Goal: Task Accomplishment & Management: Complete application form

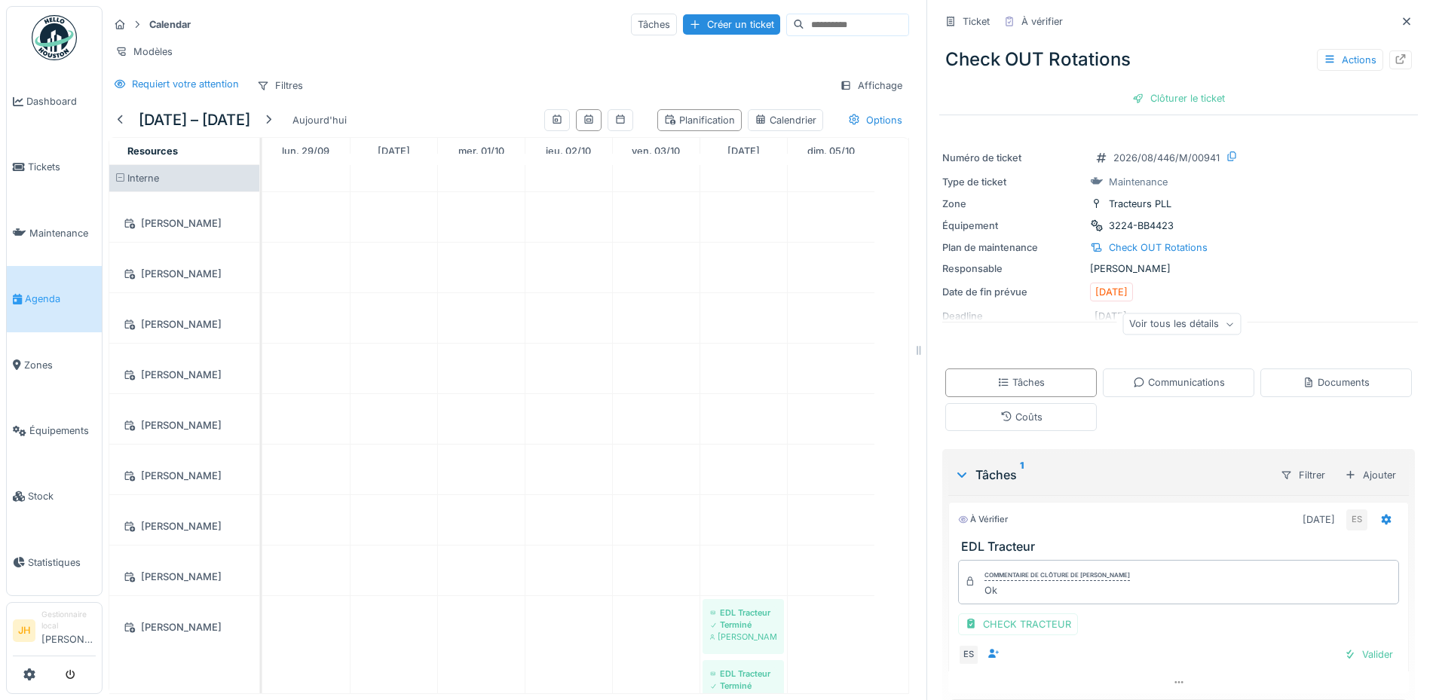
scroll to position [47, 0]
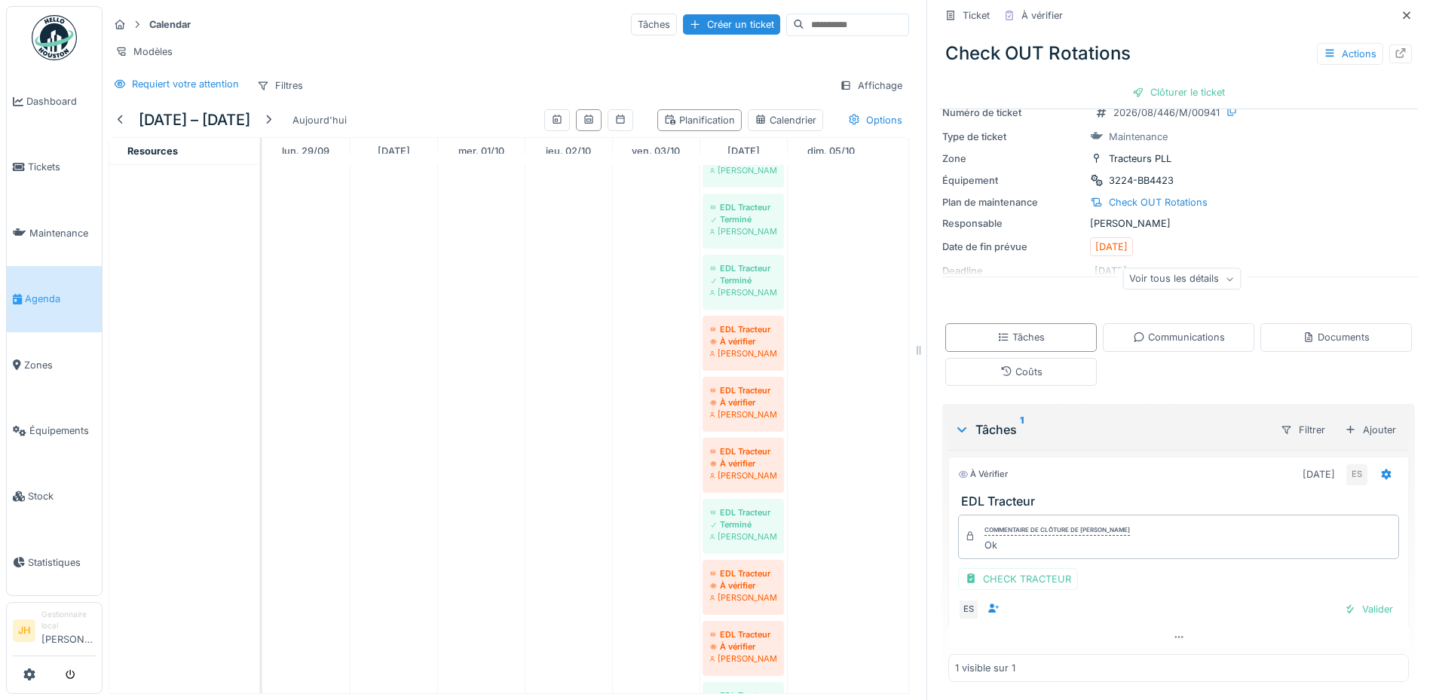
drag, startPoint x: 1005, startPoint y: 578, endPoint x: 1087, endPoint y: 421, distance: 177.3
click at [1005, 578] on div "CHECK TRACTEUR" at bounding box center [1018, 579] width 120 height 22
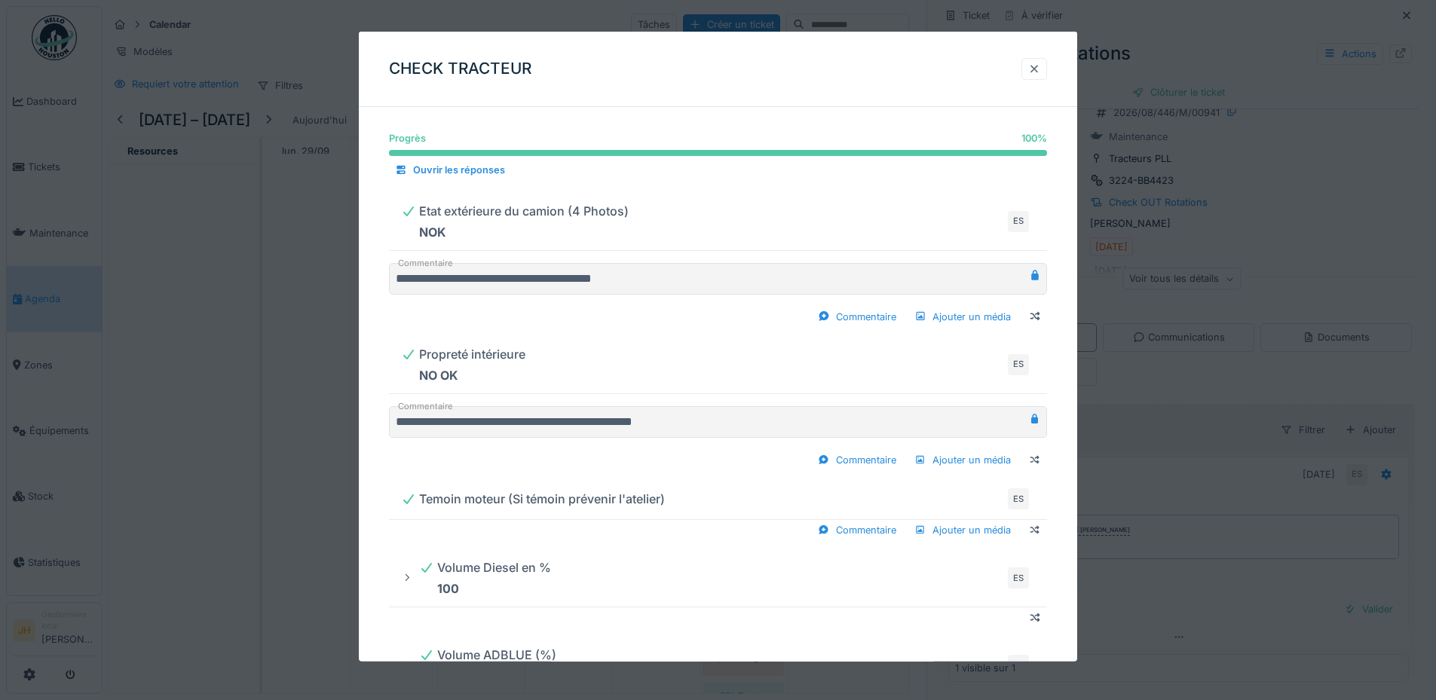
click at [1039, 69] on div at bounding box center [1034, 69] width 12 height 14
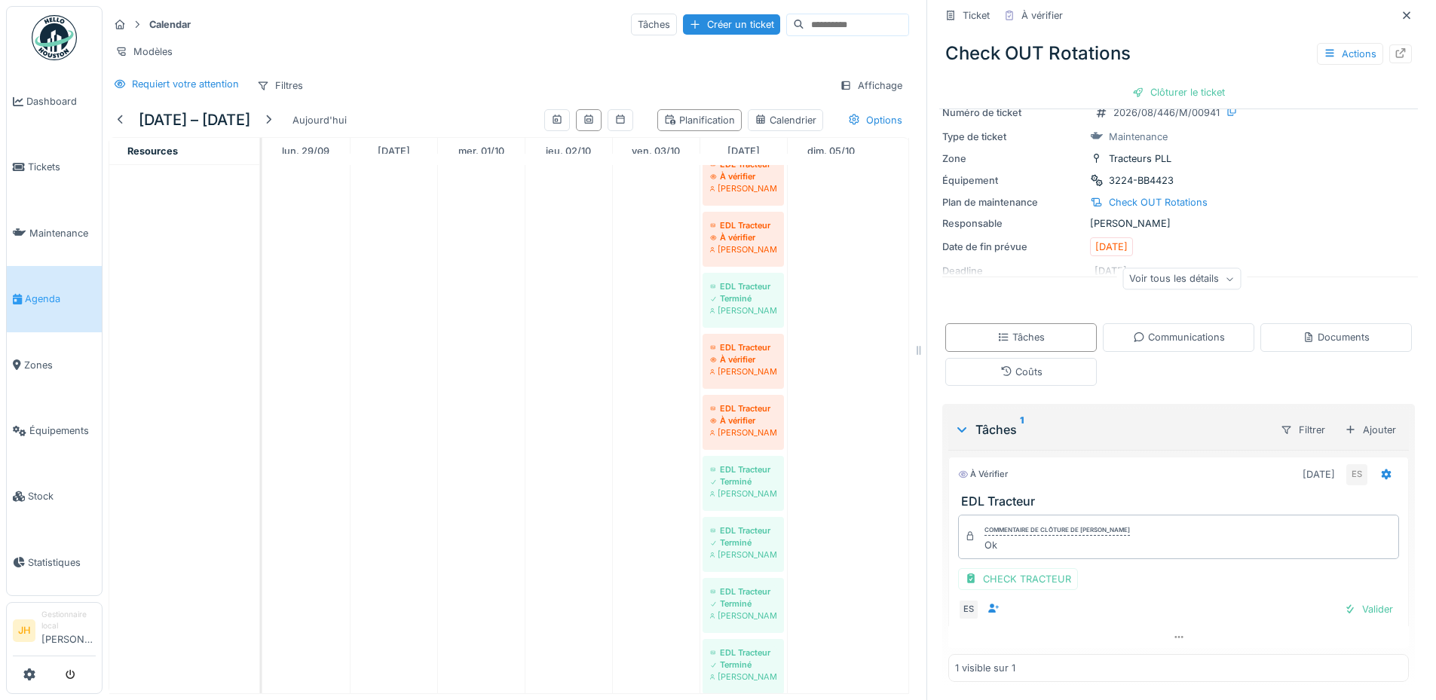
scroll to position [754, 0]
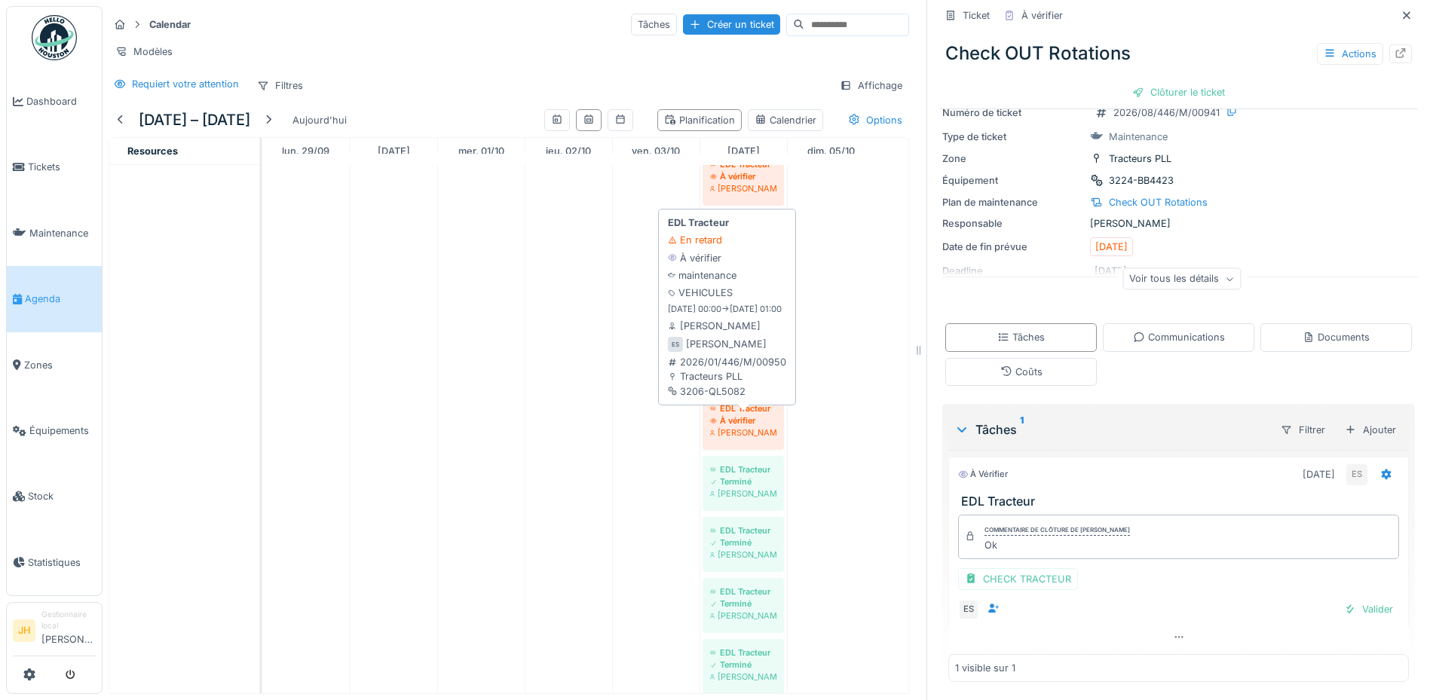
click at [756, 415] on div "EDL Tracteur" at bounding box center [743, 408] width 66 height 12
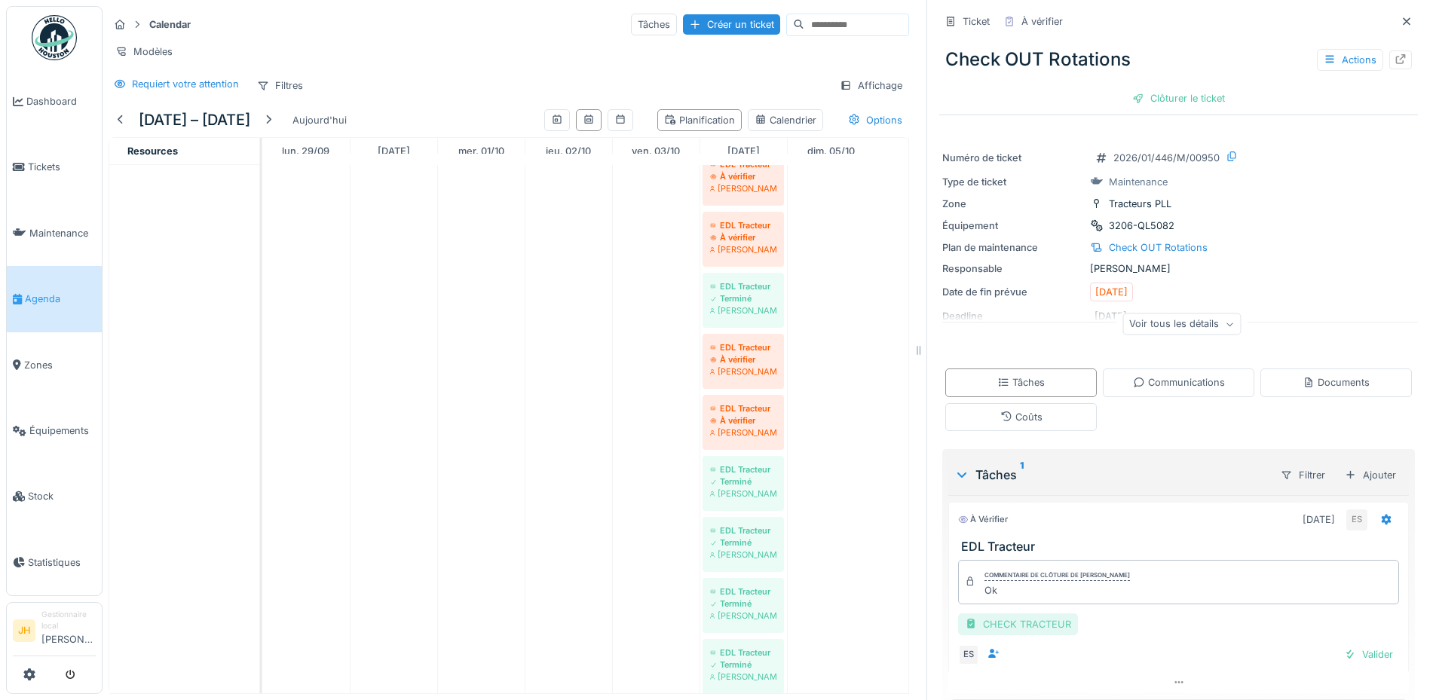
click at [1010, 625] on div "CHECK TRACTEUR" at bounding box center [1018, 625] width 120 height 22
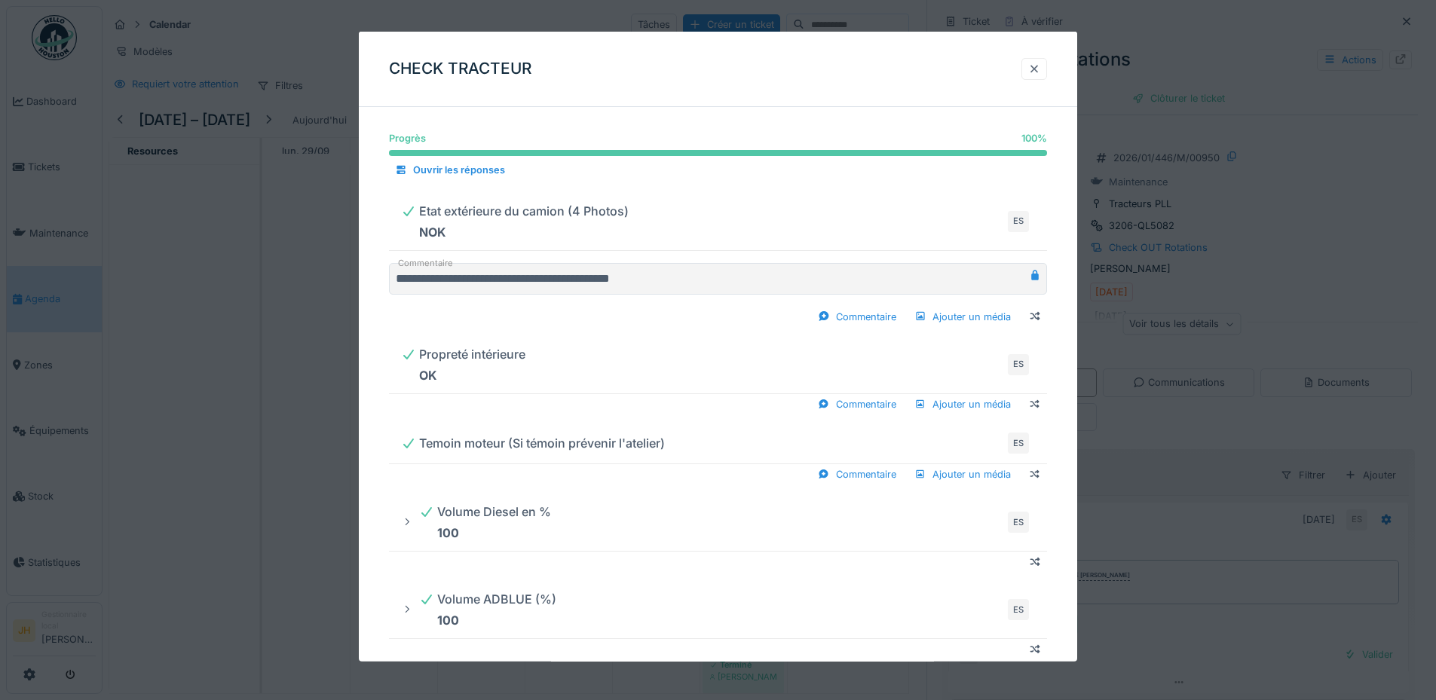
click at [1040, 70] on div at bounding box center [1034, 69] width 12 height 14
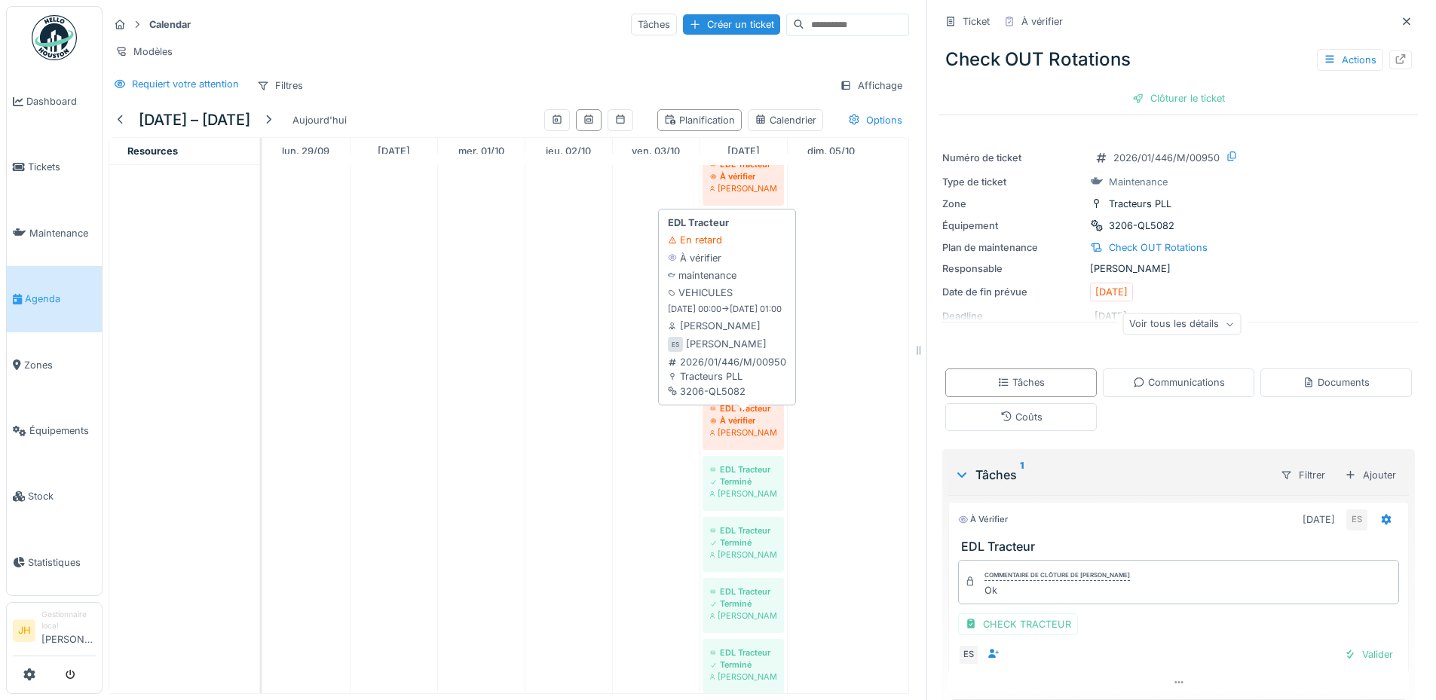
click at [741, 415] on div "EDL Tracteur" at bounding box center [743, 408] width 66 height 12
click at [725, 427] on div "À vérifier" at bounding box center [743, 421] width 66 height 12
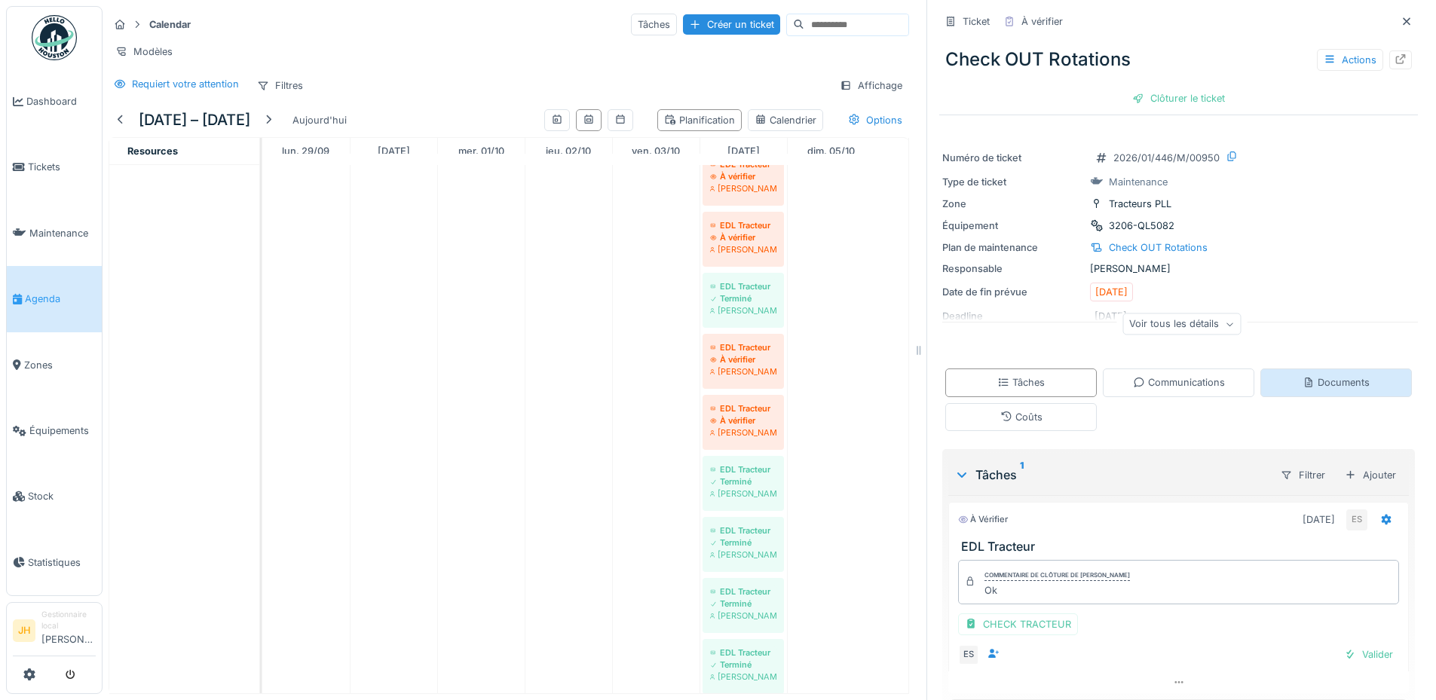
click at [1322, 387] on div "Documents" at bounding box center [1335, 382] width 67 height 14
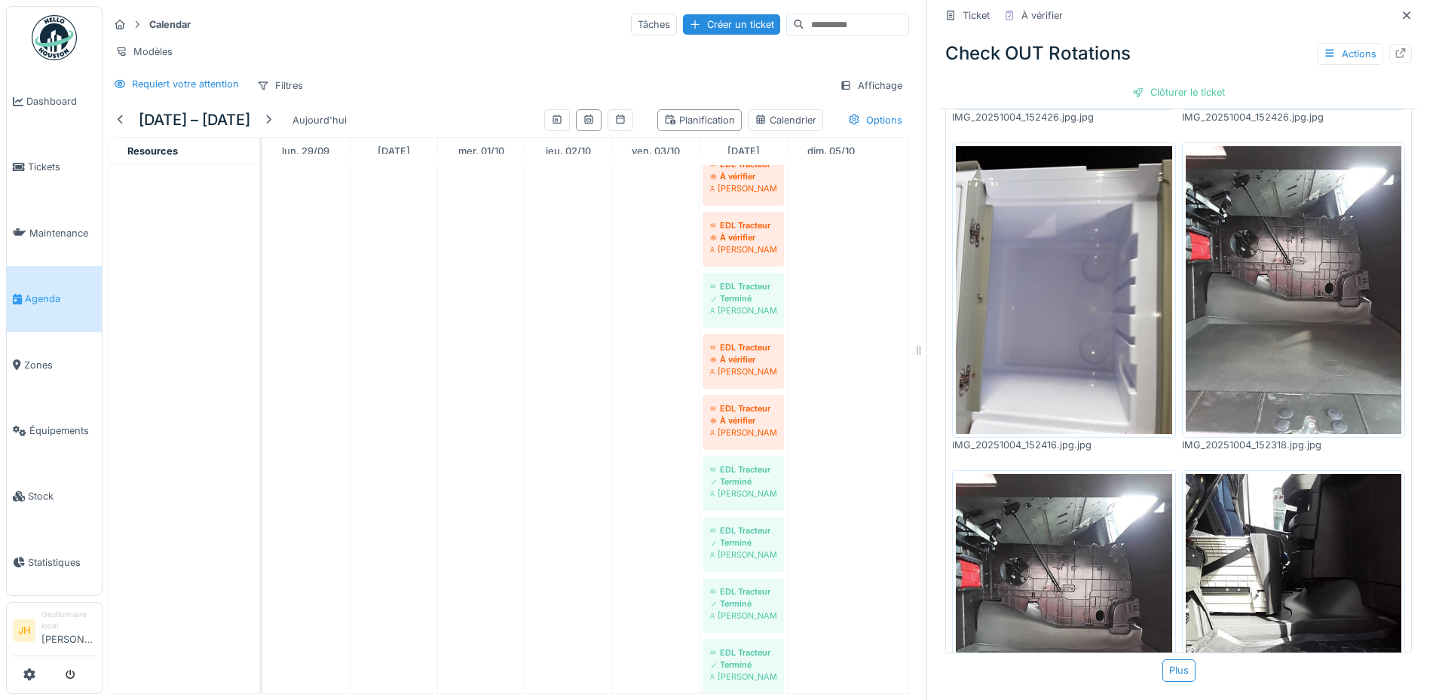
scroll to position [1378, 0]
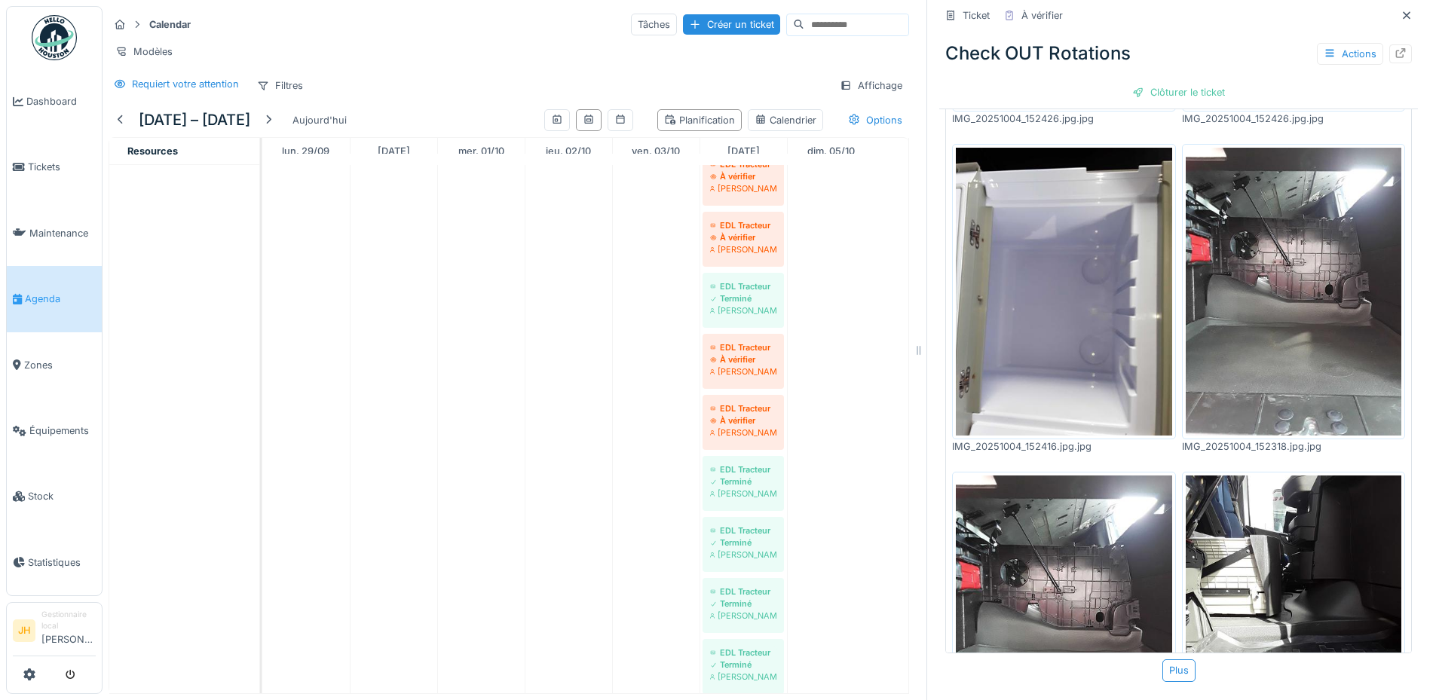
click at [1270, 516] on img at bounding box center [1294, 620] width 216 height 288
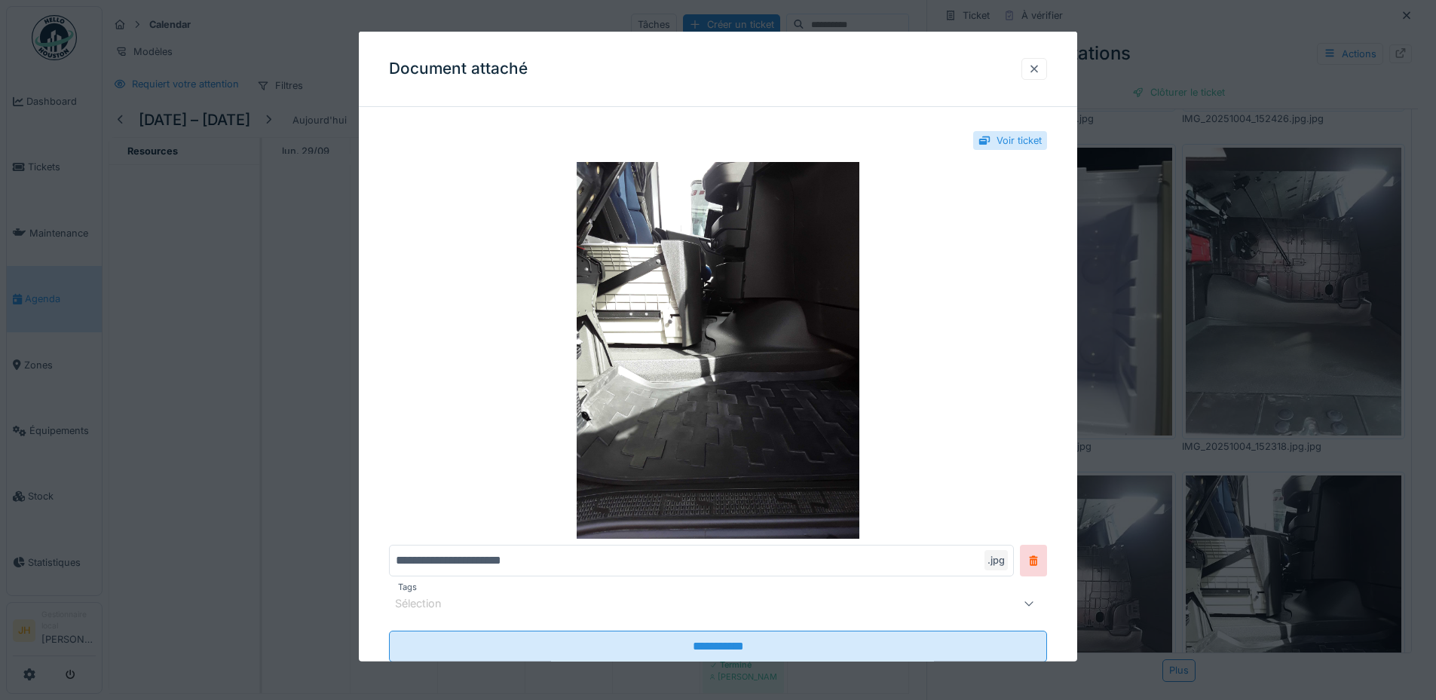
click at [1039, 68] on div at bounding box center [1034, 69] width 12 height 14
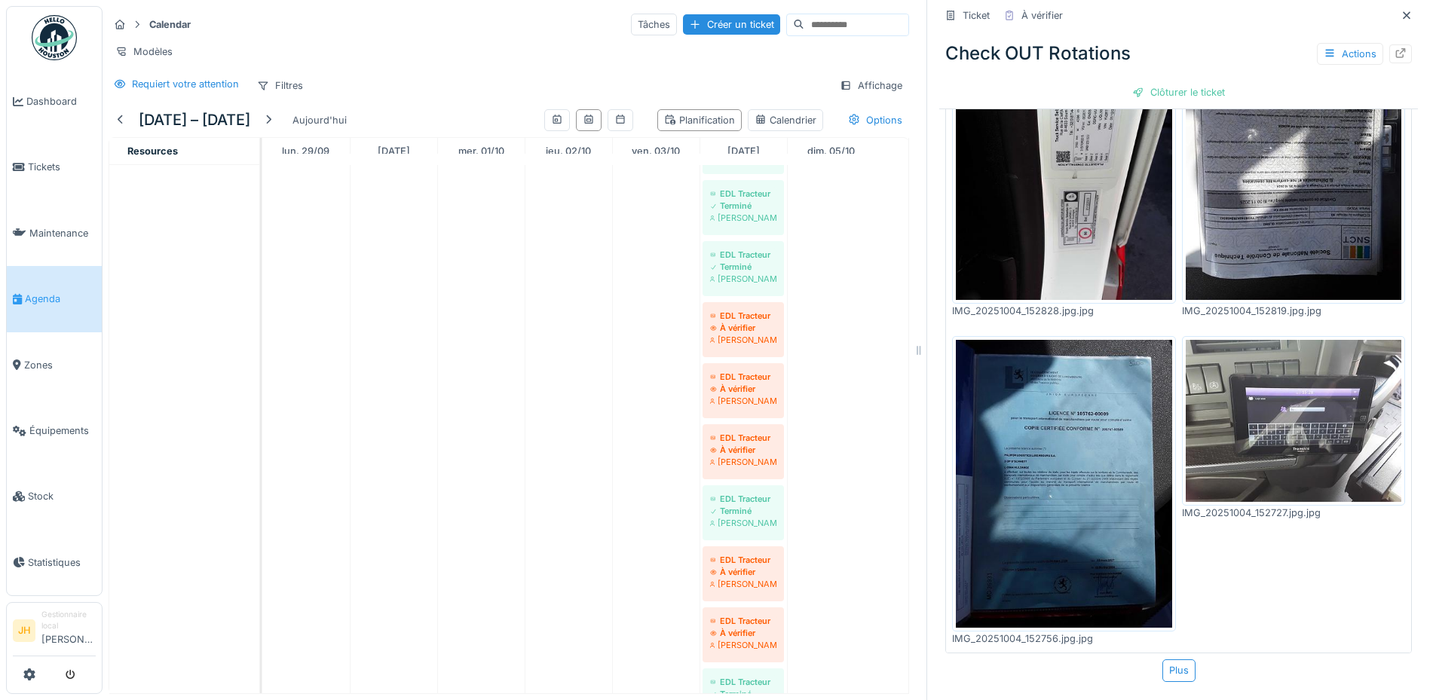
scroll to position [678, 0]
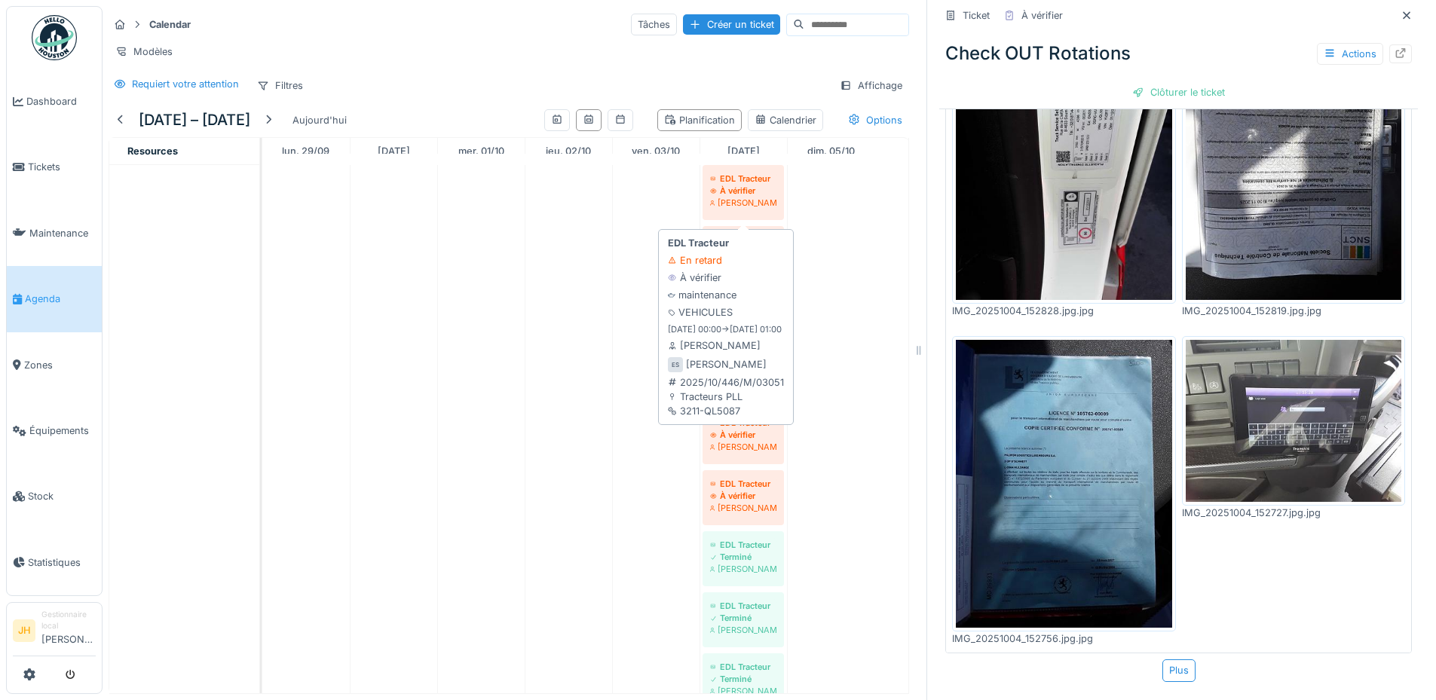
click at [743, 191] on div "À vérifier" at bounding box center [743, 191] width 66 height 12
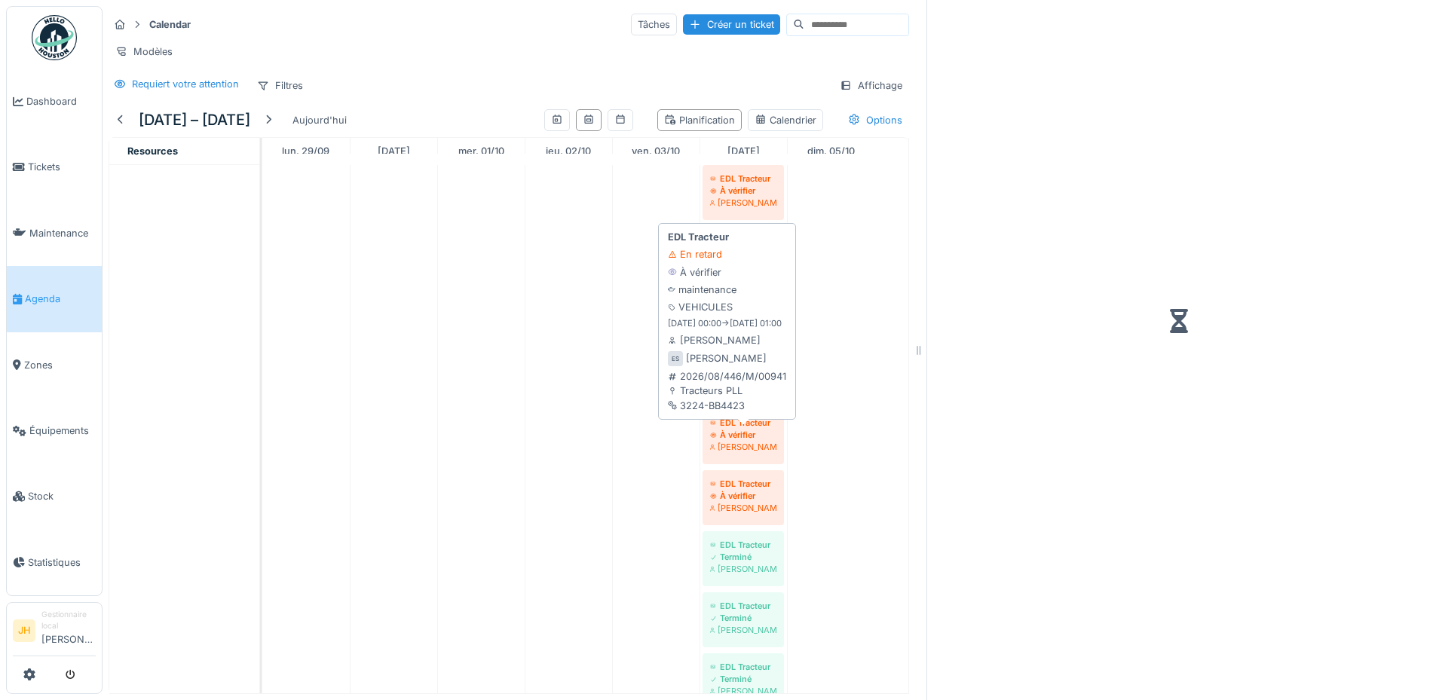
click at [751, 440] on div "À vérifier" at bounding box center [743, 435] width 66 height 12
click at [758, 209] on div "[PERSON_NAME]" at bounding box center [743, 203] width 66 height 12
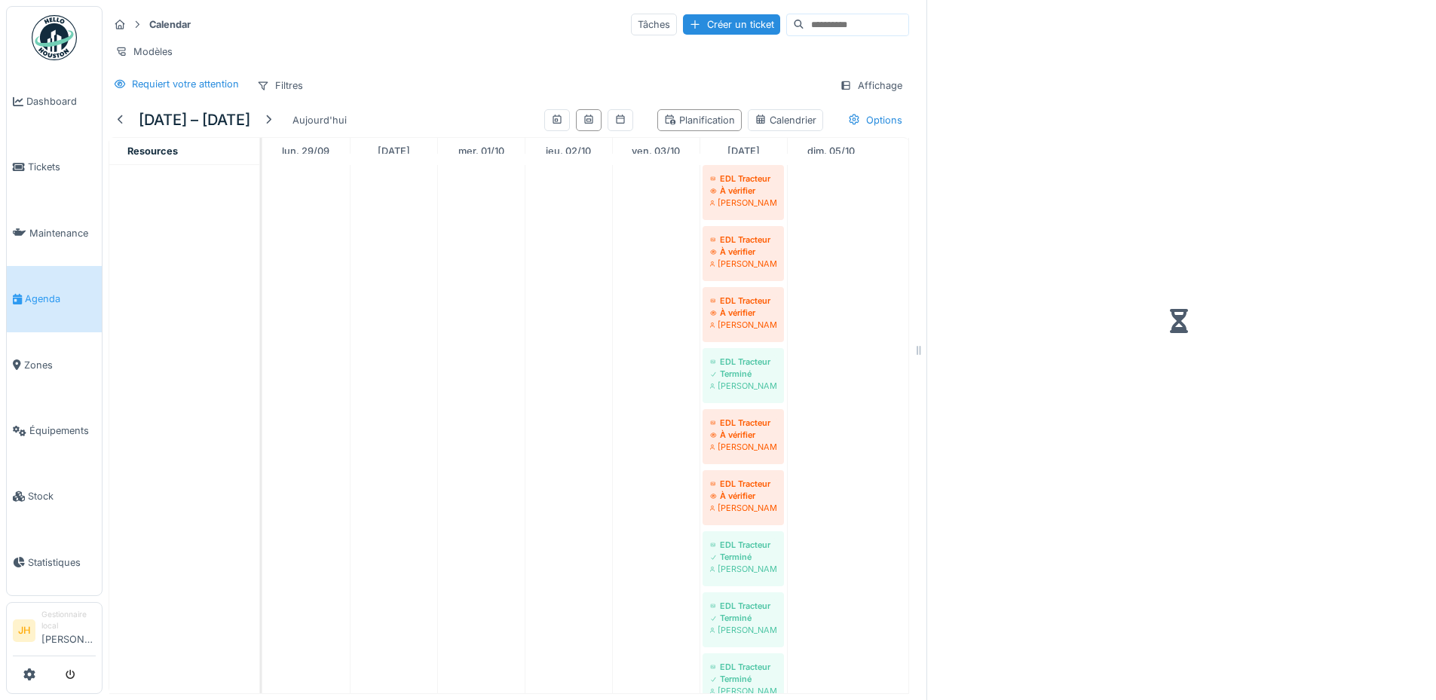
click at [43, 293] on span "Agenda" at bounding box center [60, 299] width 71 height 14
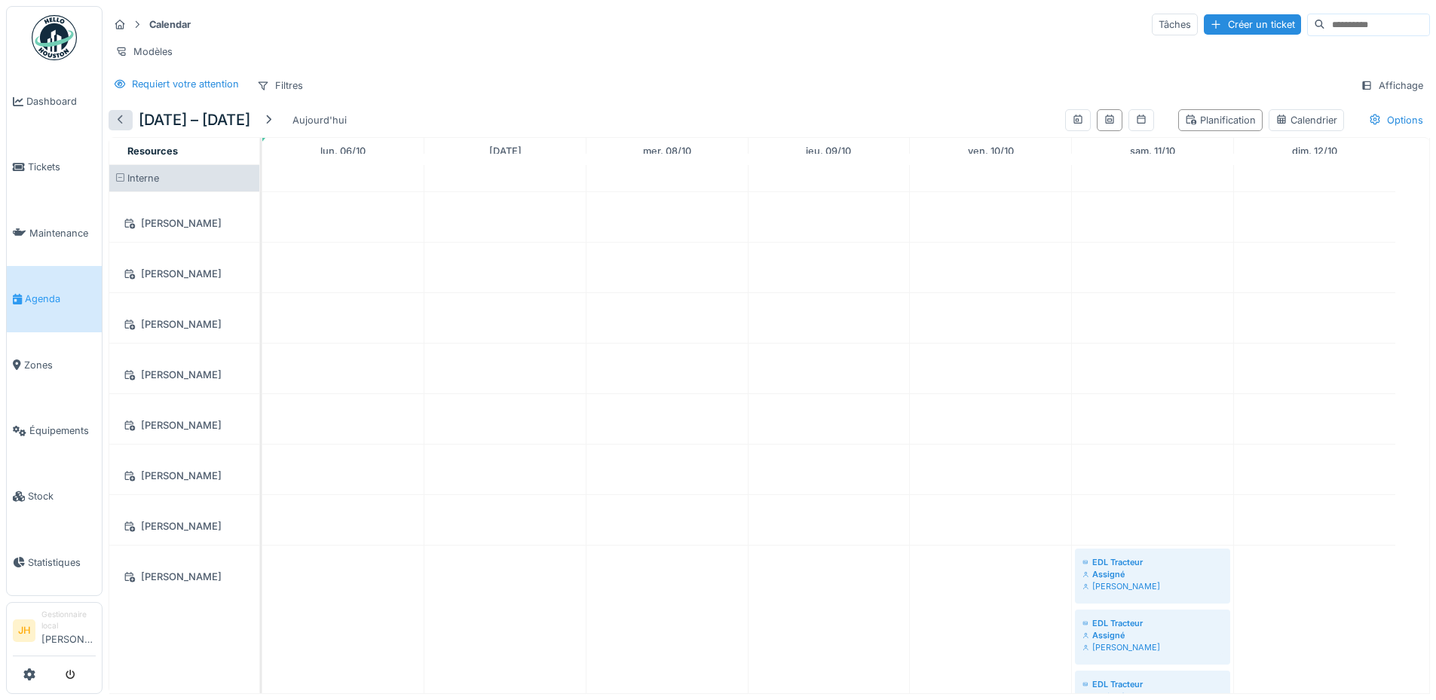
click at [127, 130] on div at bounding box center [121, 120] width 24 height 20
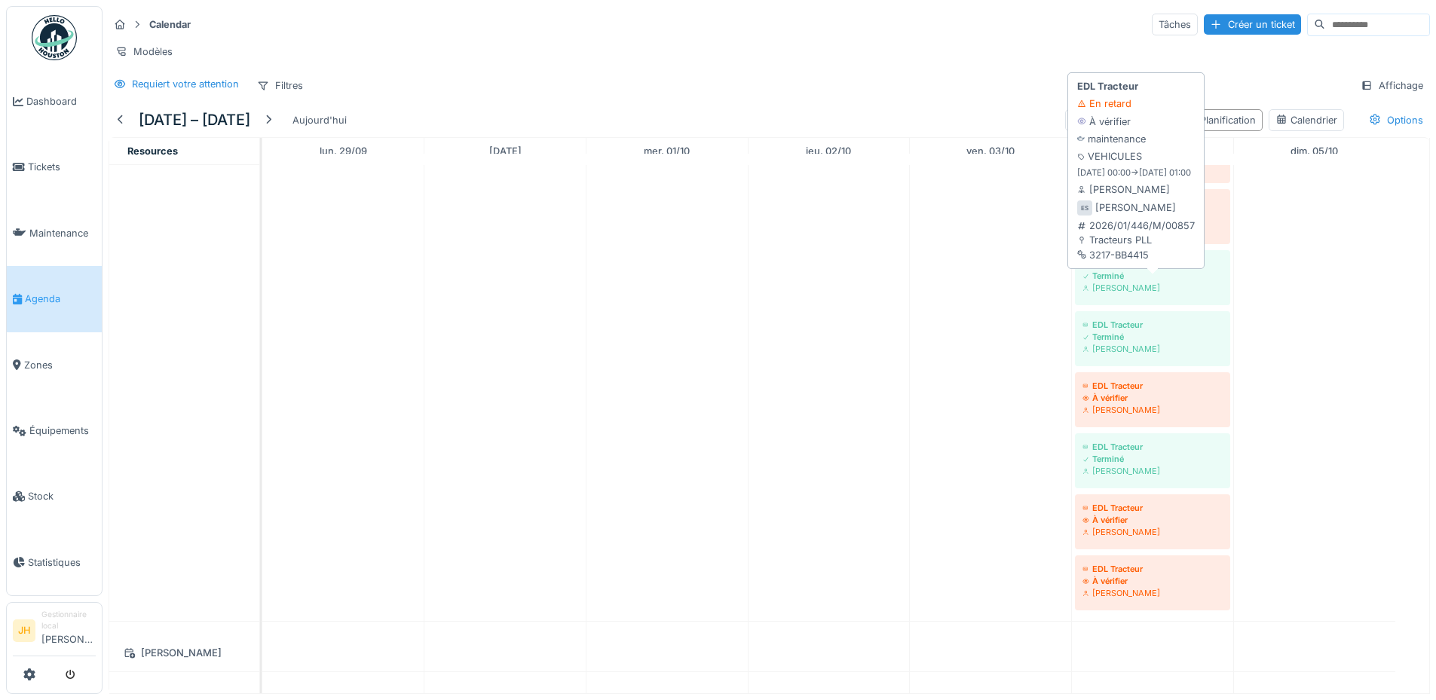
scroll to position [829, 0]
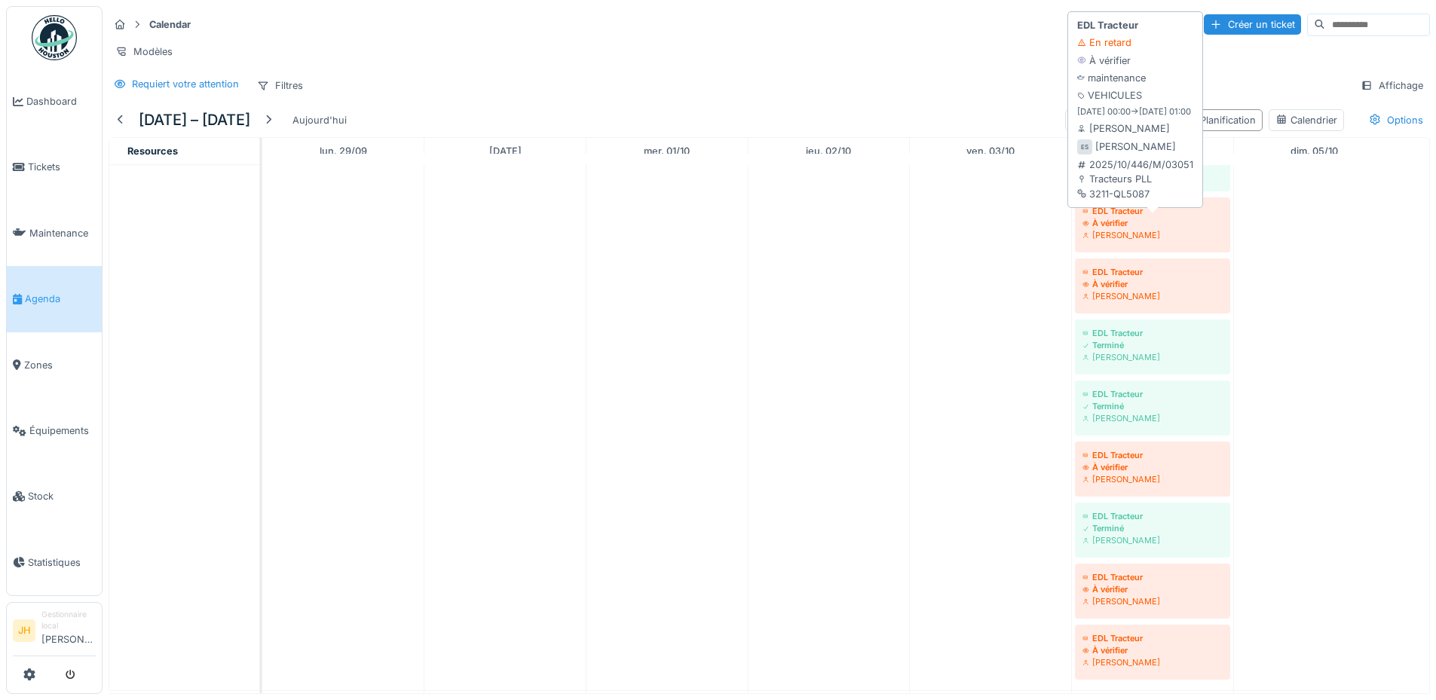
click at [1142, 229] on div "À vérifier" at bounding box center [1152, 223] width 140 height 12
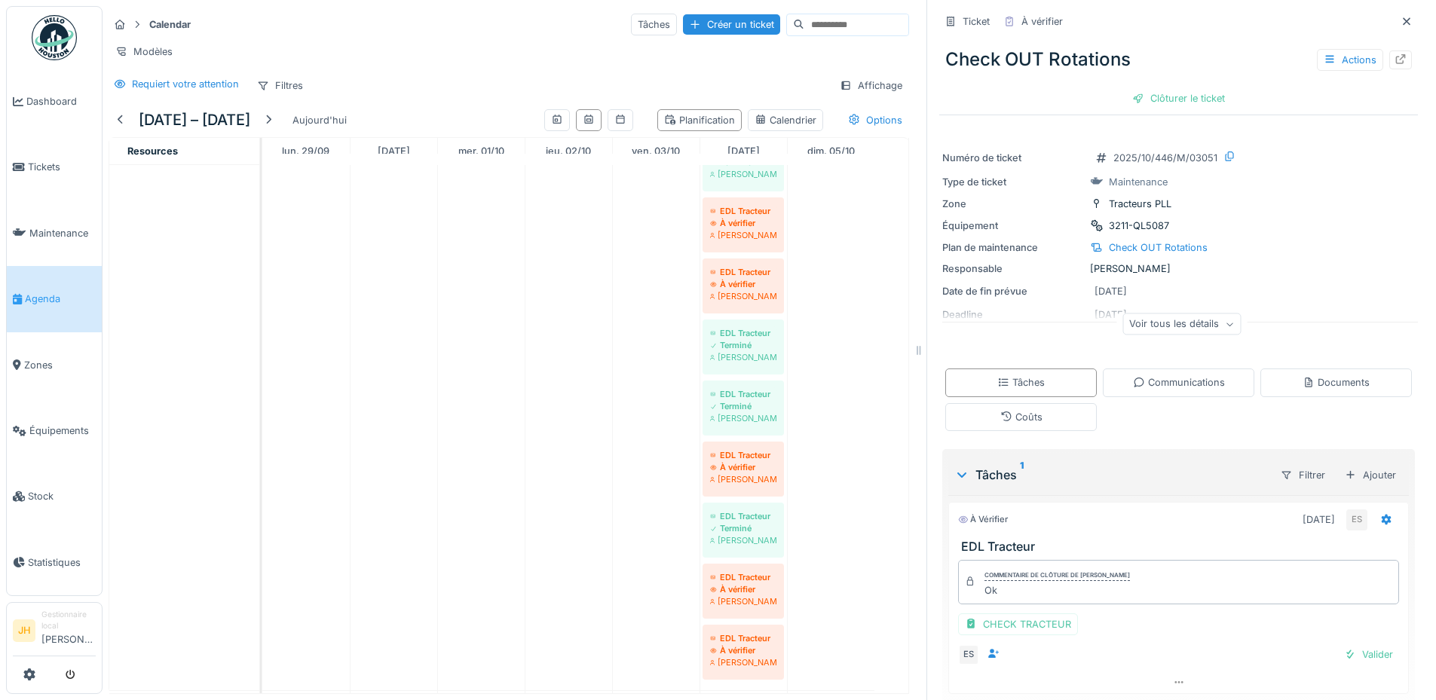
click at [1041, 630] on div "CHECK TRACTEUR" at bounding box center [1018, 625] width 120 height 22
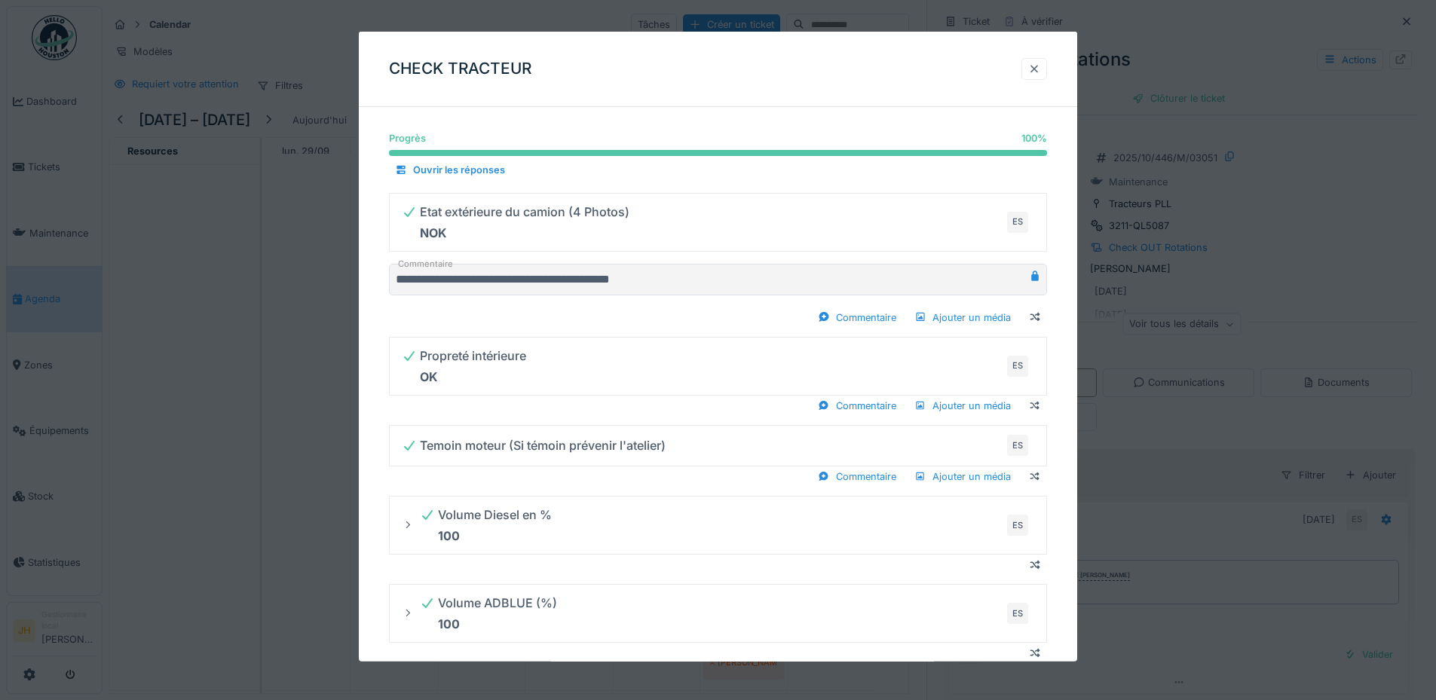
click at [1047, 63] on div at bounding box center [1034, 69] width 26 height 22
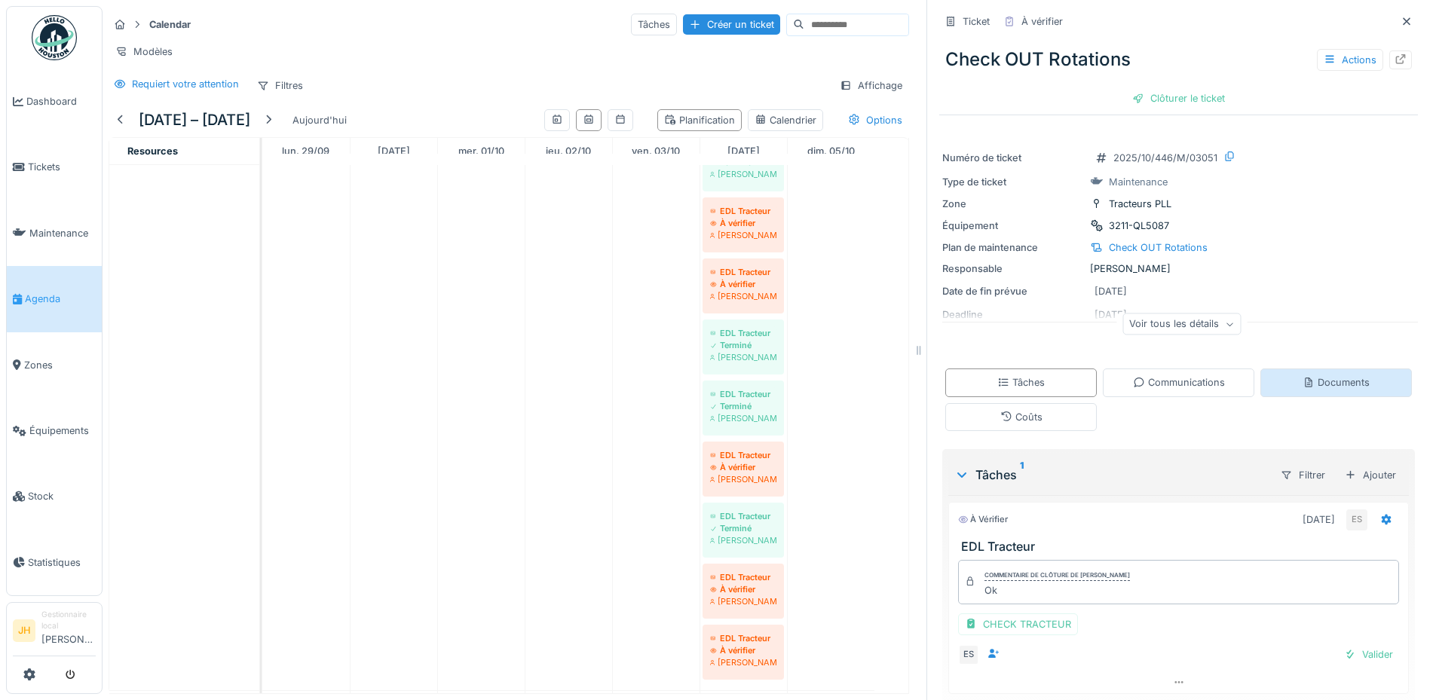
click at [1327, 380] on div "Documents" at bounding box center [1335, 382] width 67 height 14
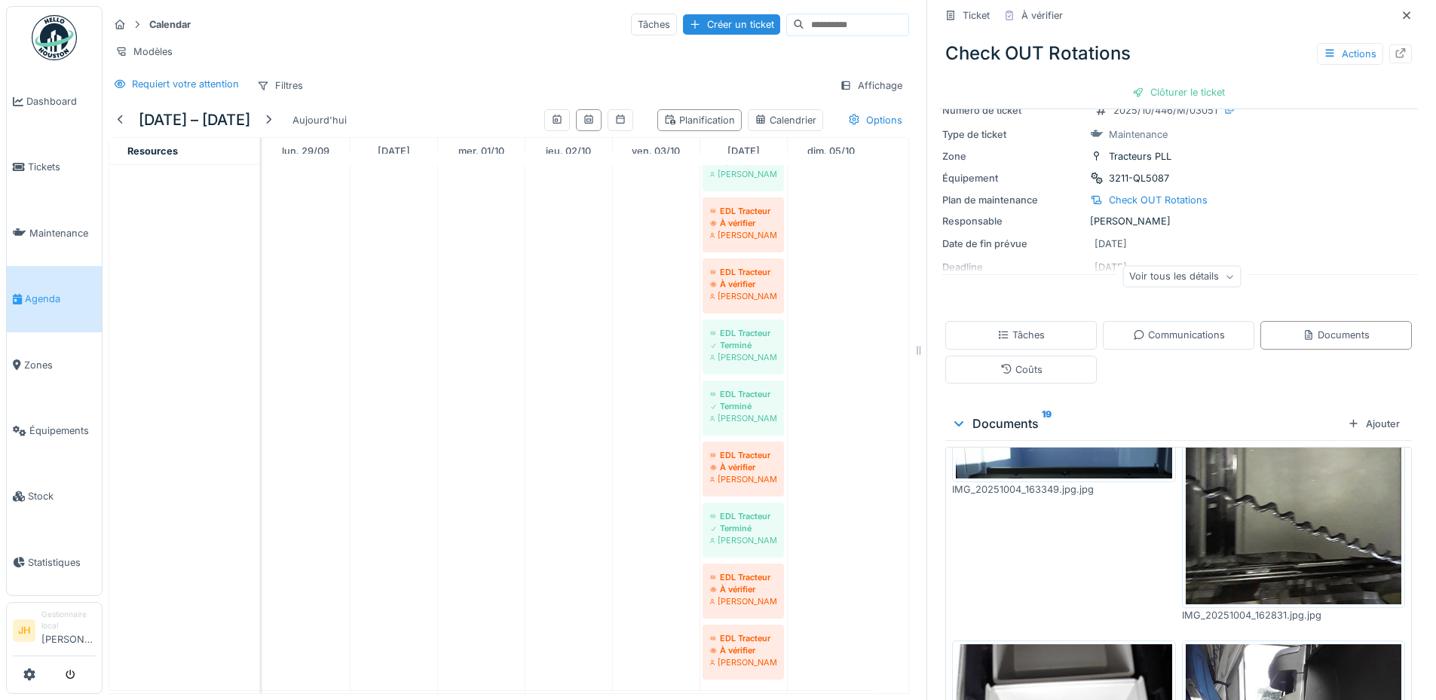
scroll to position [1357, 0]
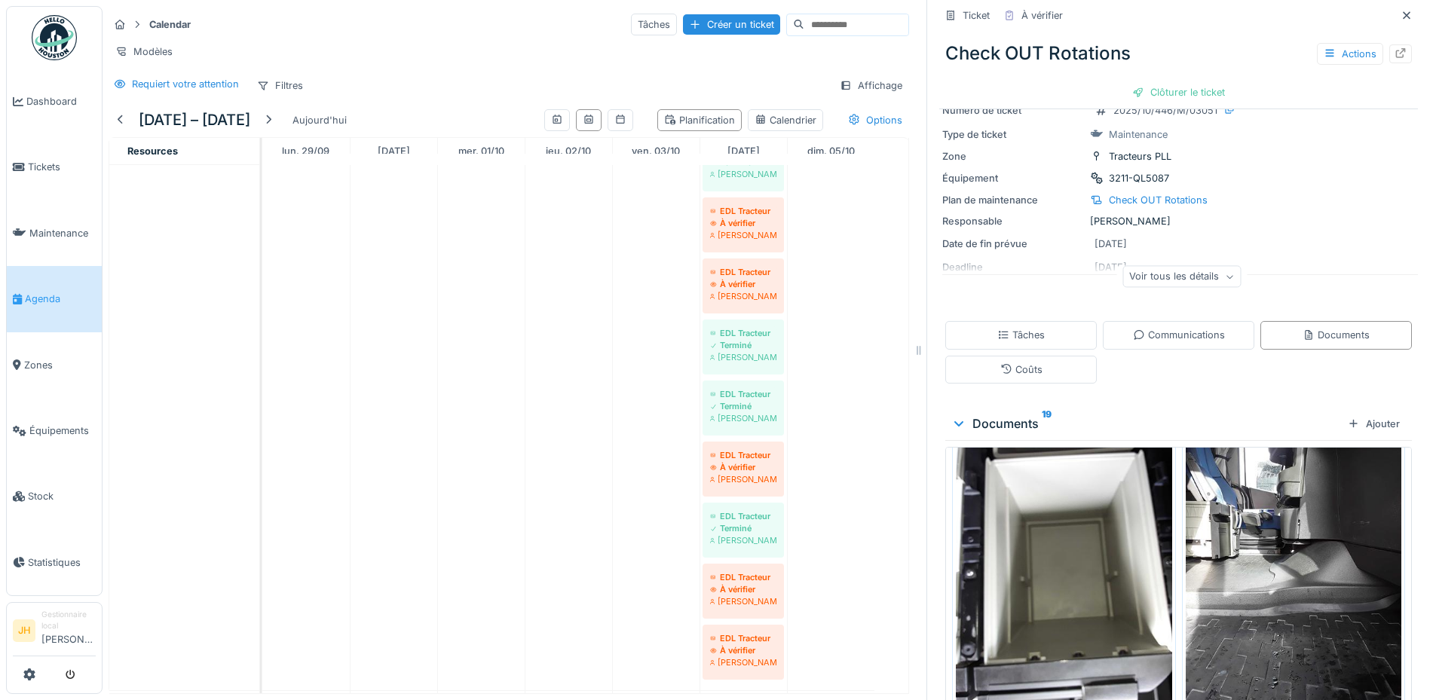
click at [1264, 563] on img at bounding box center [1294, 562] width 216 height 288
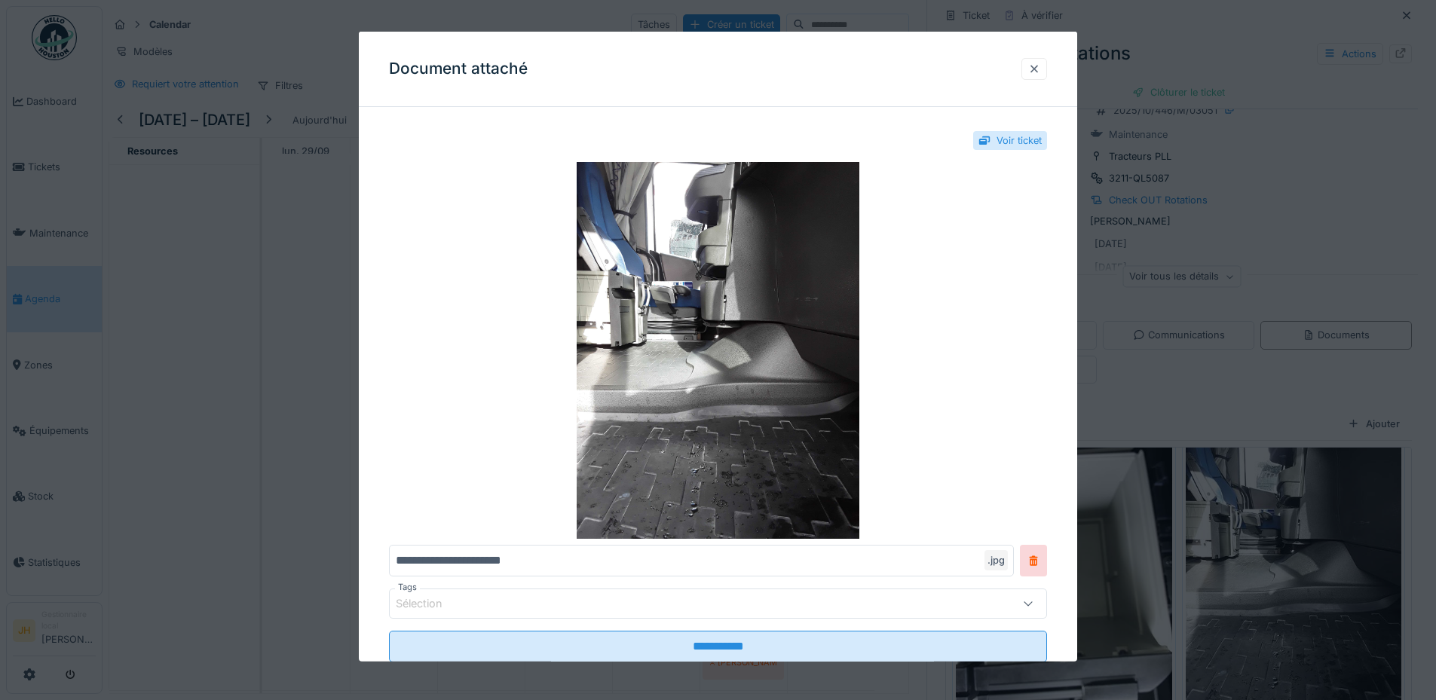
click at [1040, 64] on div at bounding box center [1034, 69] width 12 height 14
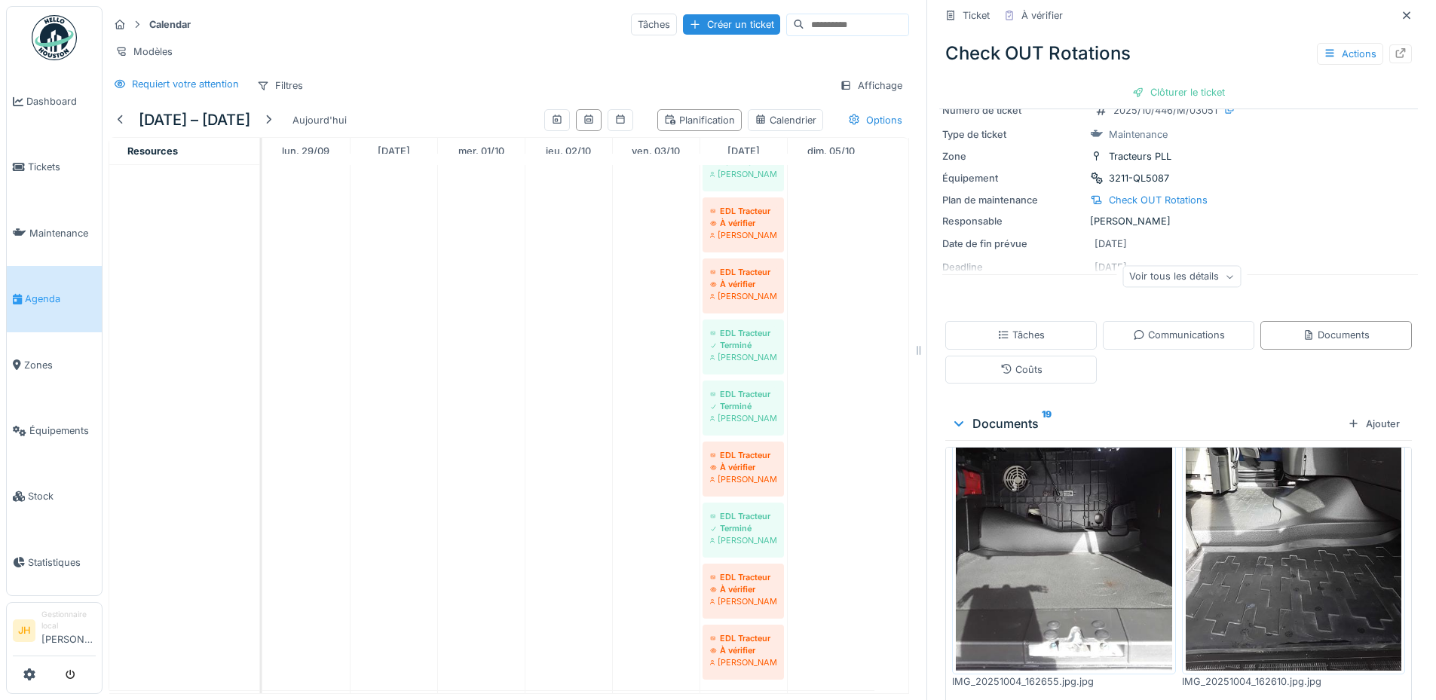
scroll to position [1734, 0]
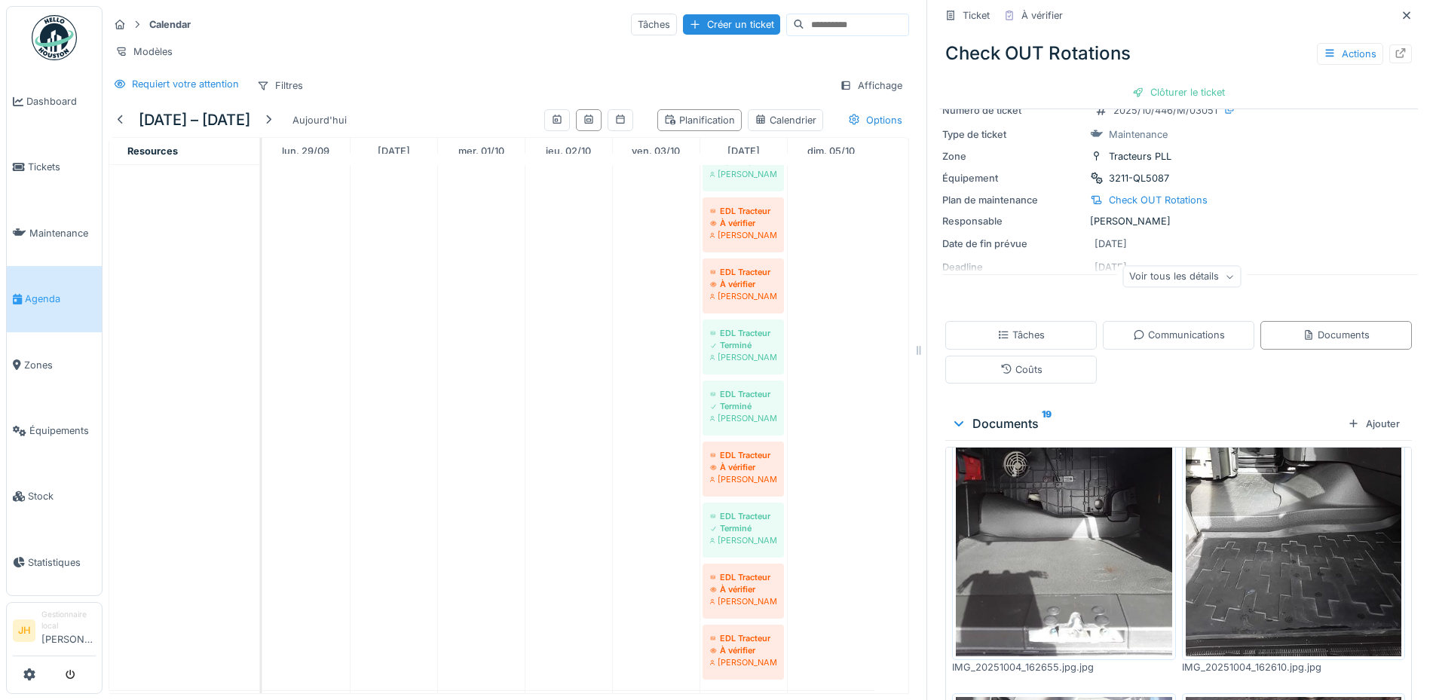
click at [1247, 493] on img at bounding box center [1294, 513] width 216 height 288
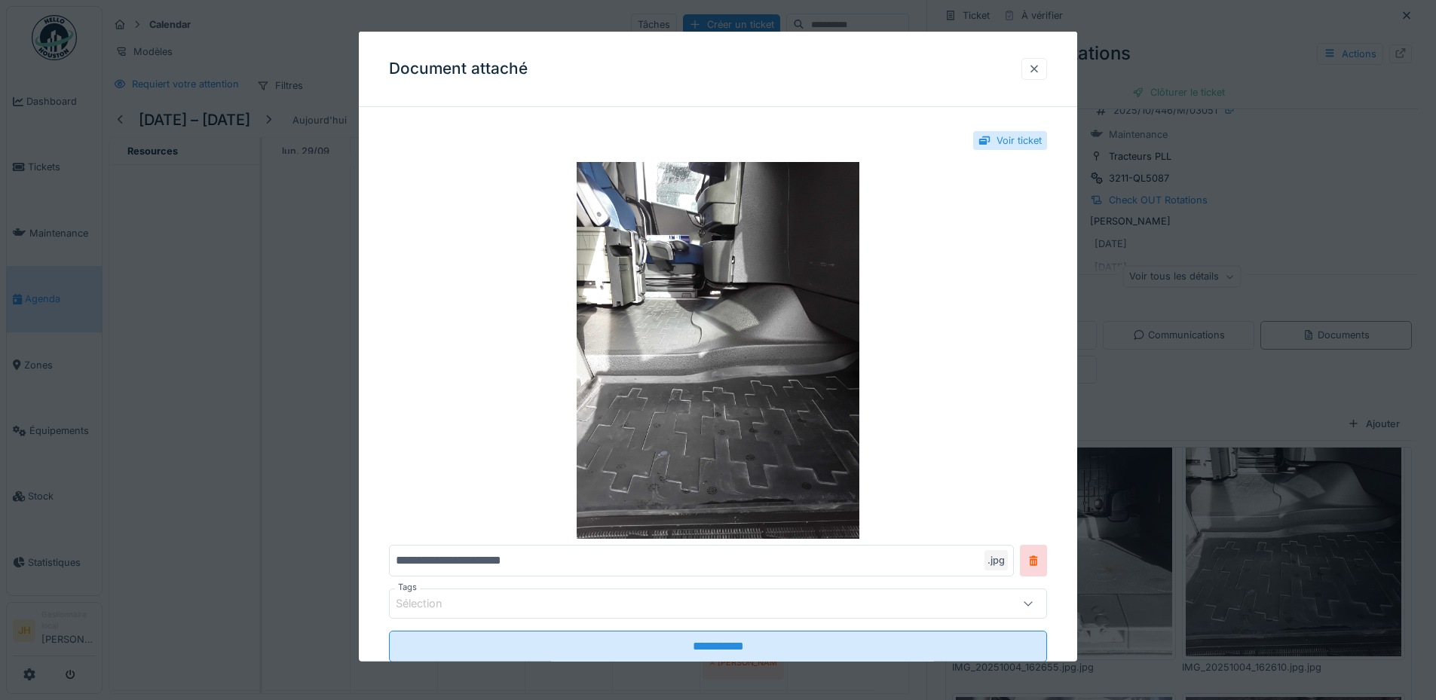
click at [1040, 66] on div at bounding box center [1034, 69] width 12 height 14
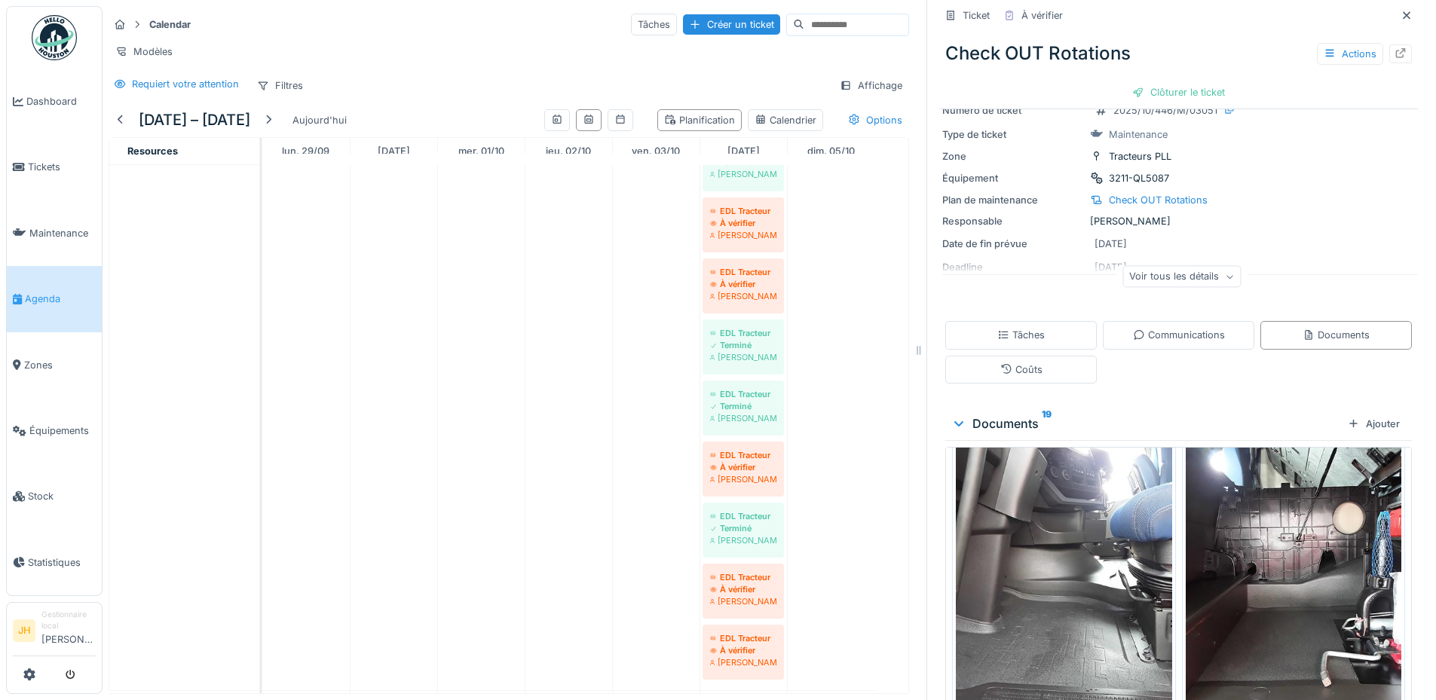
scroll to position [2035, 0]
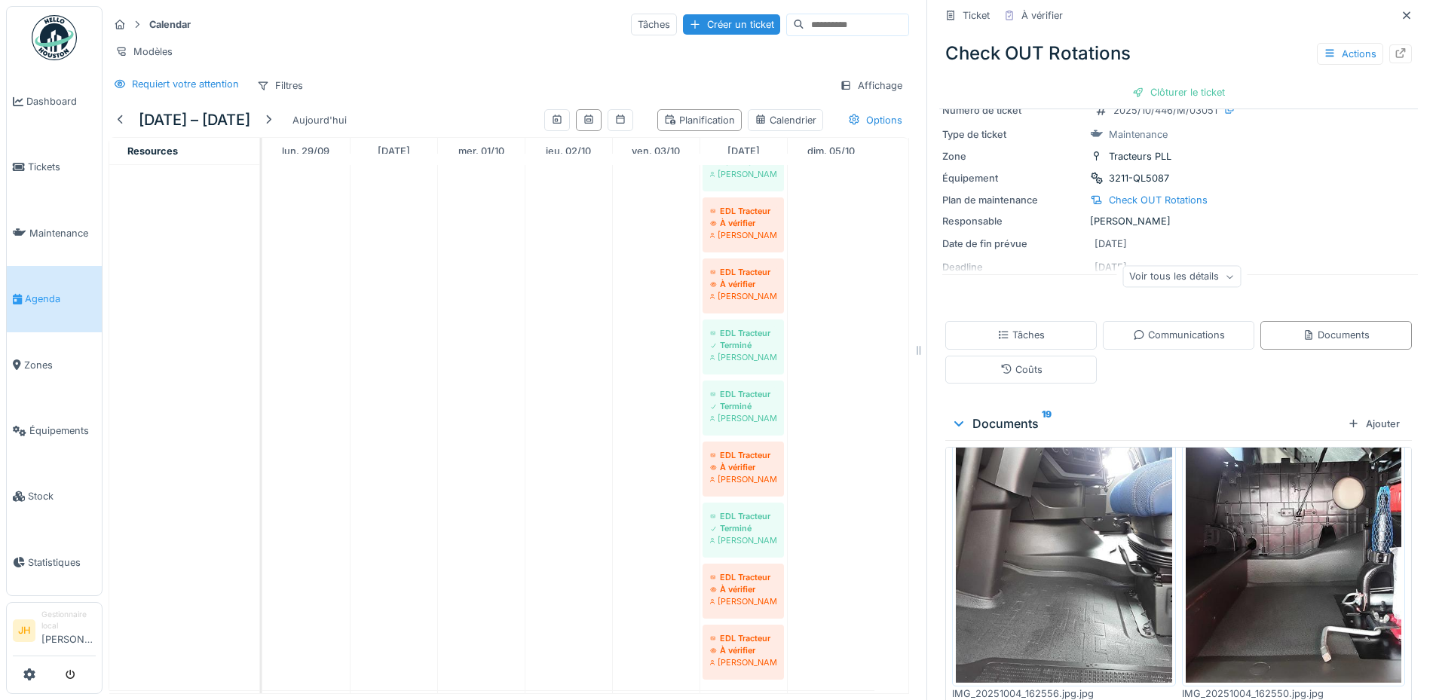
click at [1095, 496] on img at bounding box center [1064, 540] width 216 height 288
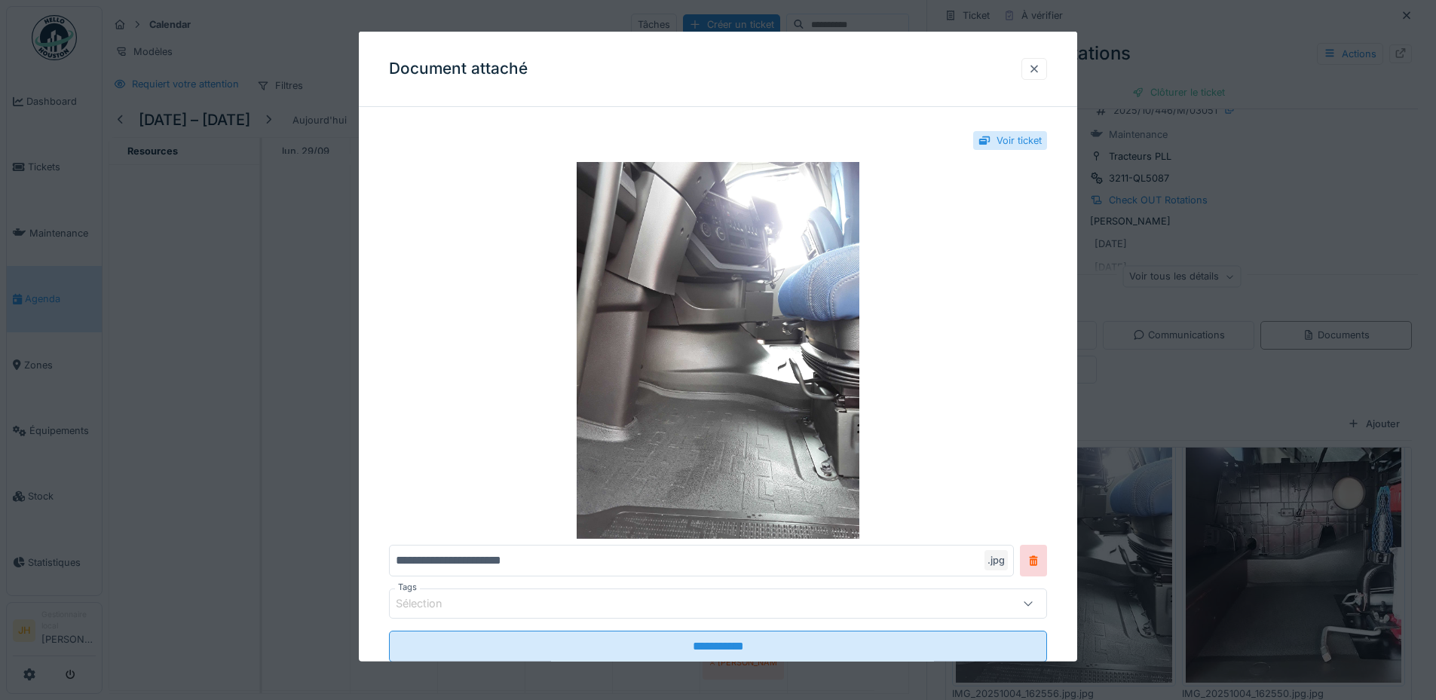
click at [1040, 64] on div at bounding box center [1034, 69] width 12 height 14
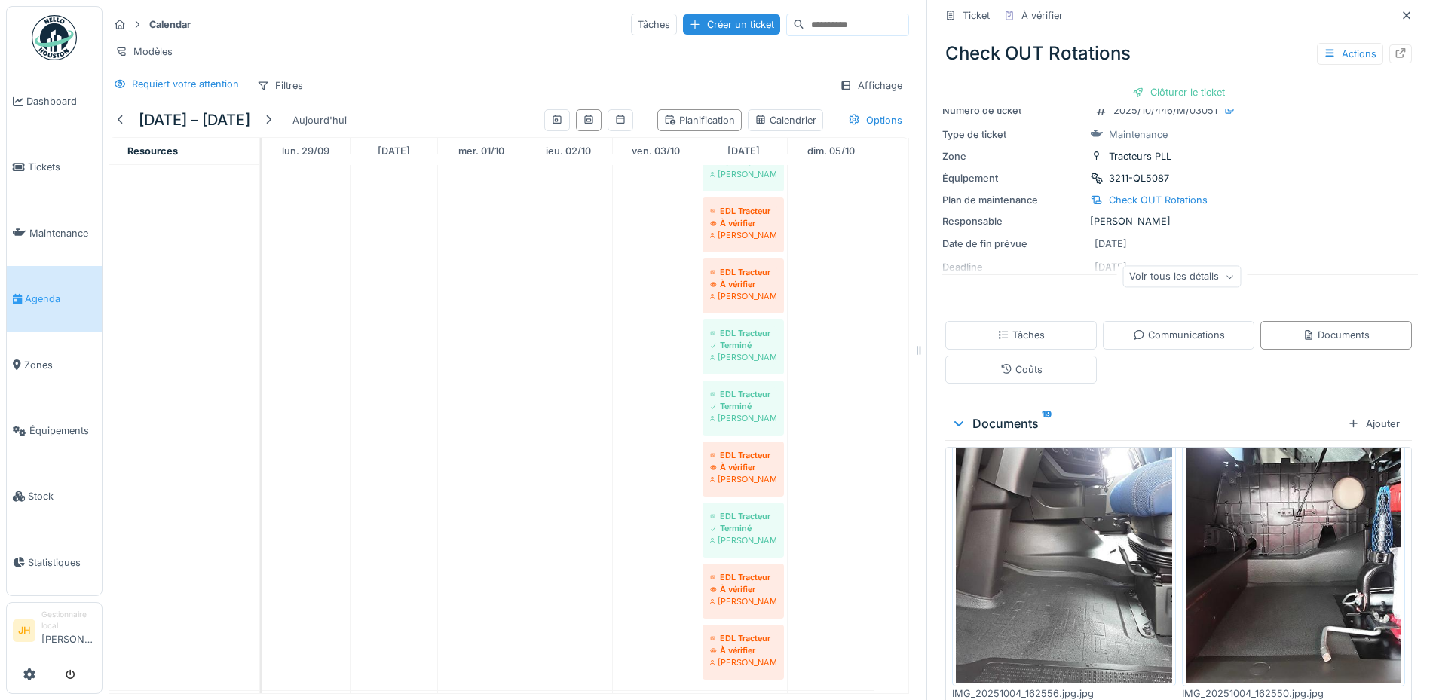
click at [1244, 531] on img at bounding box center [1294, 540] width 216 height 288
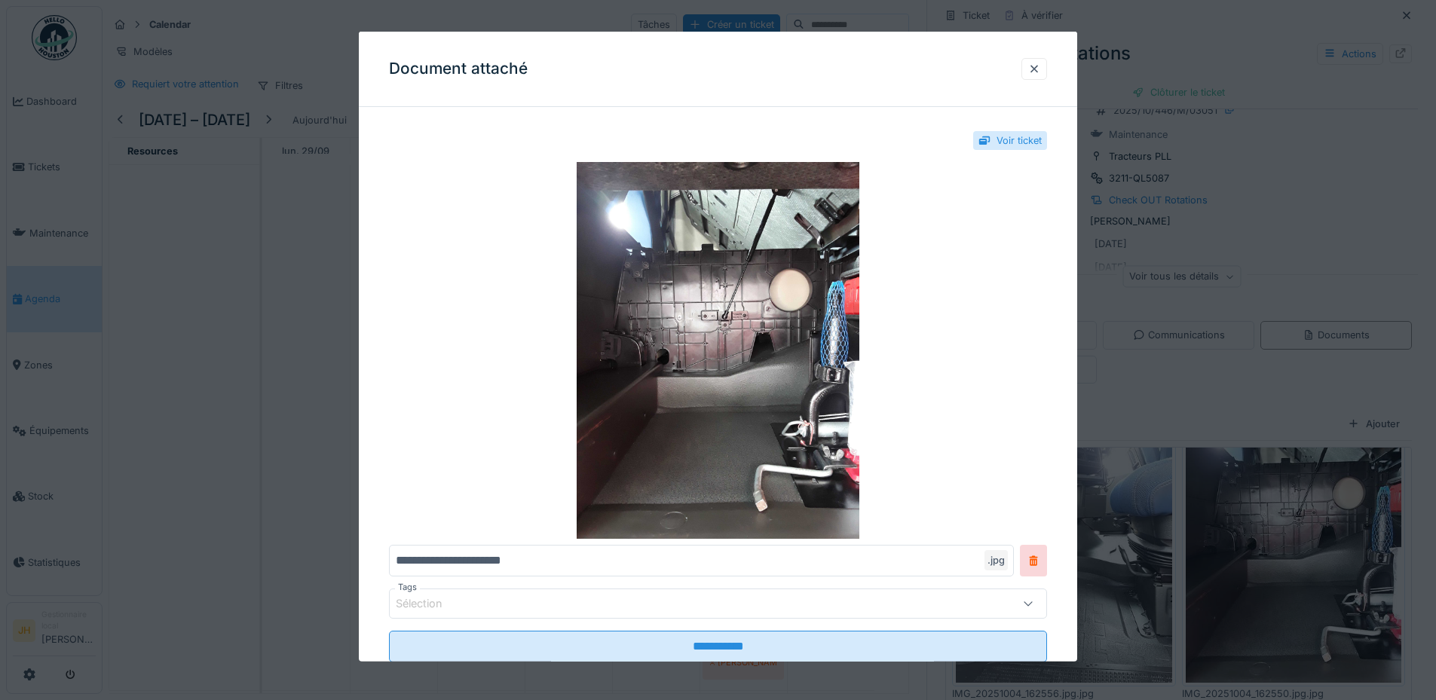
click at [1040, 68] on div at bounding box center [1034, 69] width 12 height 14
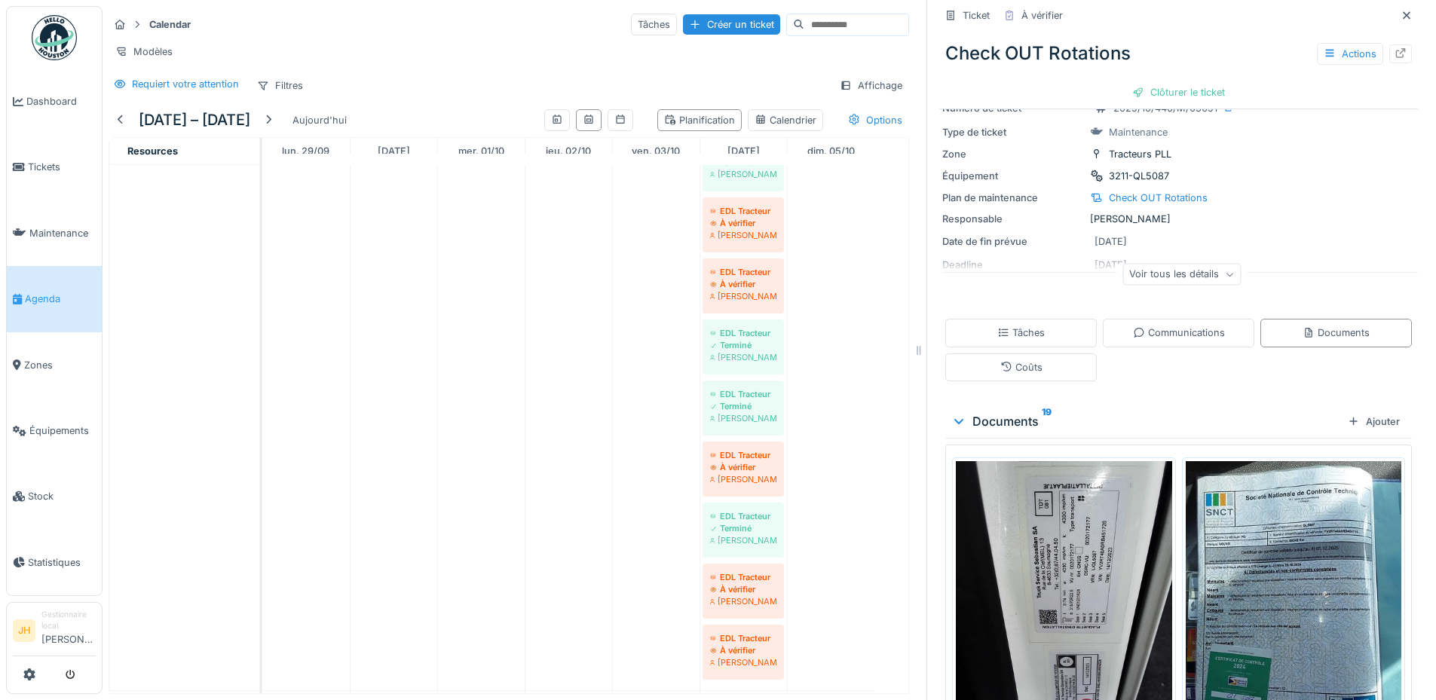
scroll to position [48, 0]
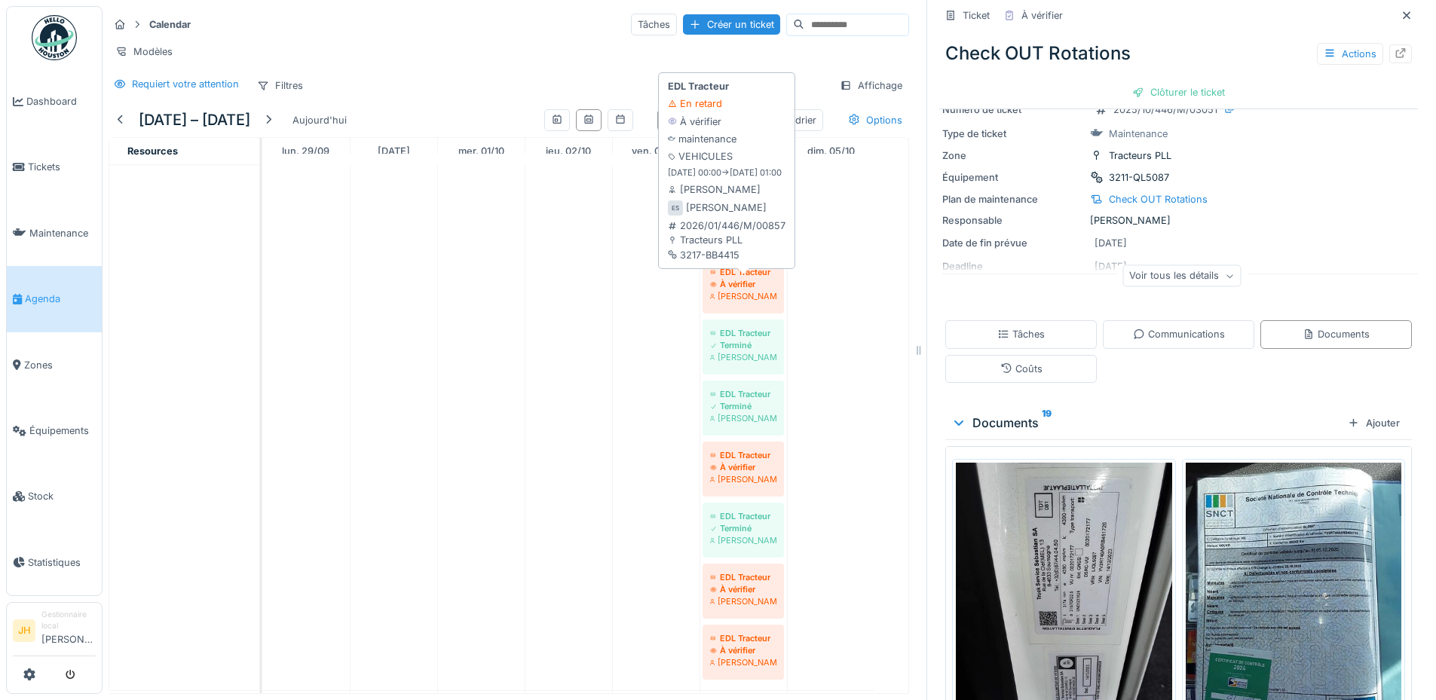
click at [754, 288] on div "À vérifier" at bounding box center [743, 284] width 66 height 12
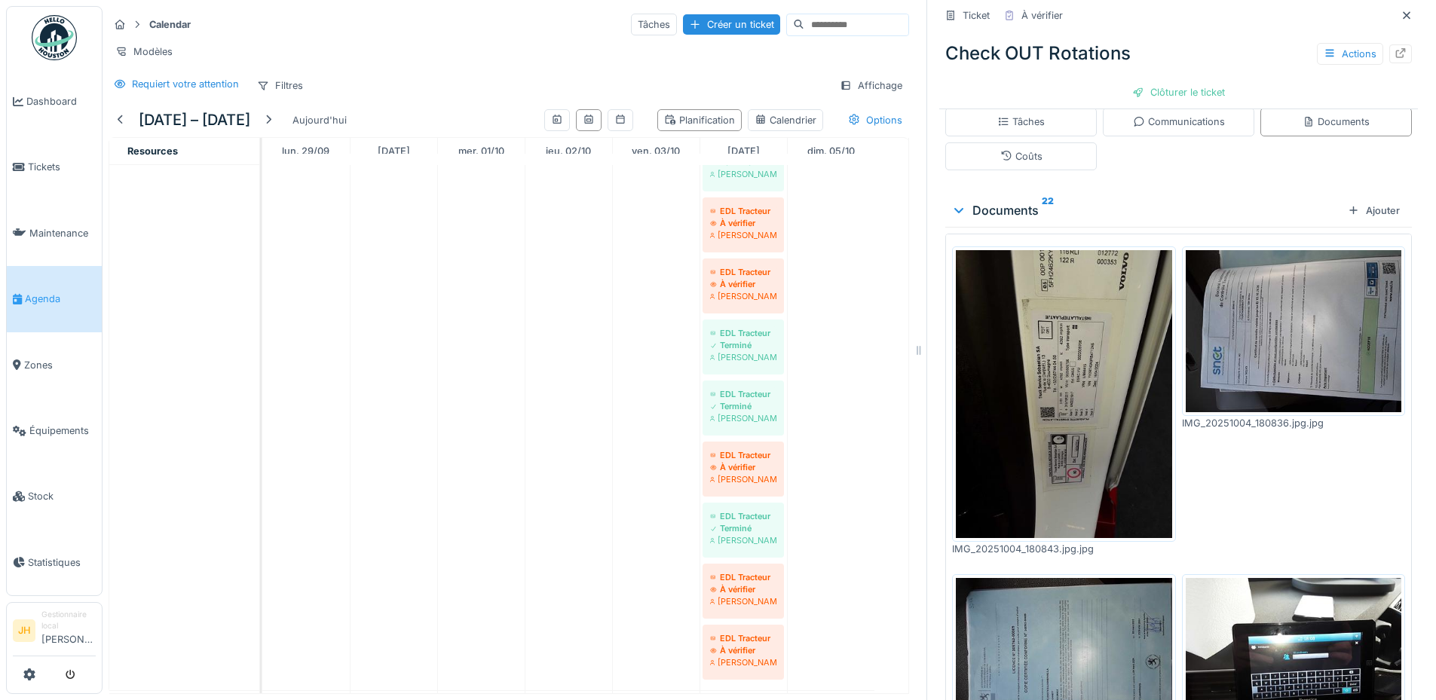
scroll to position [75, 0]
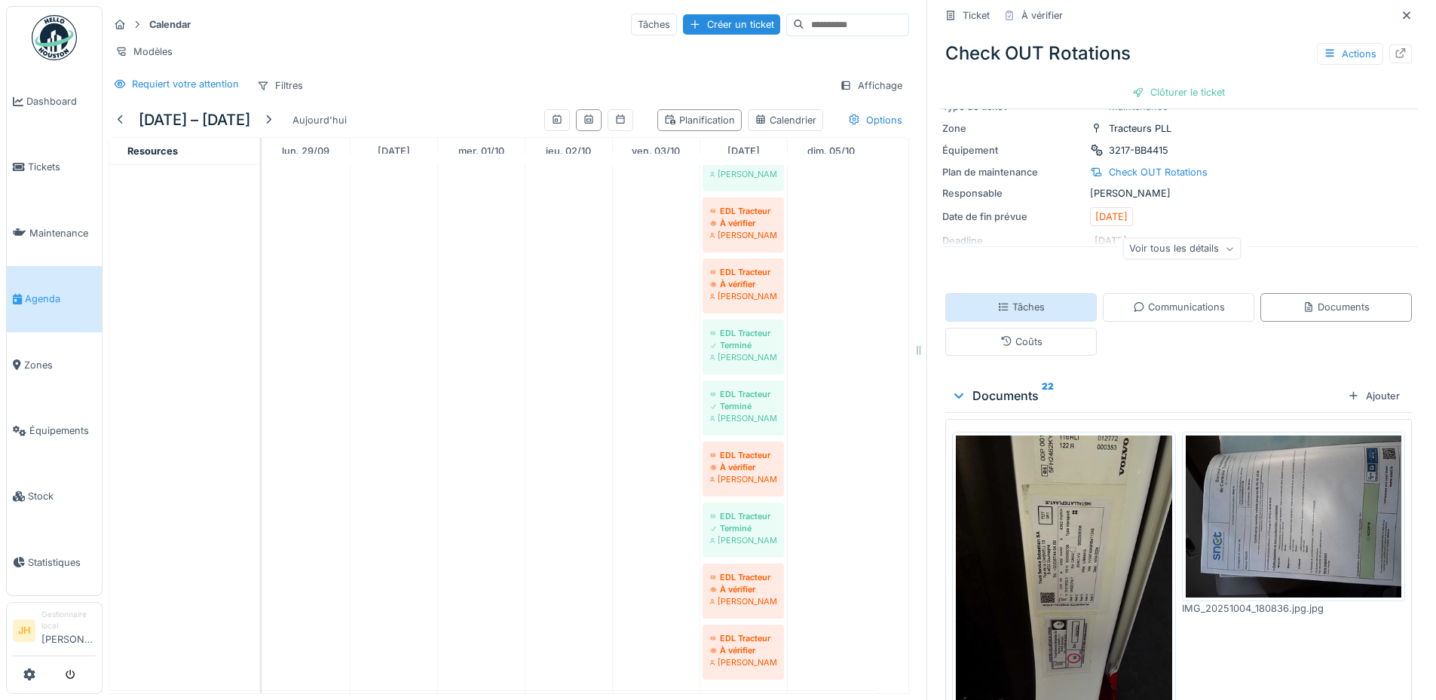
click at [1001, 300] on div "Tâches" at bounding box center [1020, 307] width 47 height 14
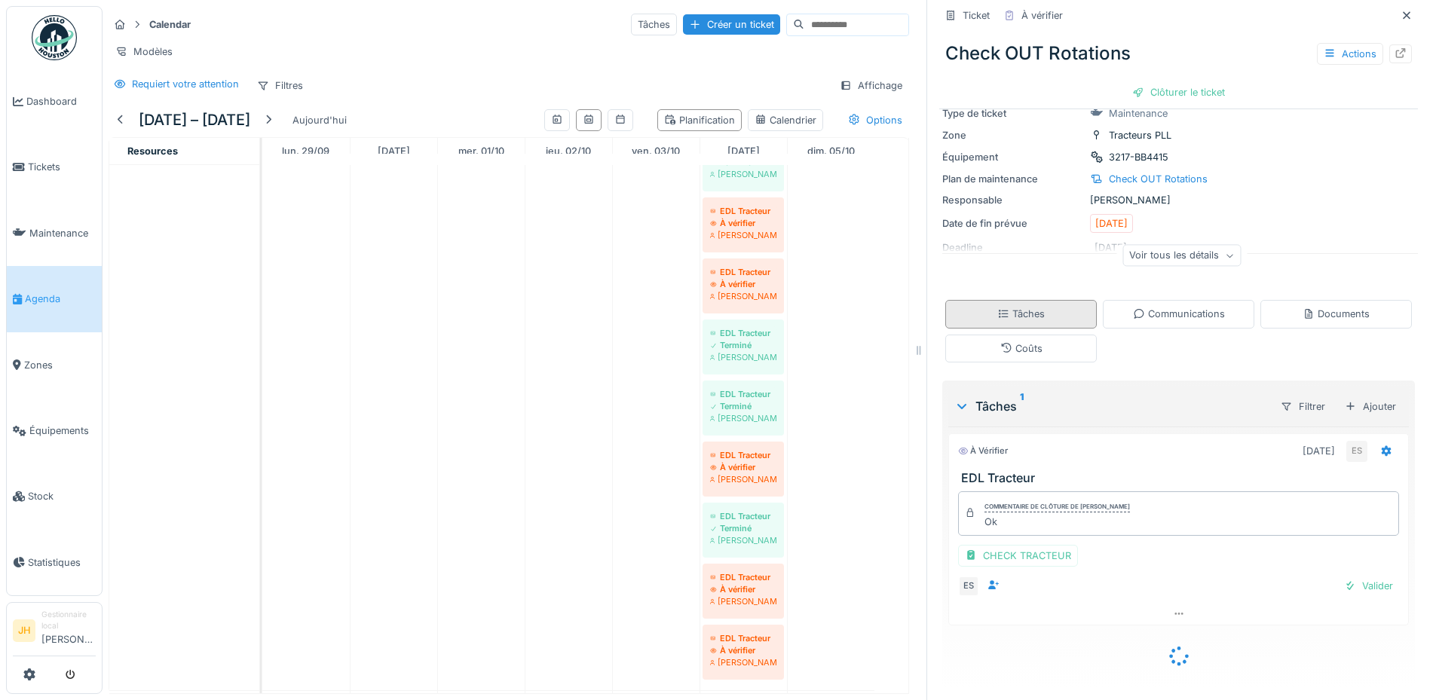
scroll to position [70, 0]
click at [1009, 558] on div "CHECK TRACTEUR" at bounding box center [1018, 556] width 120 height 22
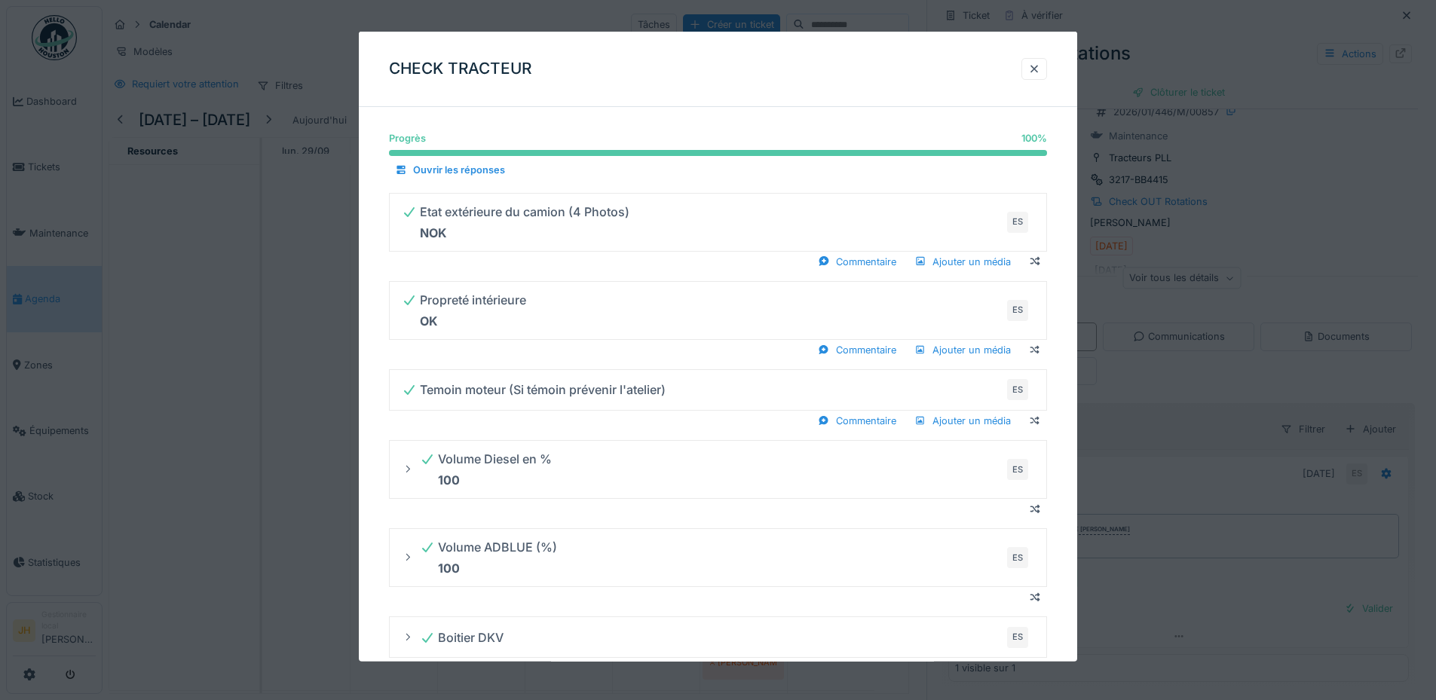
scroll to position [47, 0]
click at [1034, 64] on div at bounding box center [1034, 69] width 12 height 14
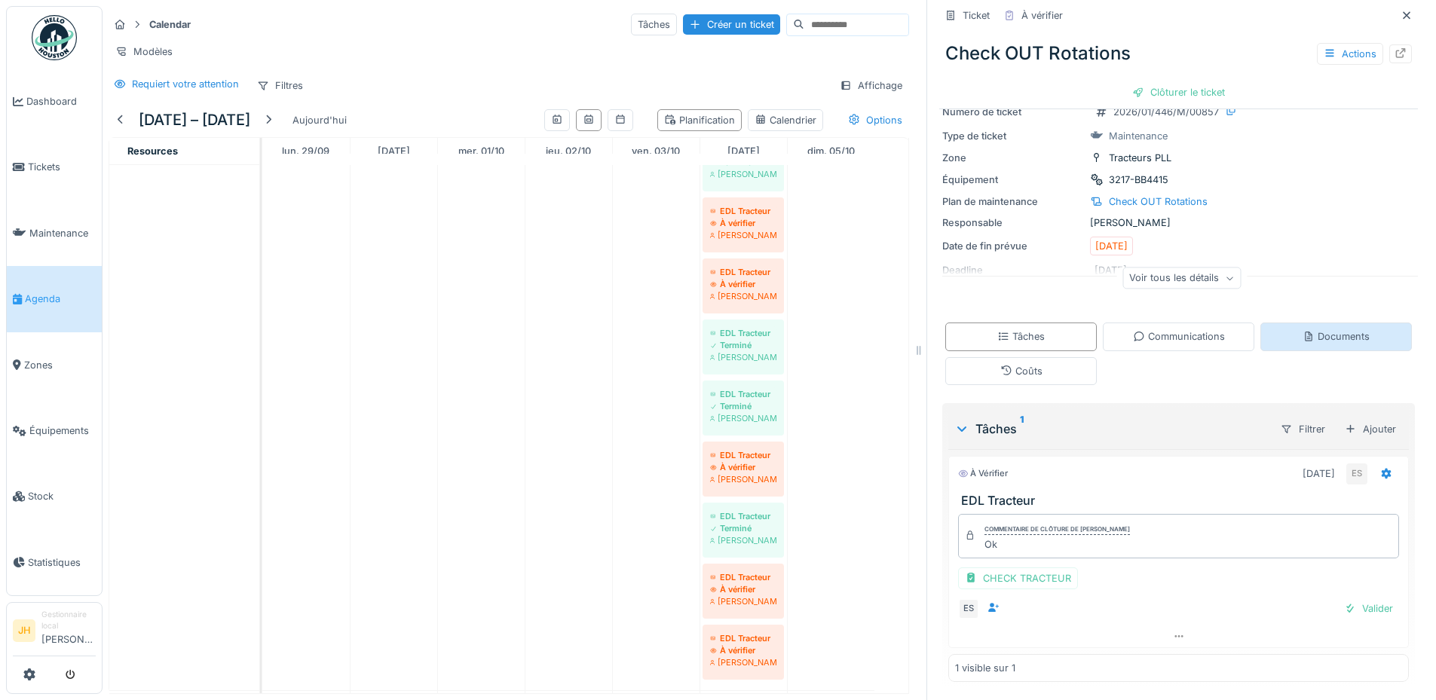
click at [1329, 341] on div "Documents" at bounding box center [1335, 336] width 67 height 14
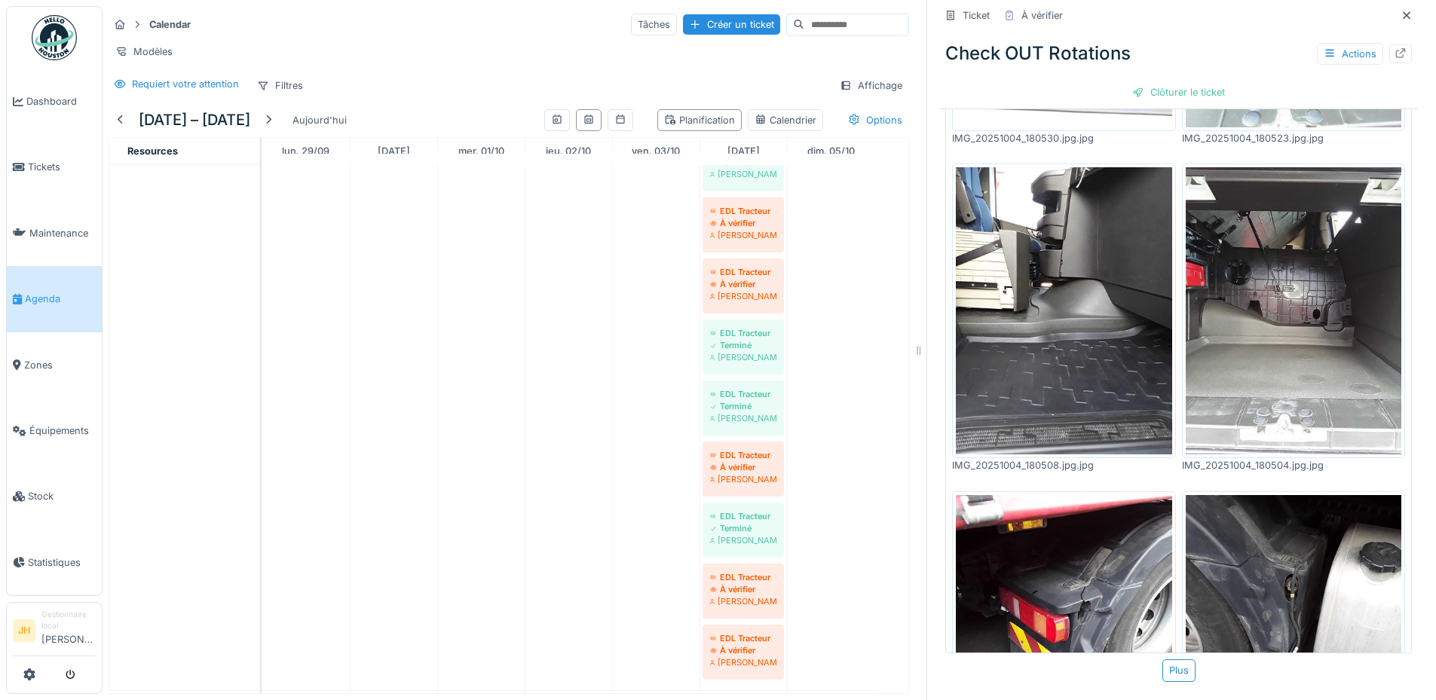
scroll to position [1960, 0]
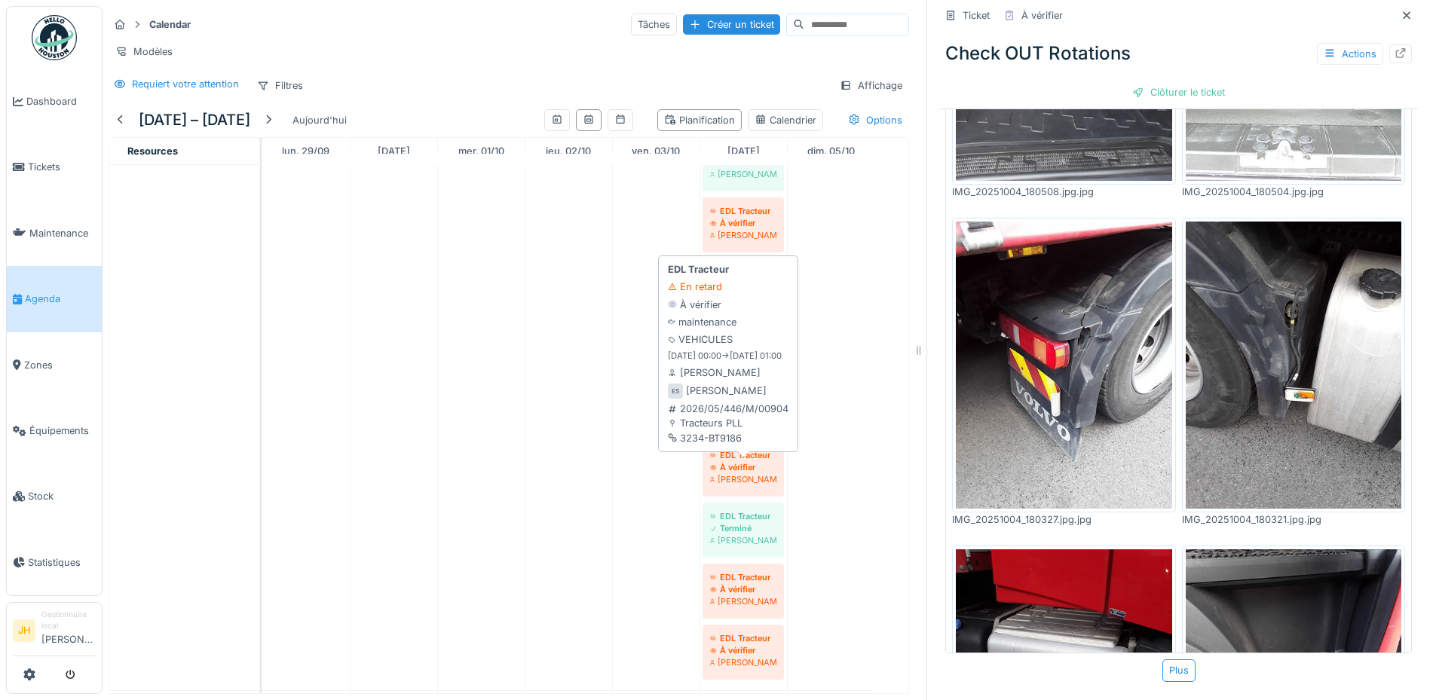
click at [754, 463] on div "À vérifier" at bounding box center [743, 467] width 66 height 12
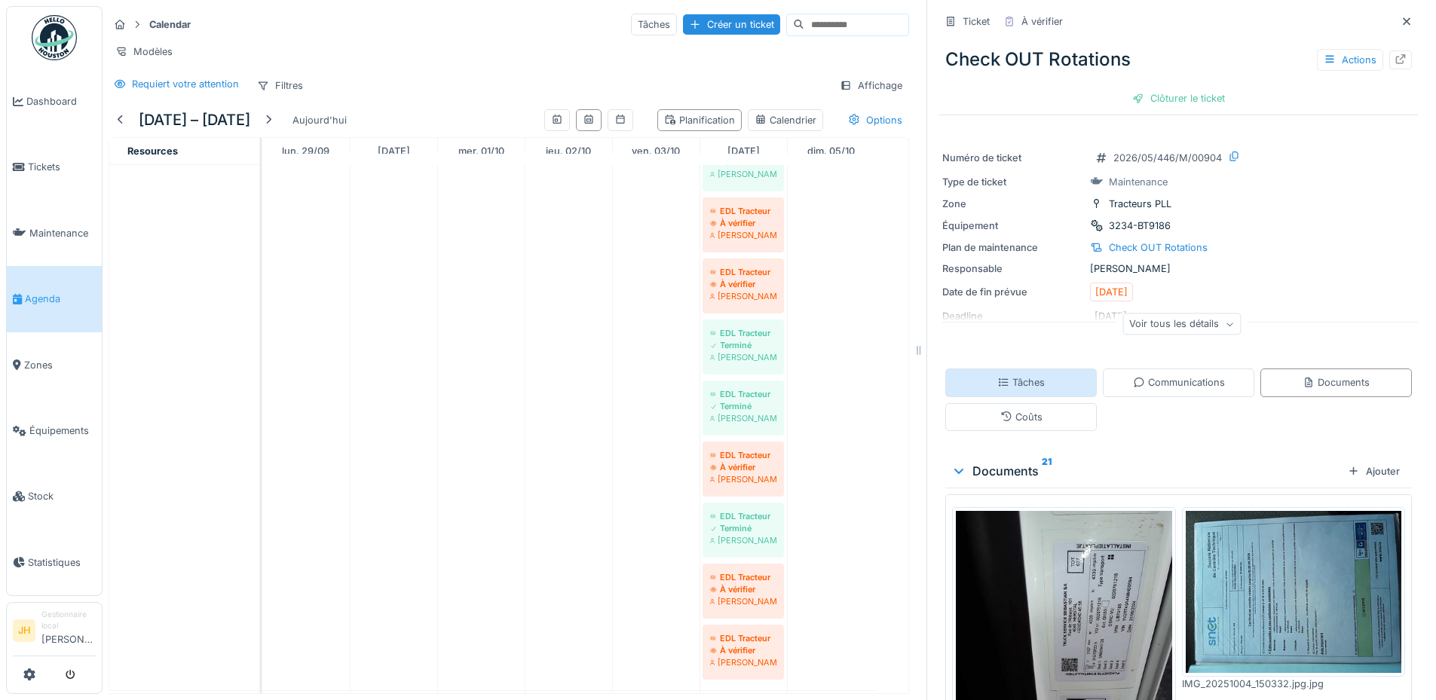
click at [1035, 369] on div "Tâches" at bounding box center [1020, 383] width 151 height 28
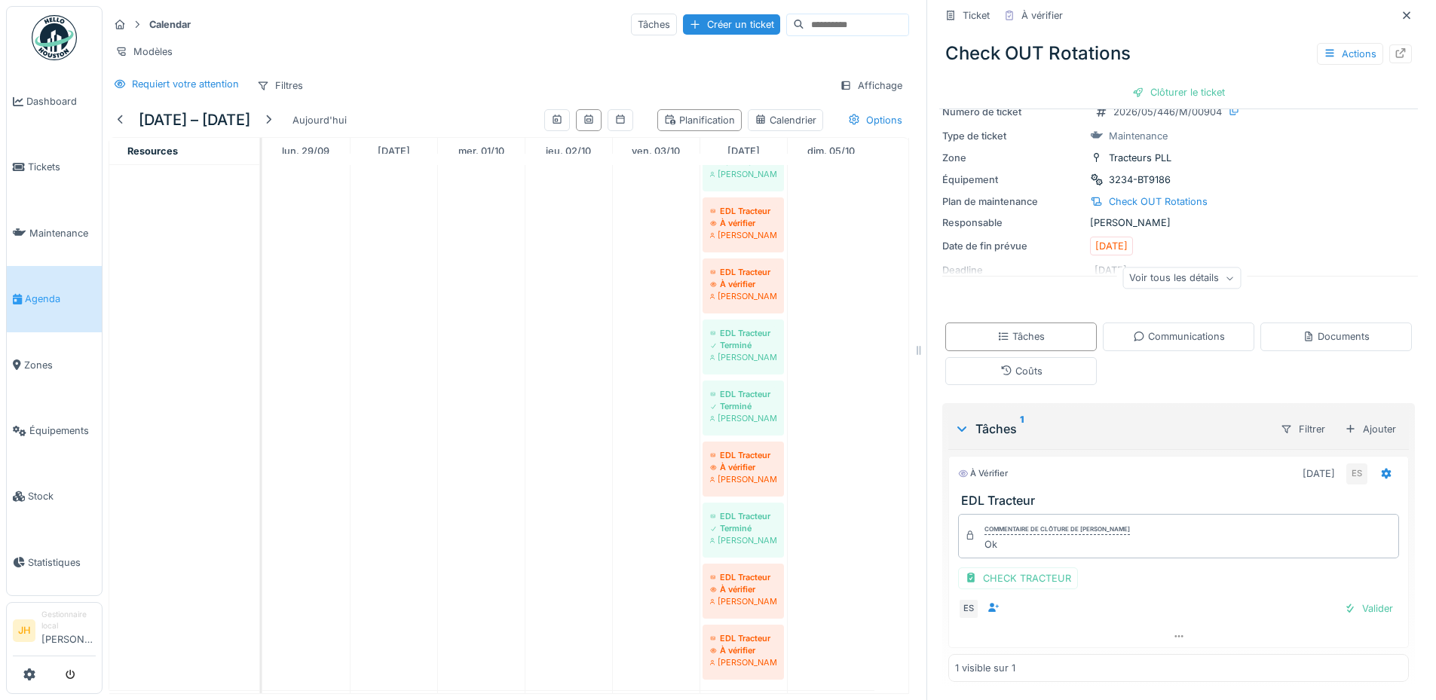
scroll to position [11, 0]
click at [1018, 568] on div "CHECK TRACTEUR" at bounding box center [1018, 579] width 120 height 22
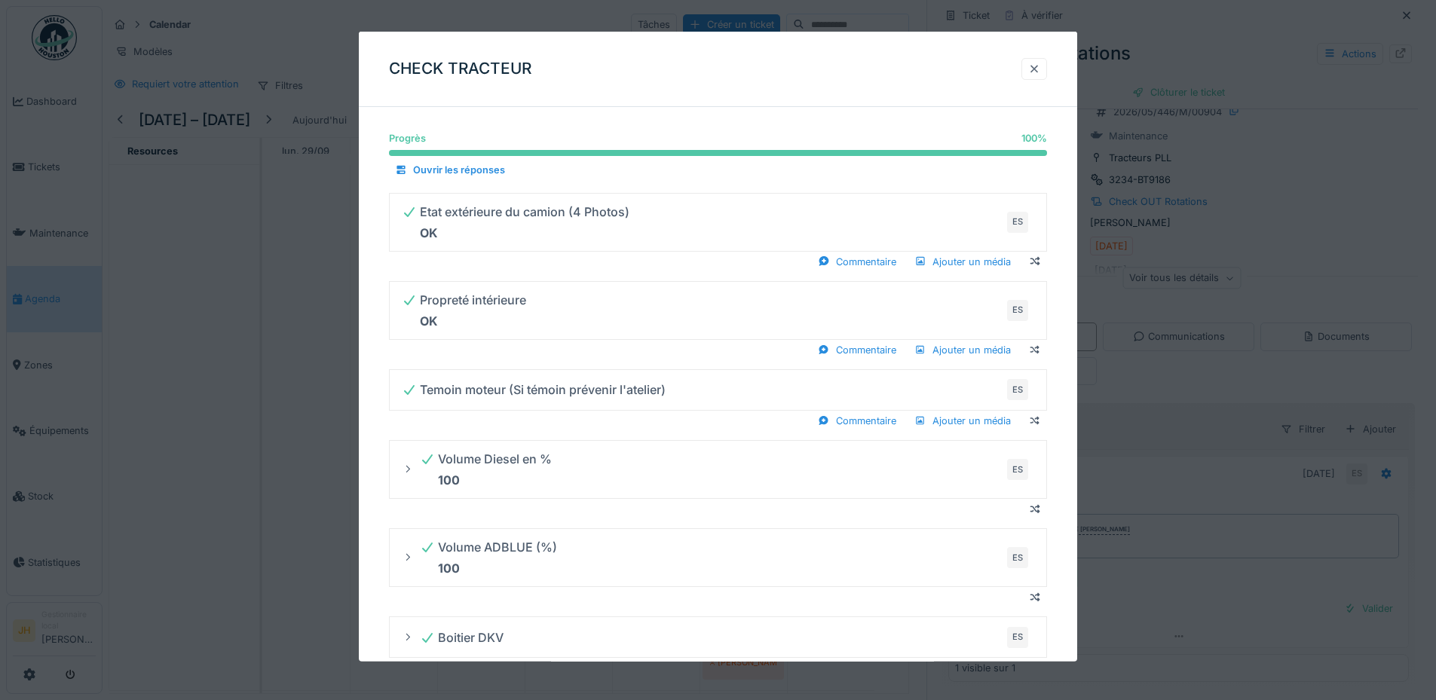
click at [1040, 71] on div at bounding box center [1034, 69] width 12 height 14
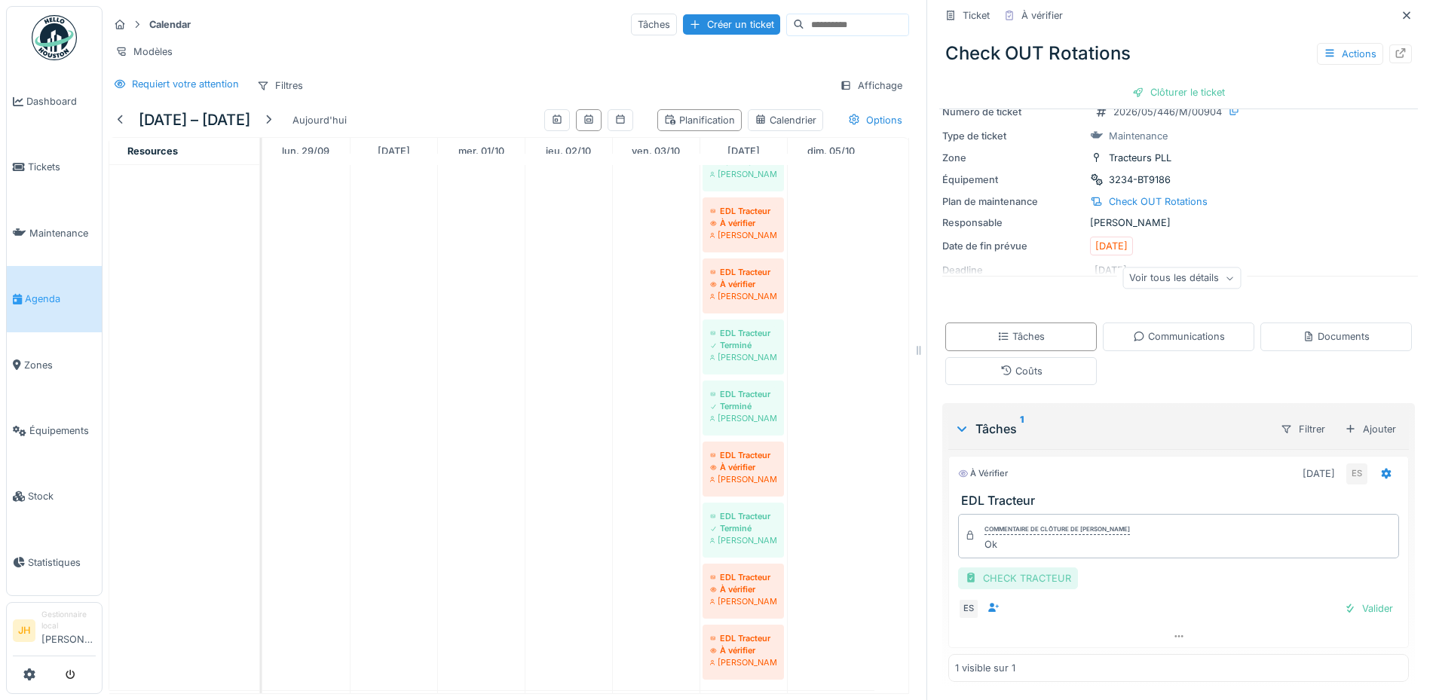
click at [1008, 568] on div "CHECK TRACTEUR" at bounding box center [1018, 579] width 120 height 22
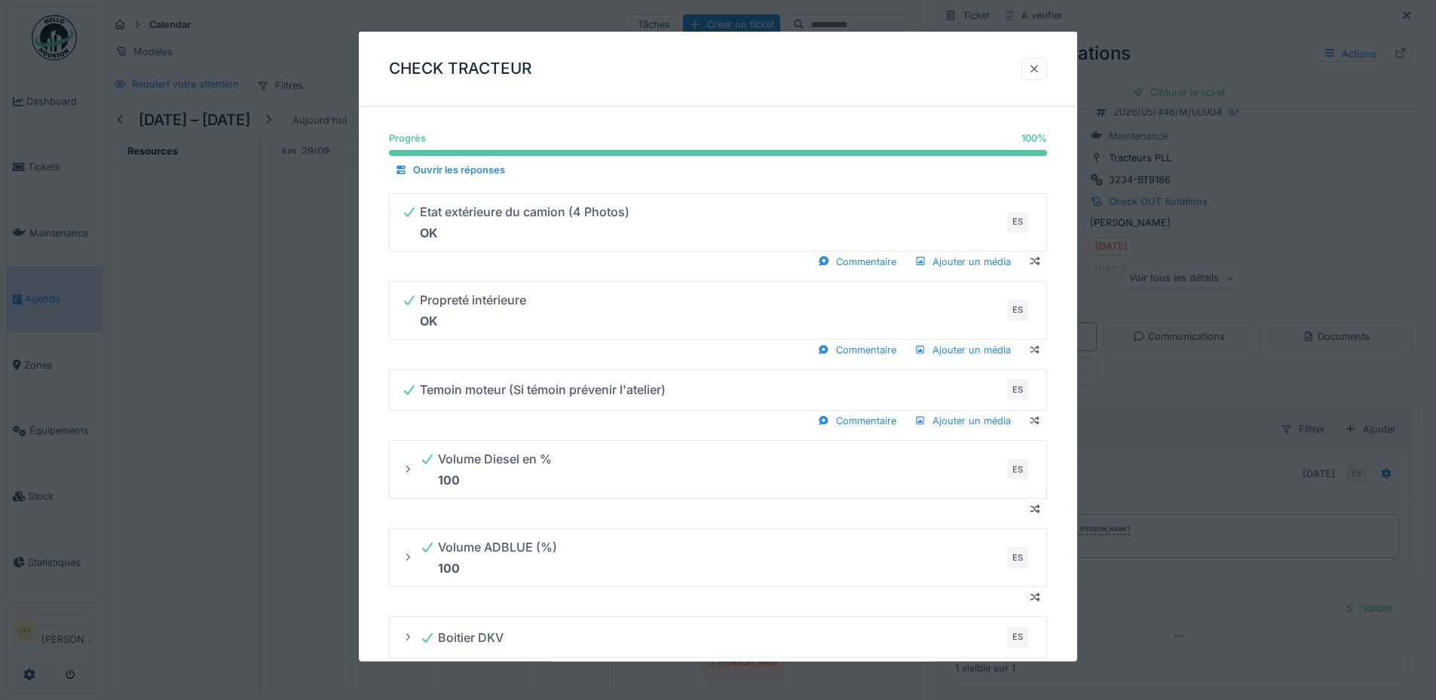
click at [1038, 72] on div at bounding box center [1034, 69] width 12 height 14
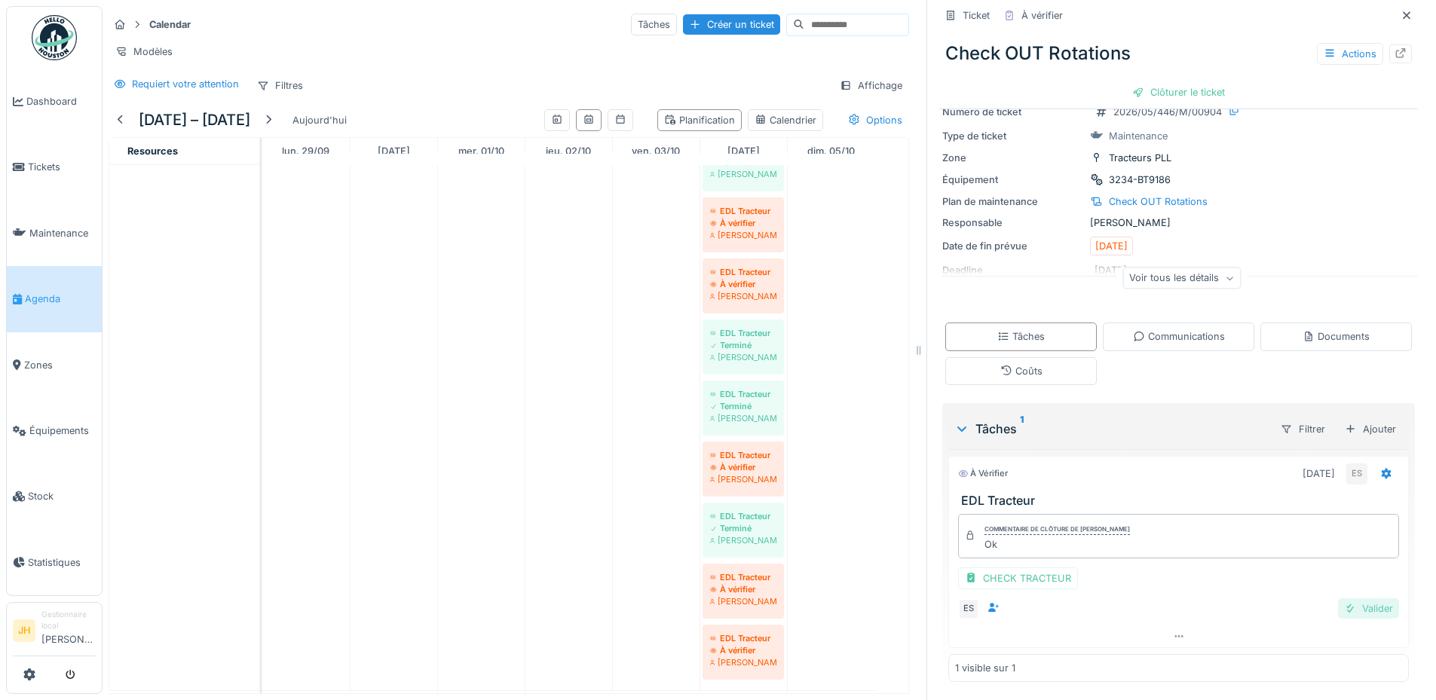
click at [1348, 598] on div "Valider" at bounding box center [1368, 608] width 61 height 20
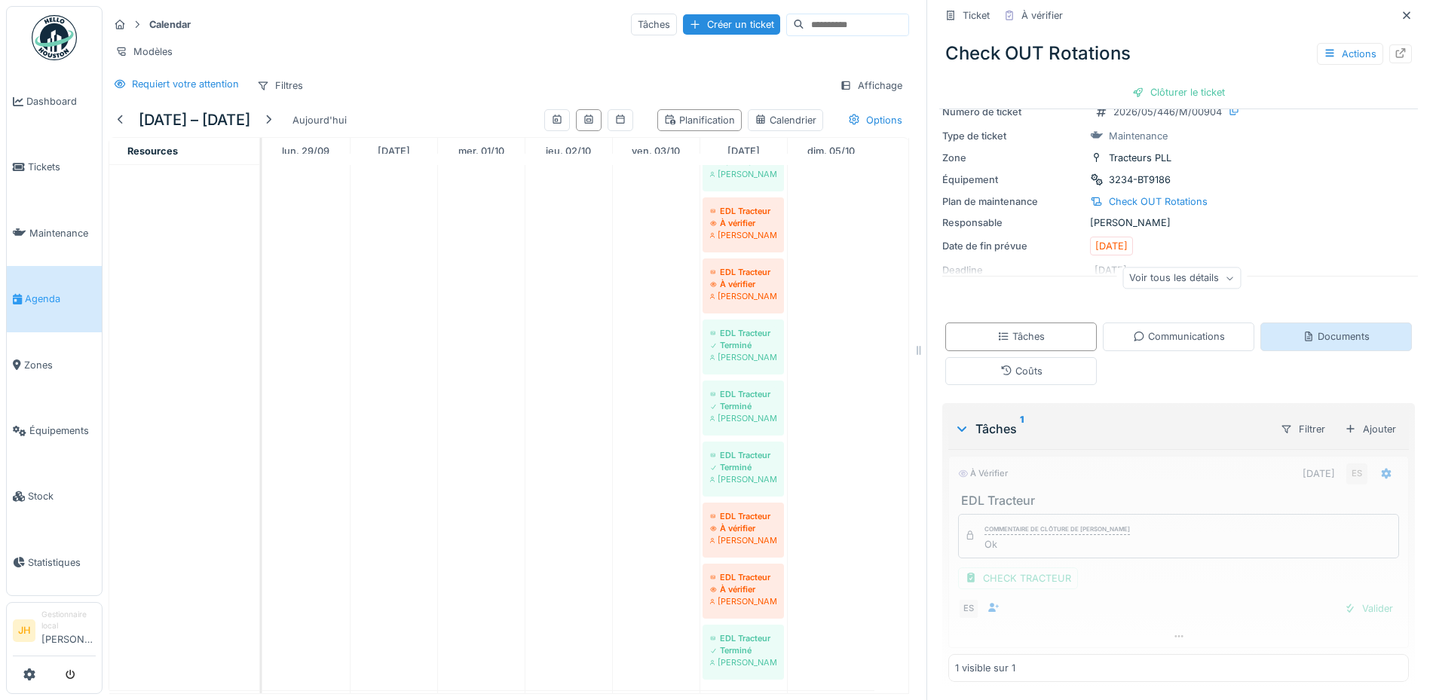
click at [1330, 329] on div "Documents" at bounding box center [1335, 336] width 67 height 14
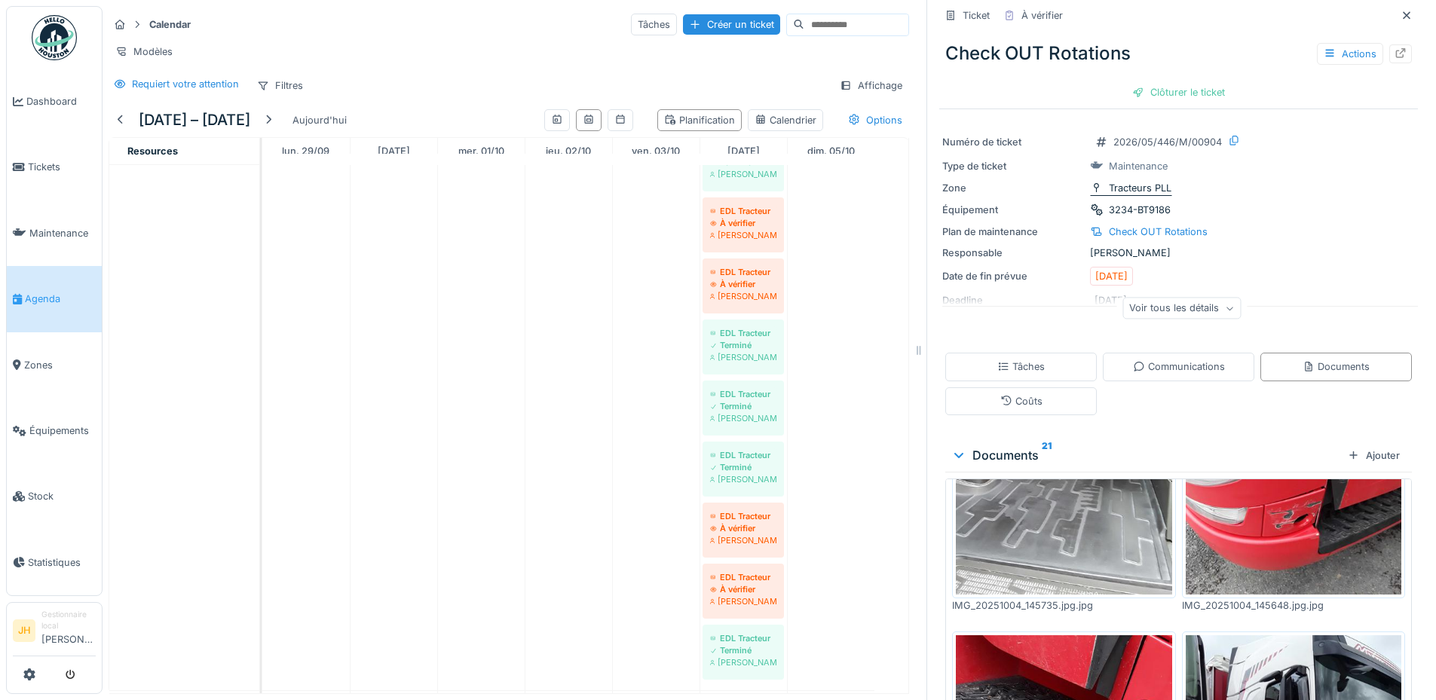
scroll to position [0, 0]
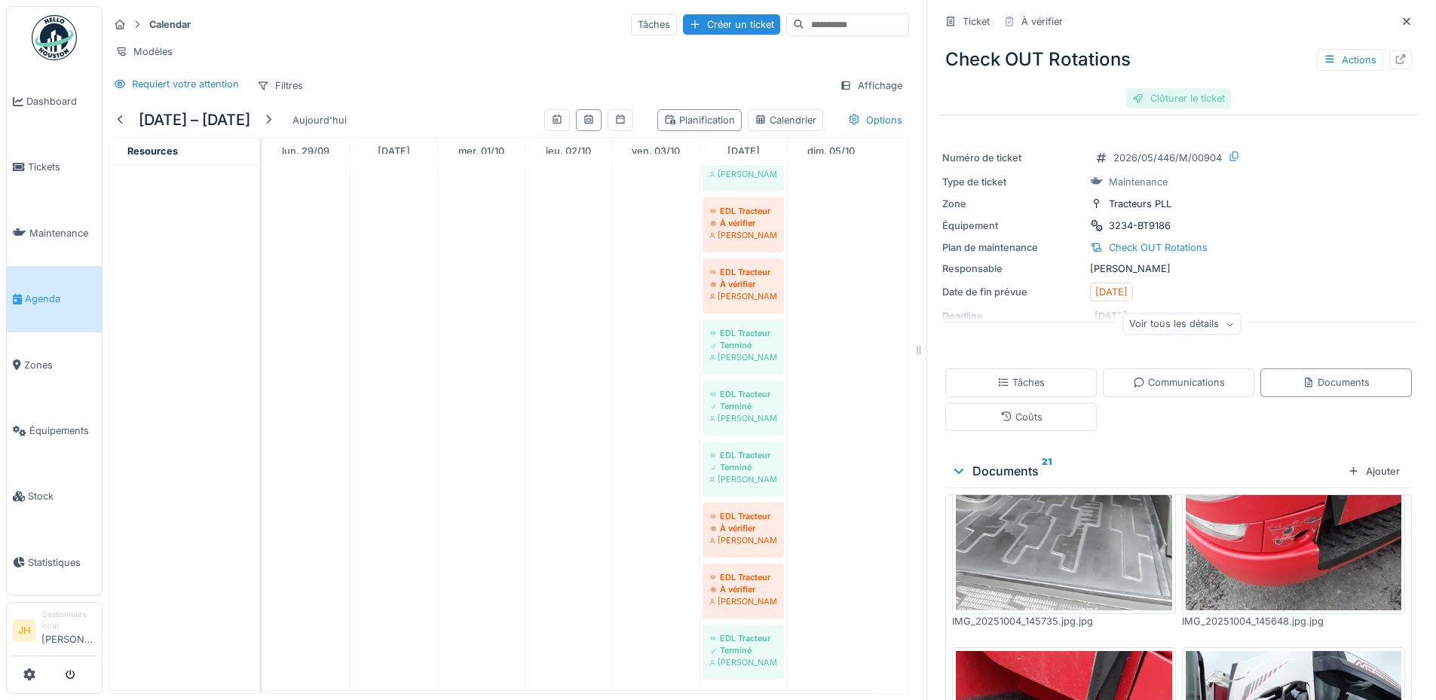
click at [1183, 88] on div "Clôturer le ticket" at bounding box center [1178, 98] width 105 height 20
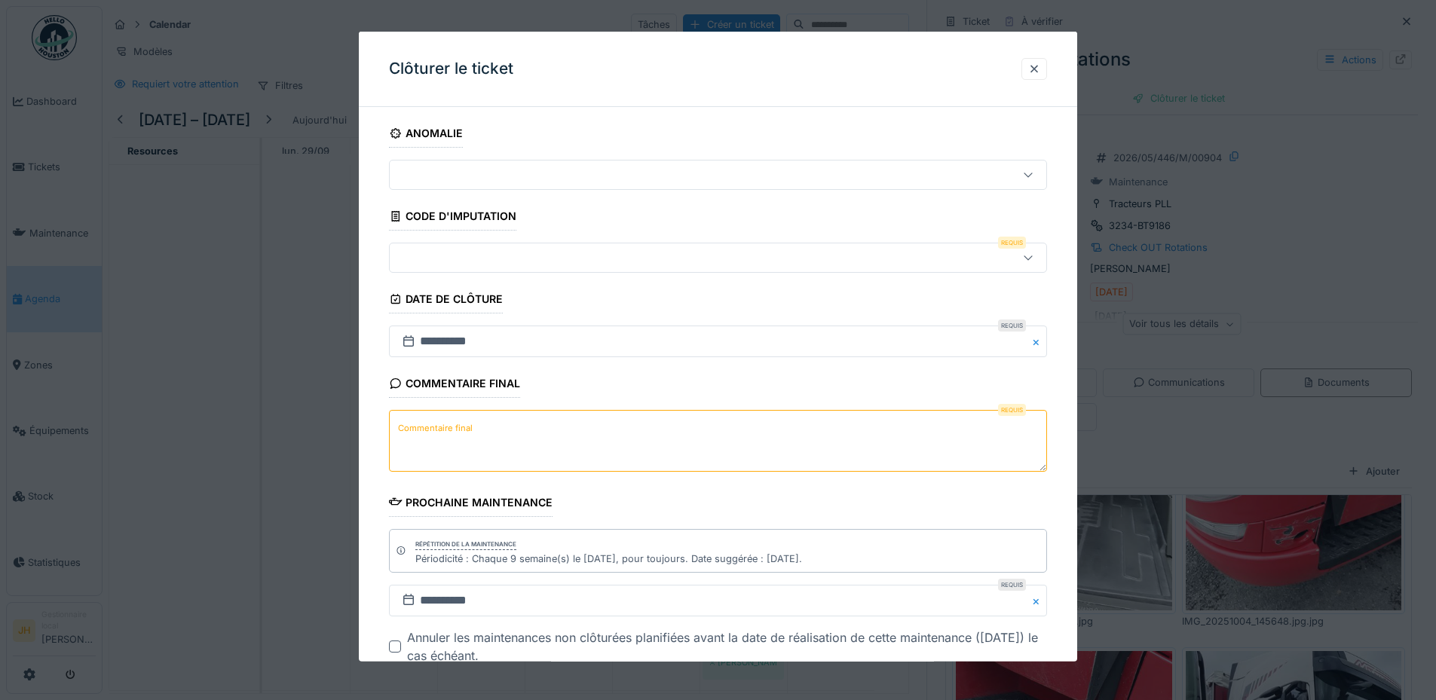
click at [572, 432] on textarea "Commentaire final" at bounding box center [718, 441] width 658 height 62
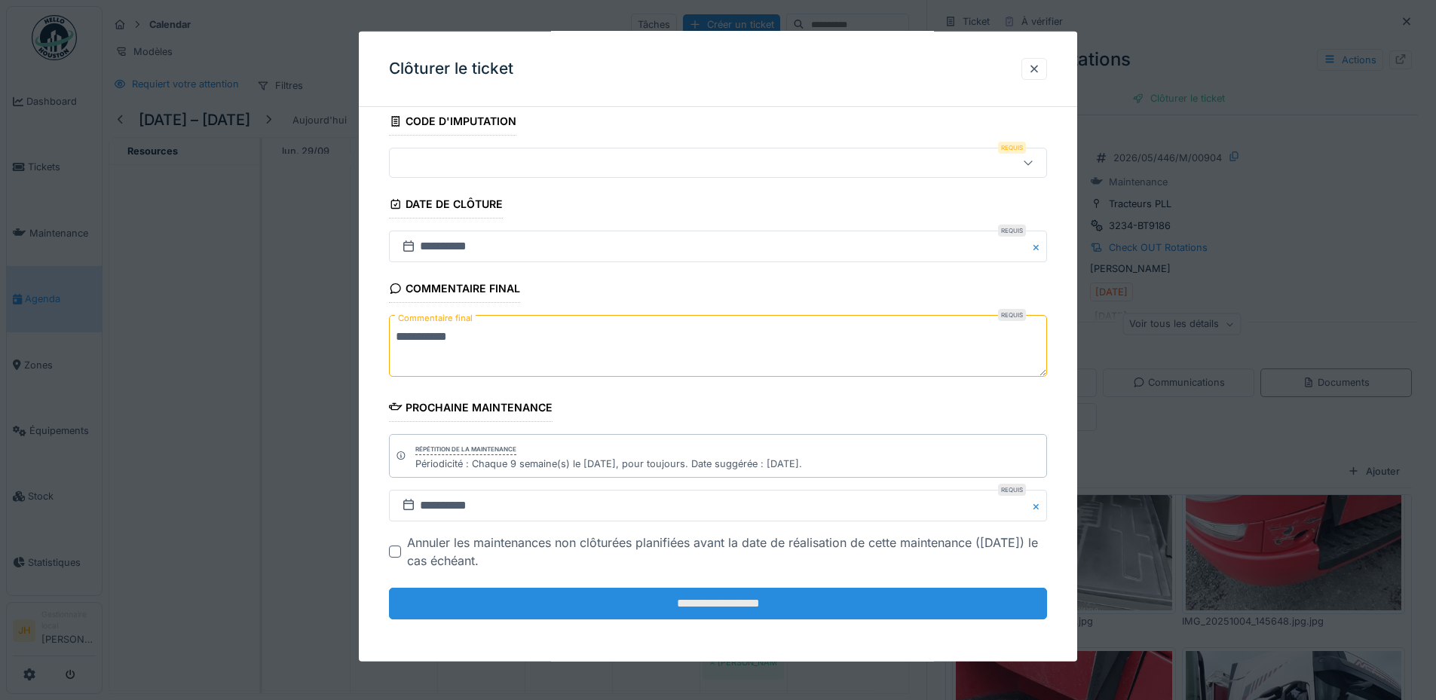
type textarea "**********"
click at [794, 610] on input "**********" at bounding box center [718, 604] width 658 height 32
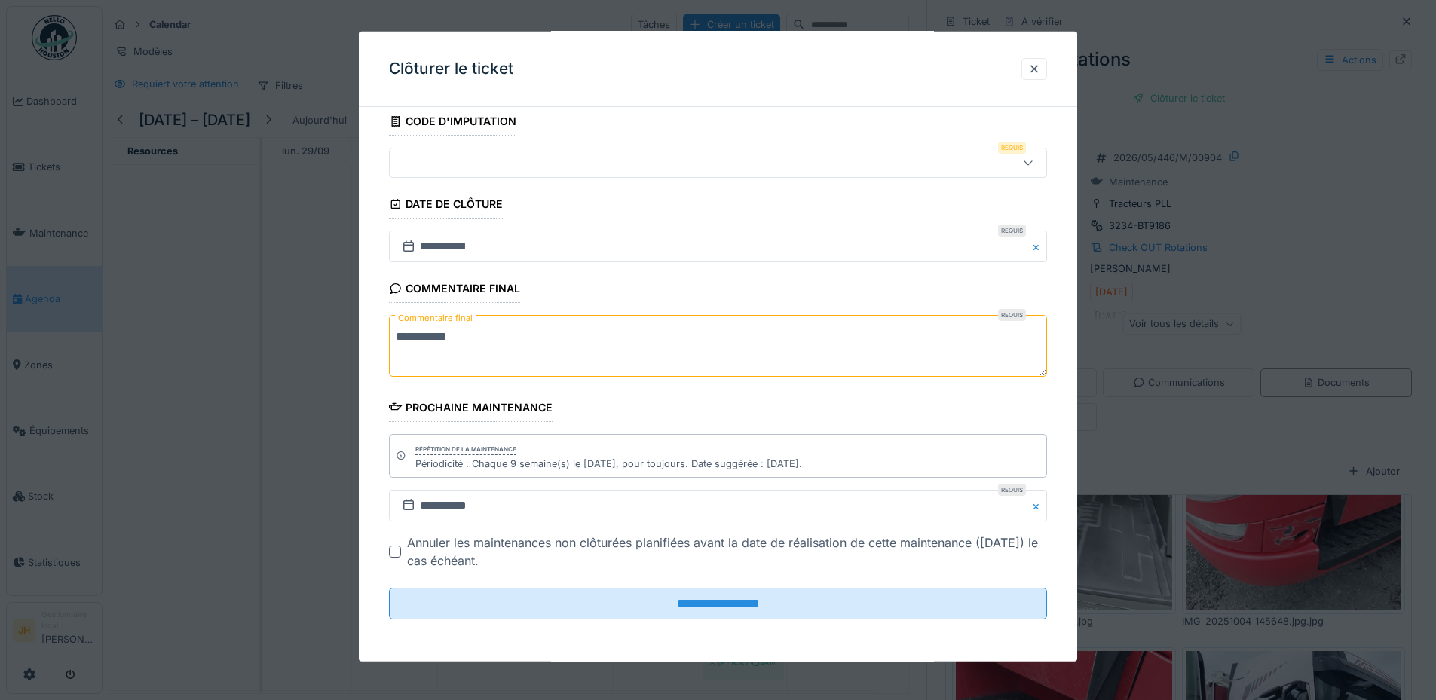
click at [574, 160] on div at bounding box center [680, 163] width 568 height 17
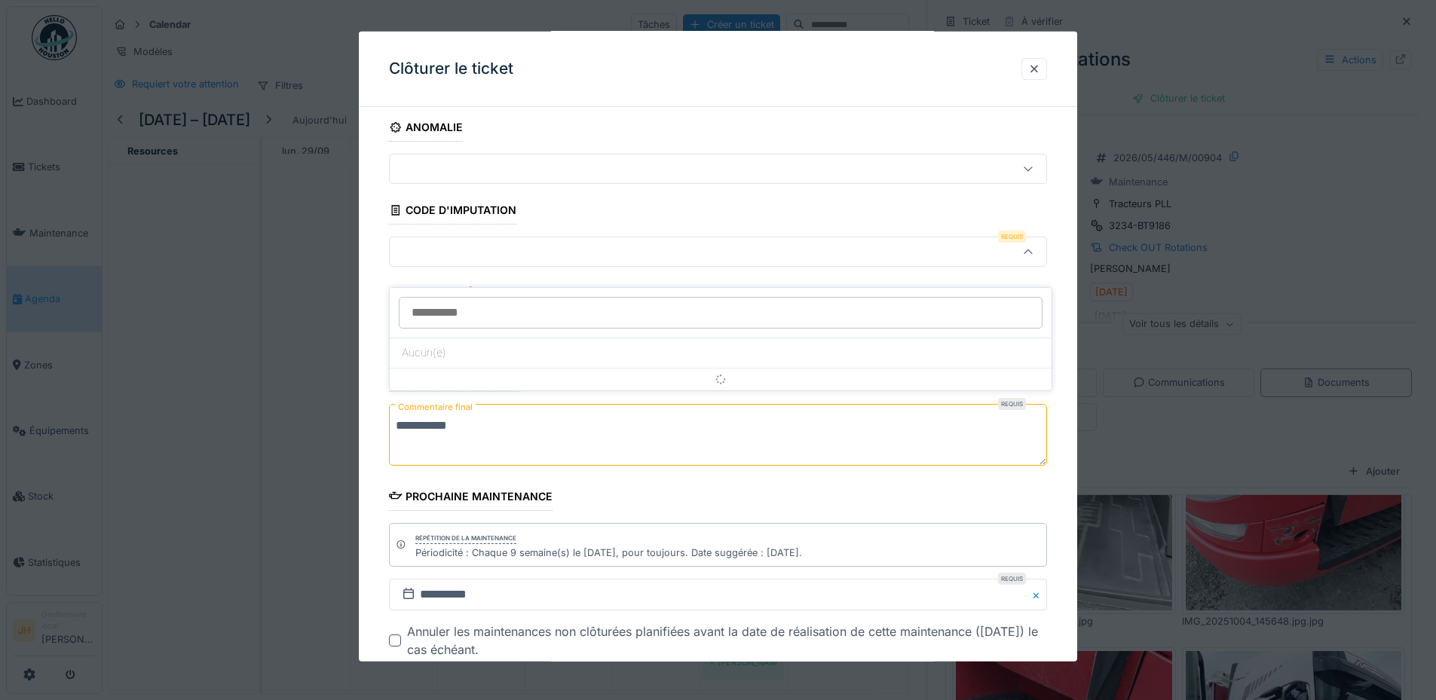
scroll to position [0, 0]
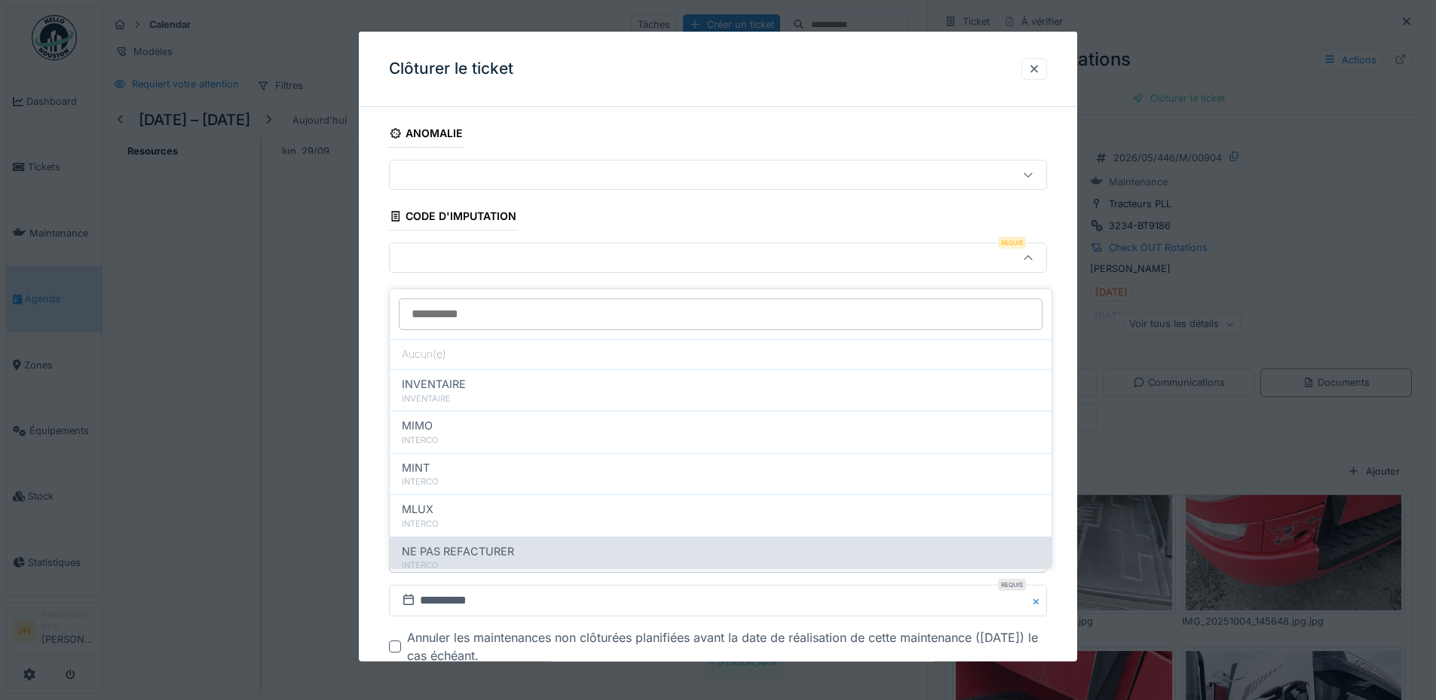
click at [511, 543] on span "NE PAS REFACTURER" at bounding box center [458, 551] width 112 height 17
type input "****"
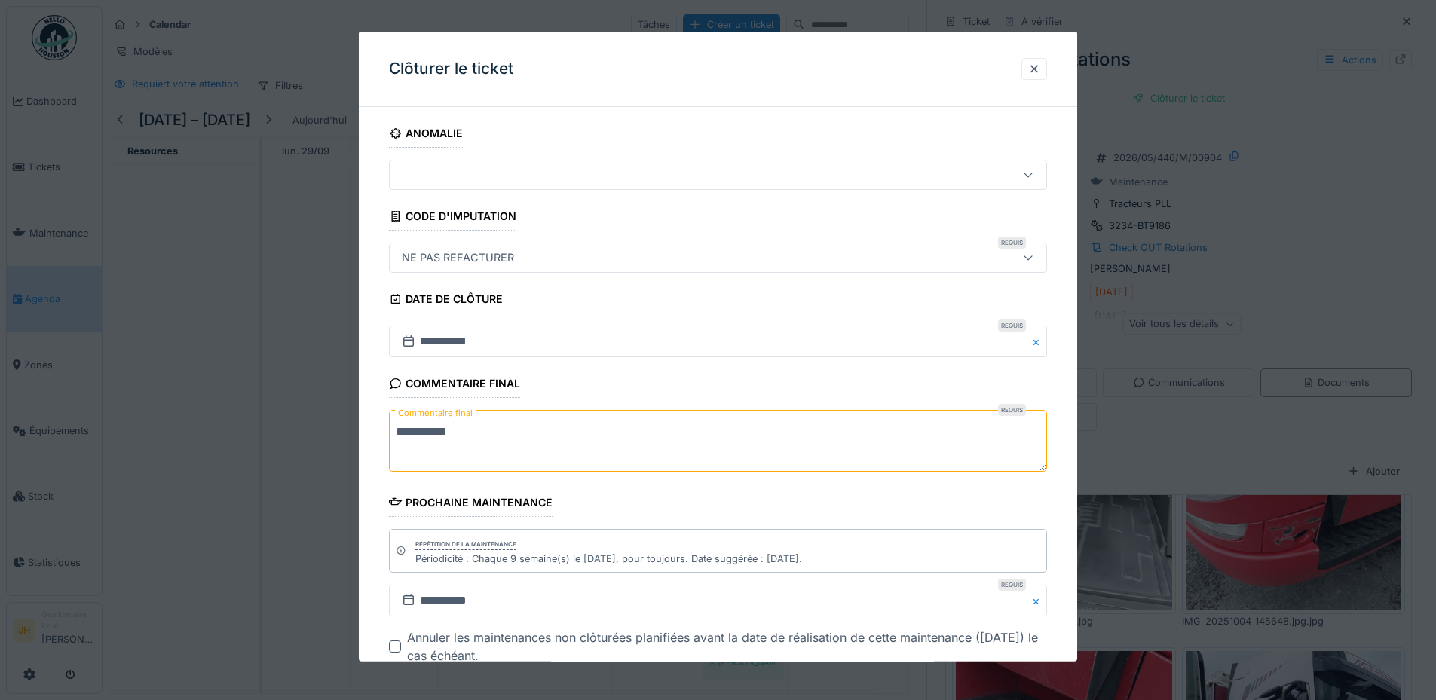
scroll to position [95, 0]
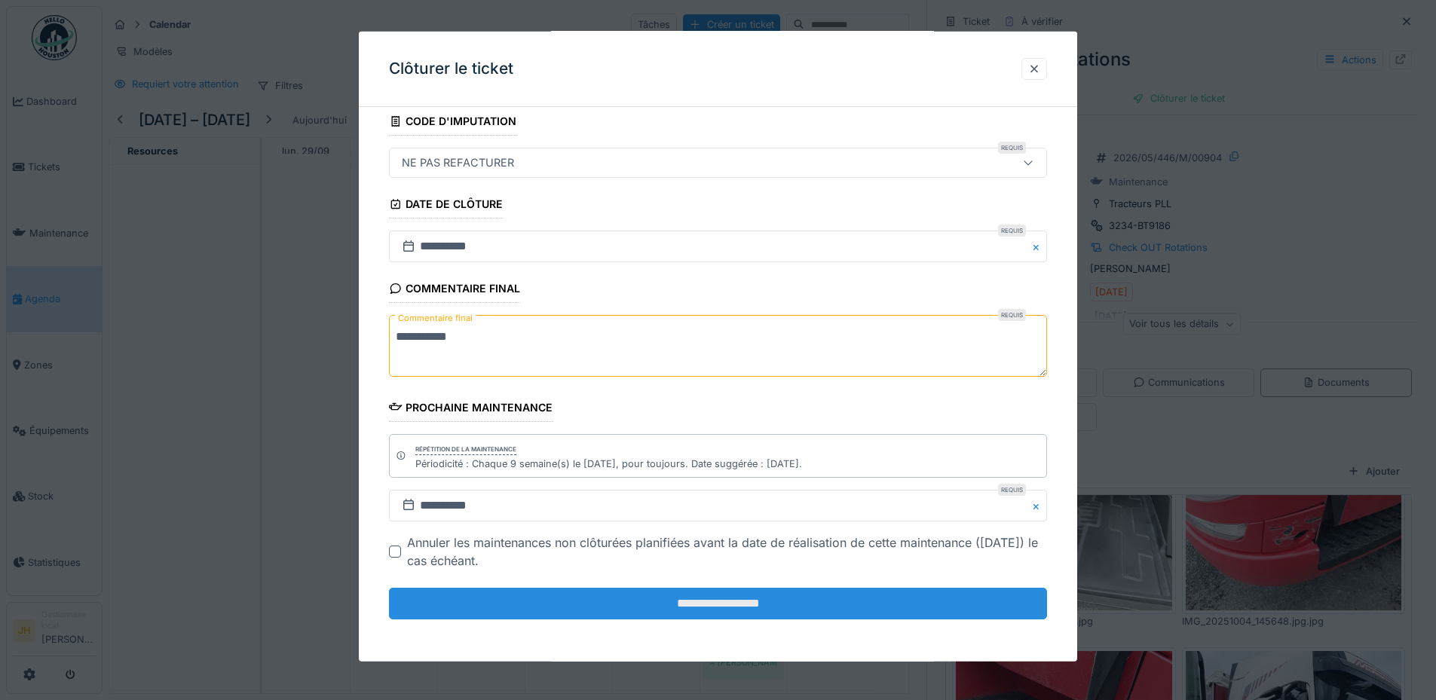
click at [737, 611] on input "**********" at bounding box center [718, 604] width 658 height 32
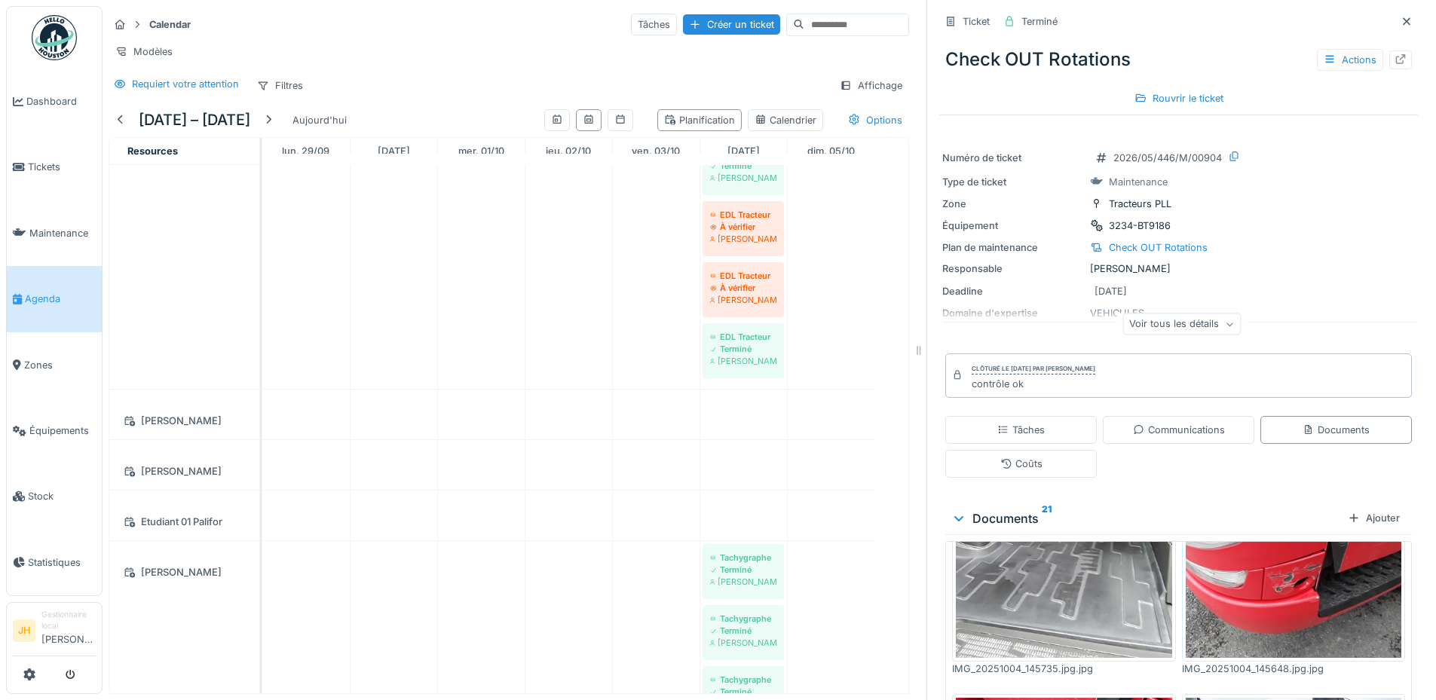
scroll to position [1055, 0]
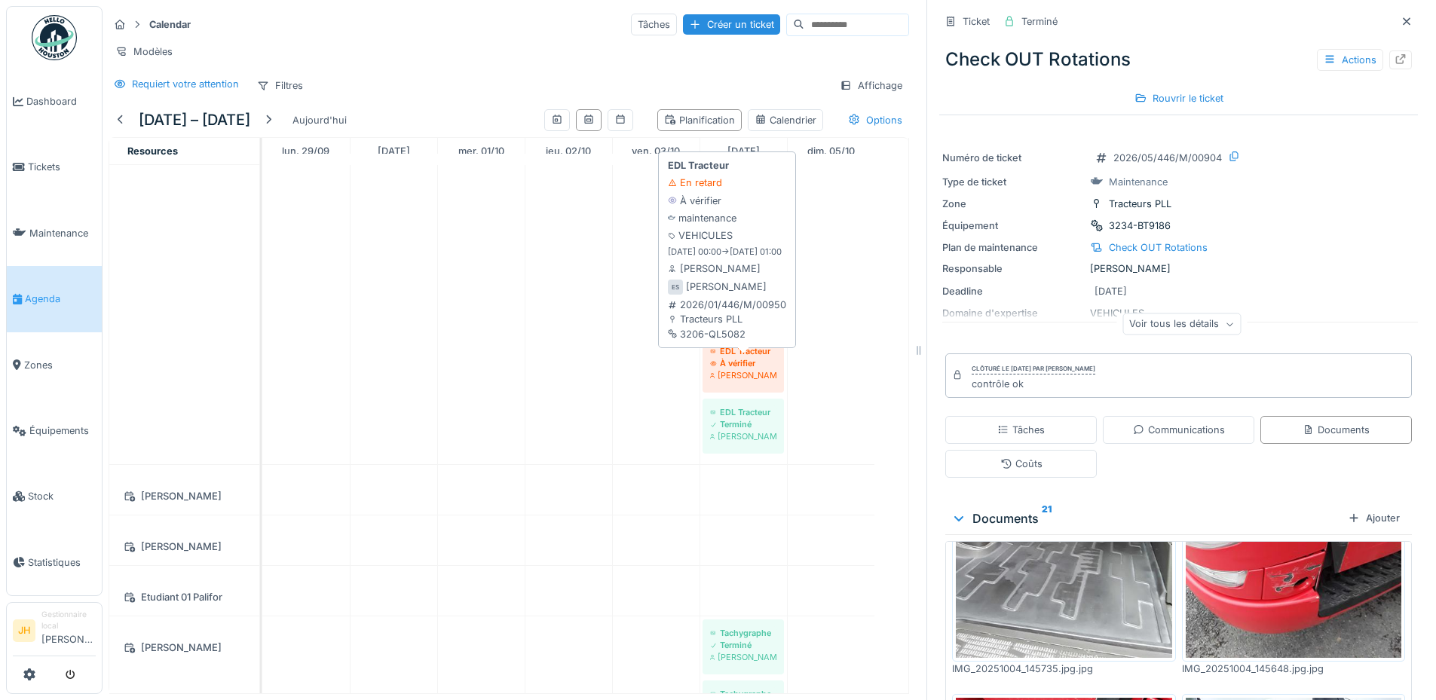
click at [745, 361] on div "À vérifier" at bounding box center [743, 363] width 66 height 12
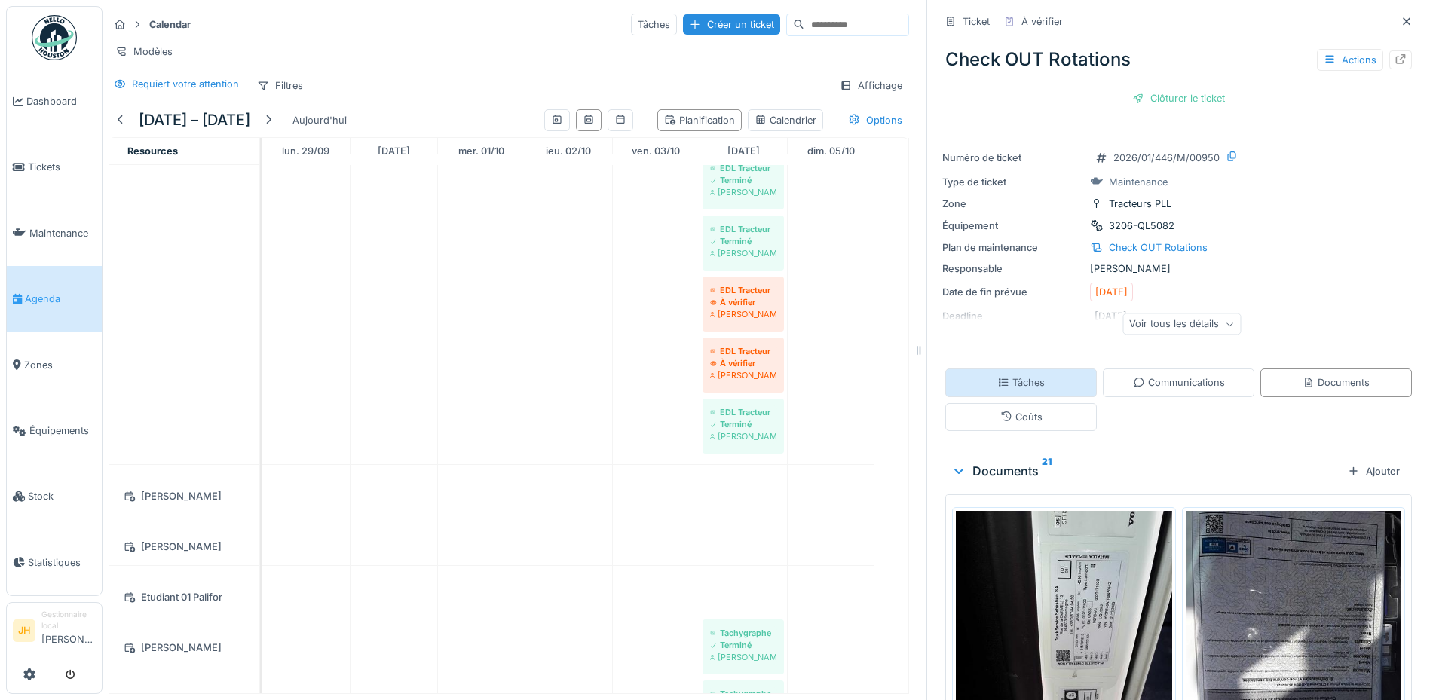
click at [997, 369] on div "Tâches" at bounding box center [1020, 383] width 151 height 28
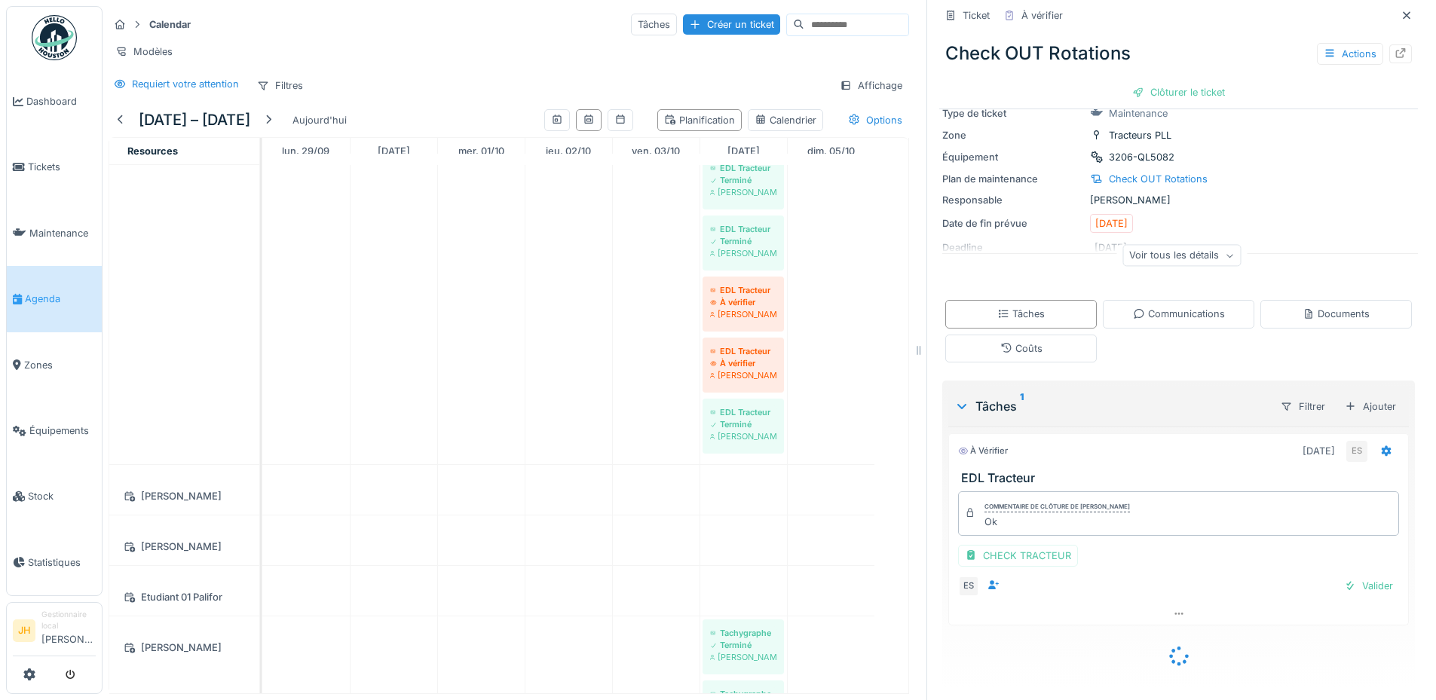
scroll to position [47, 0]
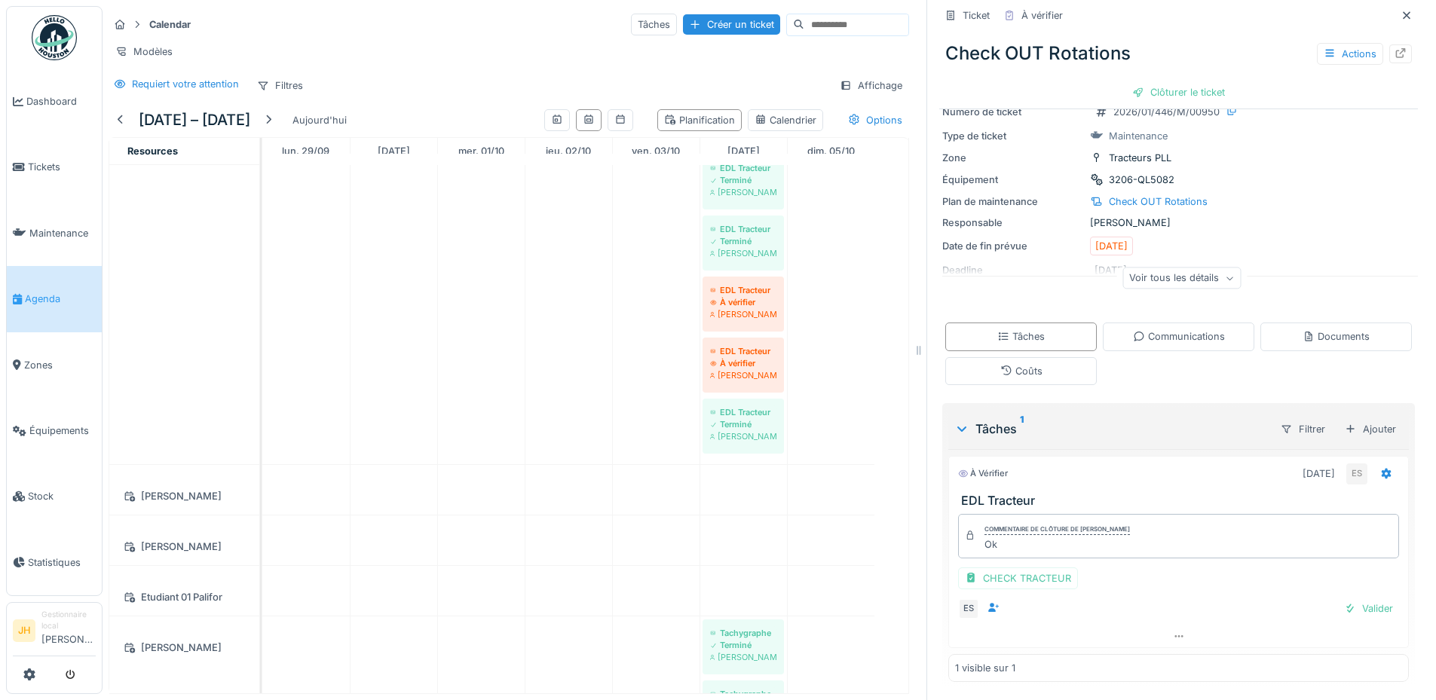
click at [1019, 558] on div "Commentaire de clôture de Edl Sk Ok" at bounding box center [1178, 536] width 441 height 44
click at [1005, 583] on div "CHECK TRACTEUR" at bounding box center [1018, 579] width 120 height 22
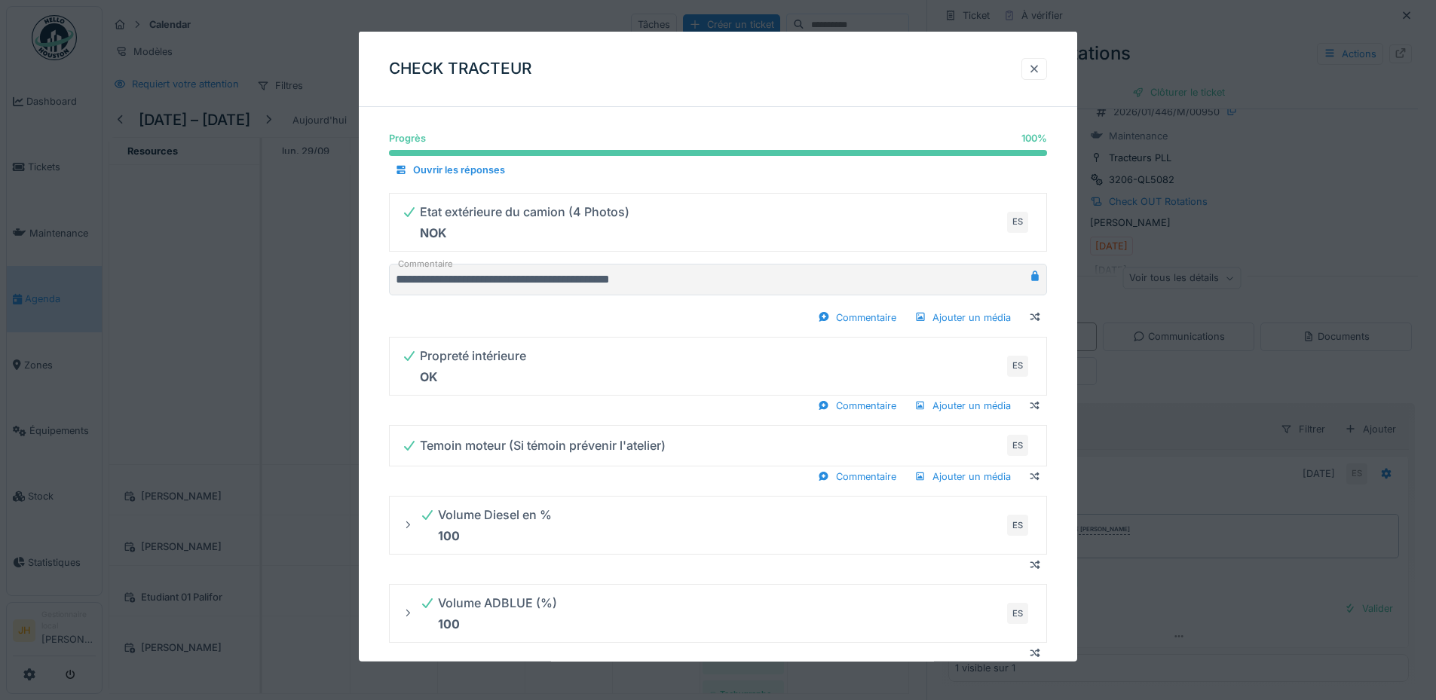
click at [1040, 72] on div at bounding box center [1034, 69] width 12 height 14
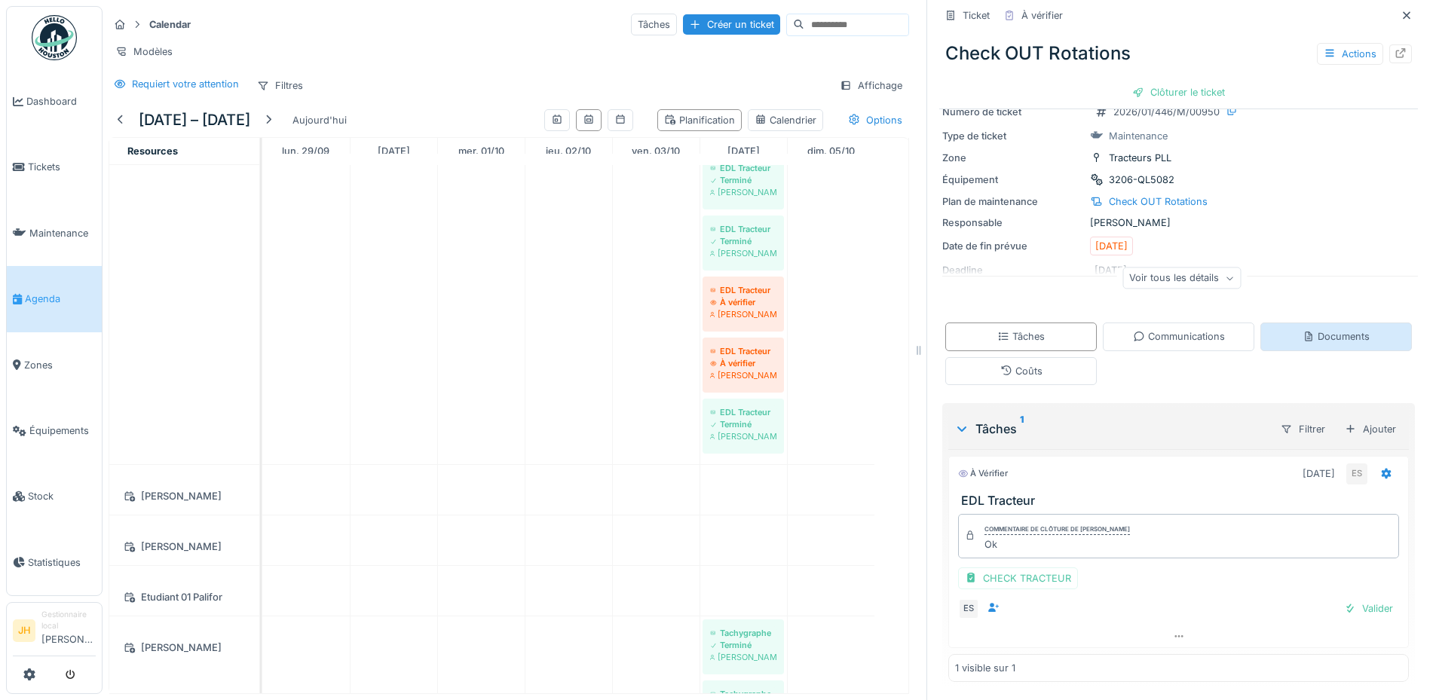
click at [1323, 336] on div "Documents" at bounding box center [1335, 336] width 67 height 14
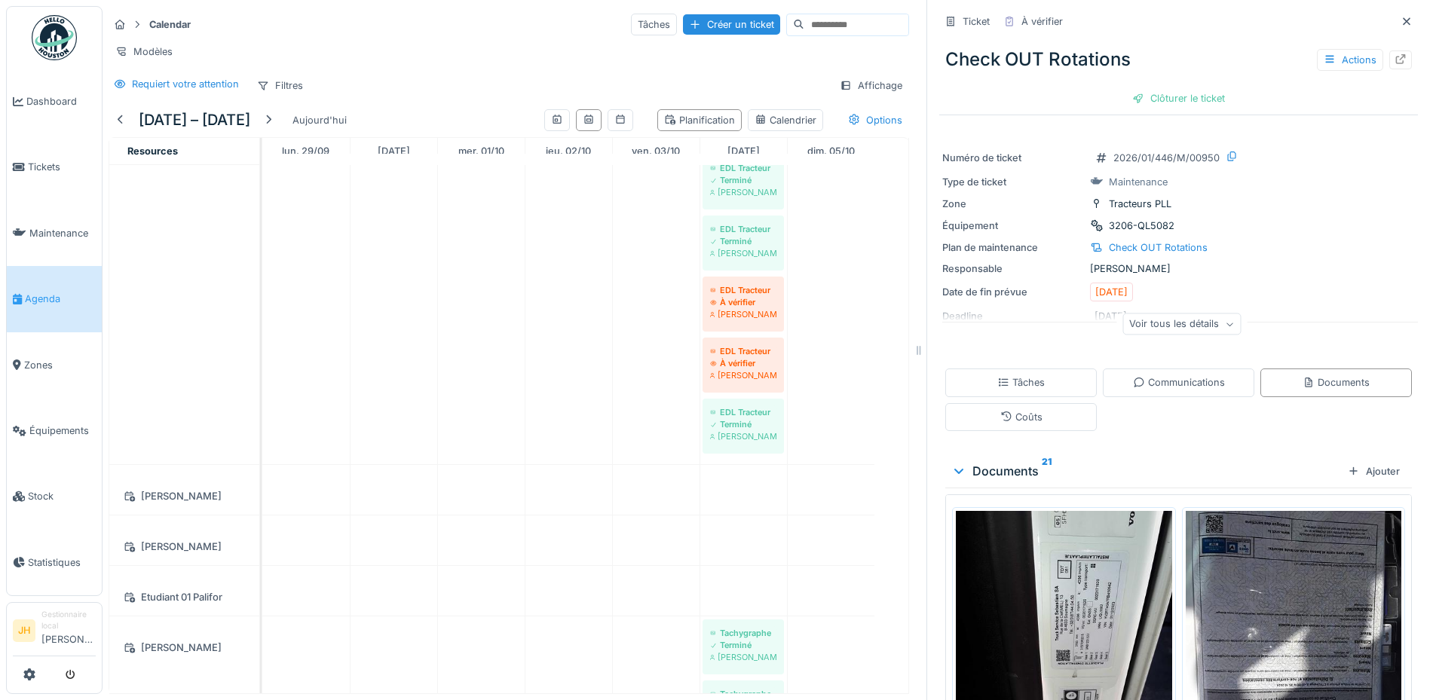
scroll to position [0, 0]
click at [1042, 384] on div "Tâches" at bounding box center [1020, 383] width 151 height 28
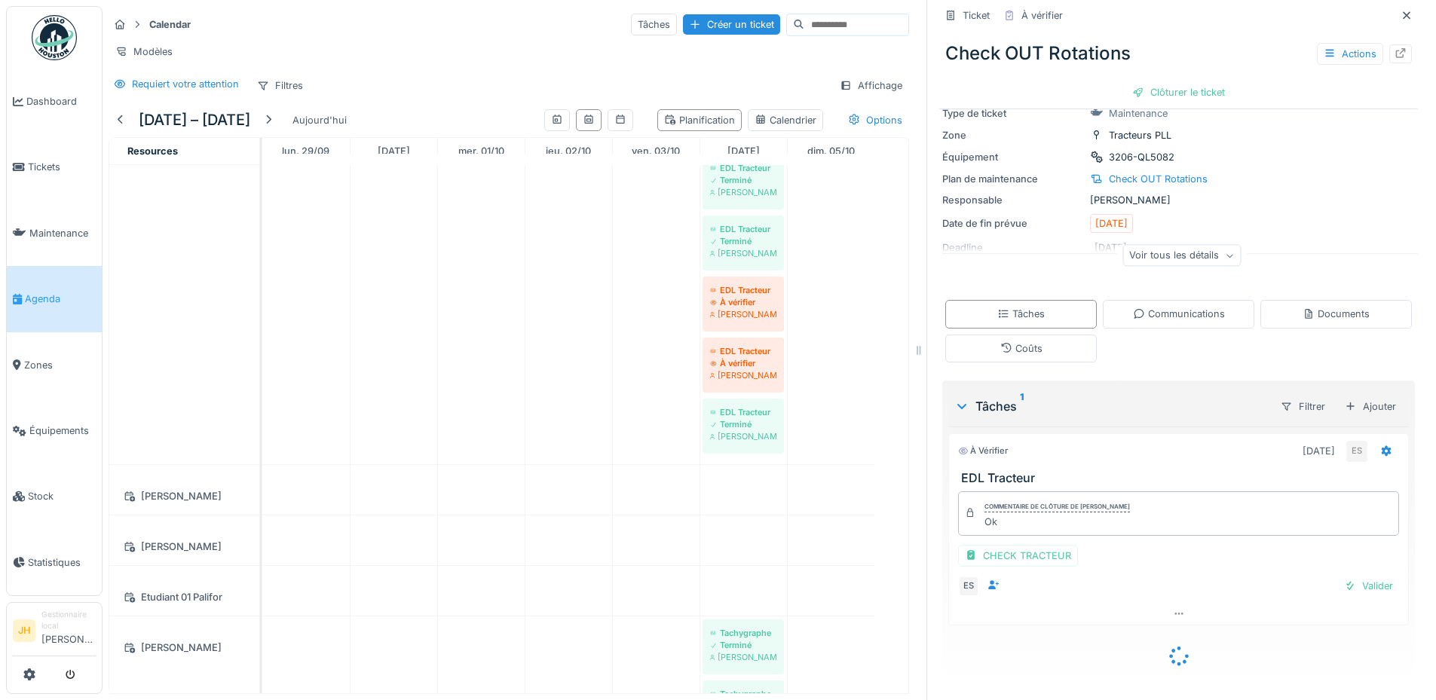
scroll to position [47, 0]
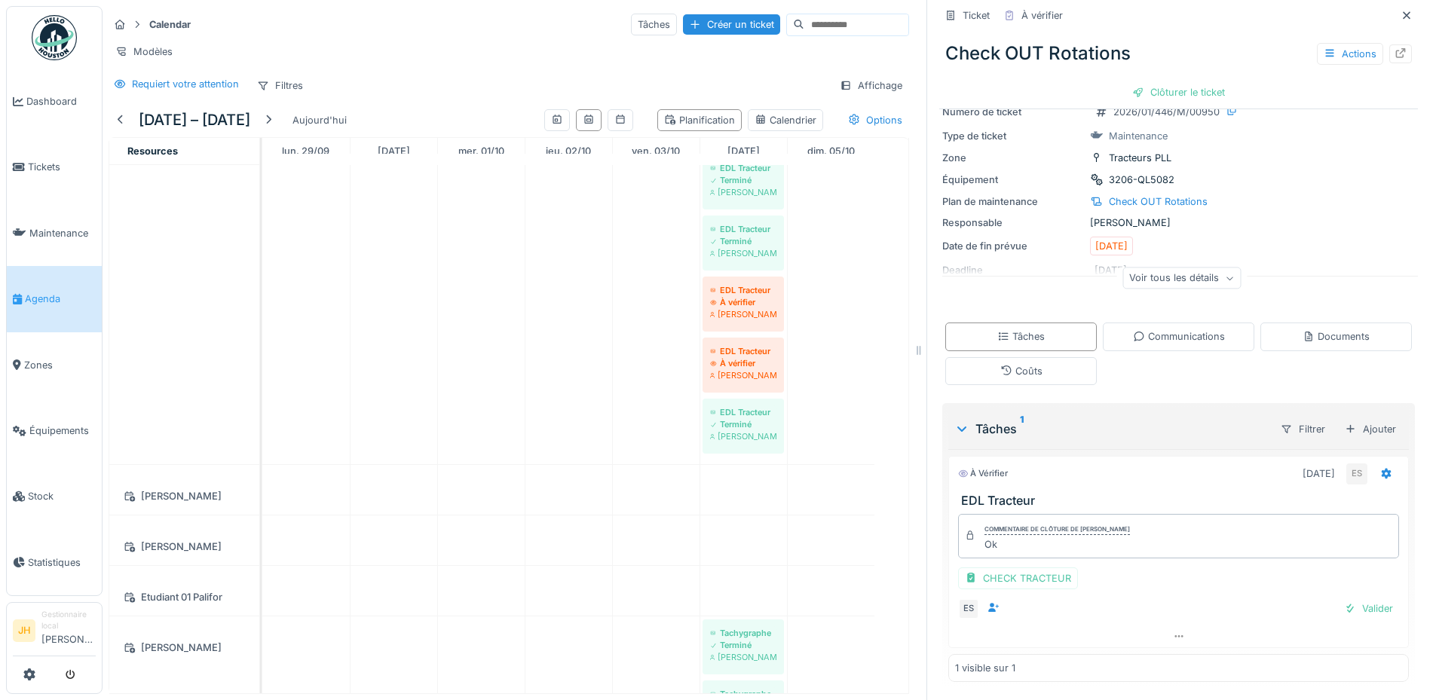
click at [1036, 553] on div "Commentaire de clôture de Edl Sk Ok" at bounding box center [1178, 536] width 441 height 44
click at [1027, 572] on div "CHECK TRACTEUR" at bounding box center [1018, 579] width 120 height 22
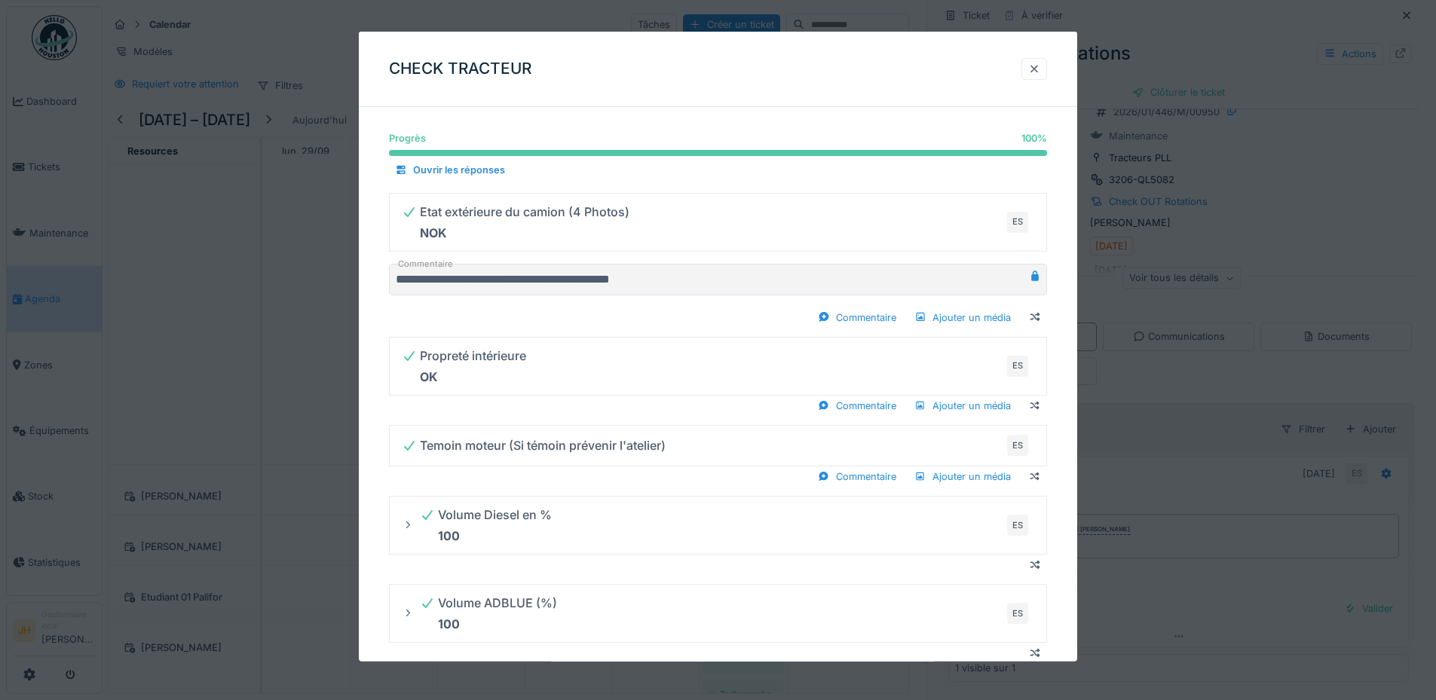
click at [1036, 71] on div at bounding box center [1034, 69] width 12 height 14
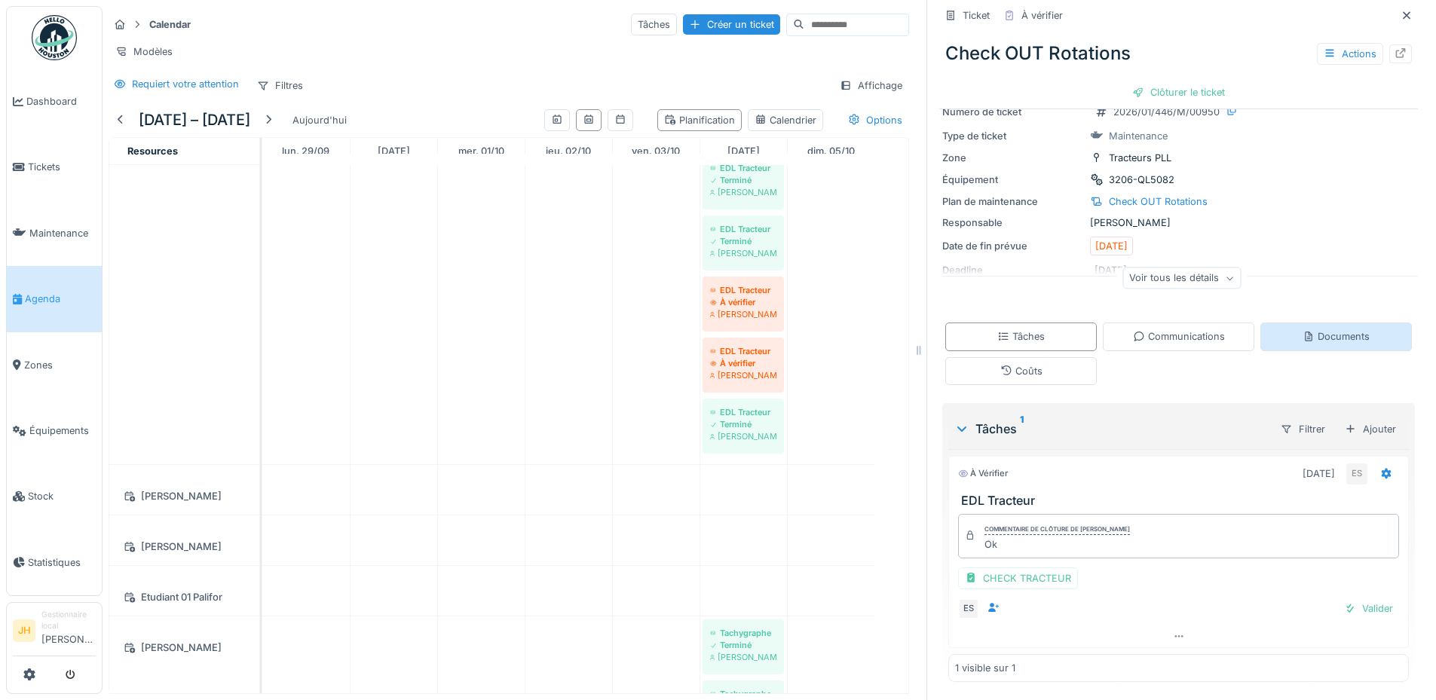
click at [1327, 346] on div "Documents" at bounding box center [1335, 337] width 151 height 28
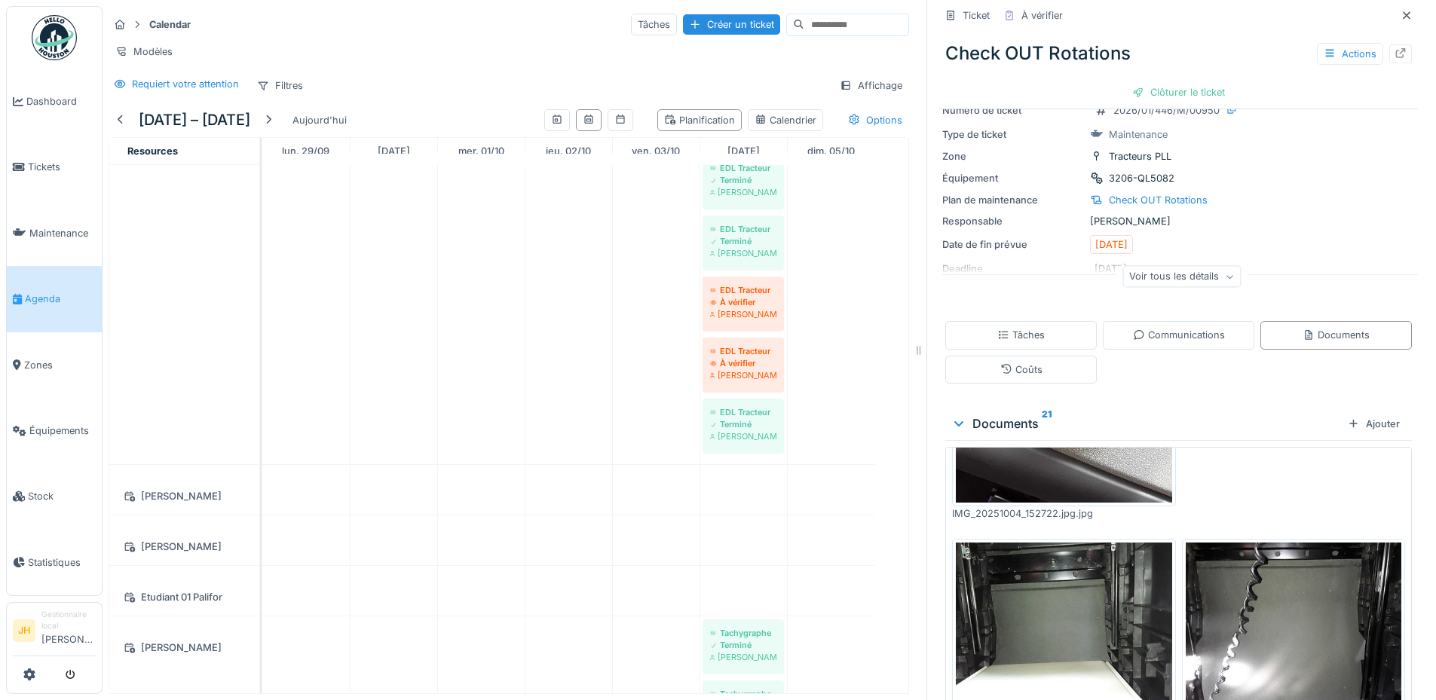
scroll to position [0, 0]
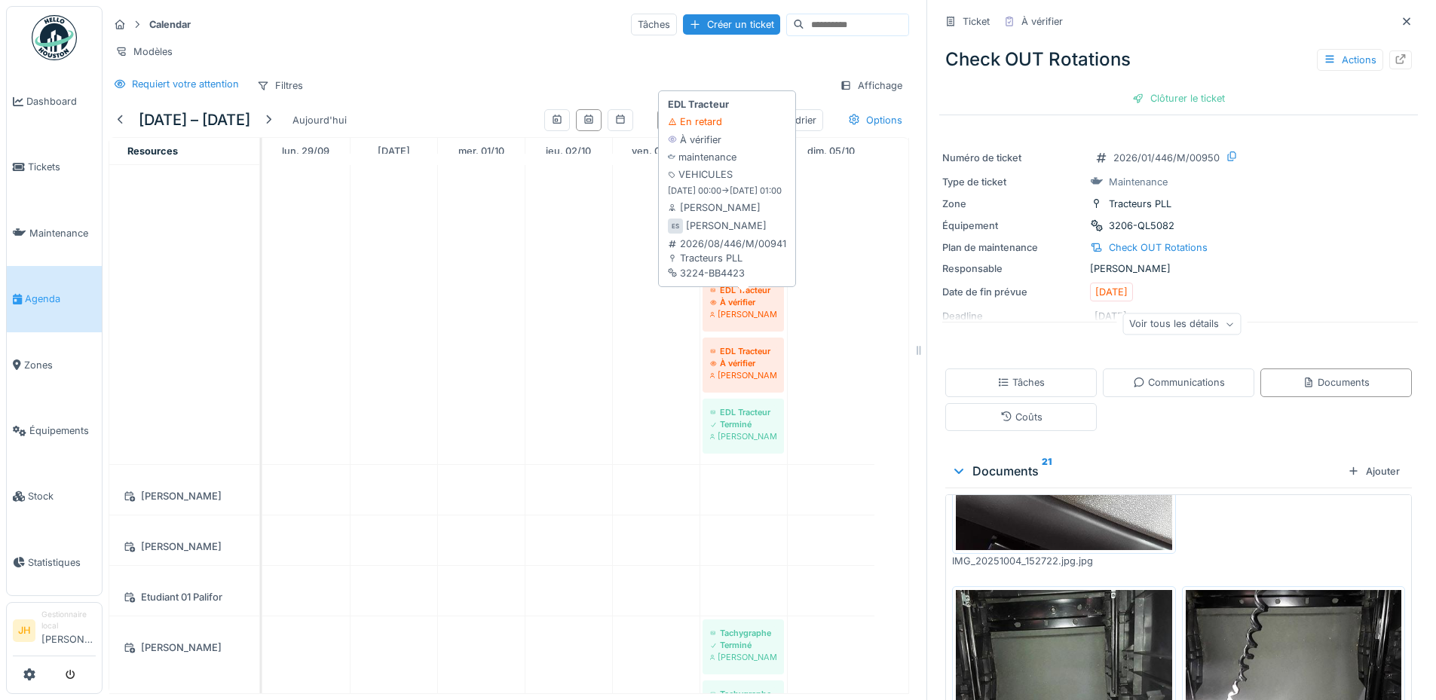
click at [745, 300] on div "À vérifier" at bounding box center [743, 302] width 66 height 12
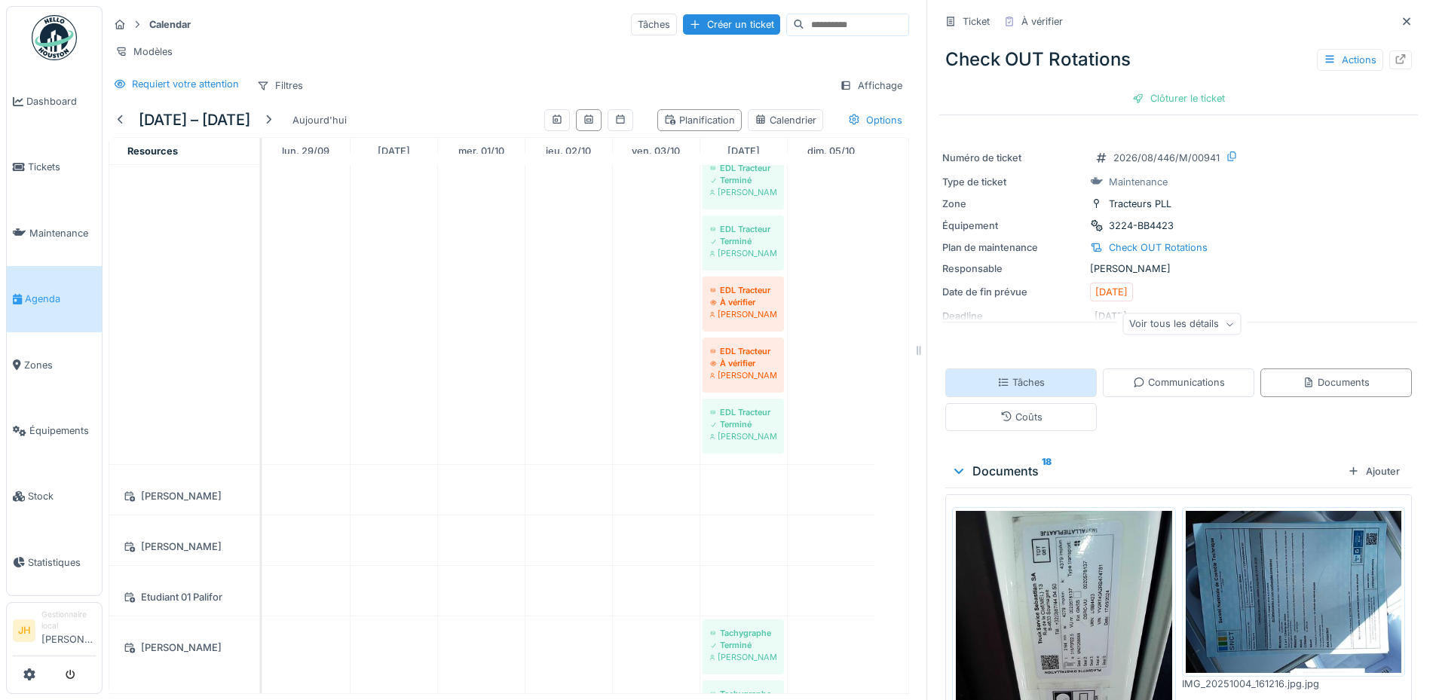
click at [1049, 371] on div "Tâches" at bounding box center [1020, 383] width 151 height 28
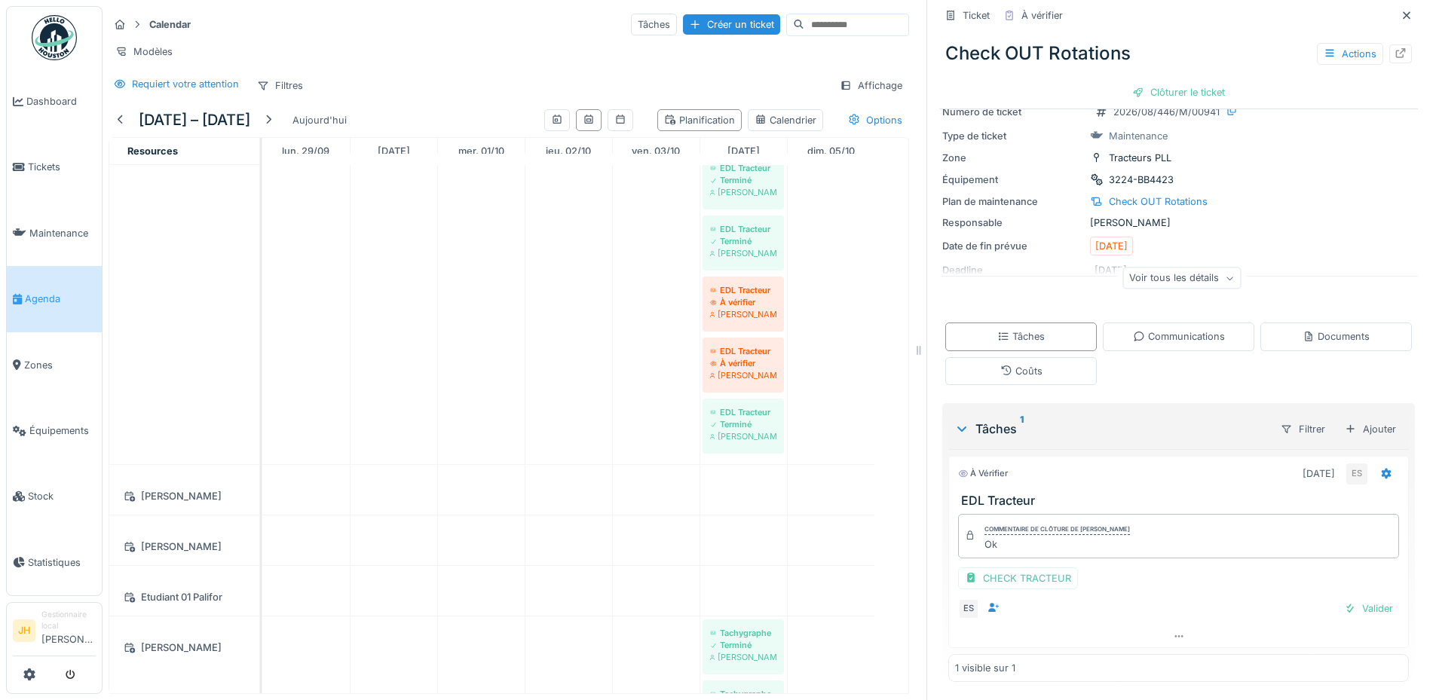
scroll to position [47, 0]
click at [1039, 577] on div "CHECK TRACTEUR" at bounding box center [1018, 579] width 120 height 22
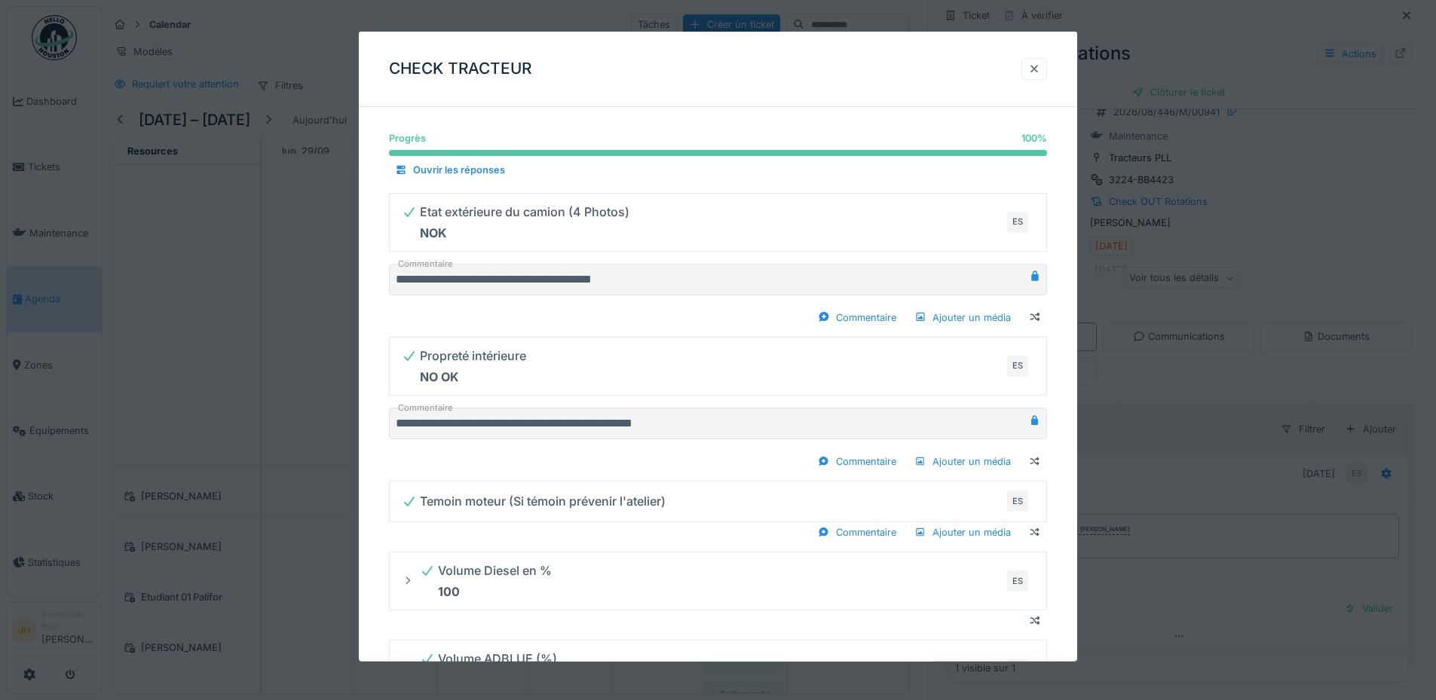
click at [1040, 68] on div at bounding box center [1034, 69] width 12 height 14
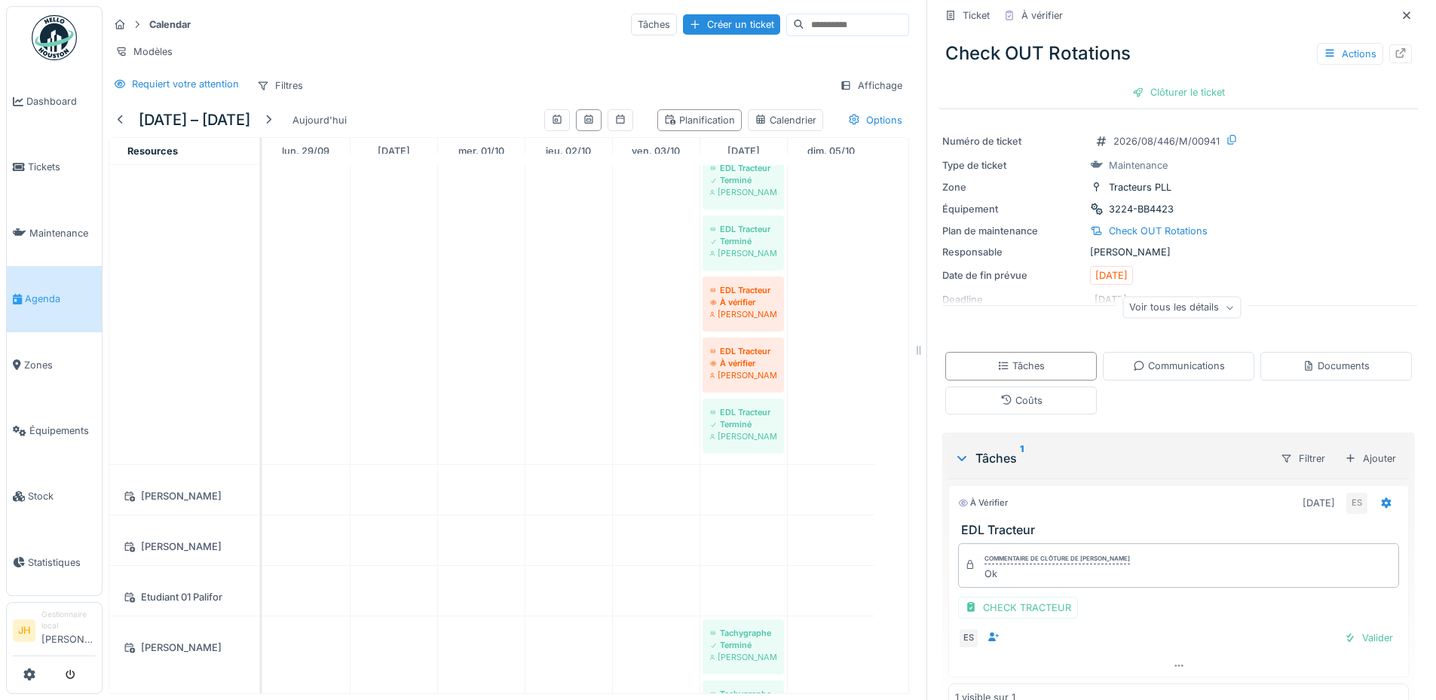
scroll to position [0, 0]
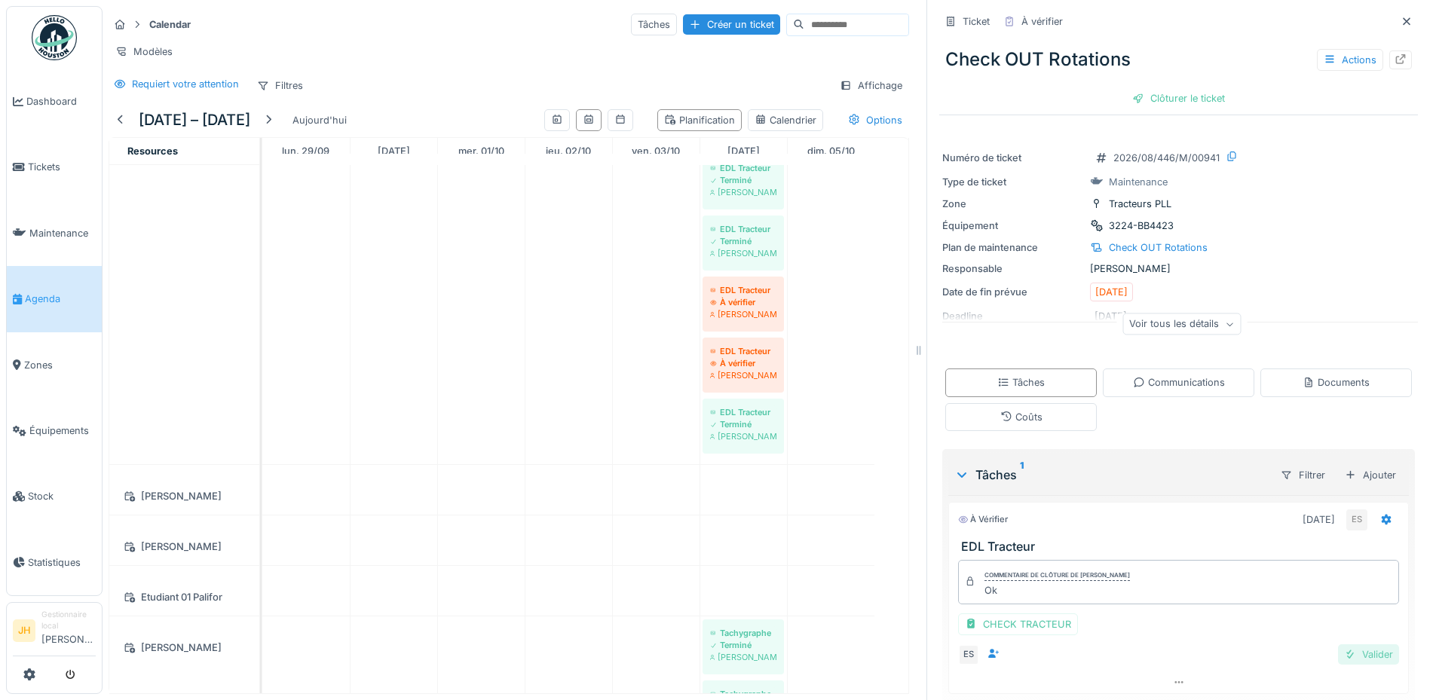
click at [1360, 658] on div "Valider" at bounding box center [1368, 654] width 61 height 20
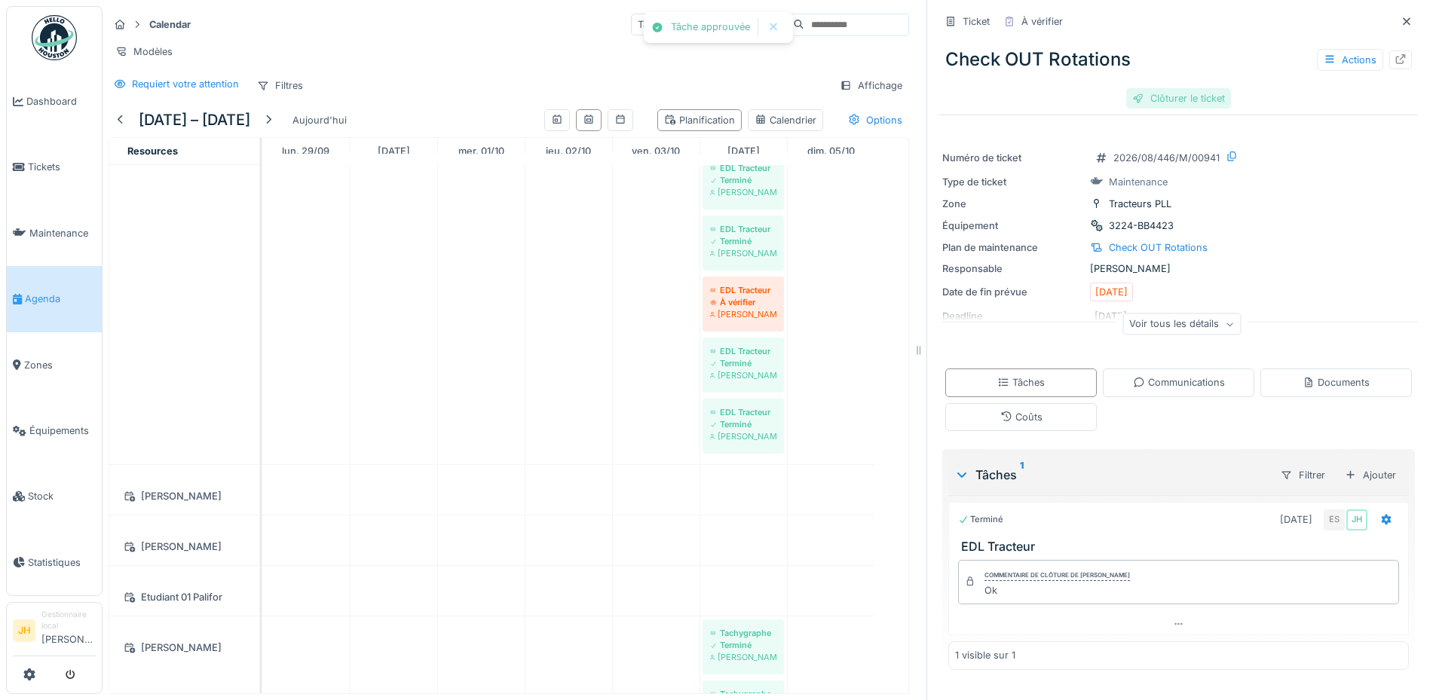
click at [1164, 105] on div "Clôturer le ticket" at bounding box center [1178, 98] width 105 height 20
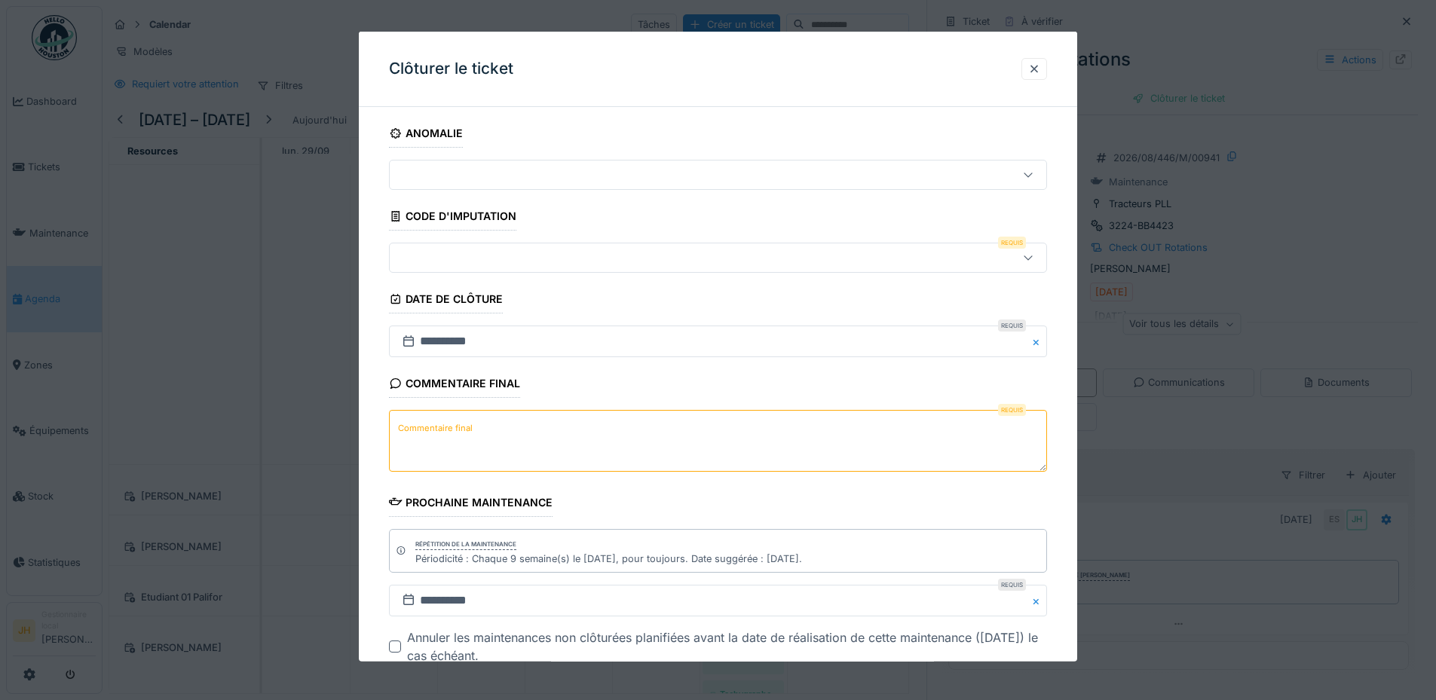
click at [554, 433] on textarea "Commentaire final" at bounding box center [718, 441] width 658 height 62
type textarea "**********"
click at [548, 231] on fieldset "**********" at bounding box center [718, 422] width 658 height 607
click at [528, 272] on div at bounding box center [718, 258] width 658 height 30
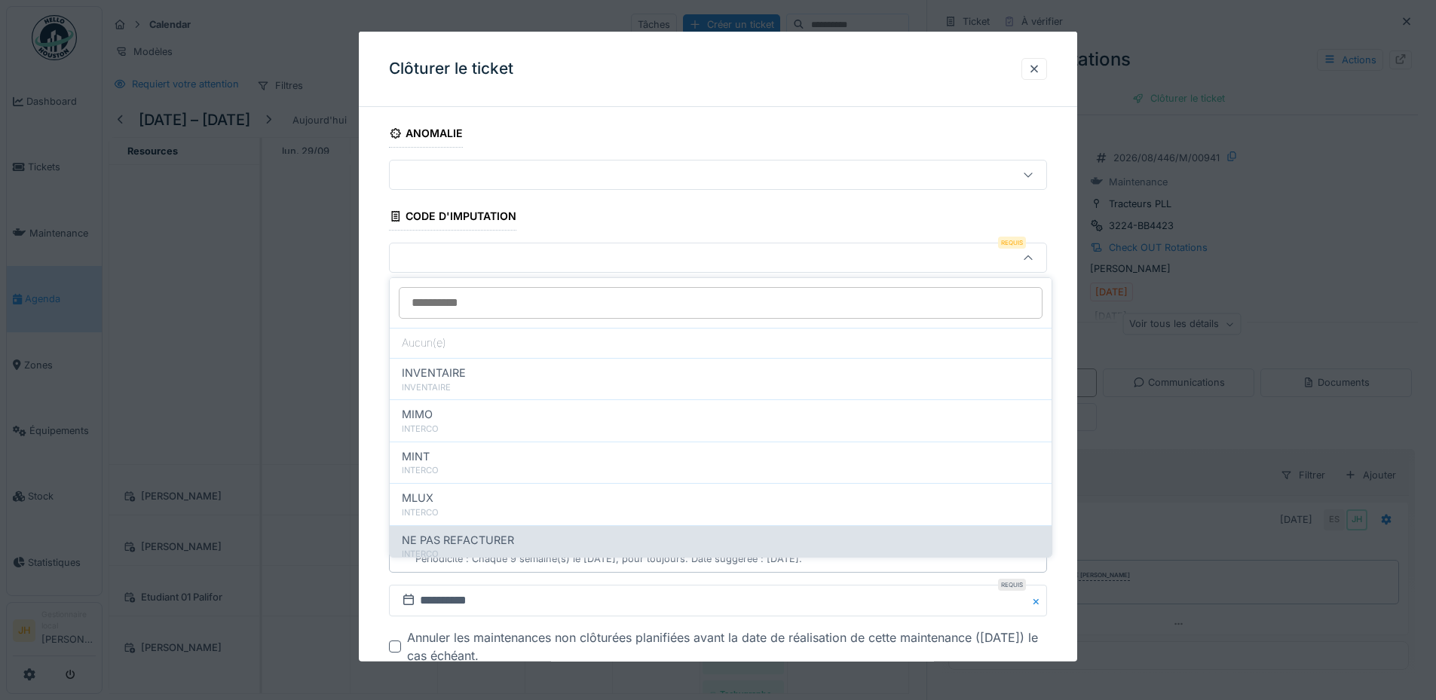
click at [506, 543] on span "NE PAS REFACTURER" at bounding box center [458, 540] width 112 height 17
type input "****"
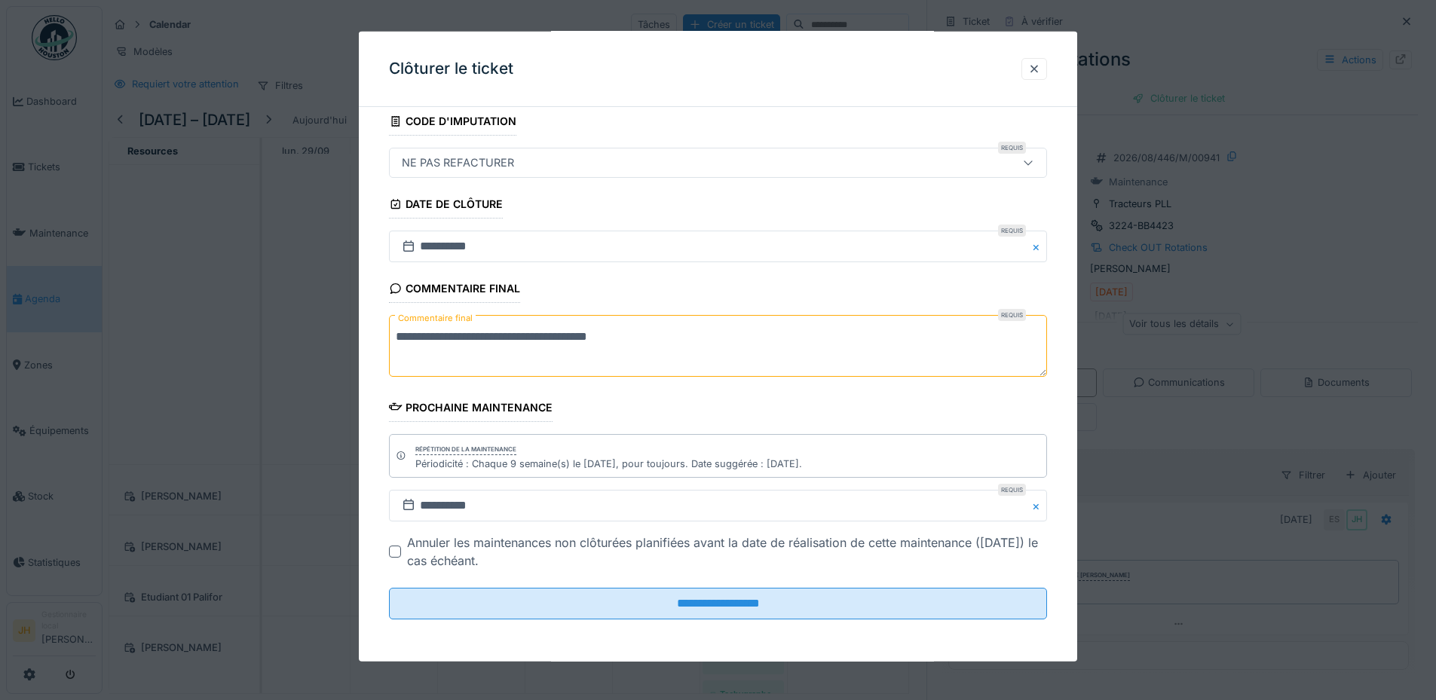
scroll to position [11, 0]
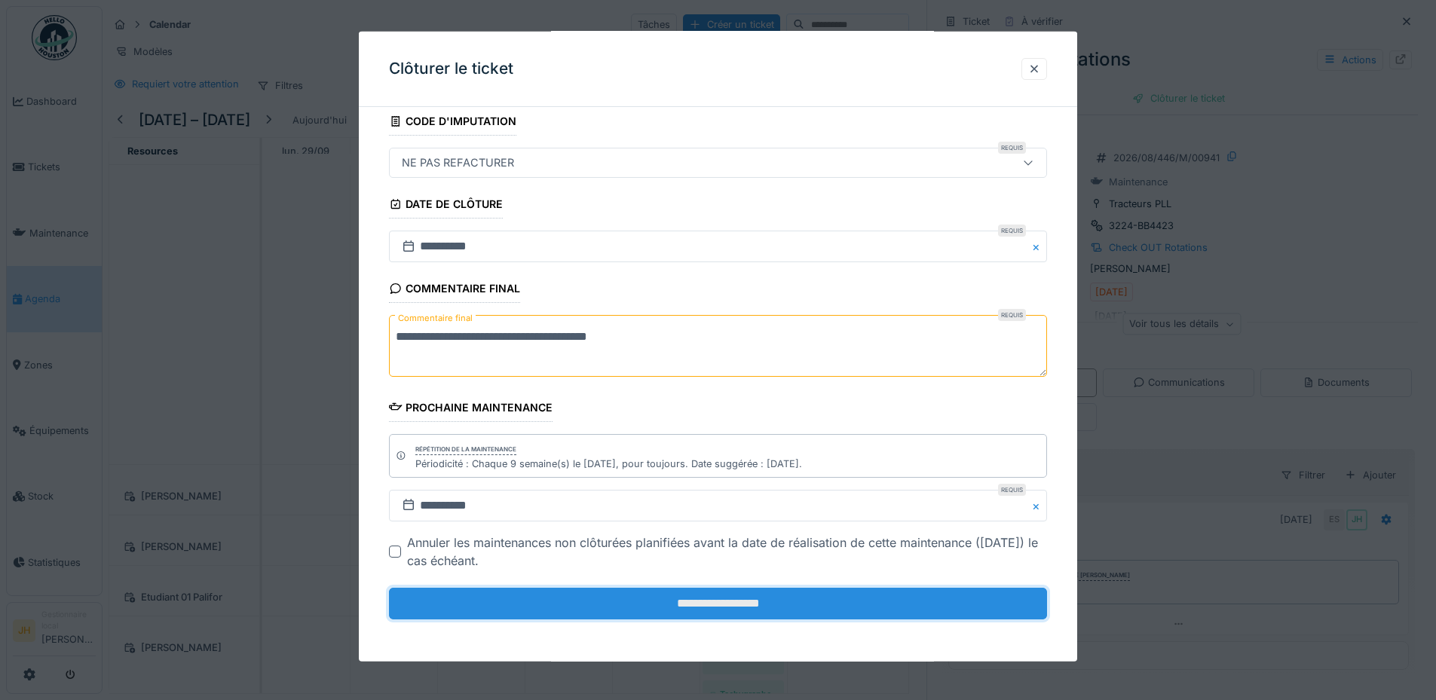
click at [660, 607] on input "**********" at bounding box center [718, 604] width 658 height 32
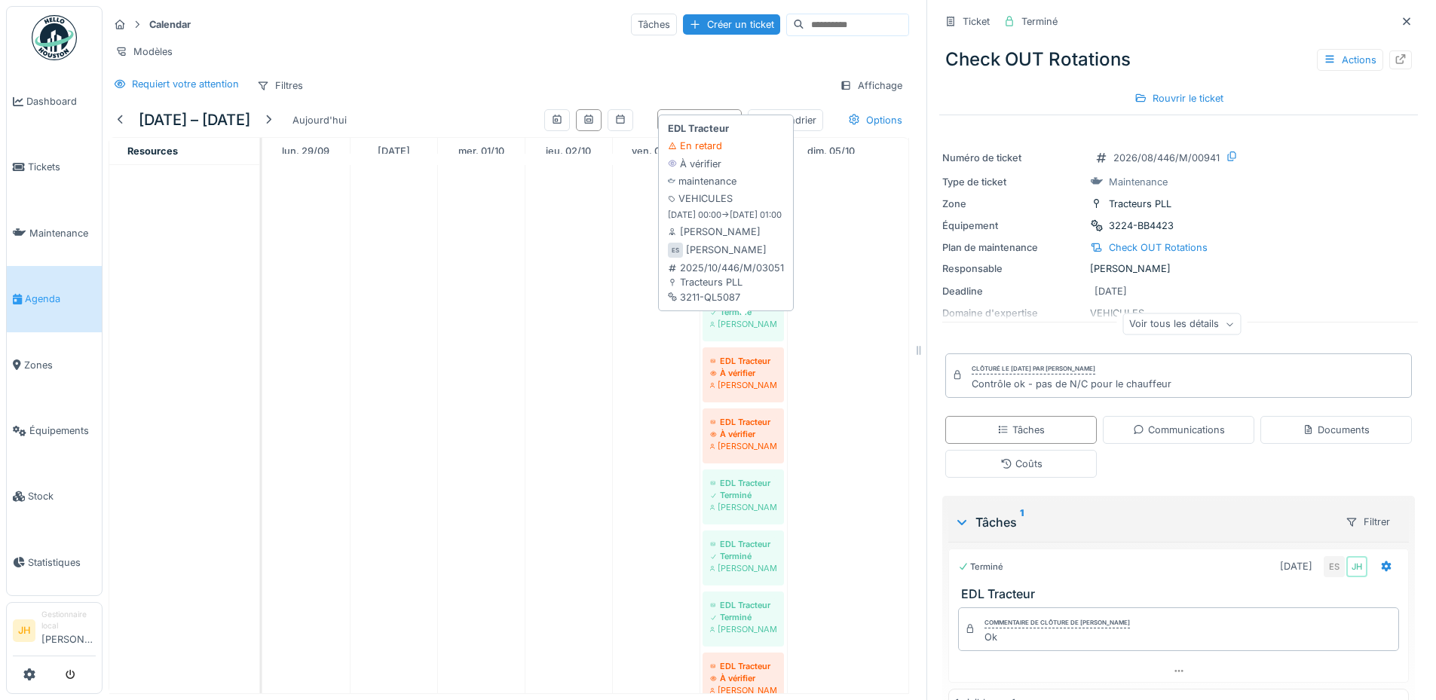
scroll to position [678, 0]
click at [749, 364] on div "EDL Tracteur" at bounding box center [743, 362] width 66 height 12
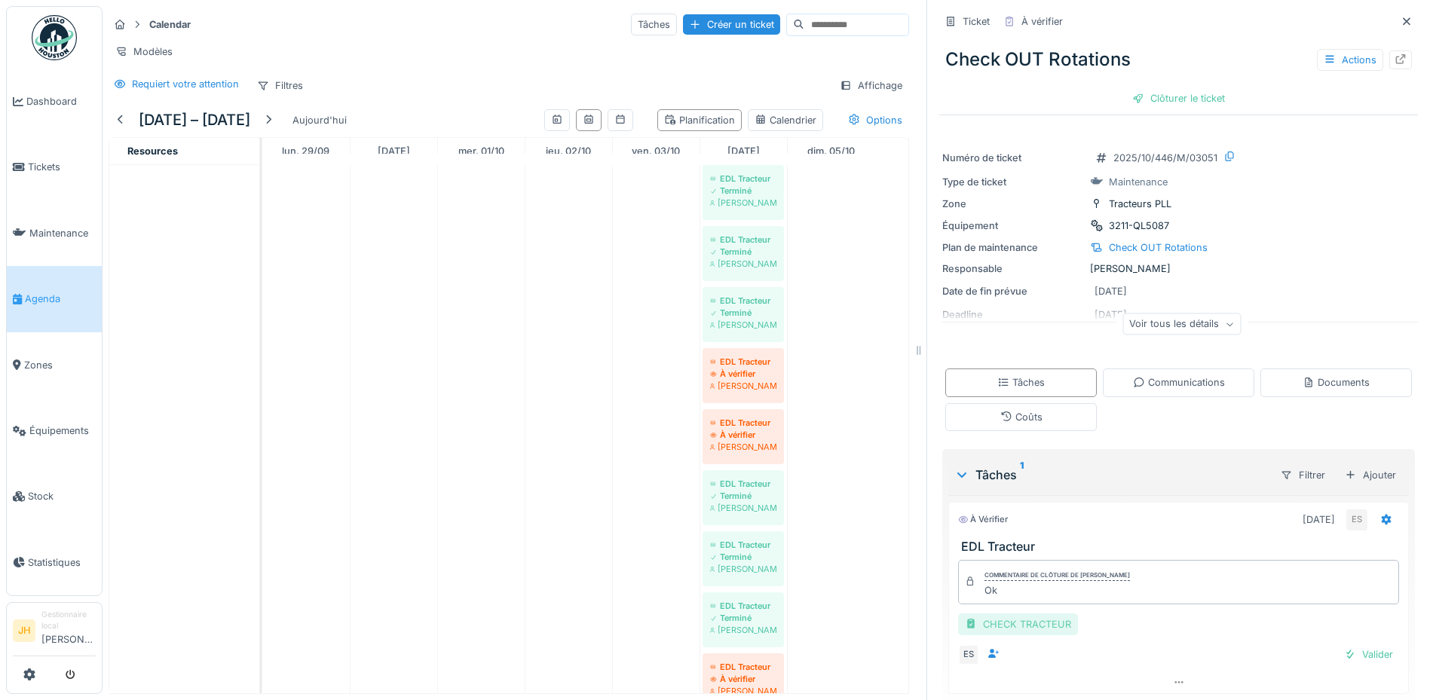
click at [1018, 614] on div "CHECK TRACTEUR" at bounding box center [1018, 625] width 120 height 22
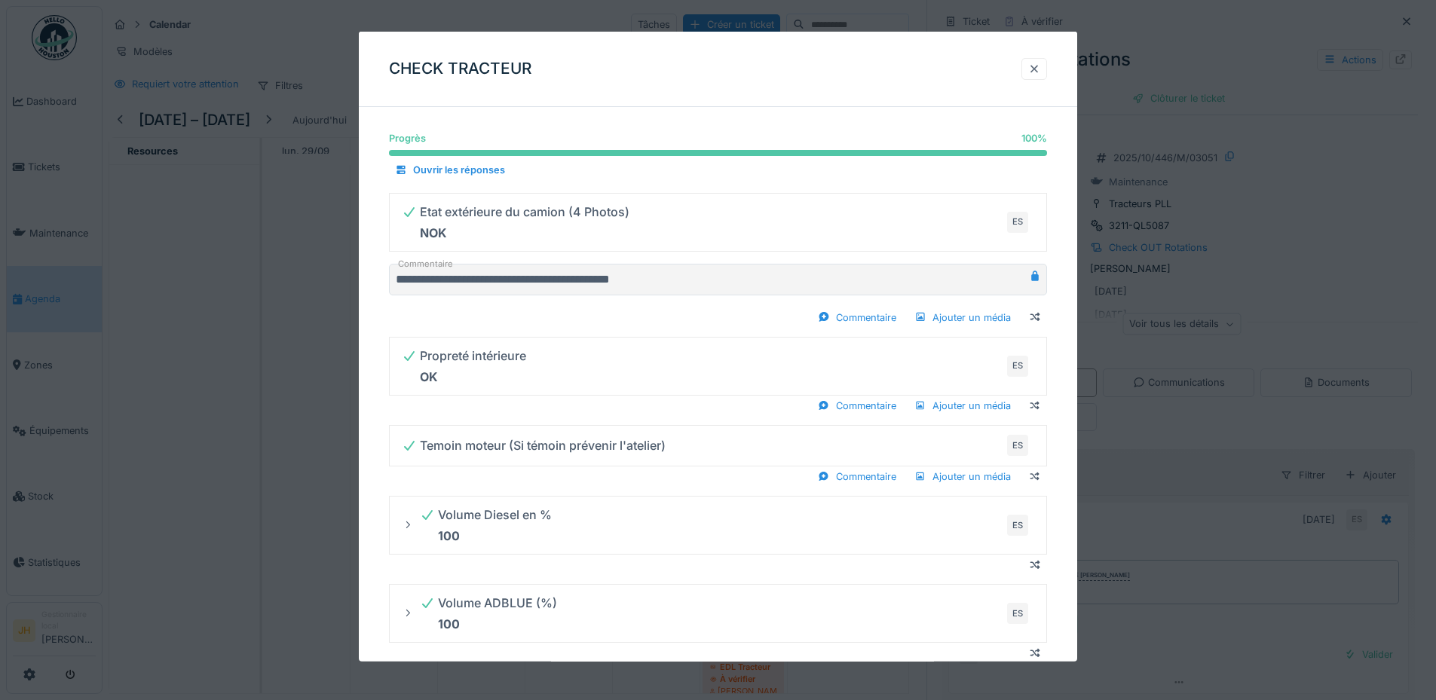
click at [1040, 67] on div at bounding box center [1034, 69] width 12 height 14
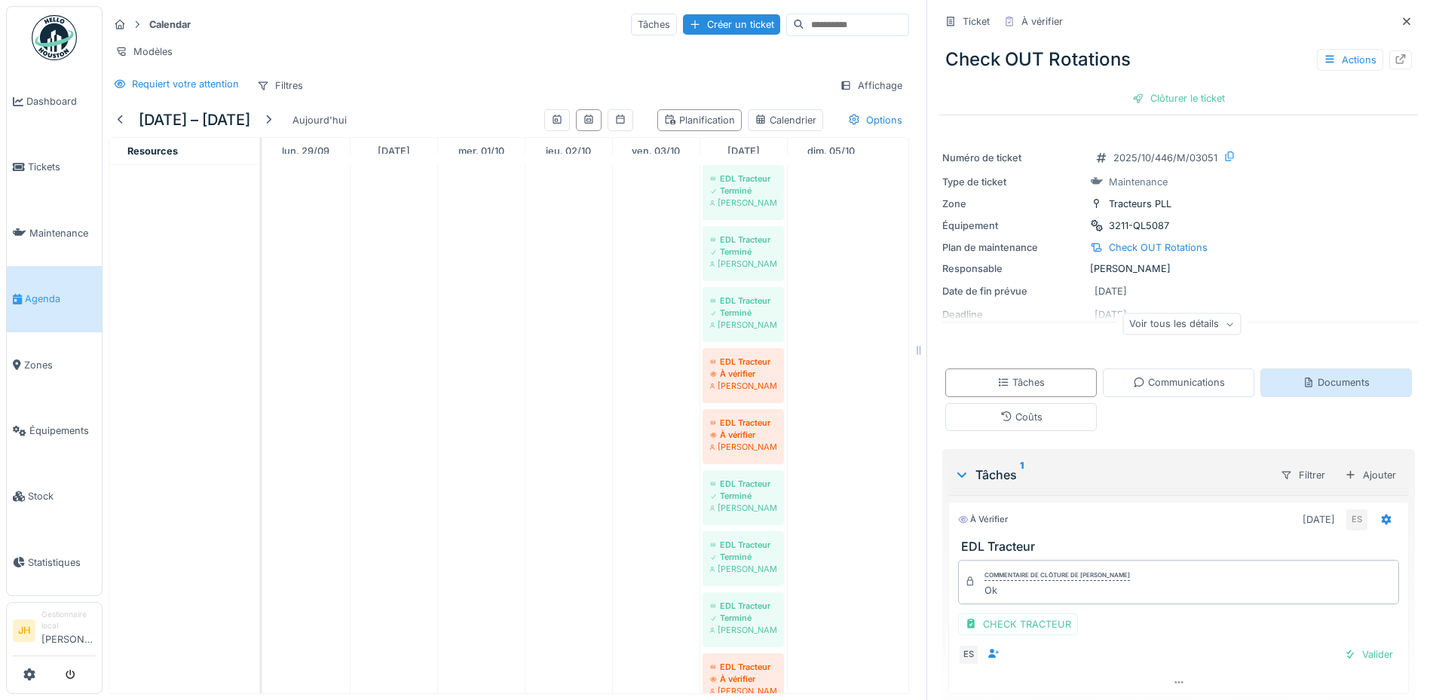
click at [1278, 369] on div "Documents" at bounding box center [1335, 383] width 151 height 28
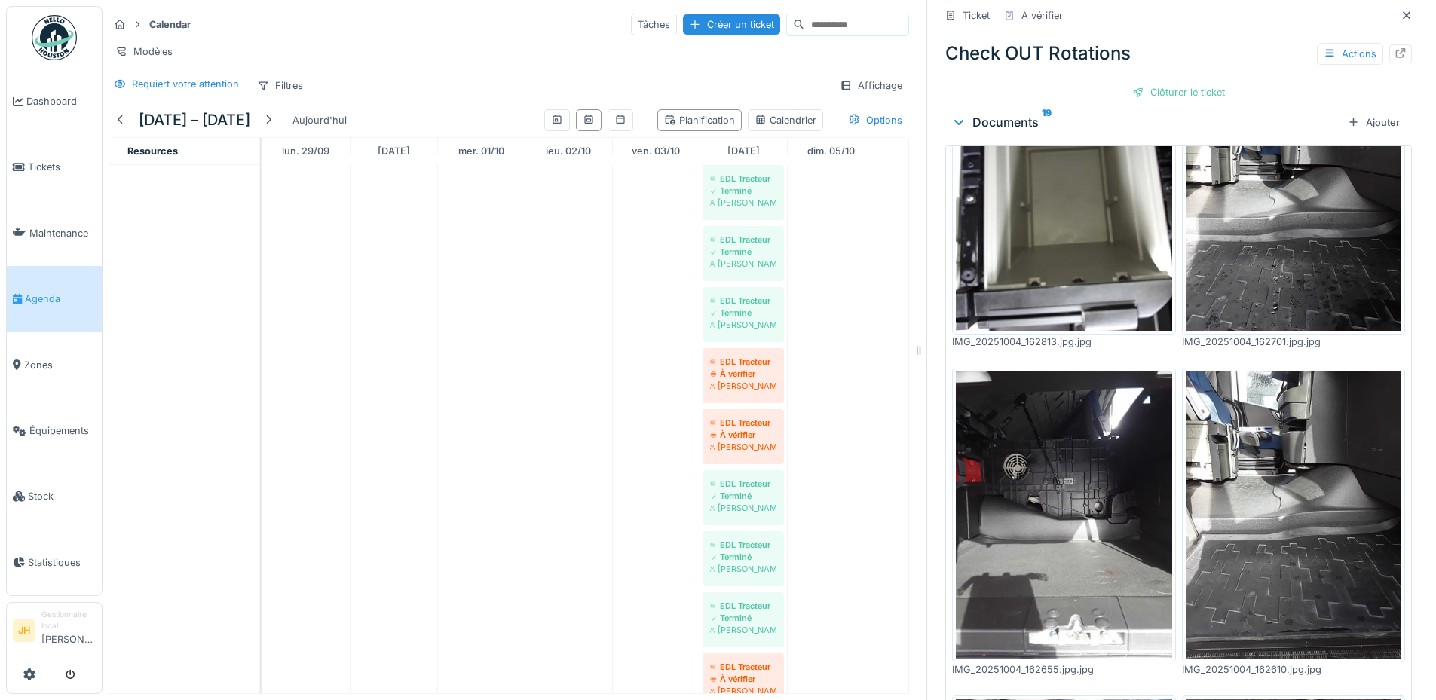
scroll to position [1432, 0]
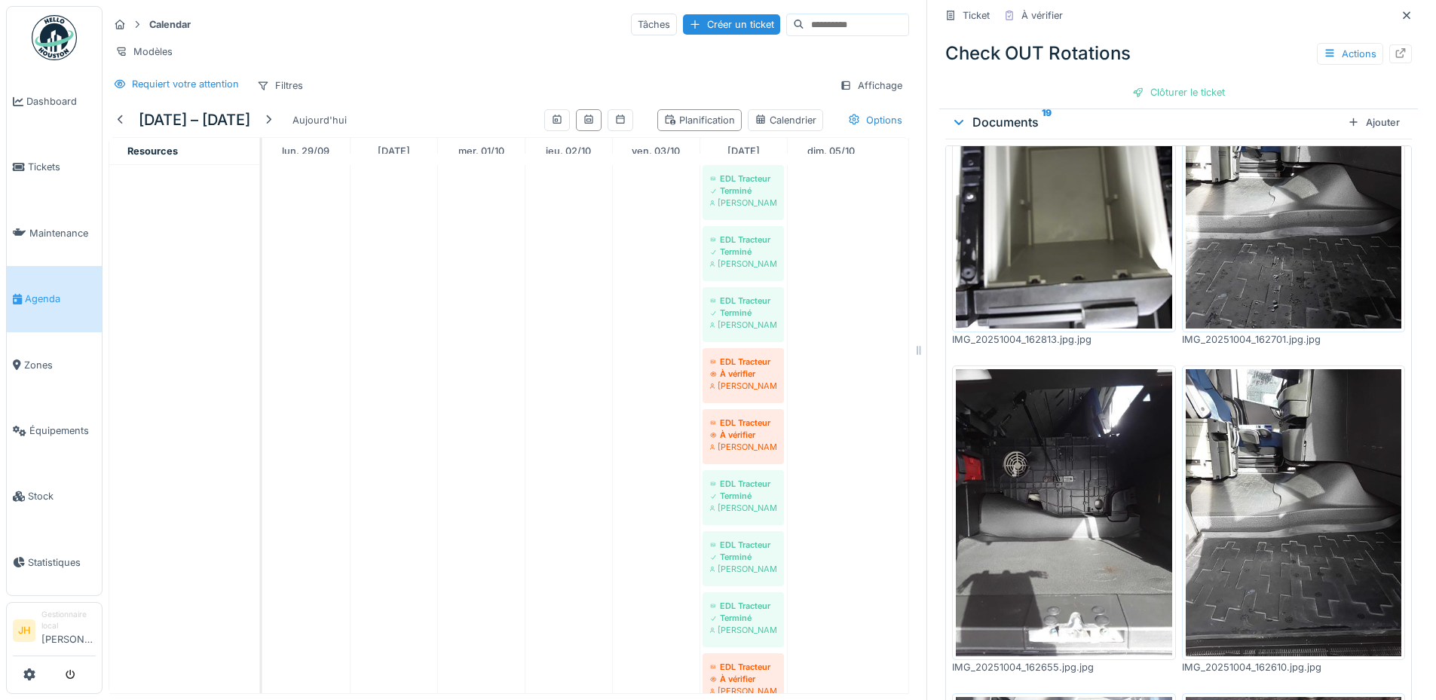
click at [1284, 401] on img at bounding box center [1294, 513] width 216 height 288
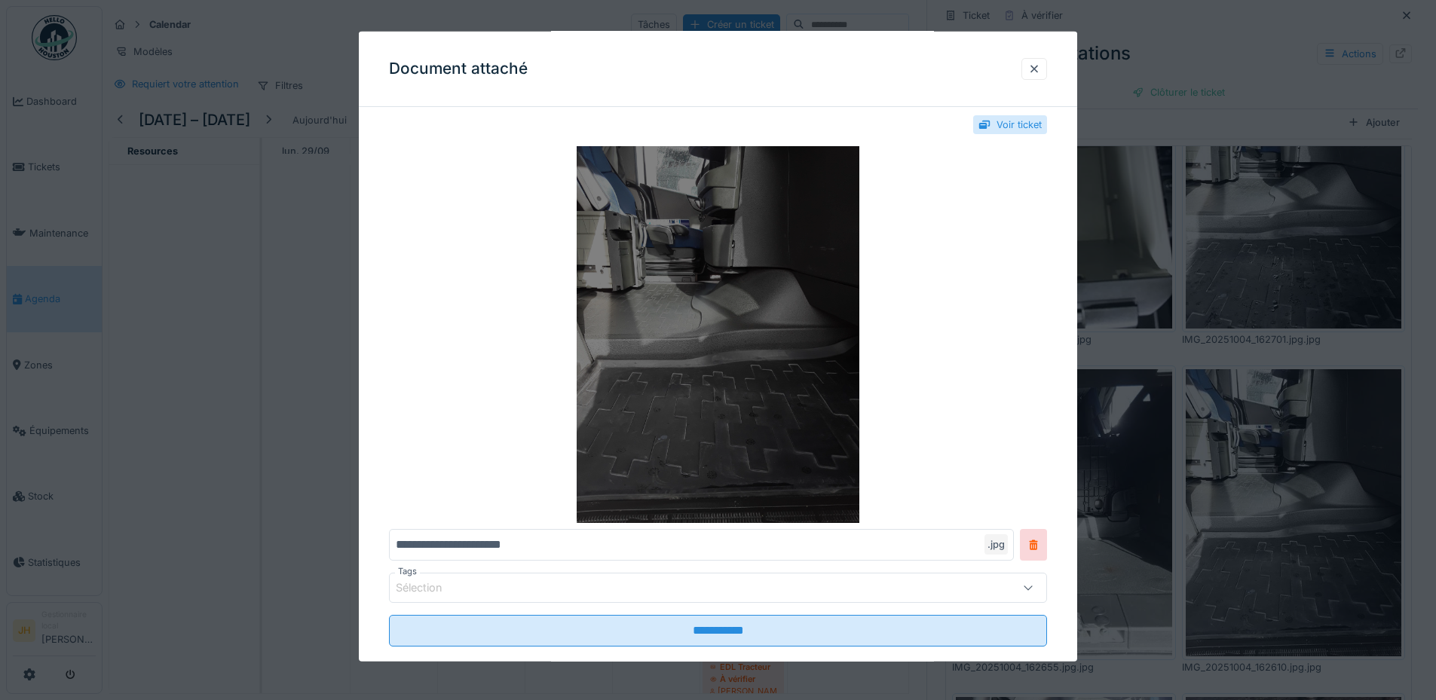
scroll to position [43, 0]
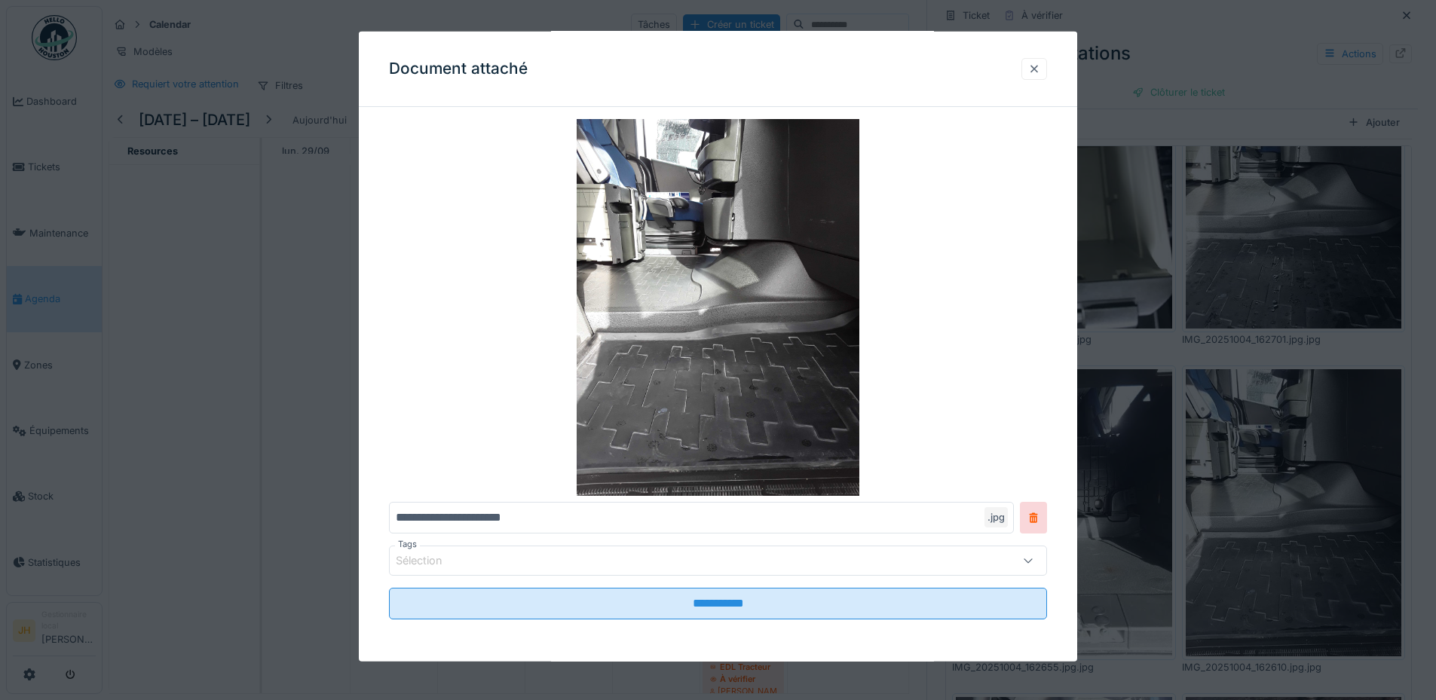
click at [1040, 68] on div at bounding box center [1034, 69] width 12 height 14
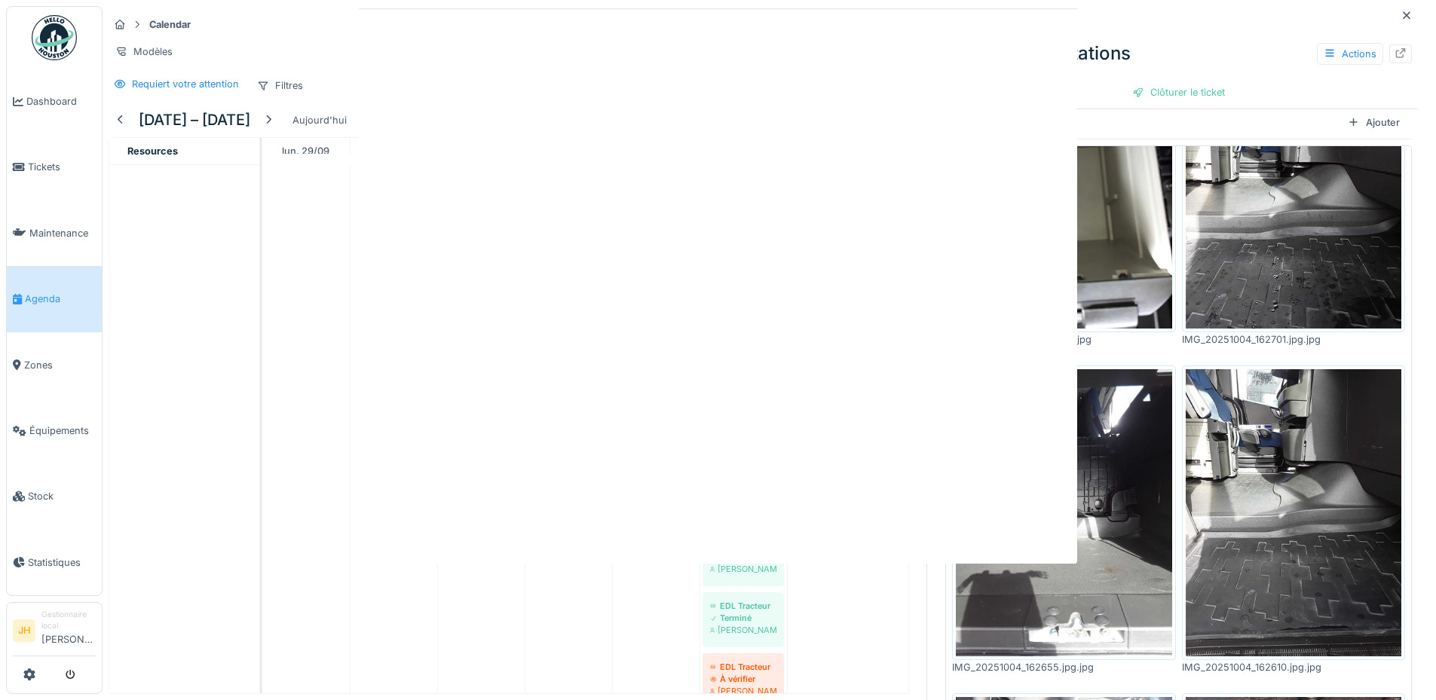
scroll to position [0, 0]
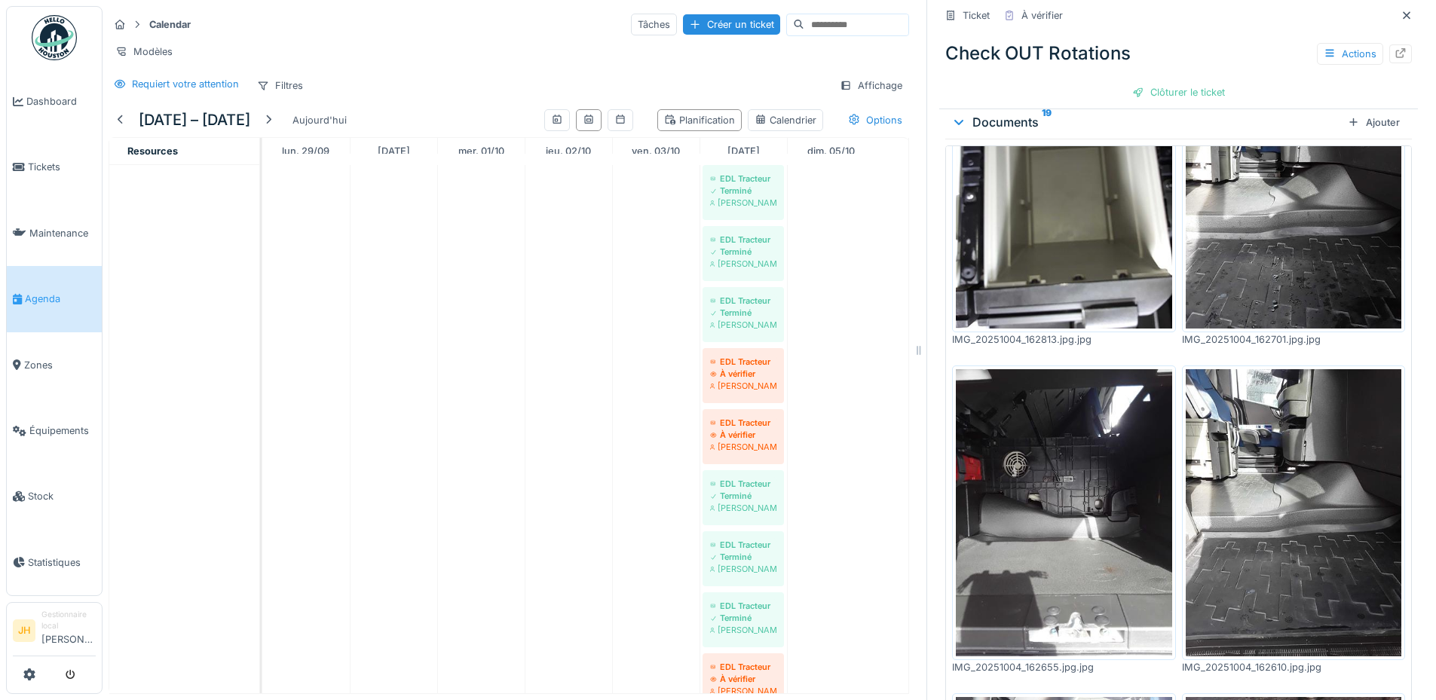
click at [1253, 187] on img at bounding box center [1294, 185] width 216 height 288
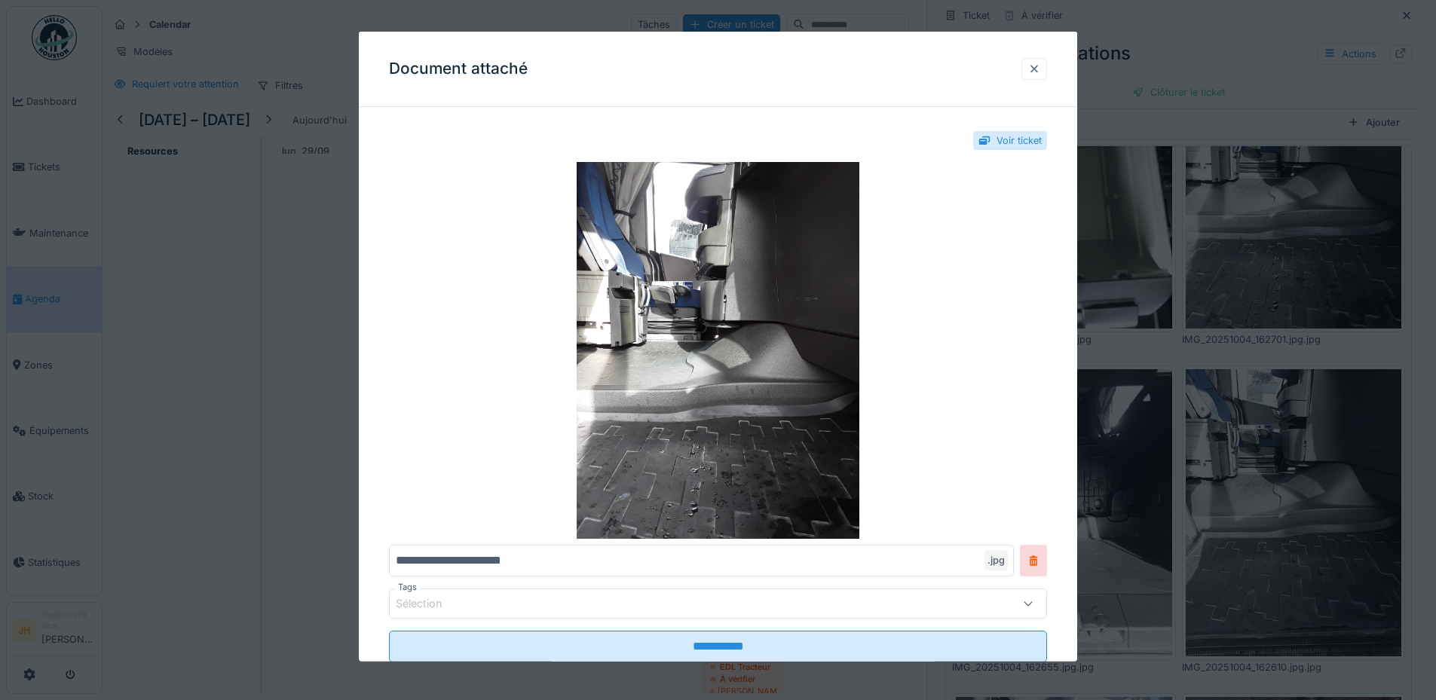
click at [1039, 68] on div at bounding box center [1034, 69] width 12 height 14
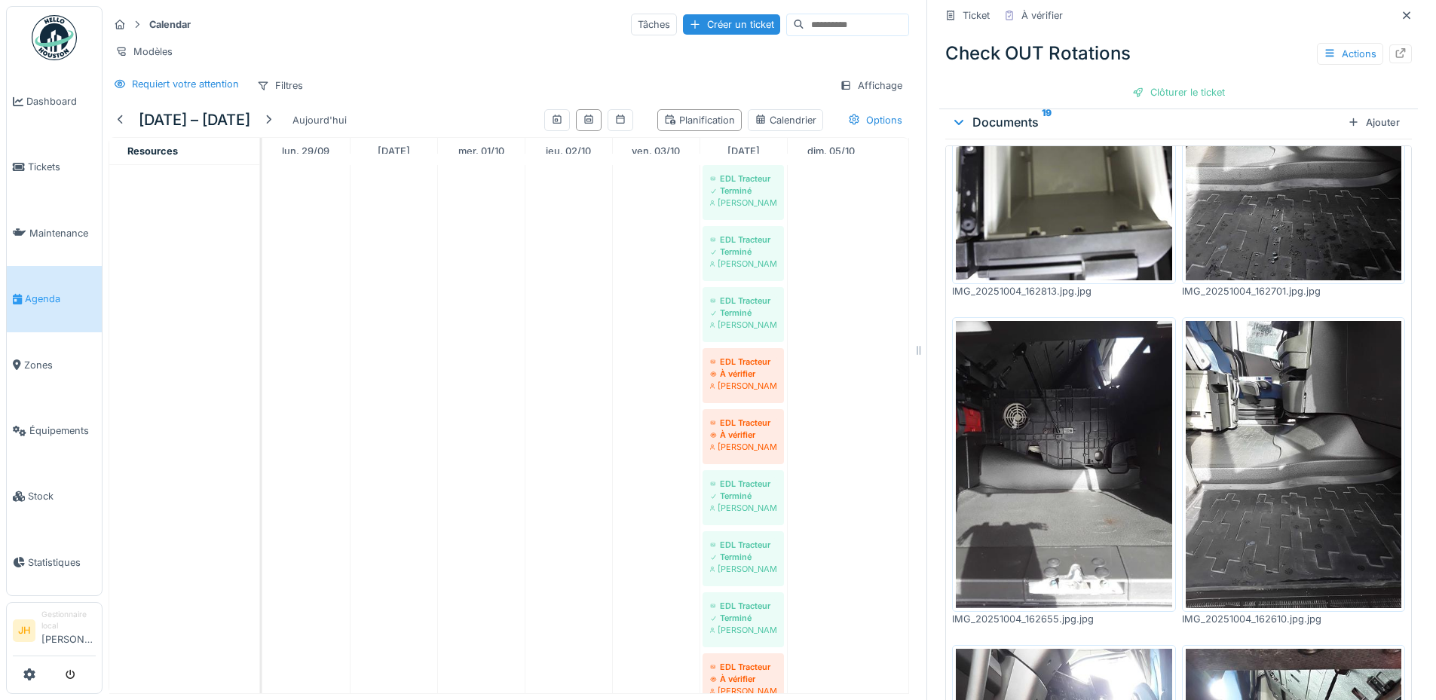
scroll to position [1583, 0]
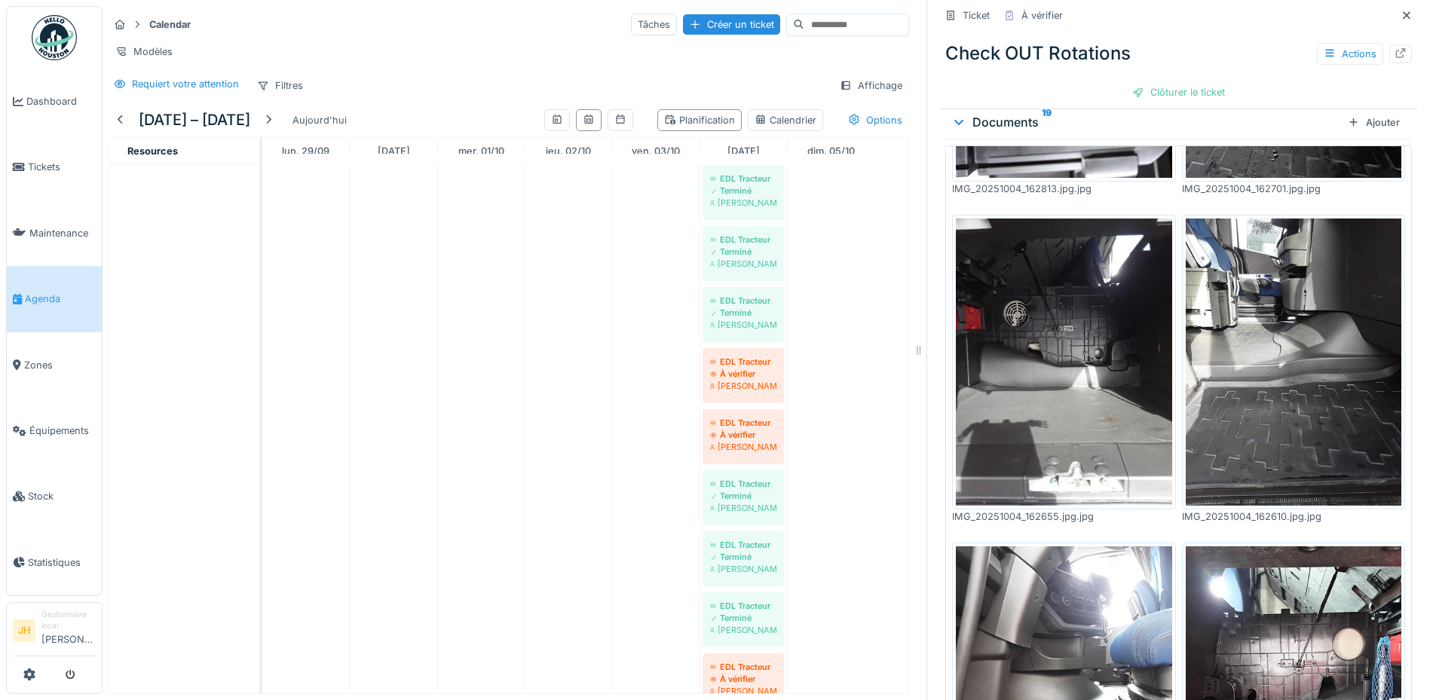
click at [1098, 342] on img at bounding box center [1064, 363] width 216 height 288
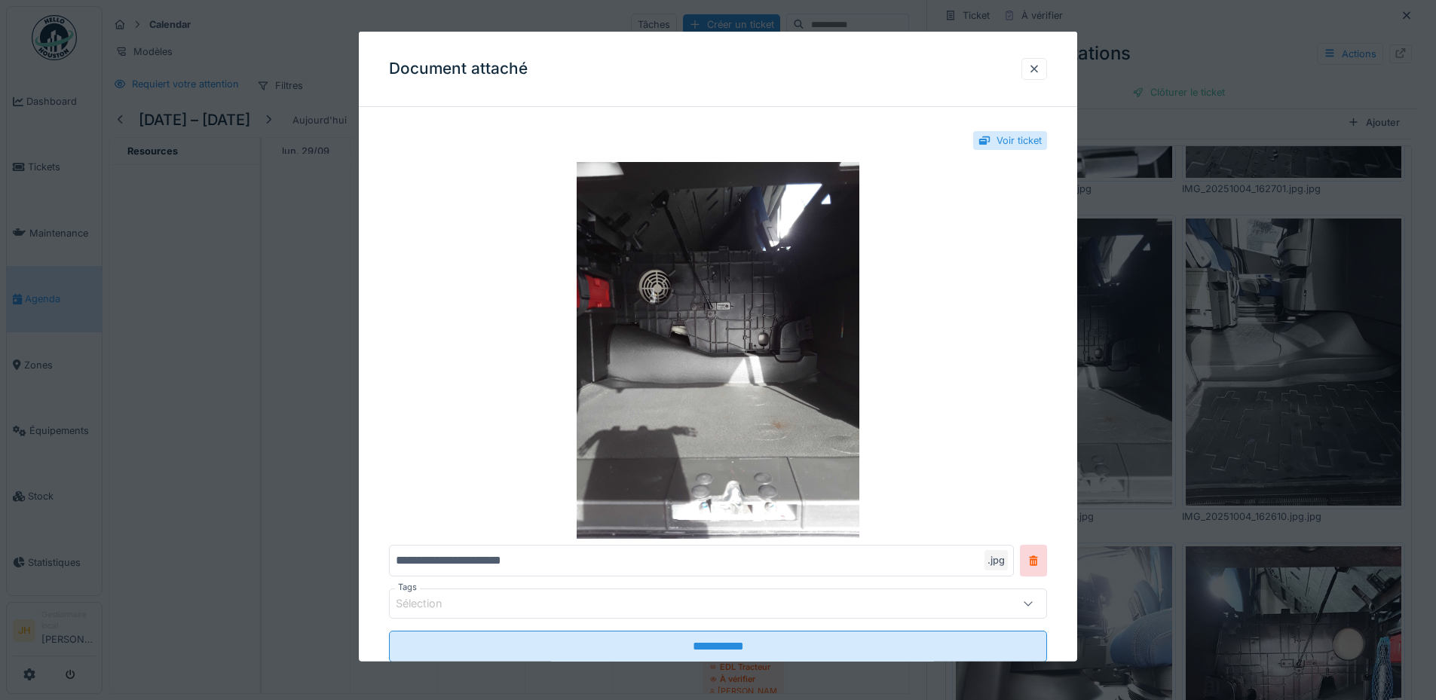
drag, startPoint x: 1040, startPoint y: 64, endPoint x: 1109, endPoint y: 409, distance: 351.2
click at [1040, 65] on div at bounding box center [1034, 69] width 12 height 14
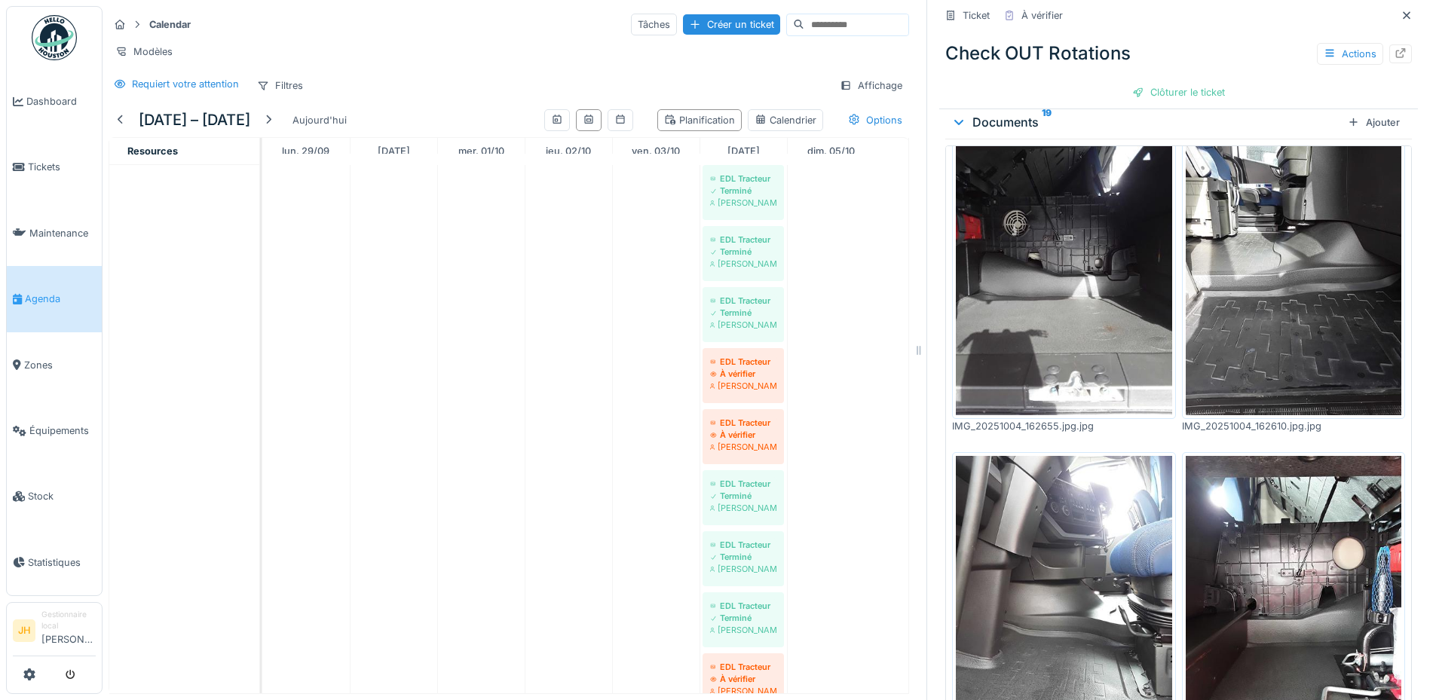
scroll to position [1809, 0]
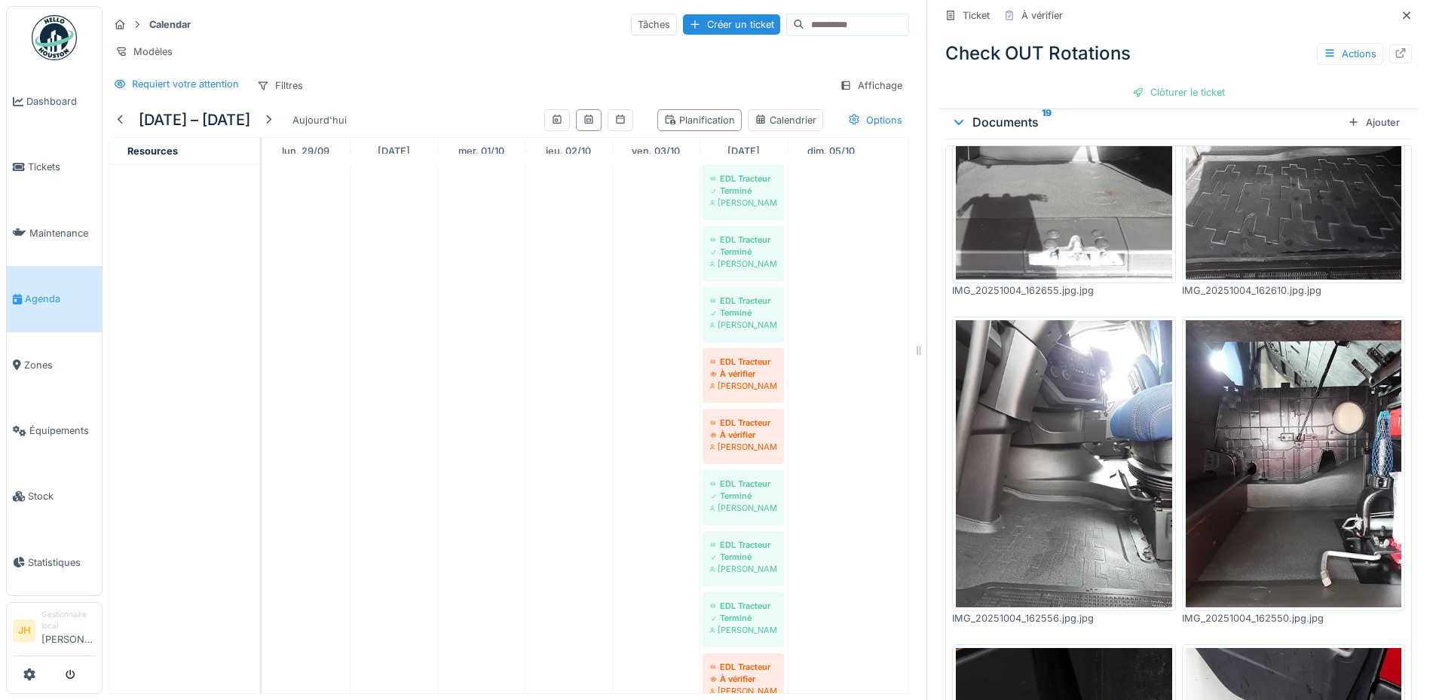
click at [1098, 446] on img at bounding box center [1064, 464] width 216 height 288
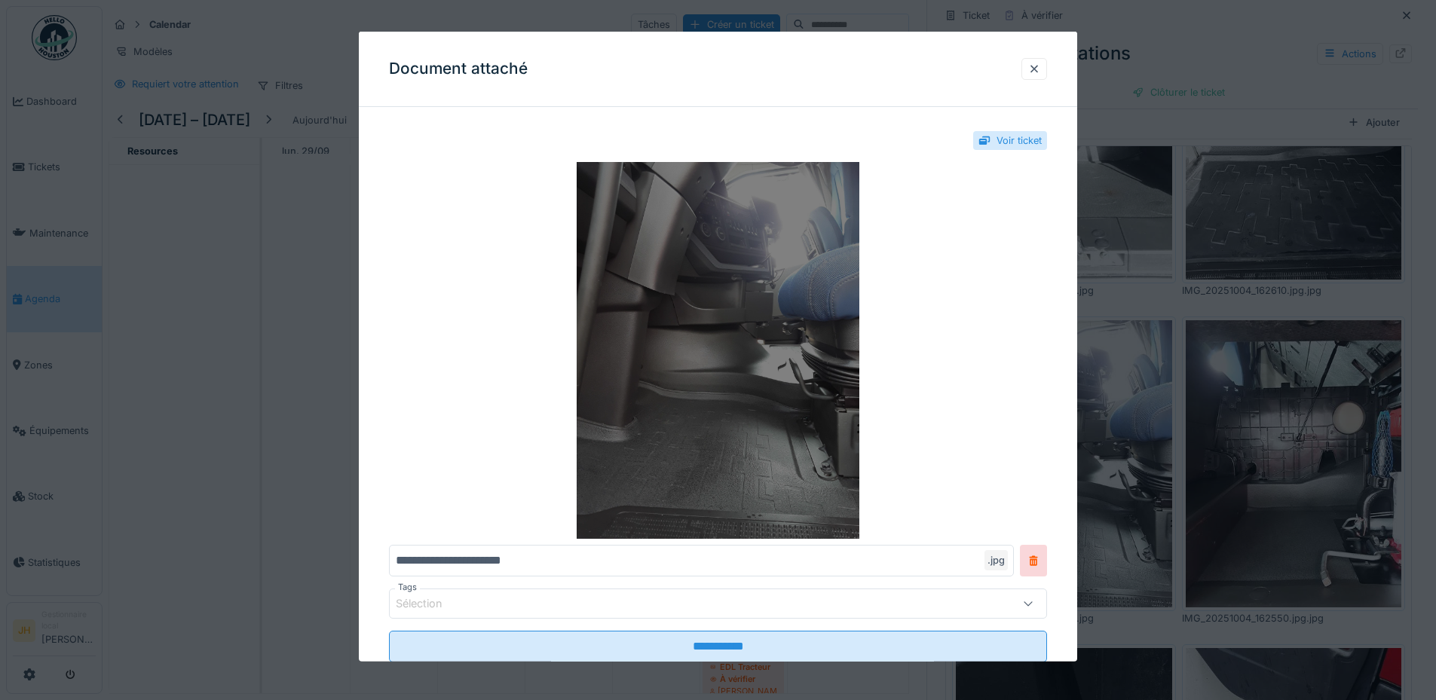
scroll to position [43, 0]
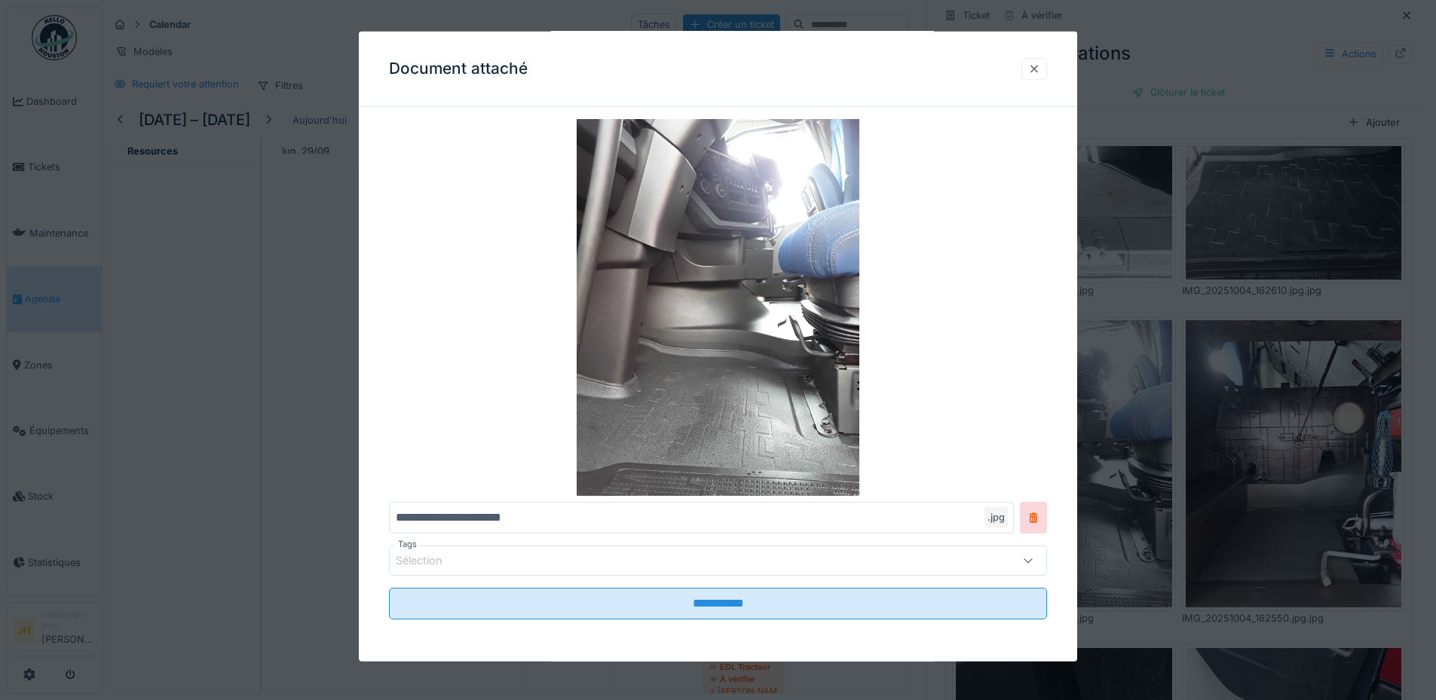
click at [1039, 66] on div at bounding box center [1034, 69] width 12 height 14
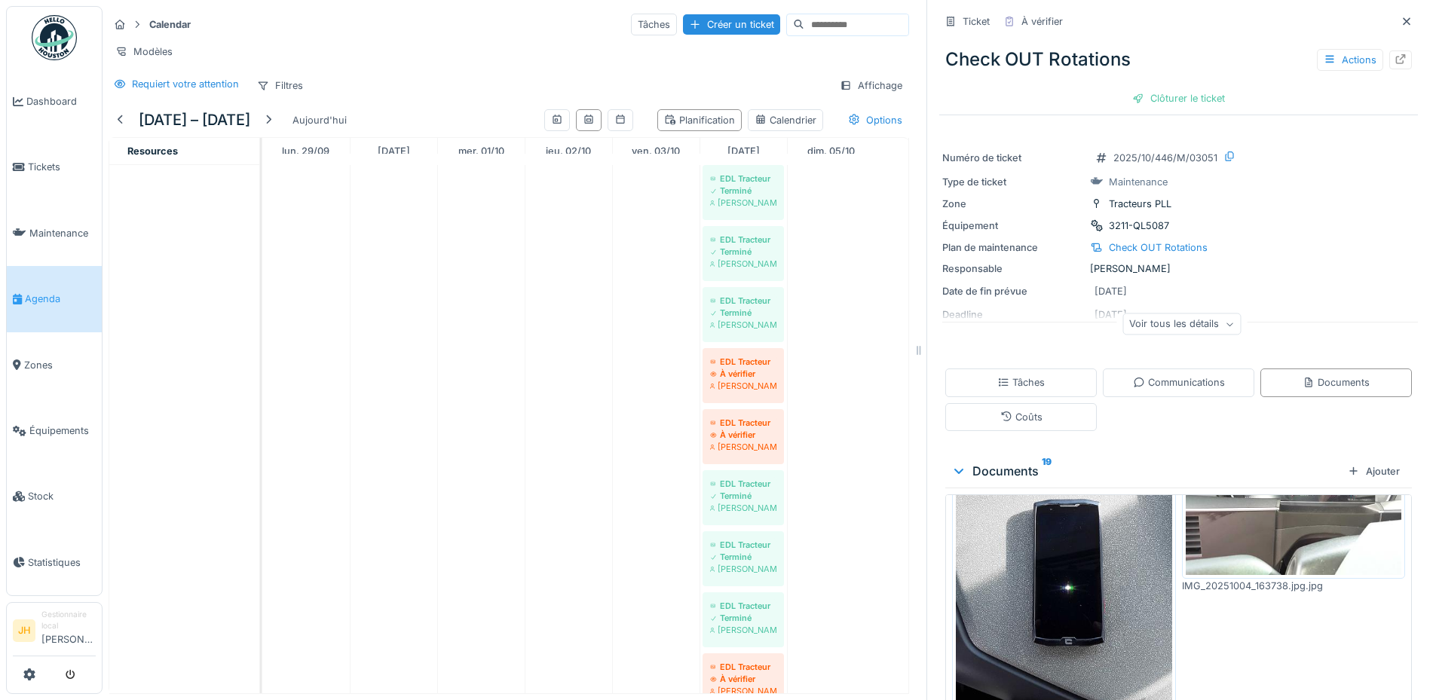
scroll to position [0, 0]
click at [1342, 55] on div "Actions" at bounding box center [1350, 60] width 66 height 22
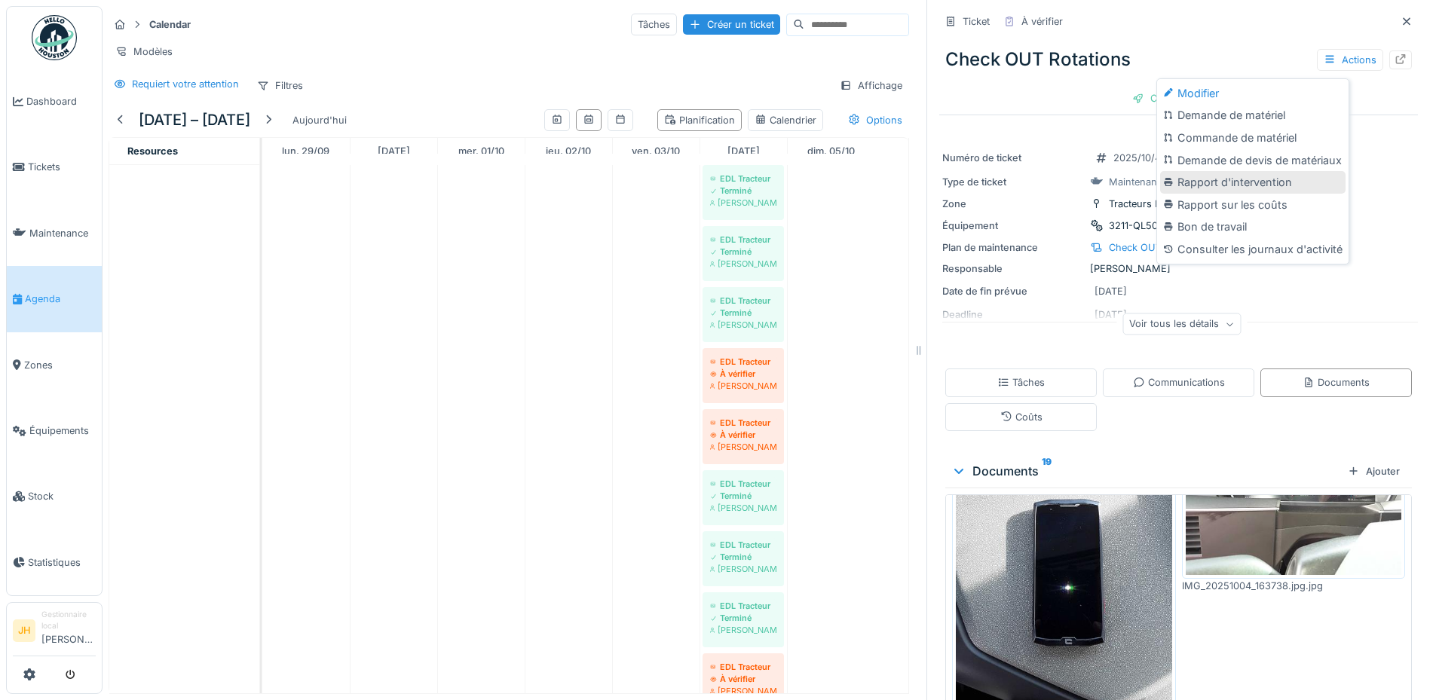
click at [1304, 182] on div "Rapport d'intervention" at bounding box center [1252, 182] width 185 height 23
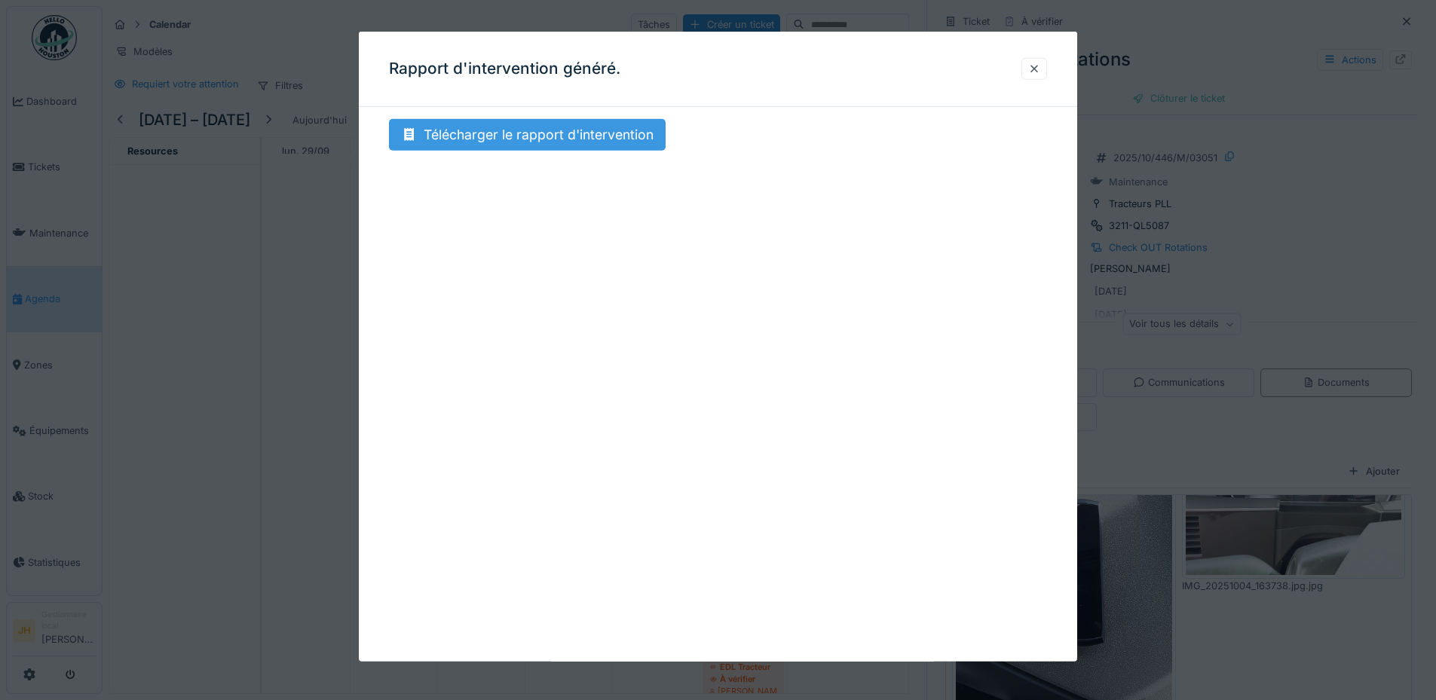
click at [488, 139] on div "Télécharger le rapport d'intervention" at bounding box center [527, 135] width 277 height 32
click at [1040, 67] on div at bounding box center [1034, 69] width 12 height 14
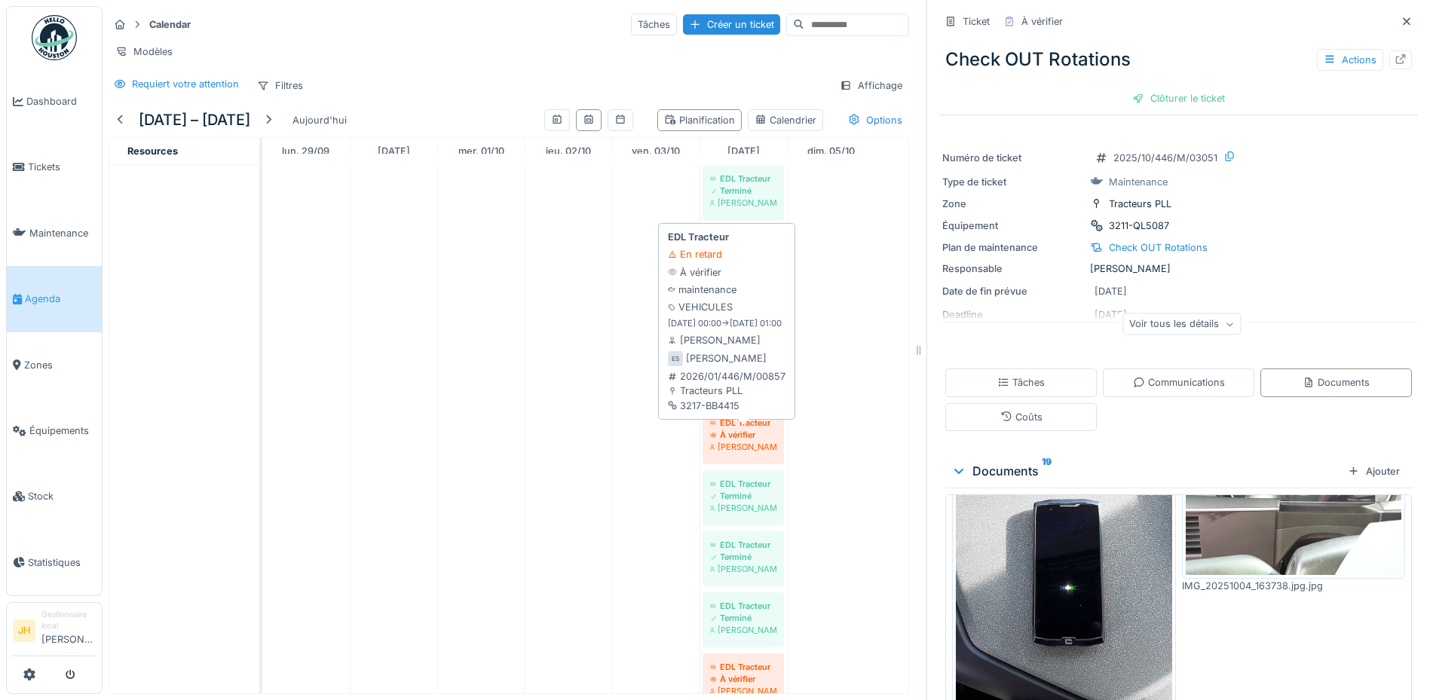
click at [749, 453] on div "[PERSON_NAME]" at bounding box center [743, 447] width 66 height 12
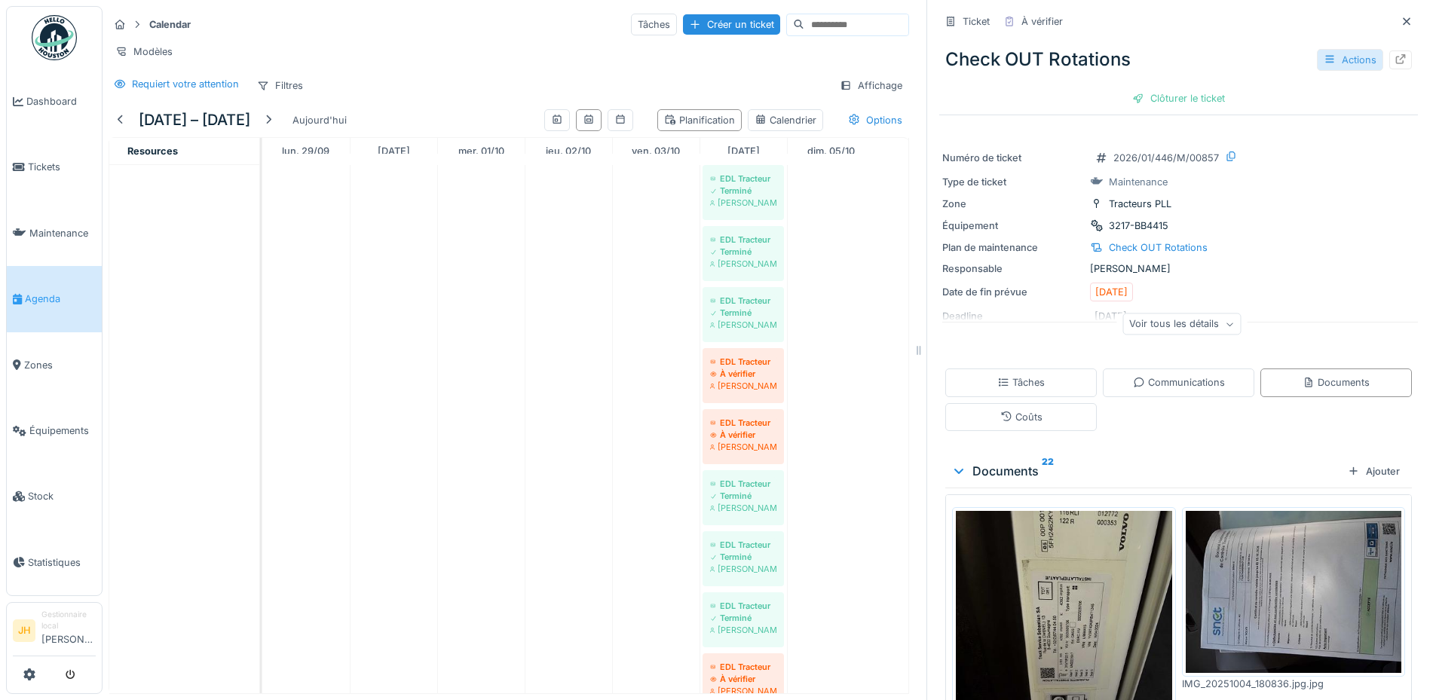
click at [1324, 65] on div "Actions" at bounding box center [1350, 60] width 66 height 22
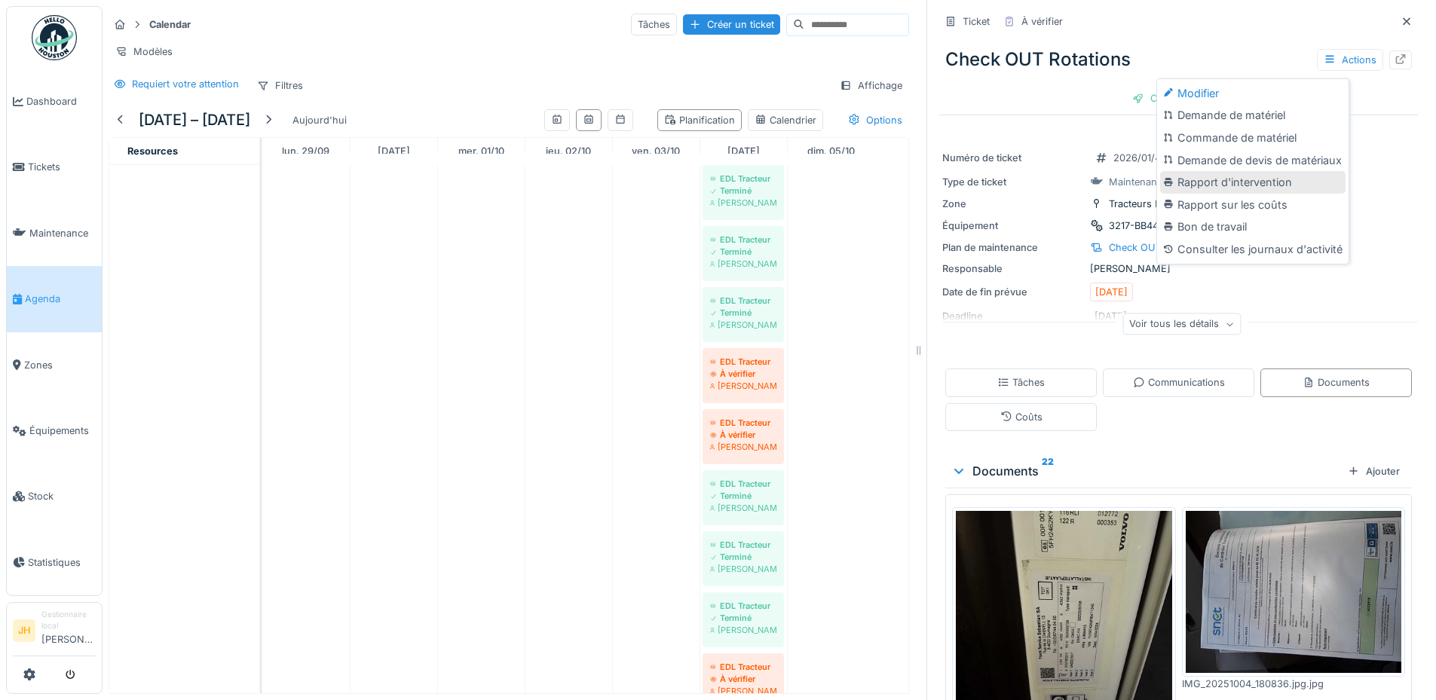
click at [1271, 175] on div "Rapport d'intervention" at bounding box center [1252, 182] width 185 height 23
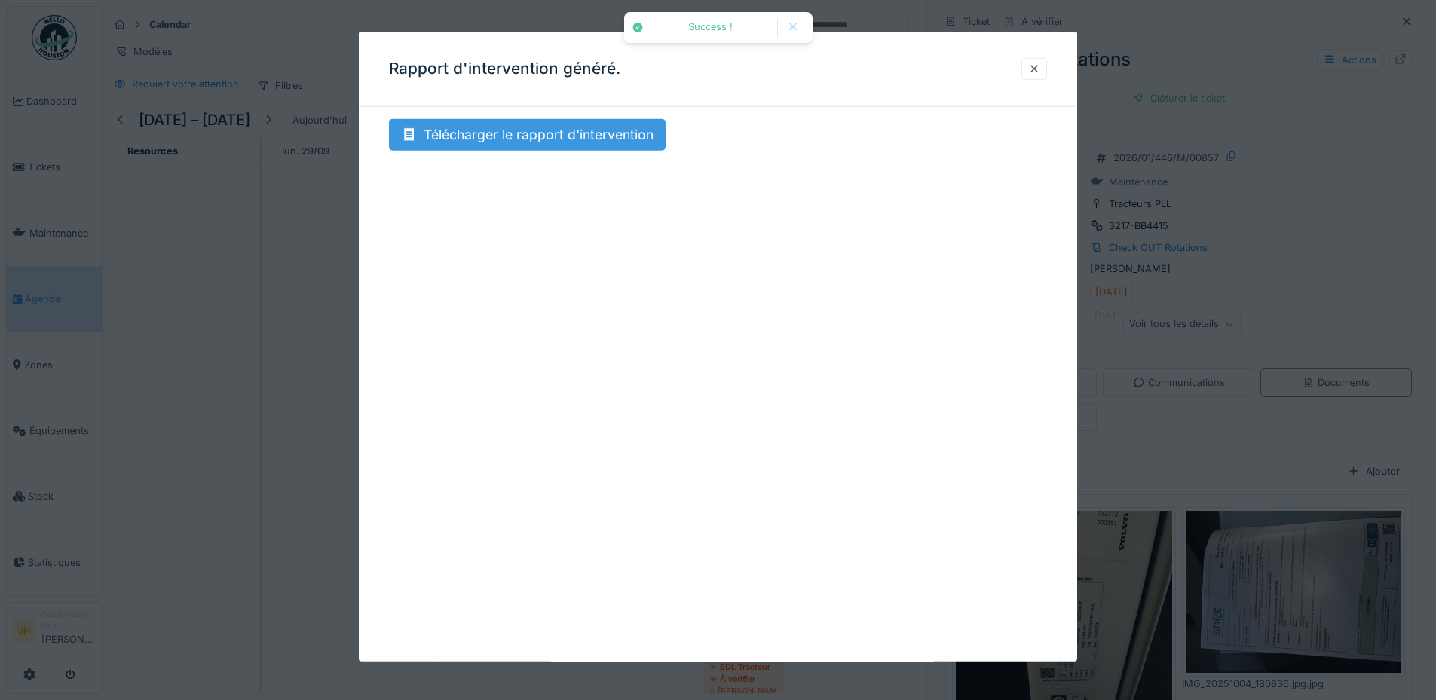
click at [635, 136] on div "Télécharger le rapport d'intervention" at bounding box center [527, 135] width 277 height 32
click at [530, 145] on div "Télécharger le rapport d'intervention" at bounding box center [527, 135] width 277 height 32
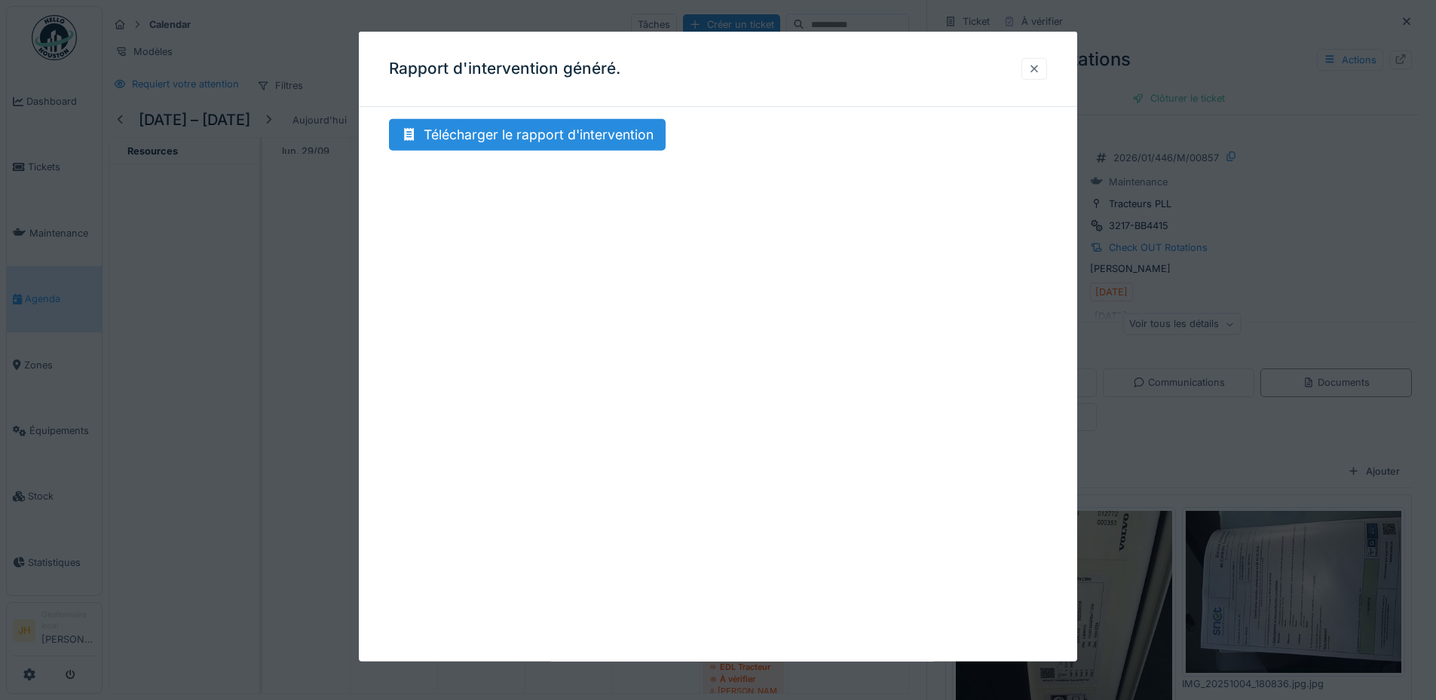
click at [1037, 63] on div at bounding box center [1034, 69] width 12 height 14
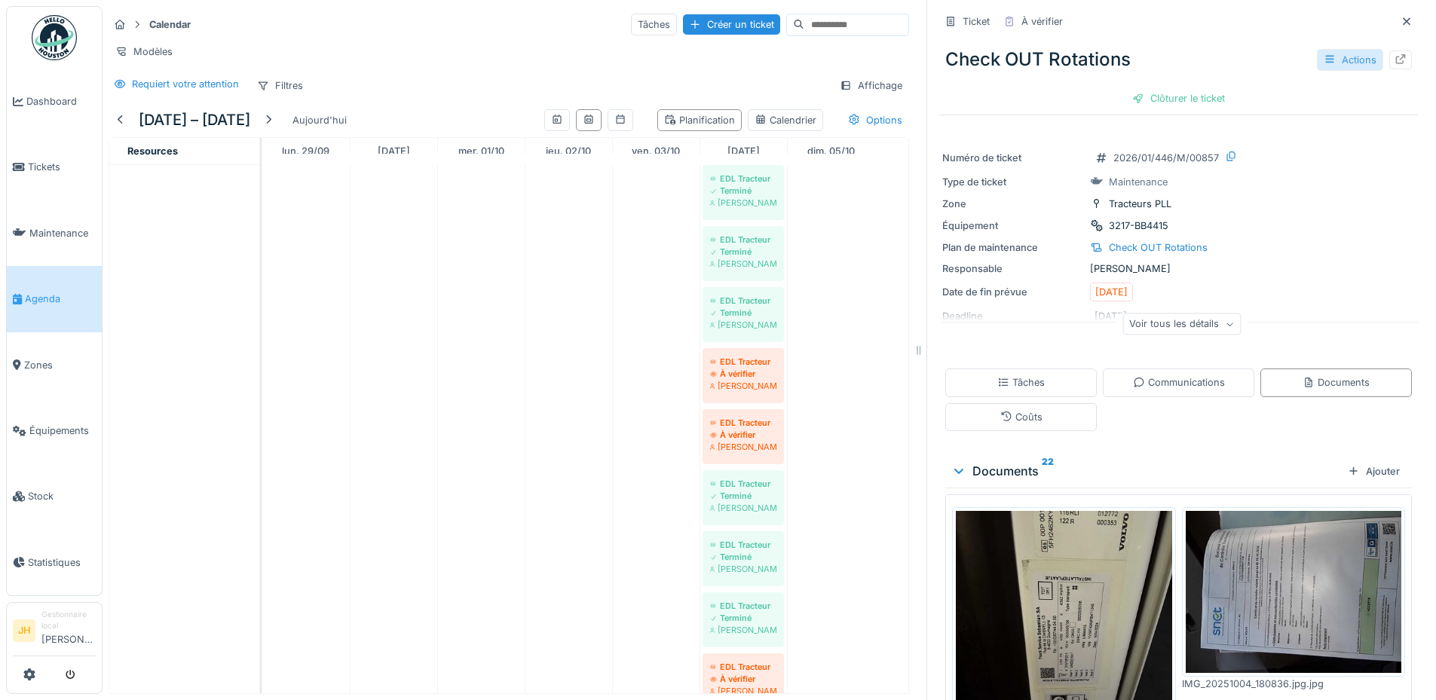
click at [1324, 65] on div at bounding box center [1330, 60] width 12 height 14
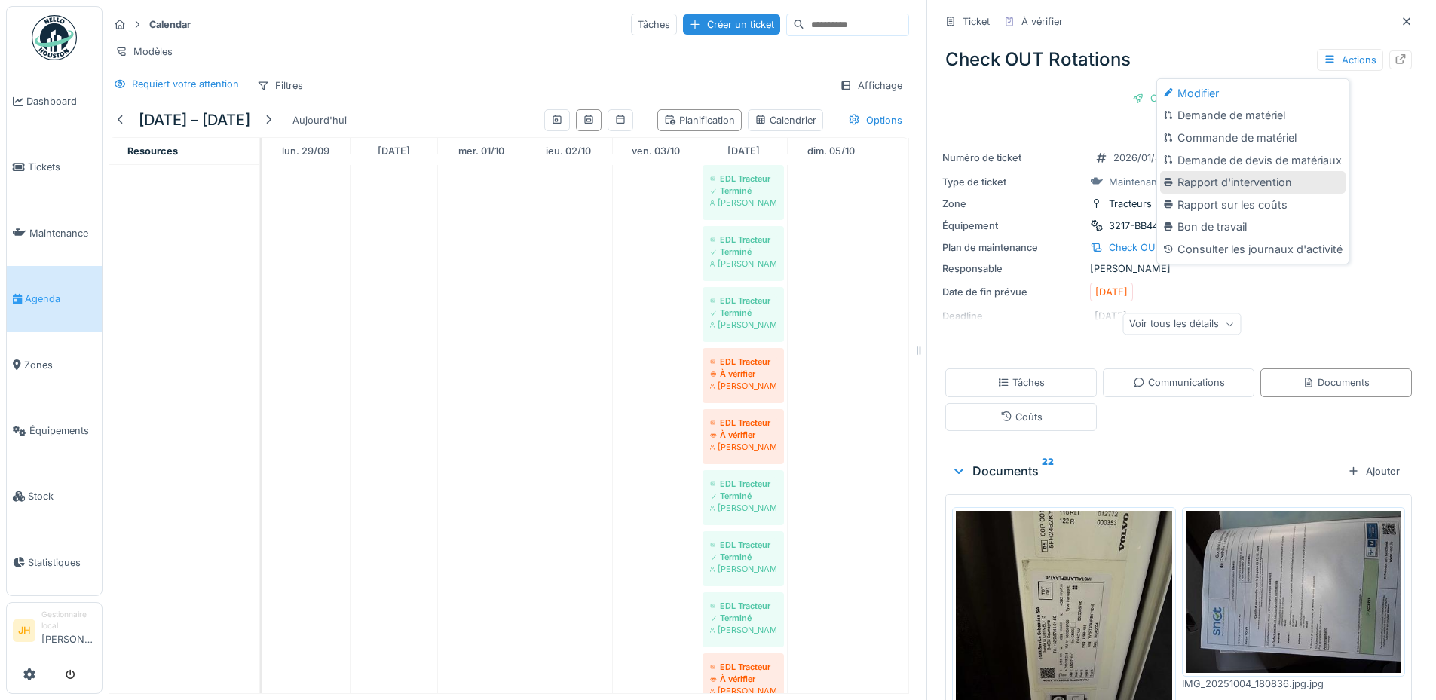
click at [1220, 183] on div "Rapport d'intervention" at bounding box center [1252, 182] width 185 height 23
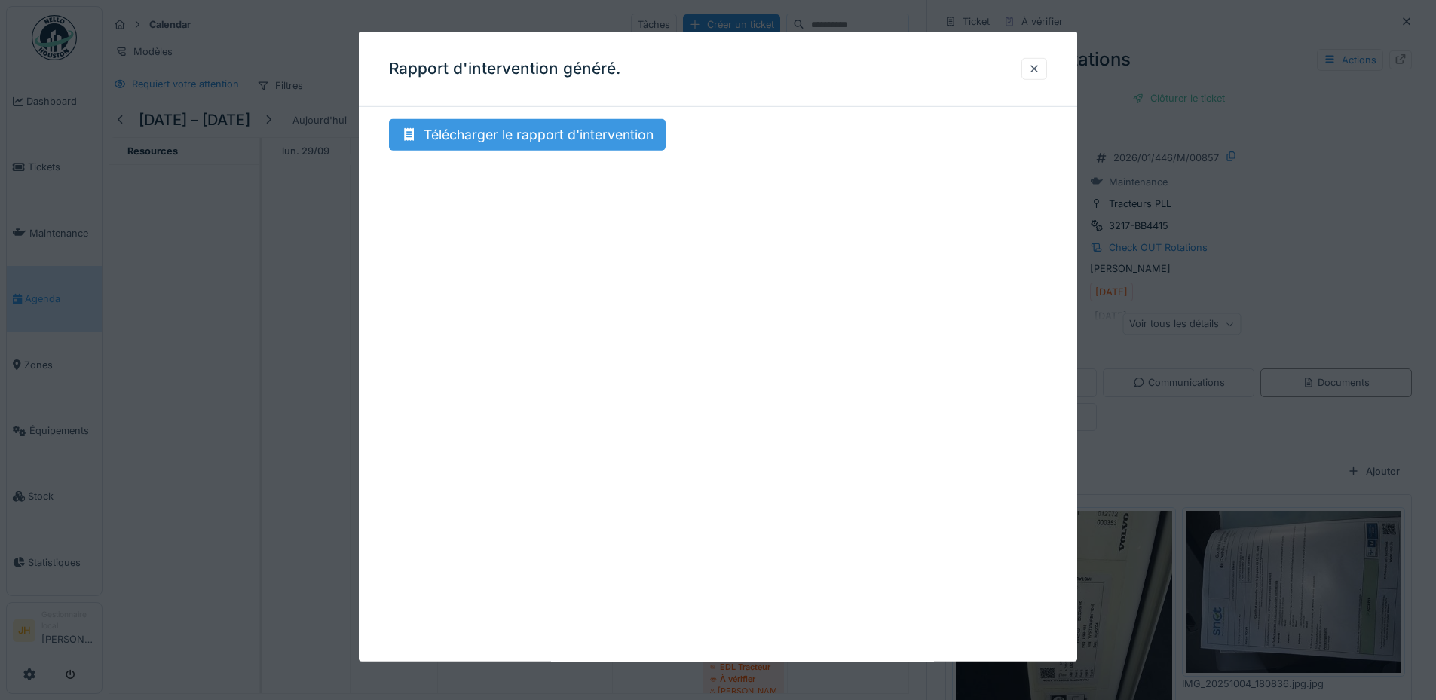
click at [611, 137] on div "Télécharger le rapport d'intervention" at bounding box center [527, 135] width 277 height 32
click at [1040, 72] on div at bounding box center [1034, 69] width 12 height 14
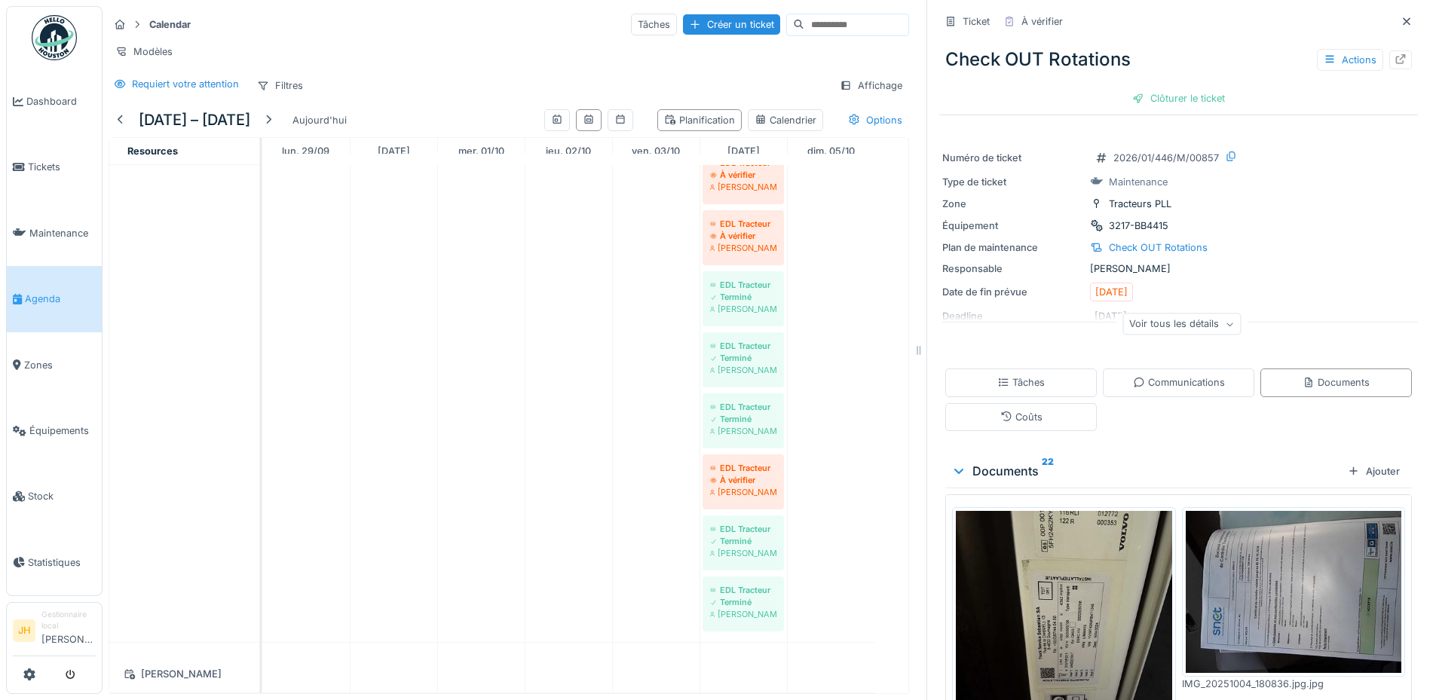
scroll to position [980, 0]
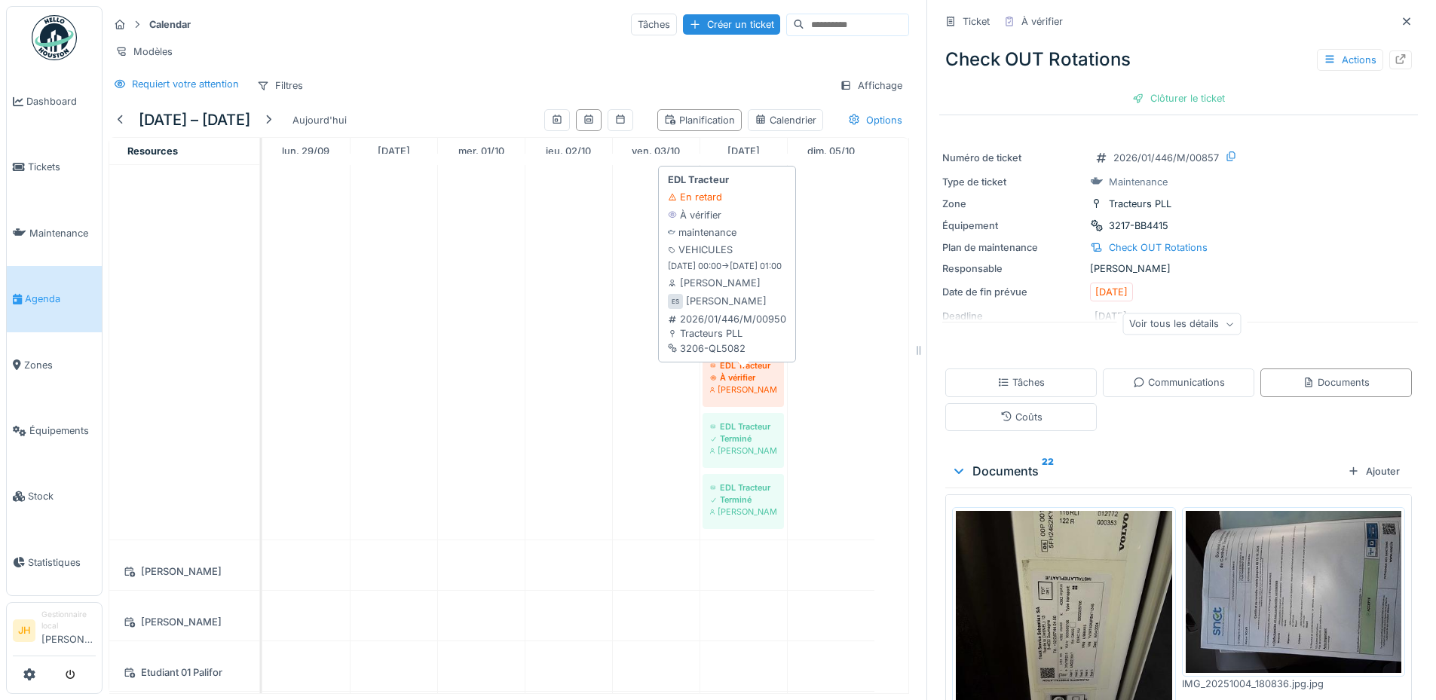
click at [750, 396] on div "[PERSON_NAME]" at bounding box center [743, 390] width 66 height 12
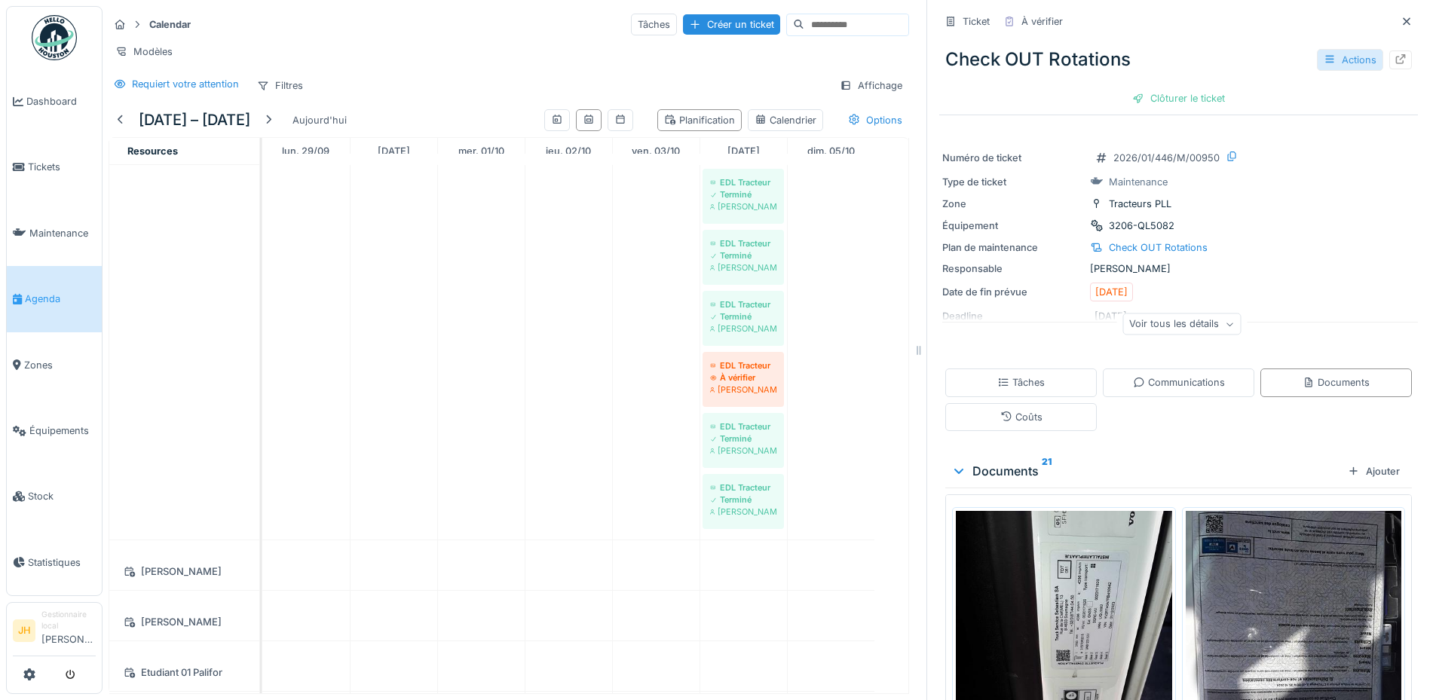
click at [1317, 55] on div "Actions" at bounding box center [1350, 60] width 66 height 22
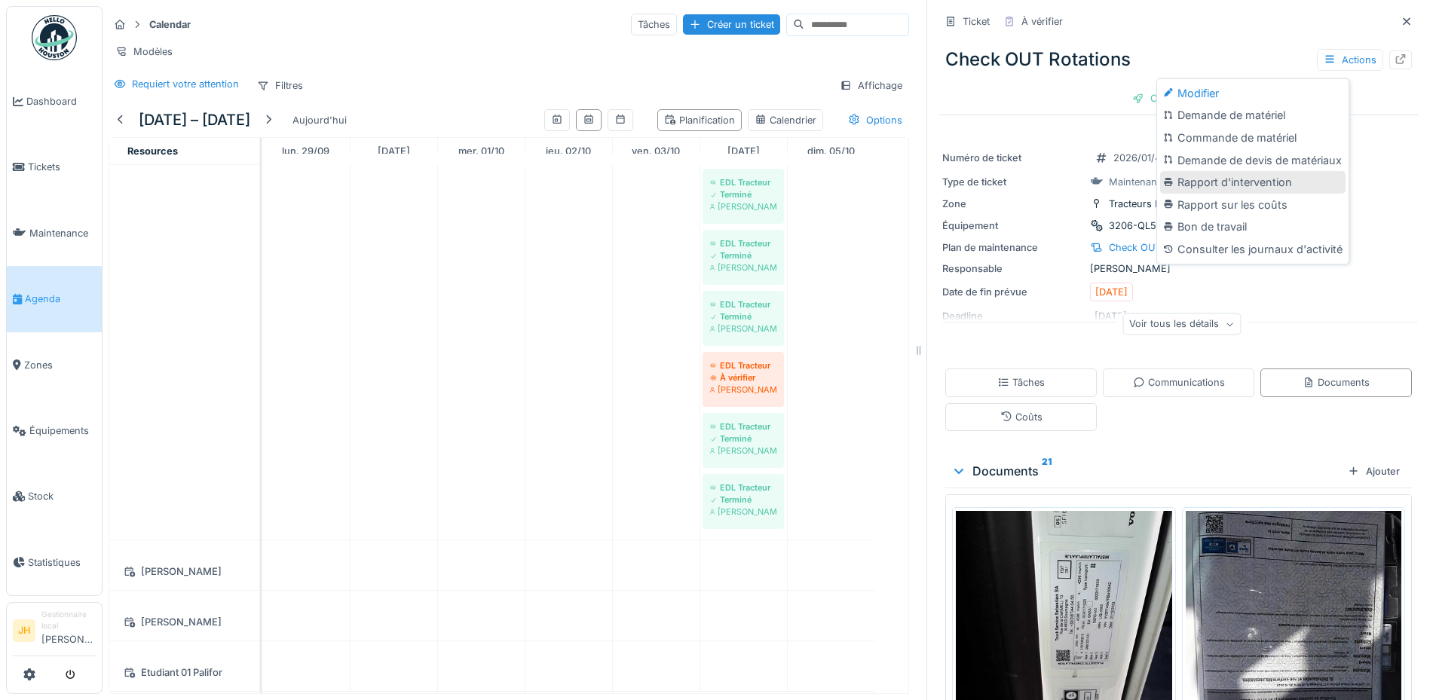
click at [1290, 188] on div "Rapport d'intervention" at bounding box center [1252, 182] width 185 height 23
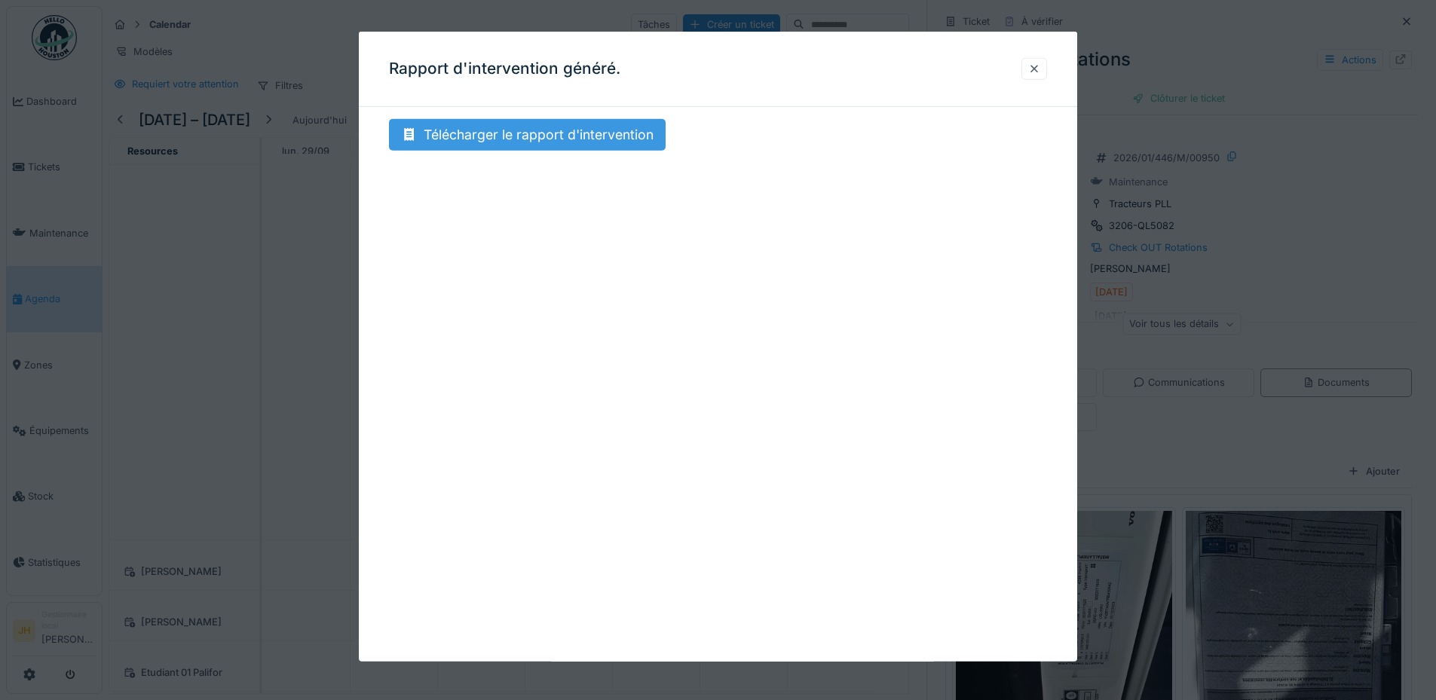
click at [598, 136] on div "Télécharger le rapport d'intervention" at bounding box center [527, 135] width 277 height 32
click at [1025, 67] on div "Rapport d'intervention généré." at bounding box center [718, 69] width 718 height 75
click at [1047, 59] on div at bounding box center [1034, 69] width 26 height 22
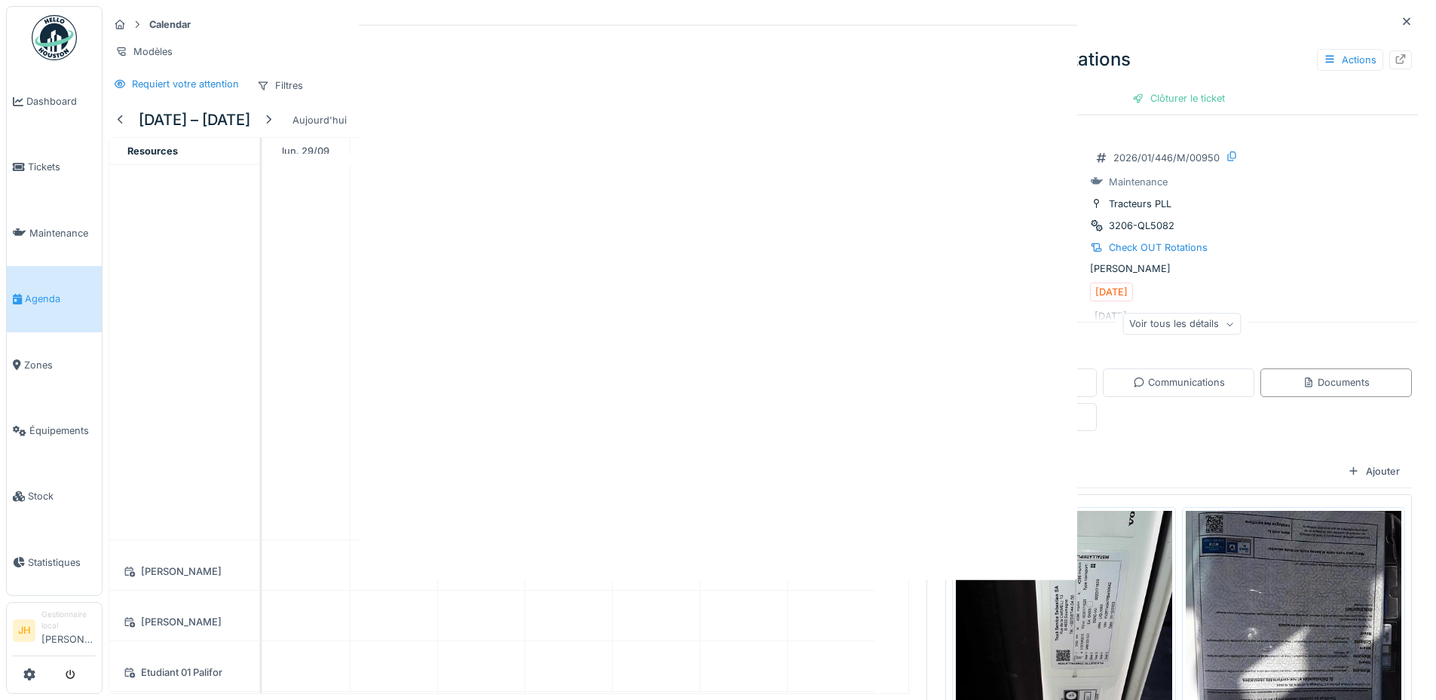
click at [1039, 72] on div "Annuler Calendar Tâches Créer un ticket Modèles Requiert votre attention Filtre…" at bounding box center [769, 350] width 1333 height 700
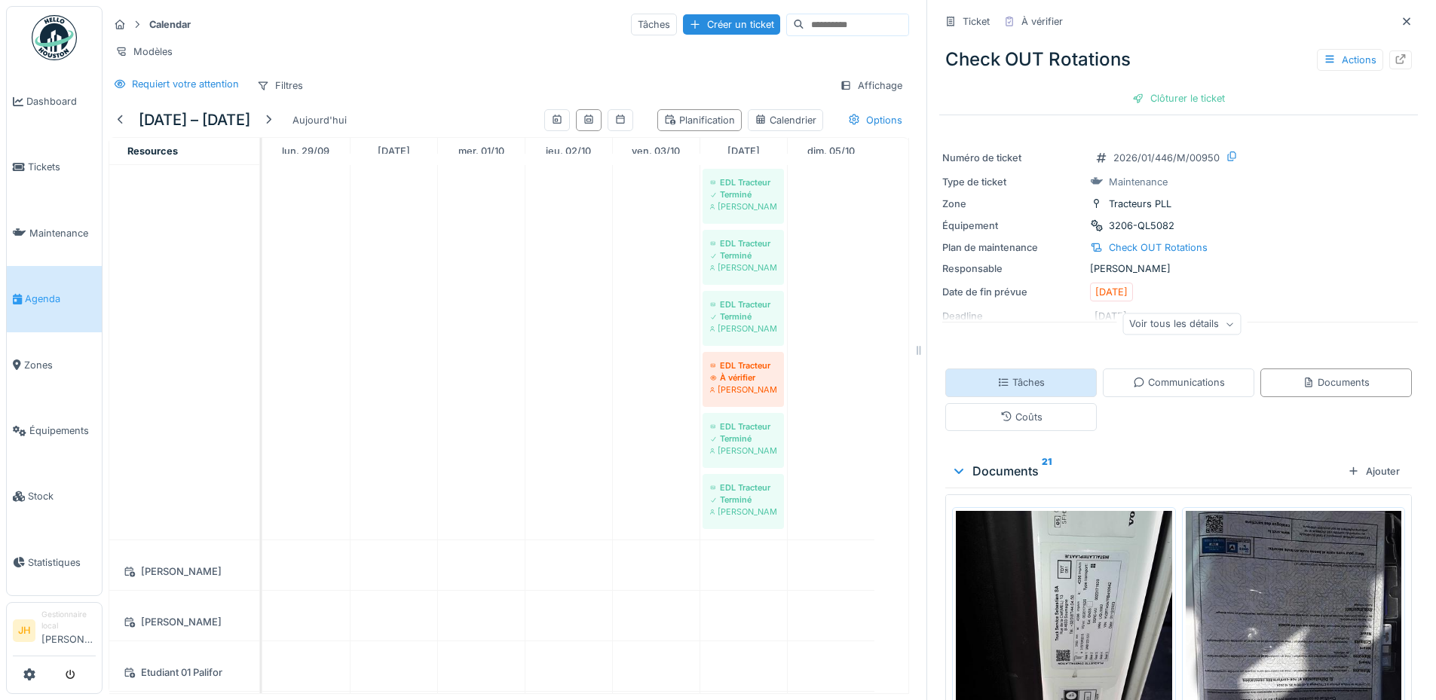
click at [997, 384] on icon at bounding box center [1003, 383] width 12 height 10
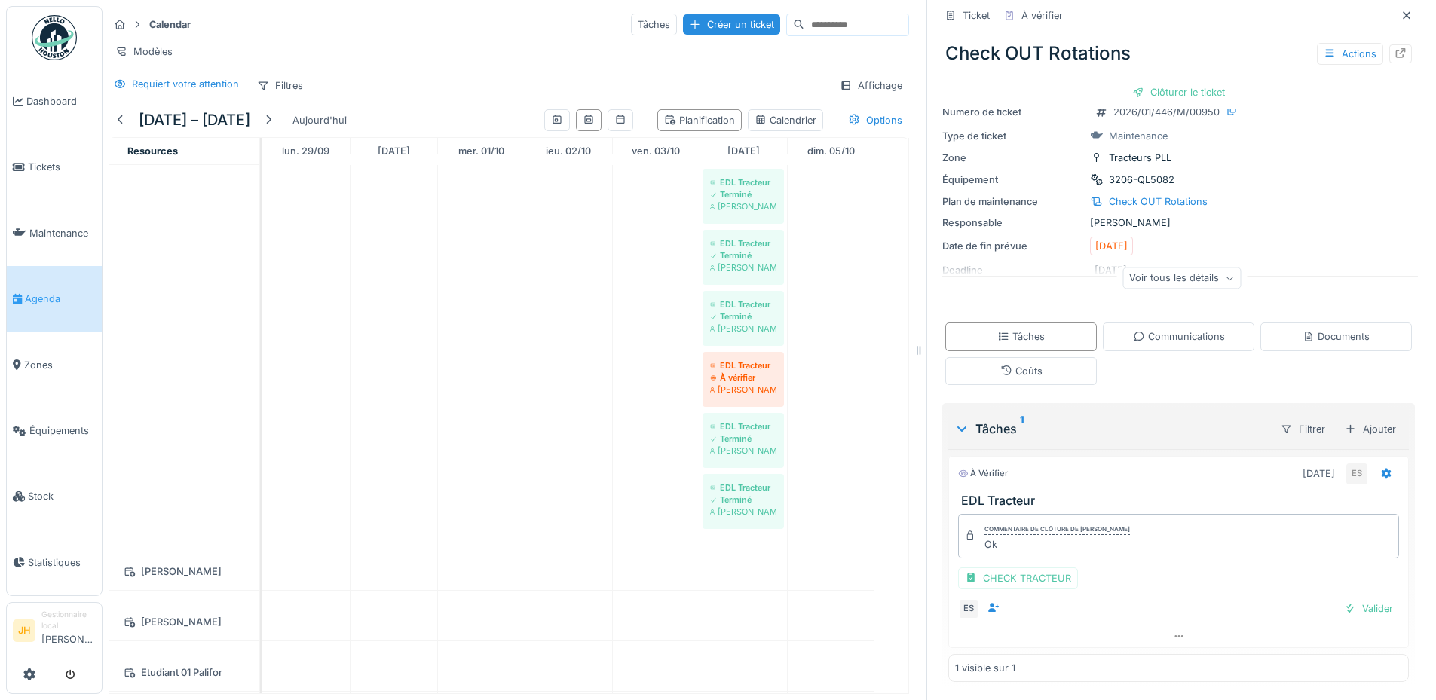
scroll to position [47, 0]
click at [1347, 603] on div "Valider" at bounding box center [1368, 608] width 61 height 20
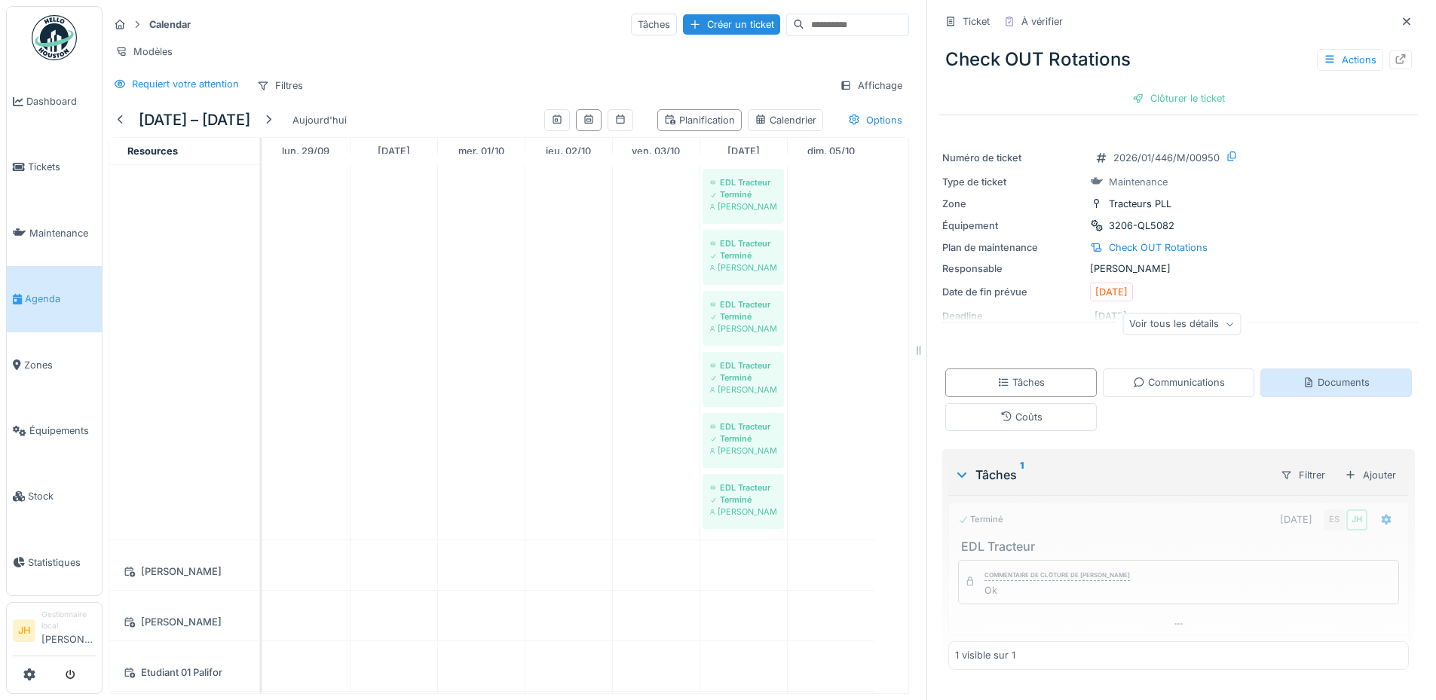
scroll to position [0, 0]
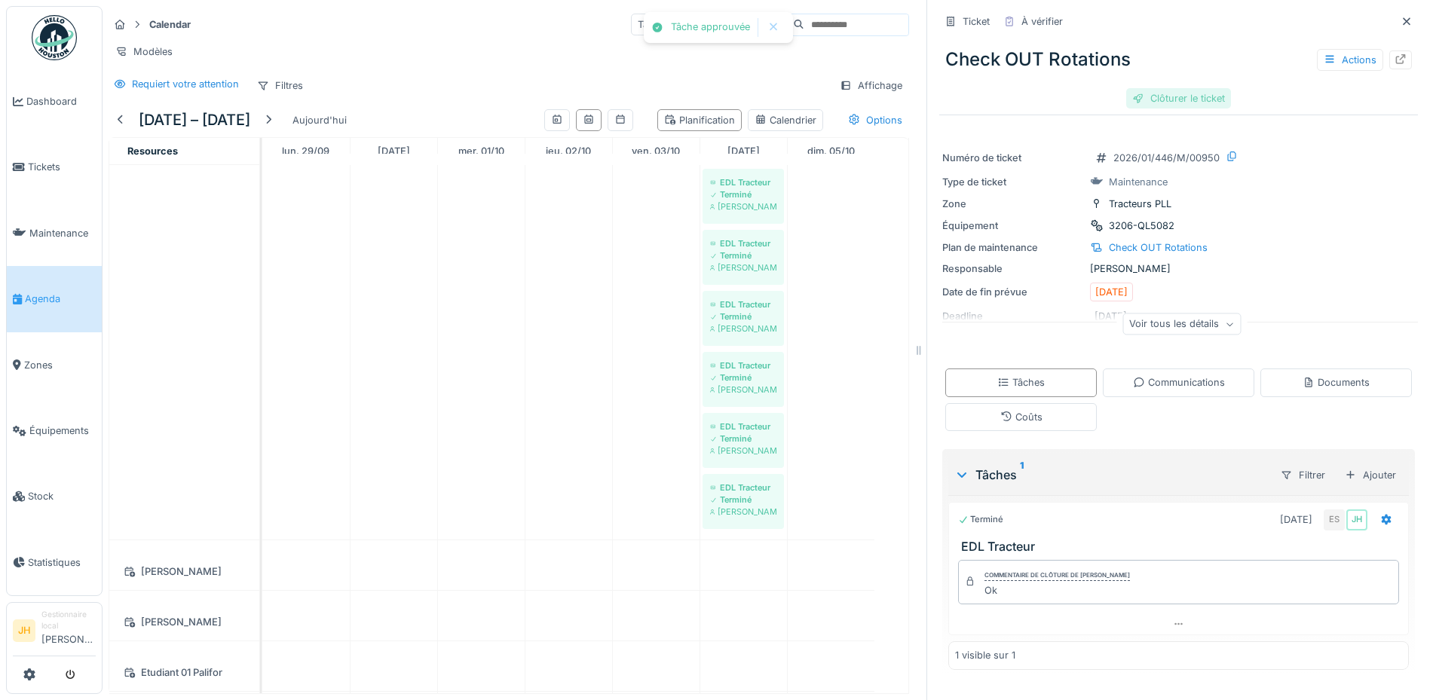
click at [1172, 101] on div "Clôturer le ticket" at bounding box center [1178, 98] width 105 height 20
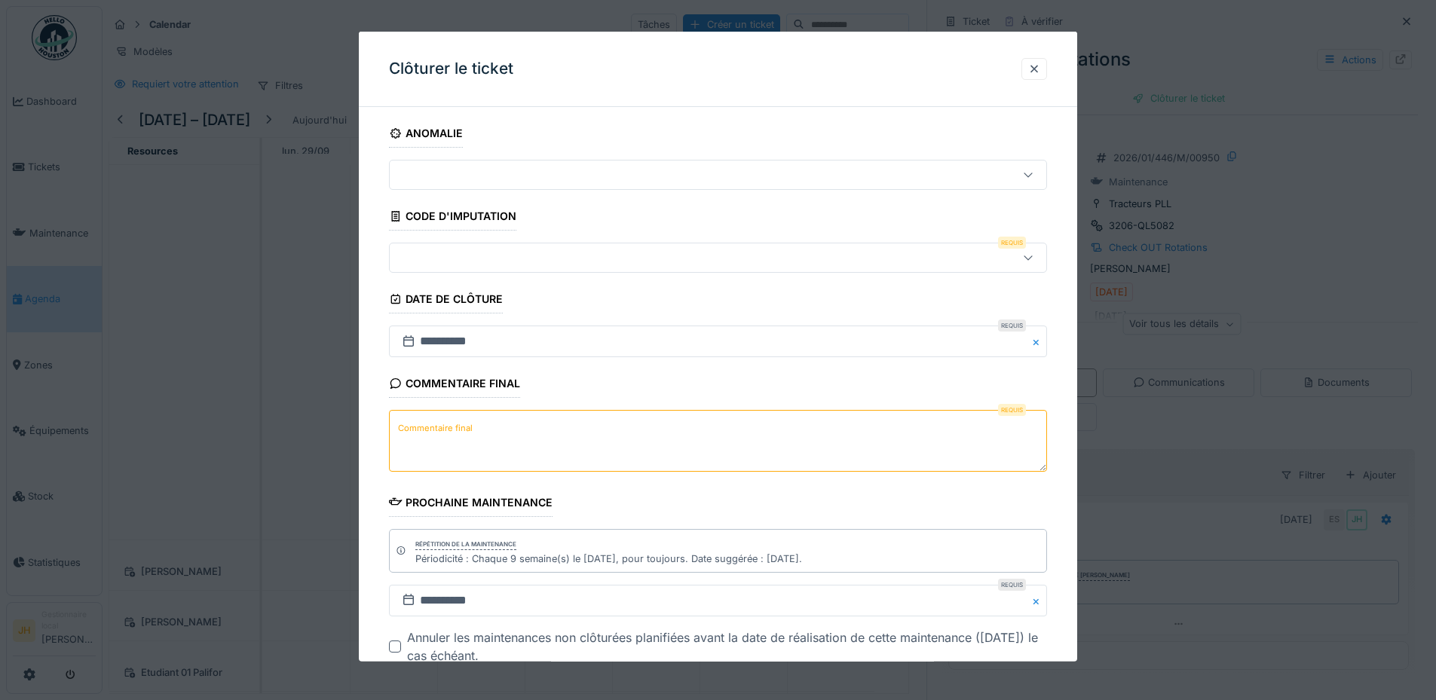
click at [464, 268] on div at bounding box center [718, 258] width 658 height 30
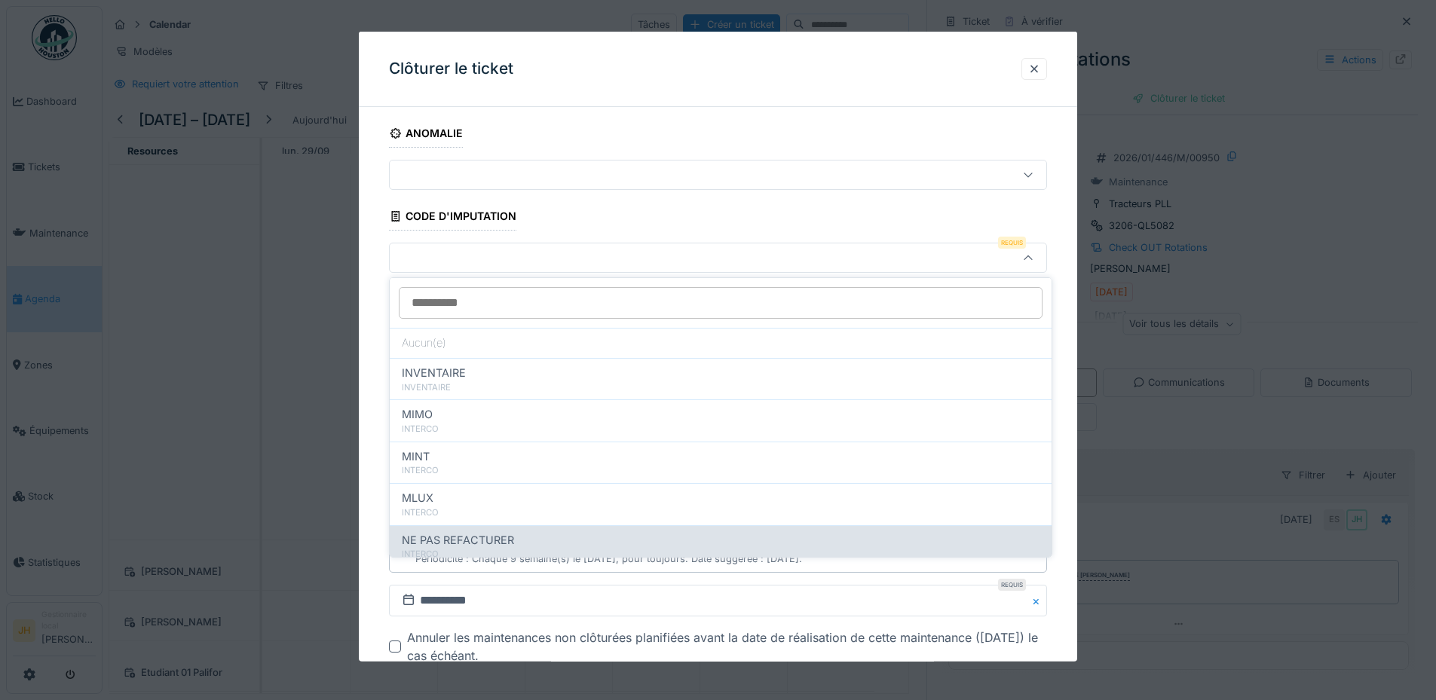
click at [458, 537] on span "NE PAS REFACTURER" at bounding box center [458, 540] width 112 height 17
type input "****"
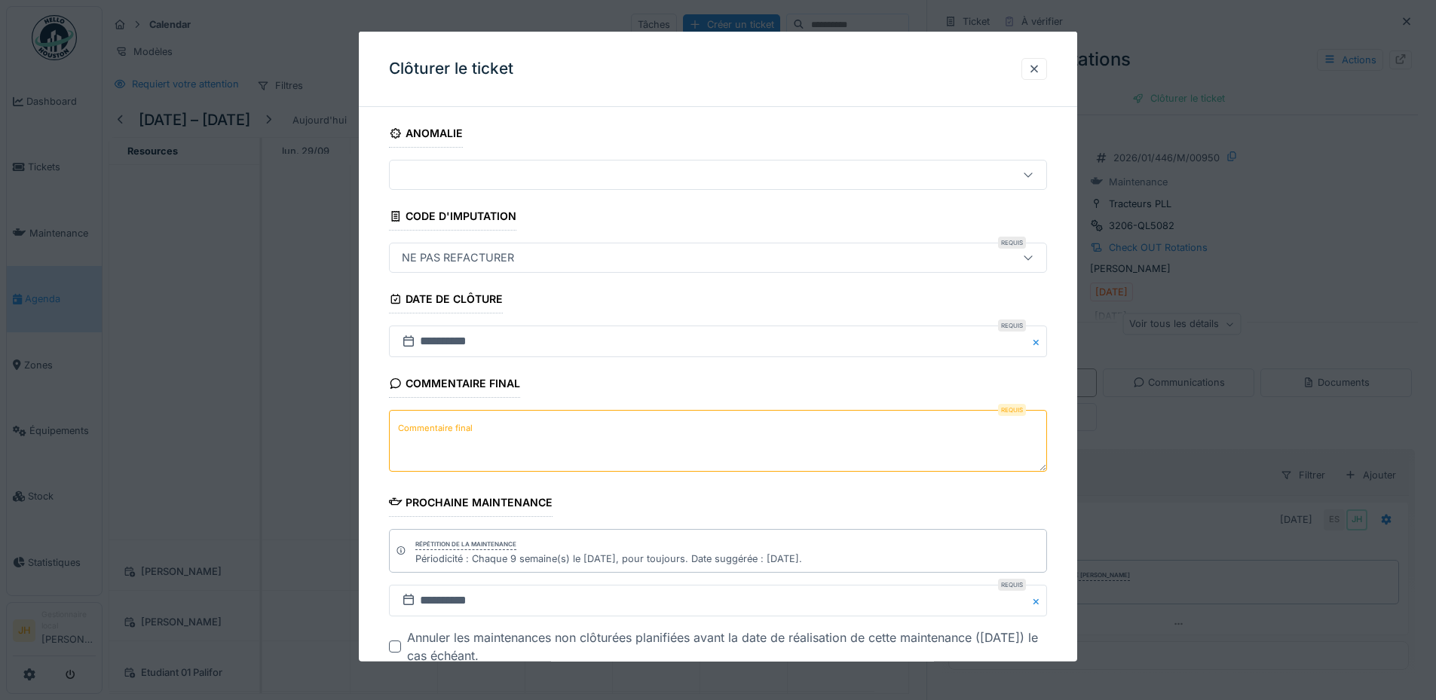
click at [477, 431] on textarea "Commentaire final" at bounding box center [718, 441] width 658 height 62
drag, startPoint x: 644, startPoint y: 430, endPoint x: 395, endPoint y: 430, distance: 248.7
click at [395, 430] on textarea "**********" at bounding box center [718, 441] width 658 height 62
click at [662, 423] on textarea "**********" at bounding box center [718, 441] width 658 height 62
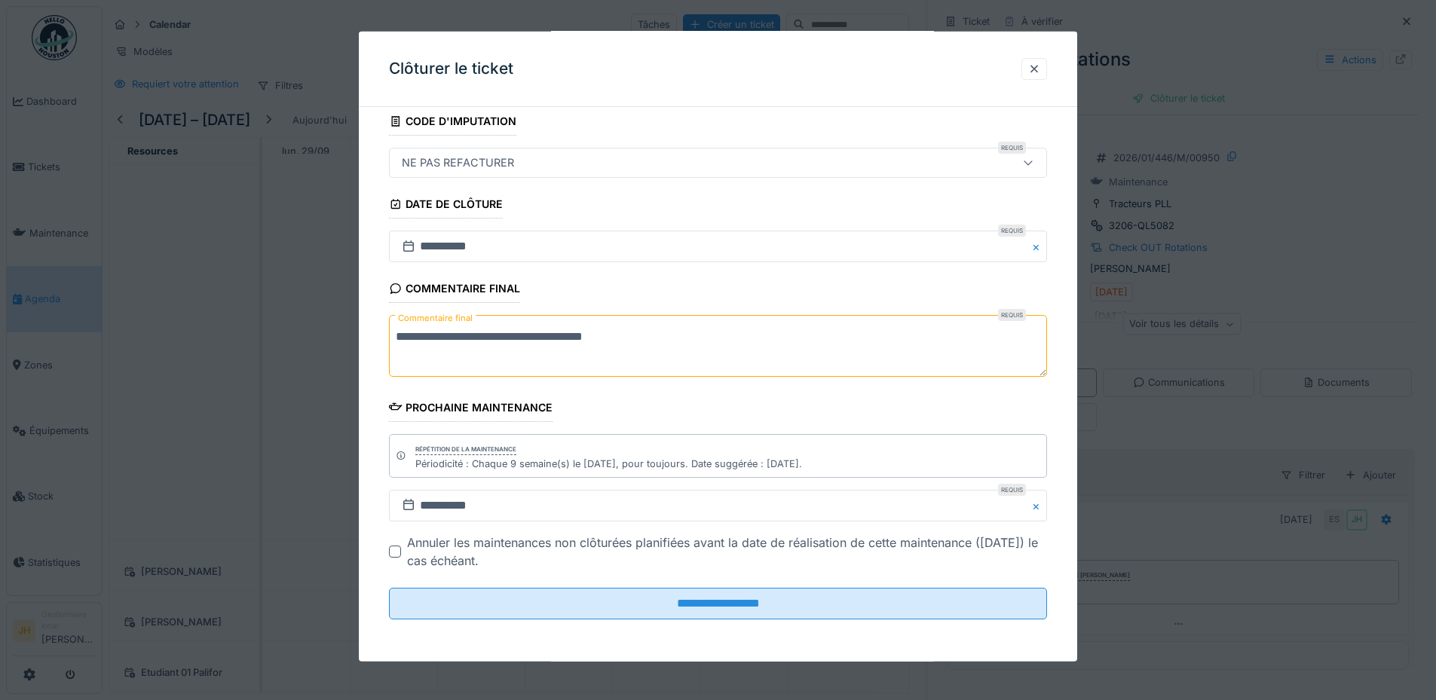
scroll to position [11, 0]
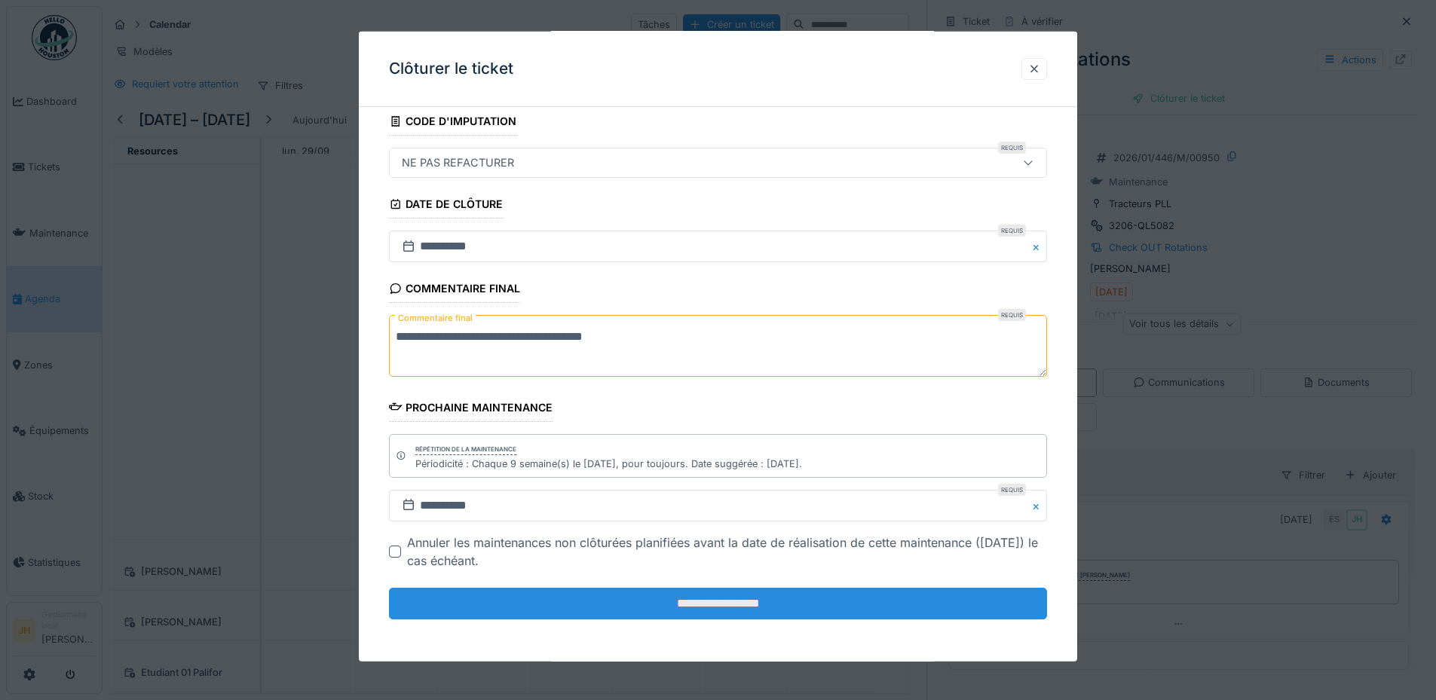
type textarea "**********"
click at [755, 599] on input "**********" at bounding box center [718, 604] width 658 height 32
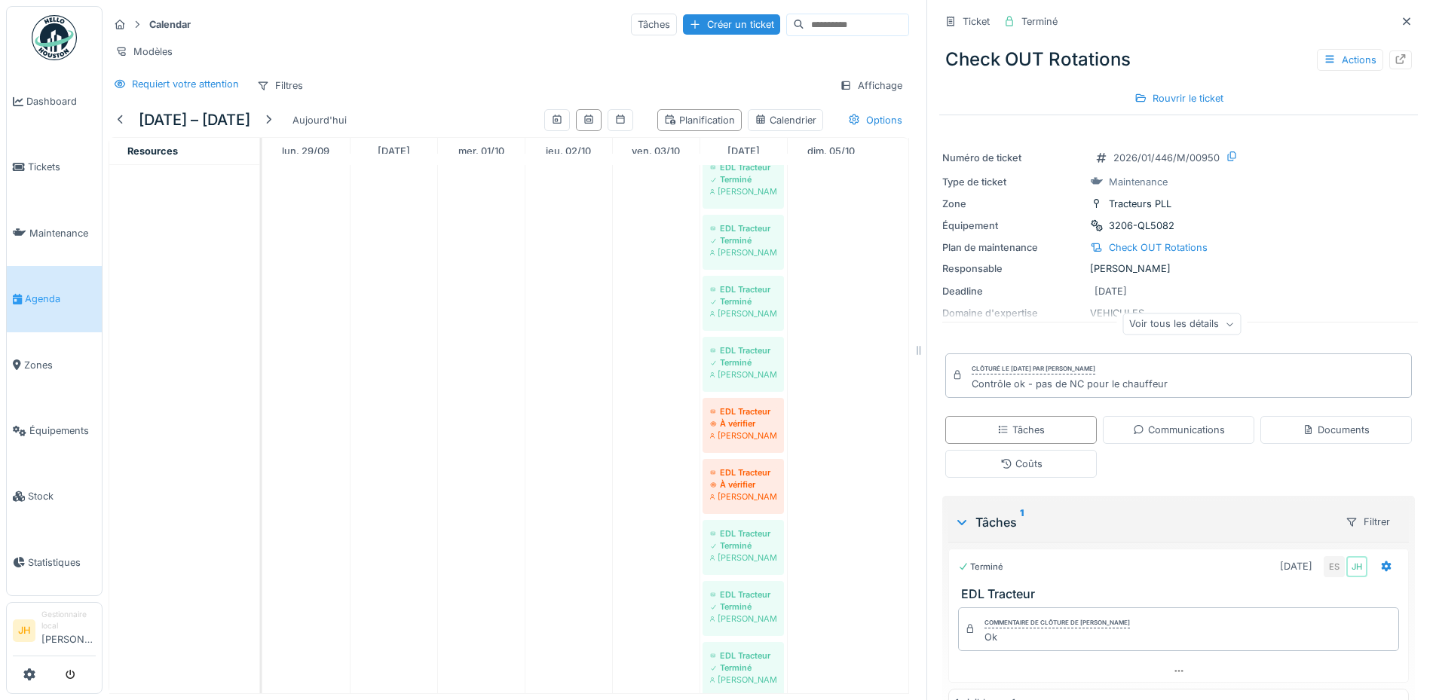
scroll to position [603, 0]
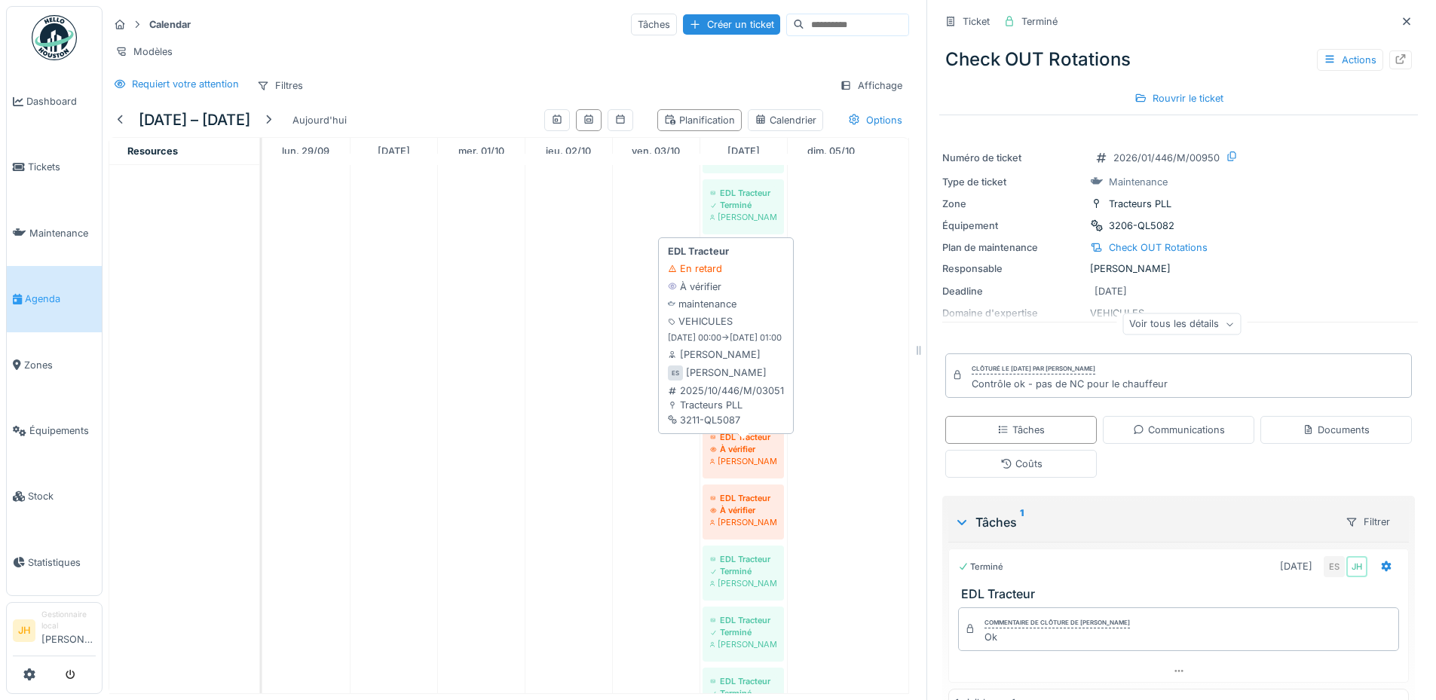
click at [738, 442] on div "EDL Tracteur" at bounding box center [743, 437] width 66 height 12
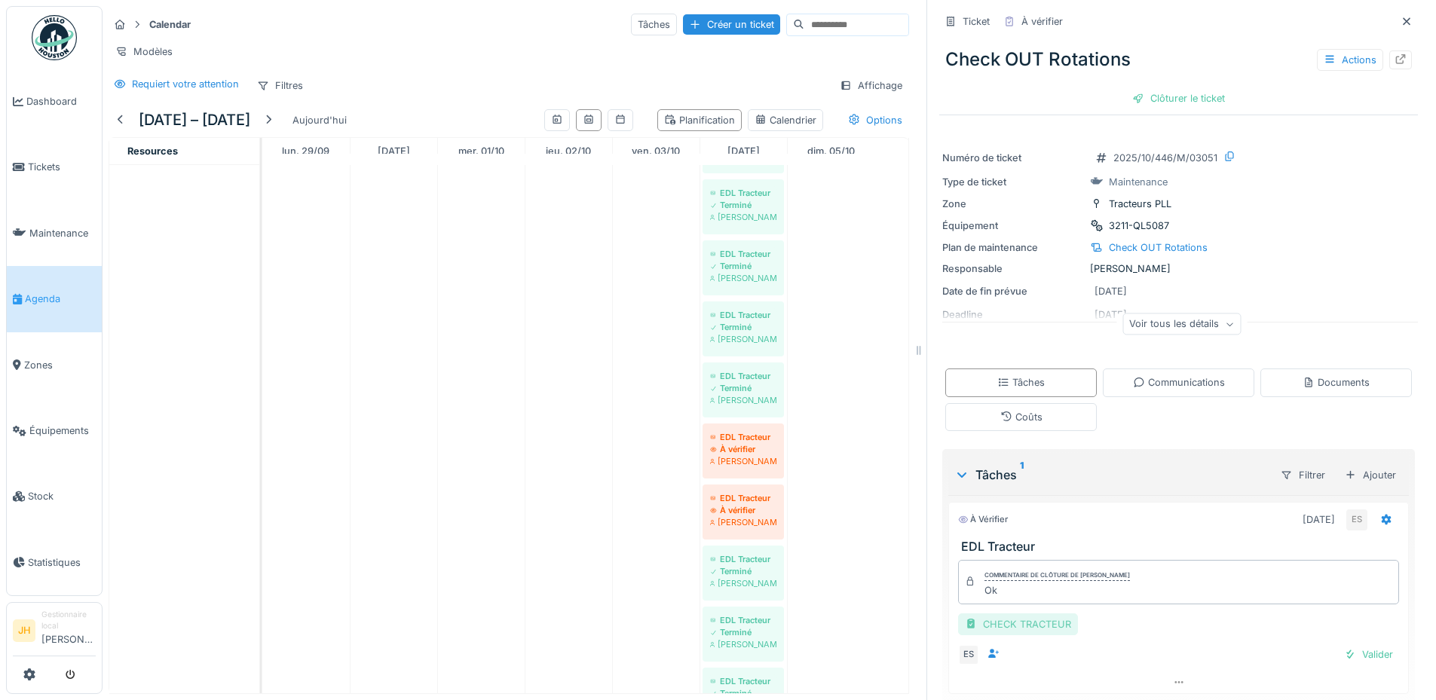
click at [1027, 615] on div "CHECK TRACTEUR" at bounding box center [1018, 625] width 120 height 22
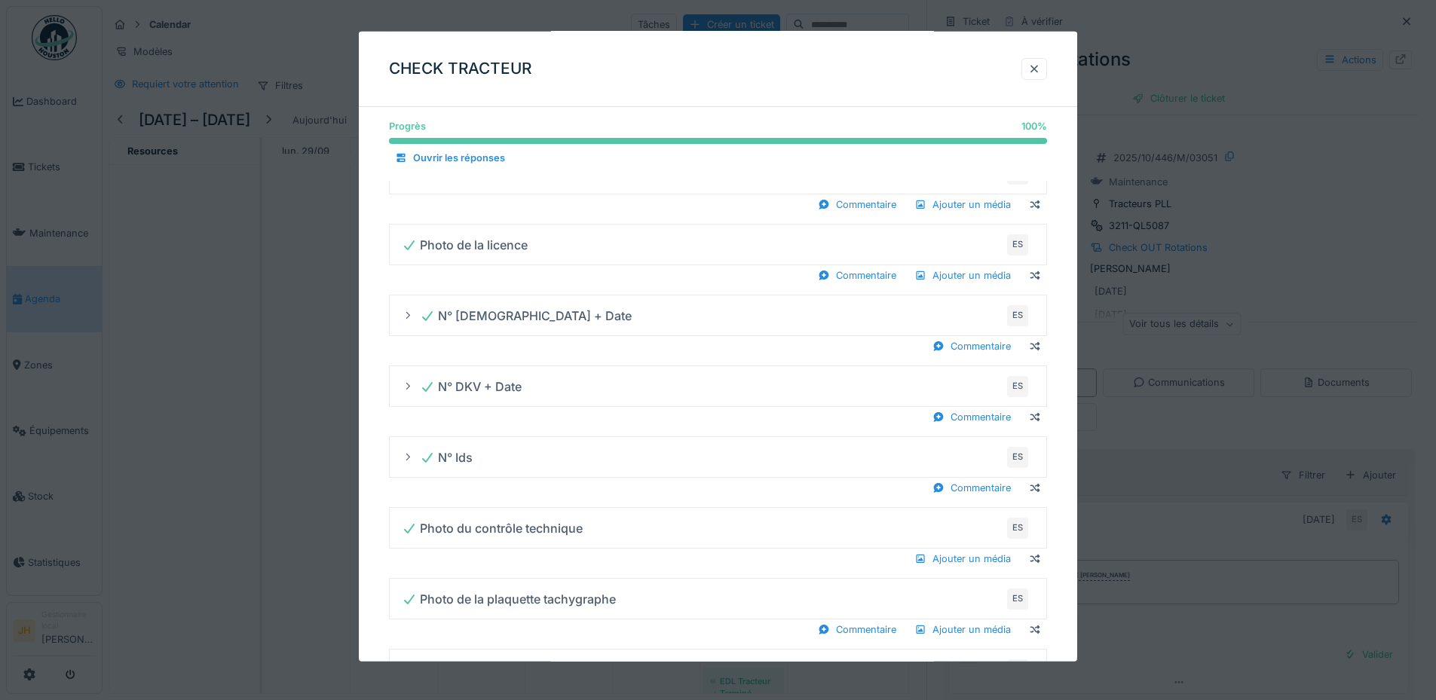
scroll to position [978, 0]
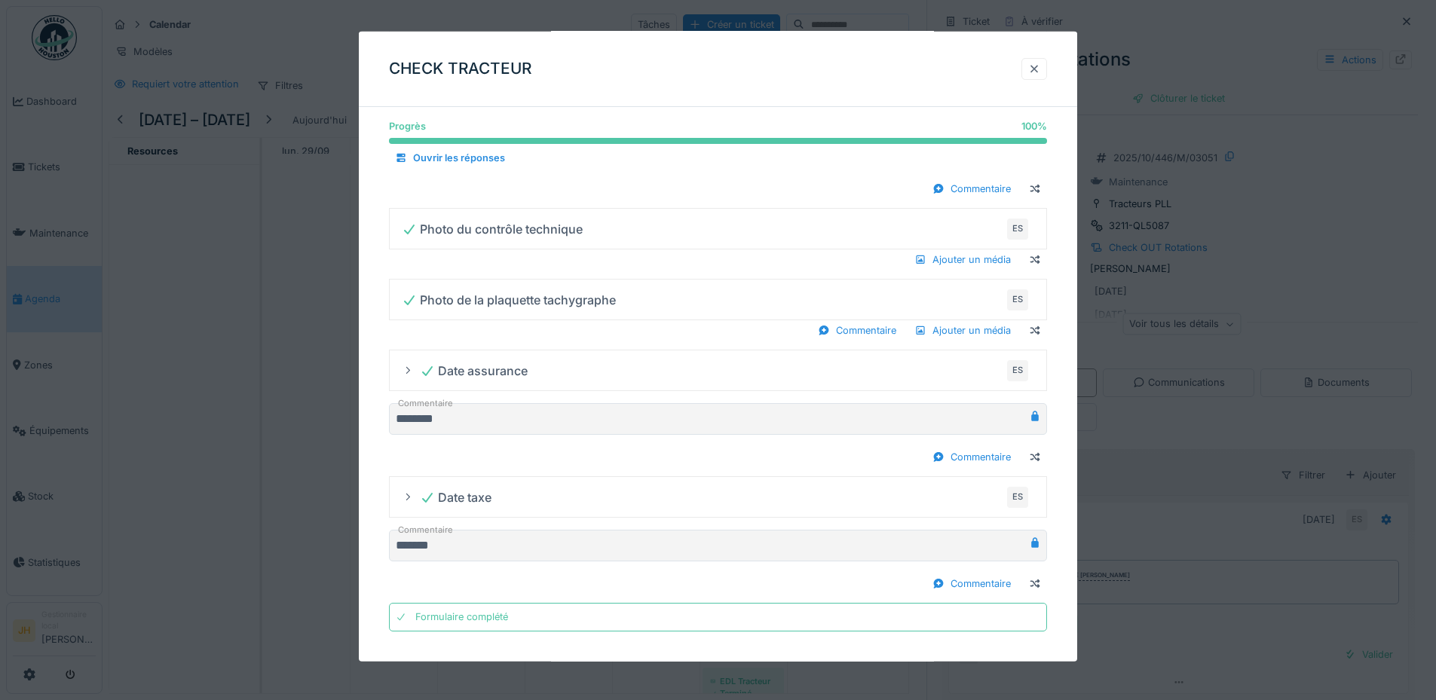
click at [1039, 67] on div at bounding box center [1034, 69] width 12 height 14
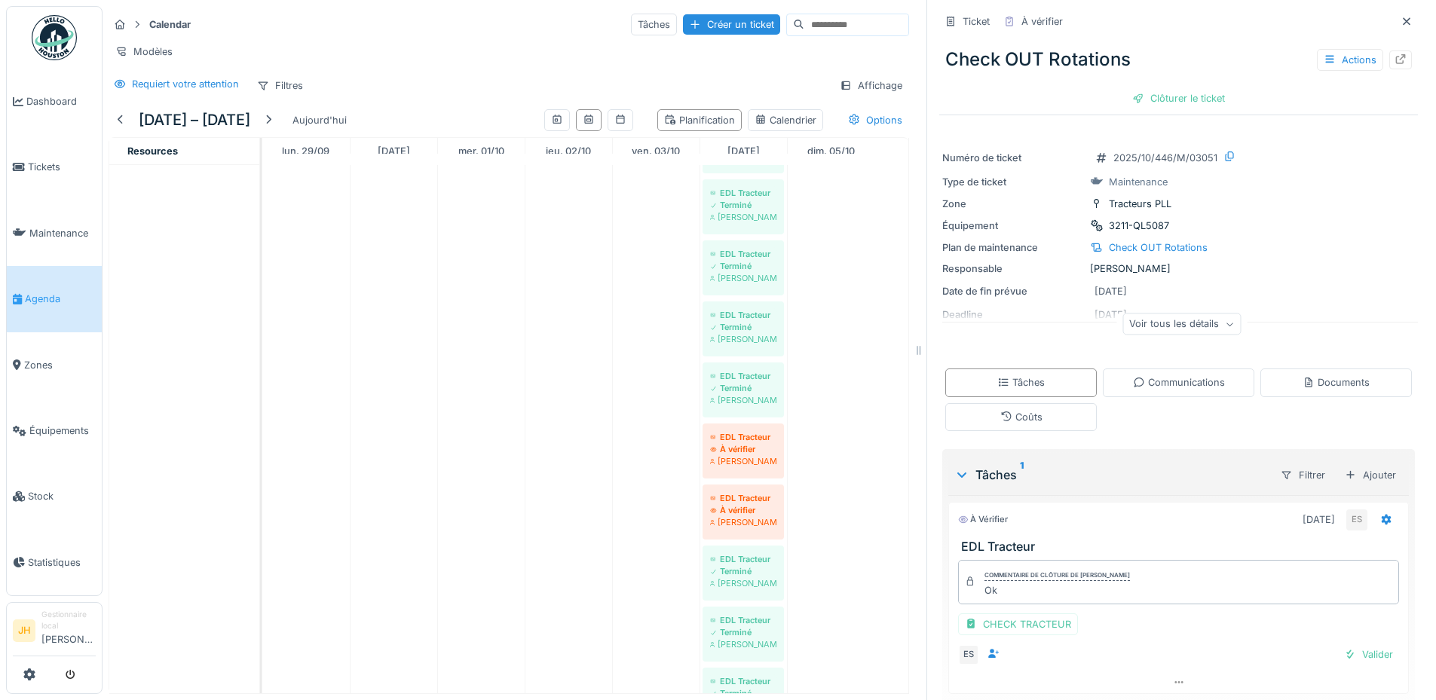
scroll to position [47, 0]
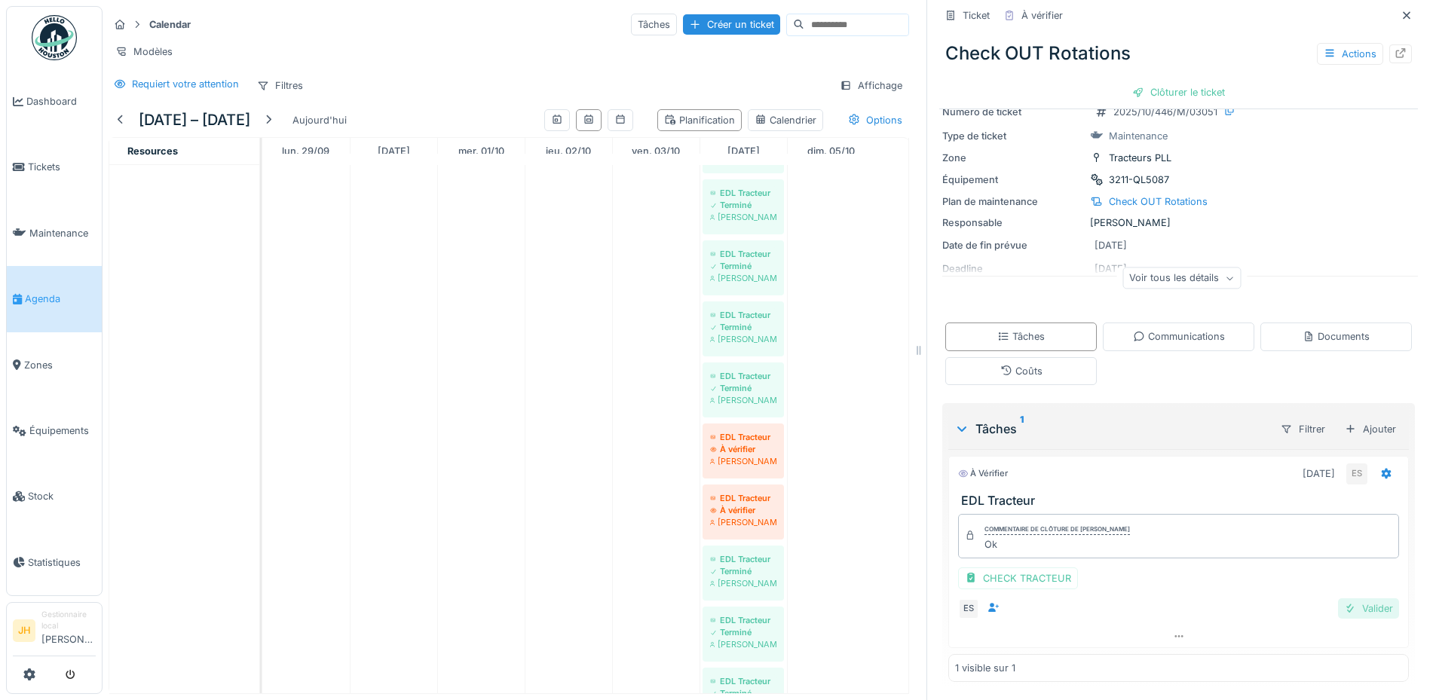
click at [1348, 598] on div "Valider" at bounding box center [1368, 608] width 61 height 20
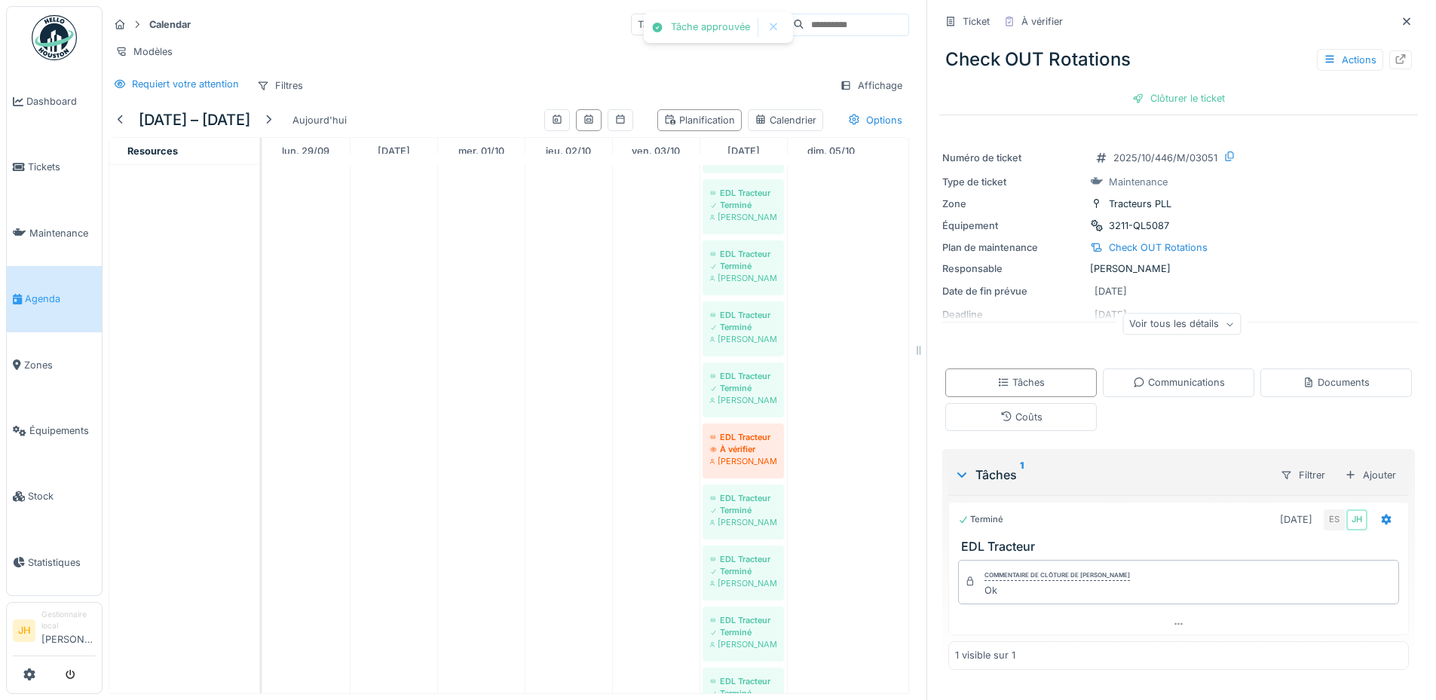
scroll to position [0, 0]
click at [1189, 97] on div "Clôturer le ticket" at bounding box center [1178, 98] width 105 height 20
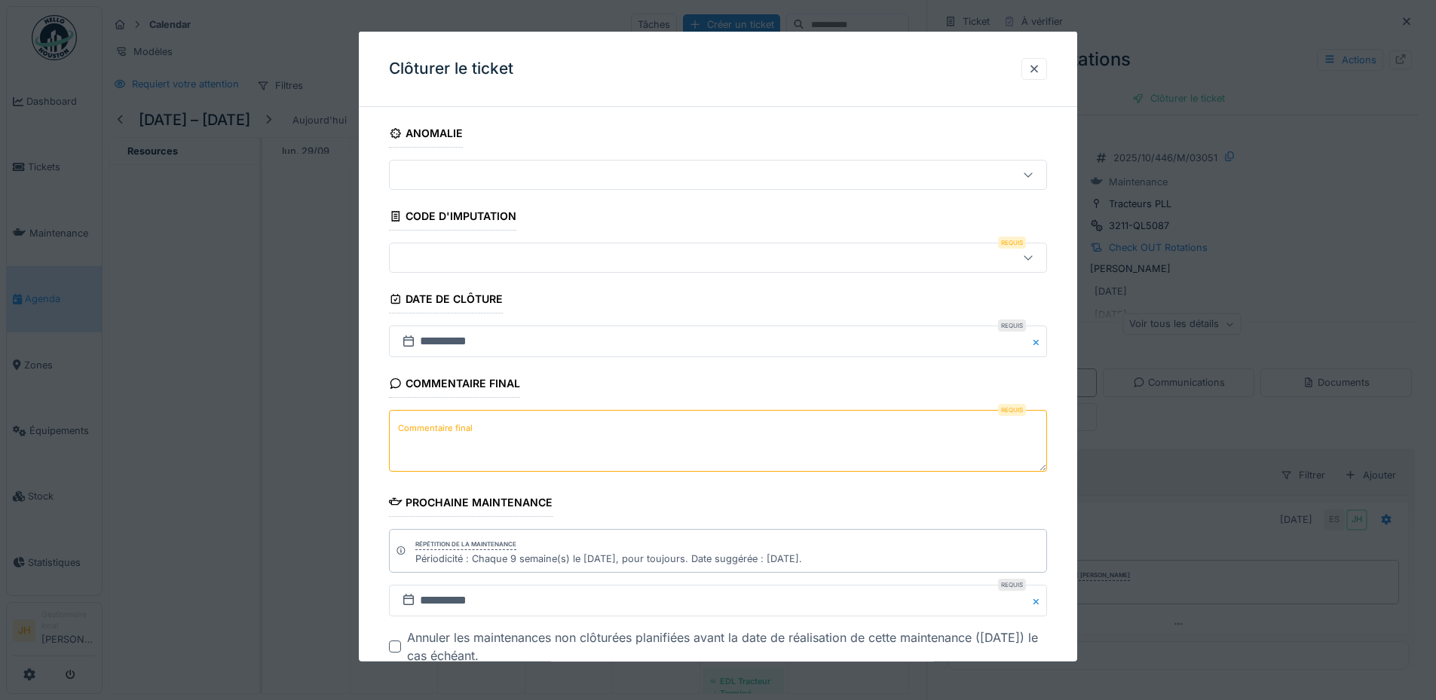
click at [479, 426] on textarea "Commentaire final" at bounding box center [718, 441] width 658 height 62
drag, startPoint x: 522, startPoint y: 429, endPoint x: 577, endPoint y: 449, distance: 59.4
click at [577, 449] on textarea "**********" at bounding box center [718, 441] width 658 height 62
click at [617, 427] on textarea "**********" at bounding box center [718, 441] width 658 height 62
click at [617, 430] on textarea "**********" at bounding box center [718, 441] width 658 height 62
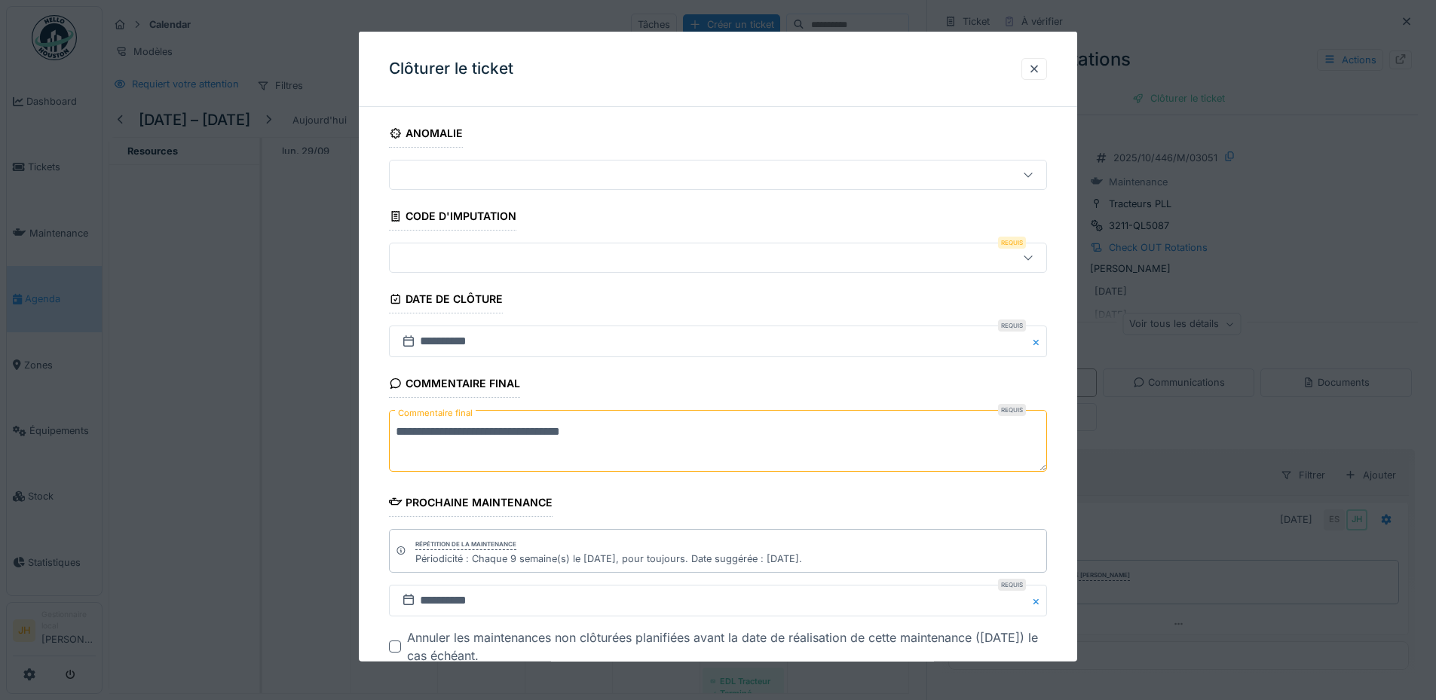
click at [617, 430] on textarea "**********" at bounding box center [718, 441] width 658 height 62
type textarea "**********"
click at [491, 248] on div at bounding box center [718, 258] width 658 height 30
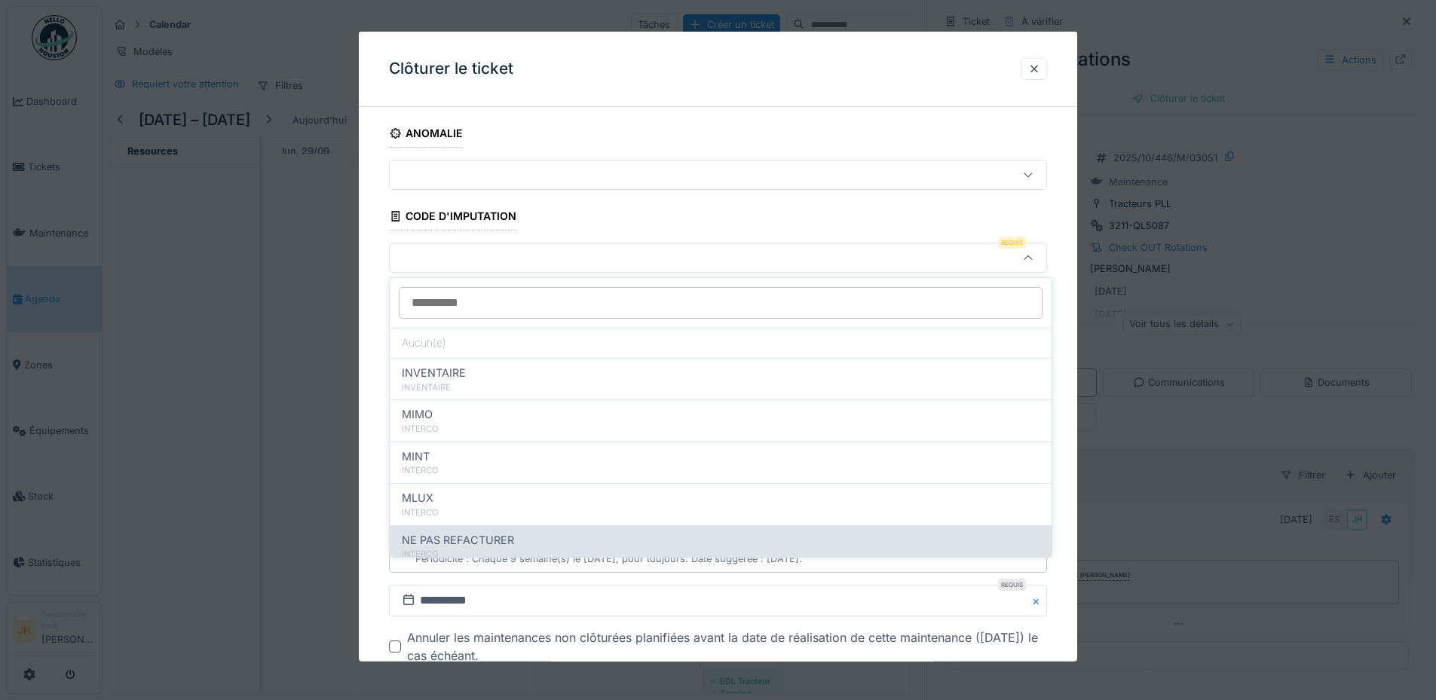
click at [493, 542] on span "NE PAS REFACTURER" at bounding box center [458, 540] width 112 height 17
type input "****"
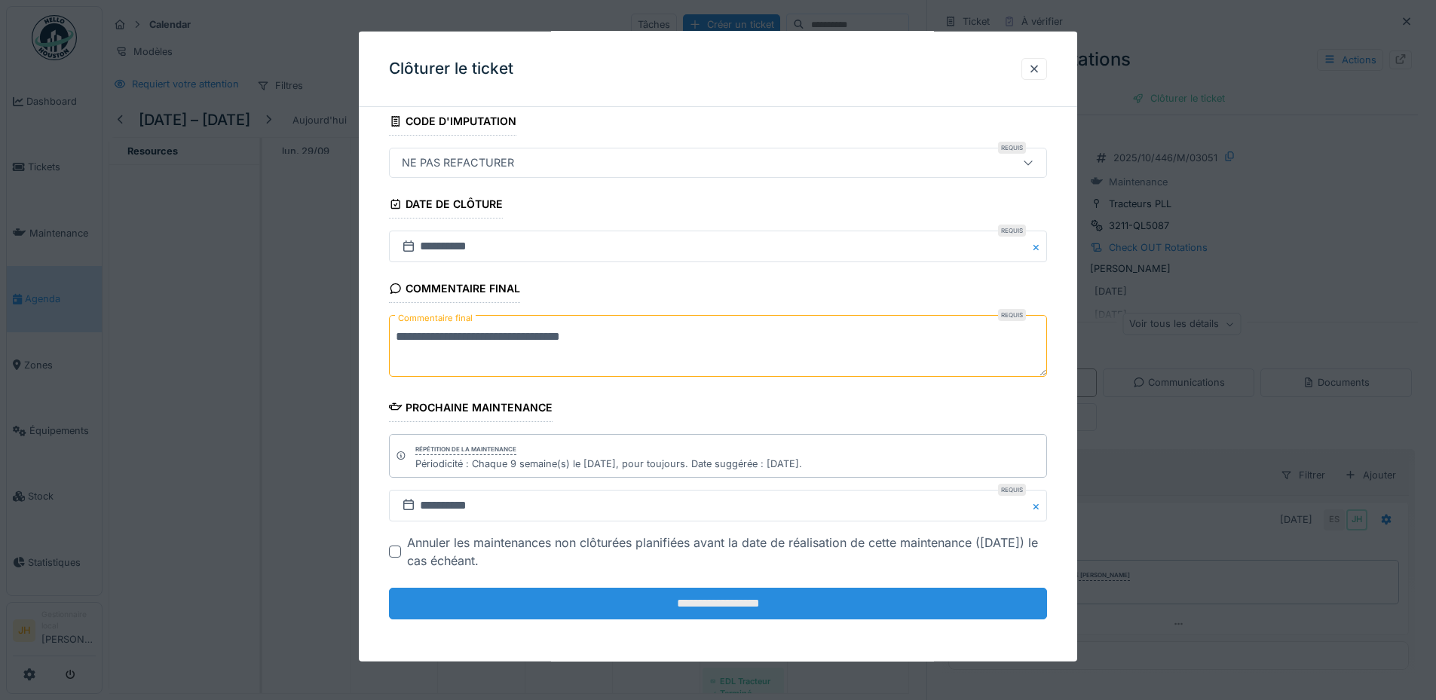
scroll to position [11, 0]
click at [824, 614] on input "**********" at bounding box center [718, 604] width 658 height 32
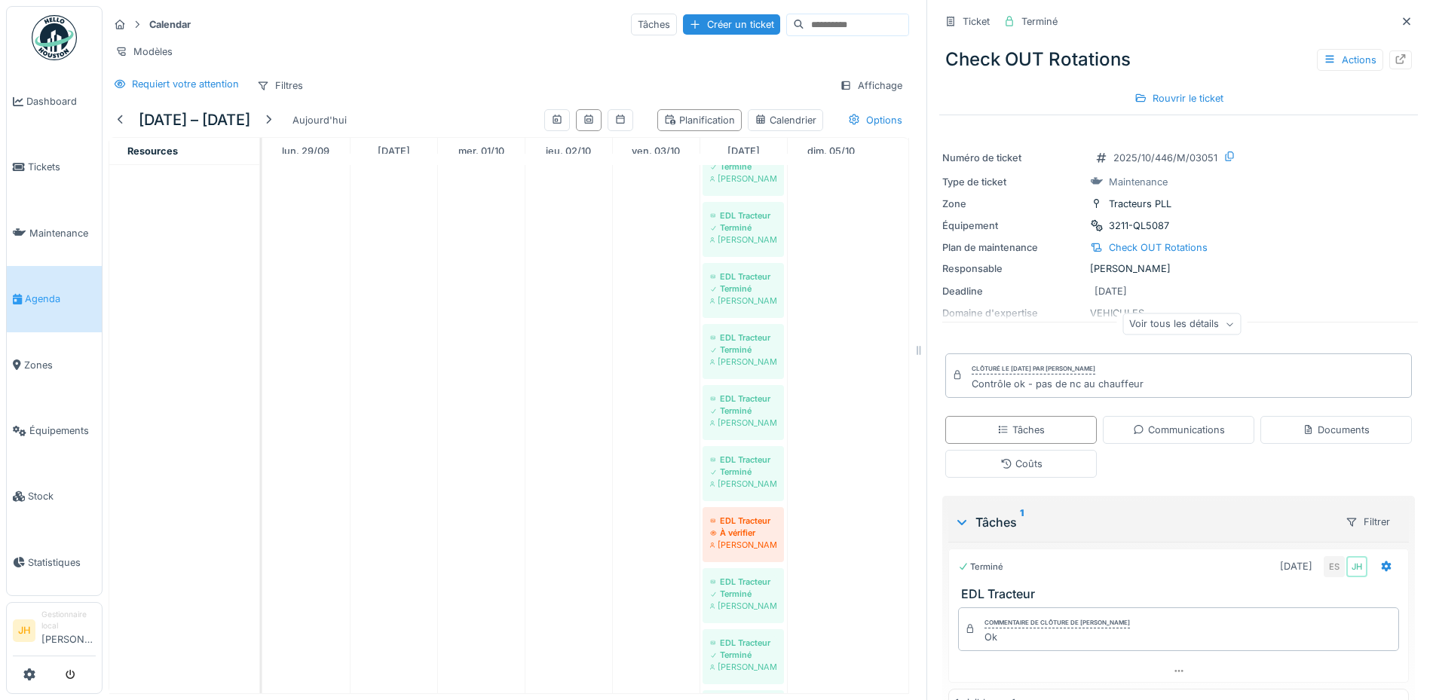
scroll to position [678, 0]
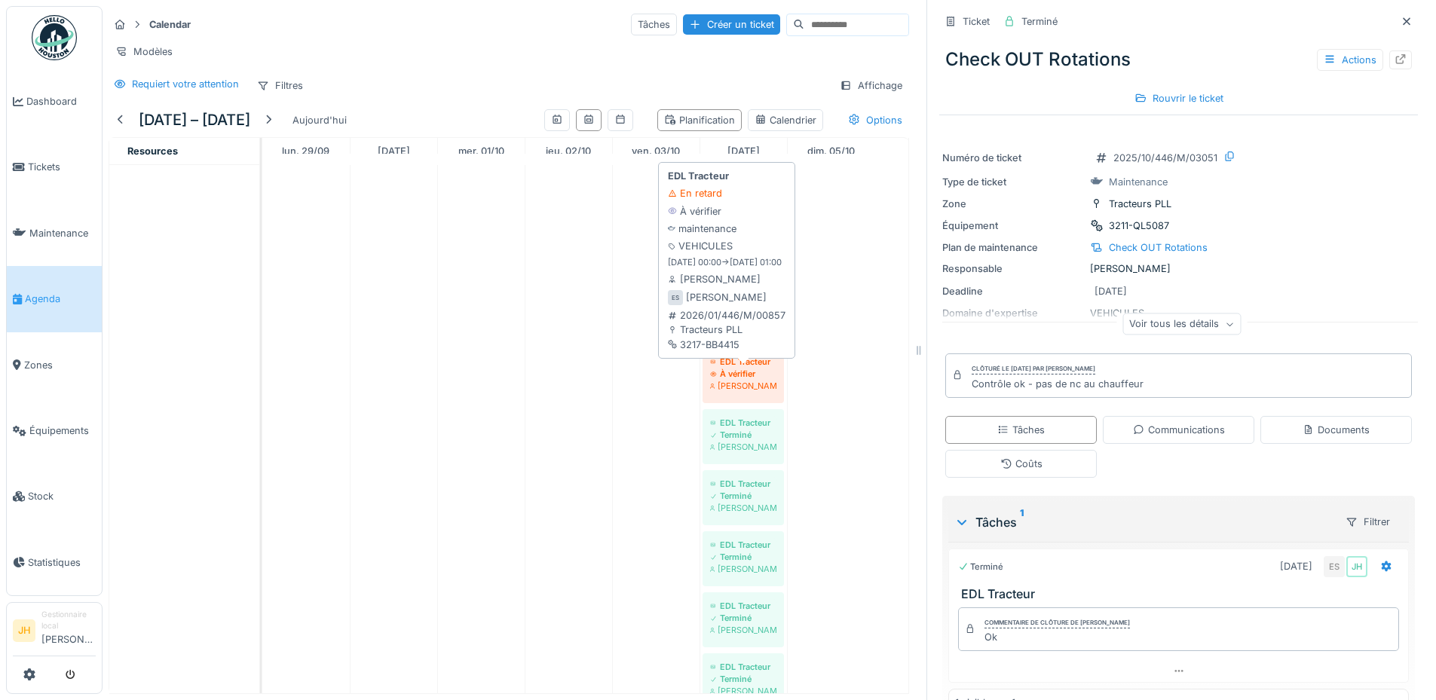
click at [743, 380] on div "À vérifier" at bounding box center [743, 374] width 66 height 12
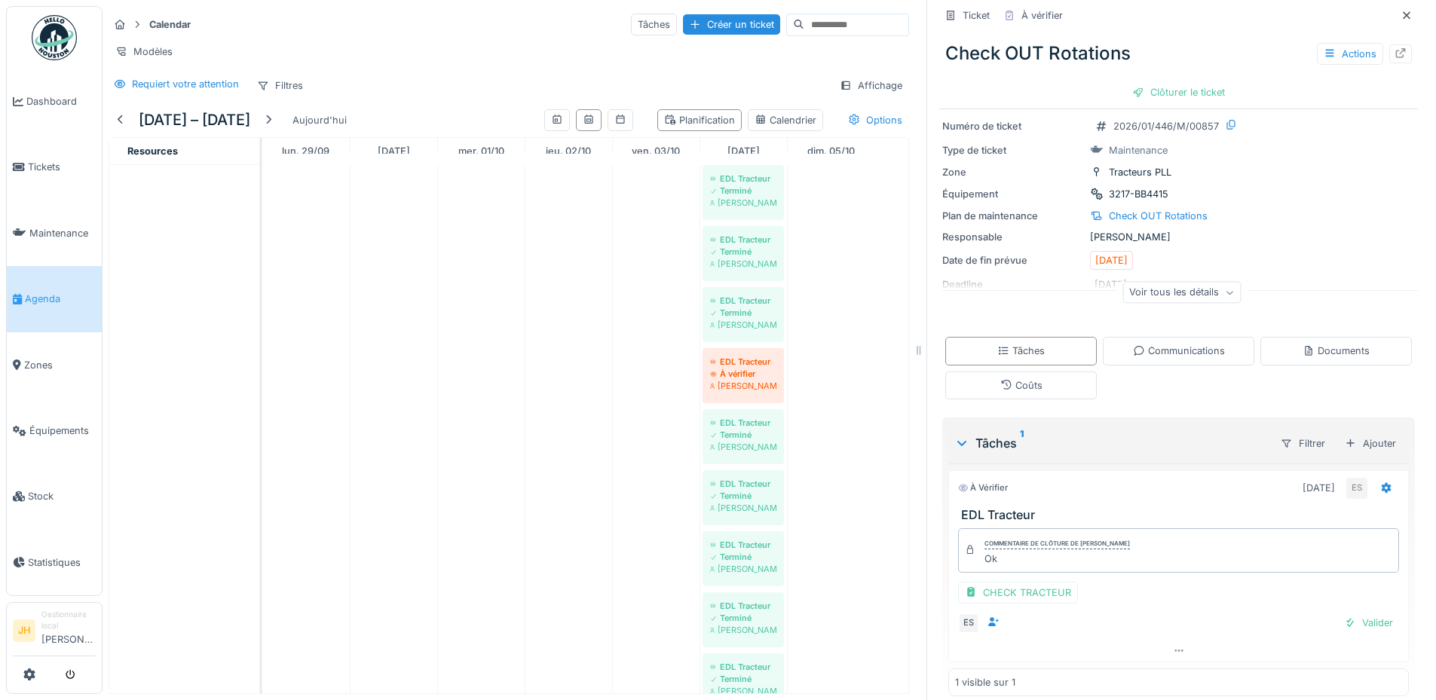
scroll to position [47, 0]
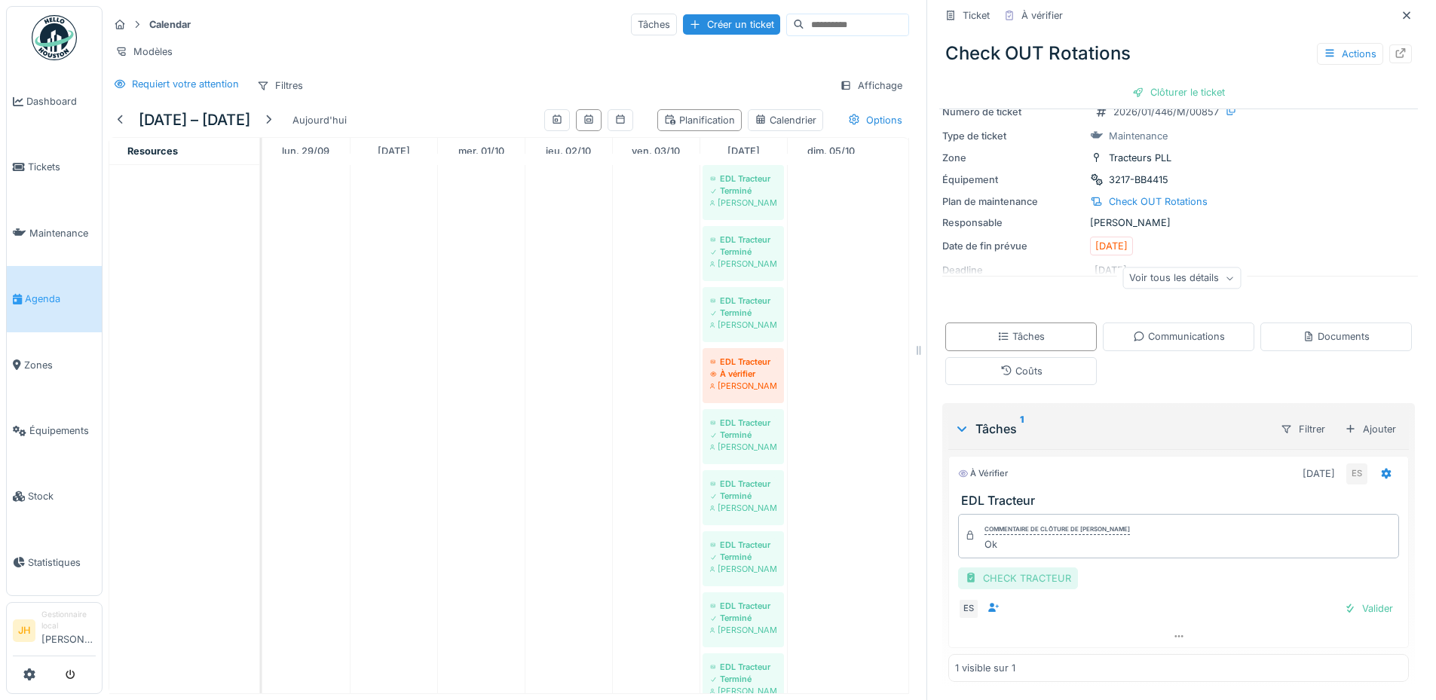
click at [990, 578] on div "CHECK TRACTEUR" at bounding box center [1018, 579] width 120 height 22
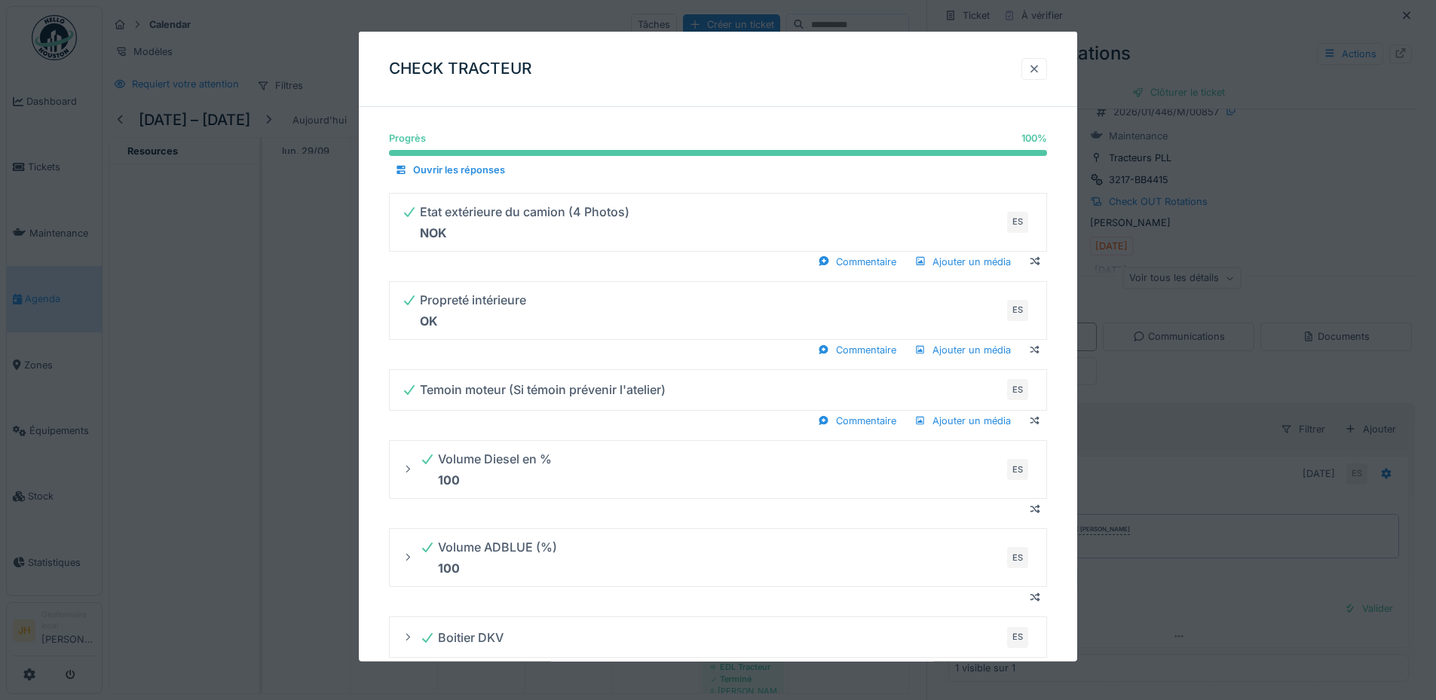
click at [1040, 68] on div at bounding box center [1034, 69] width 12 height 14
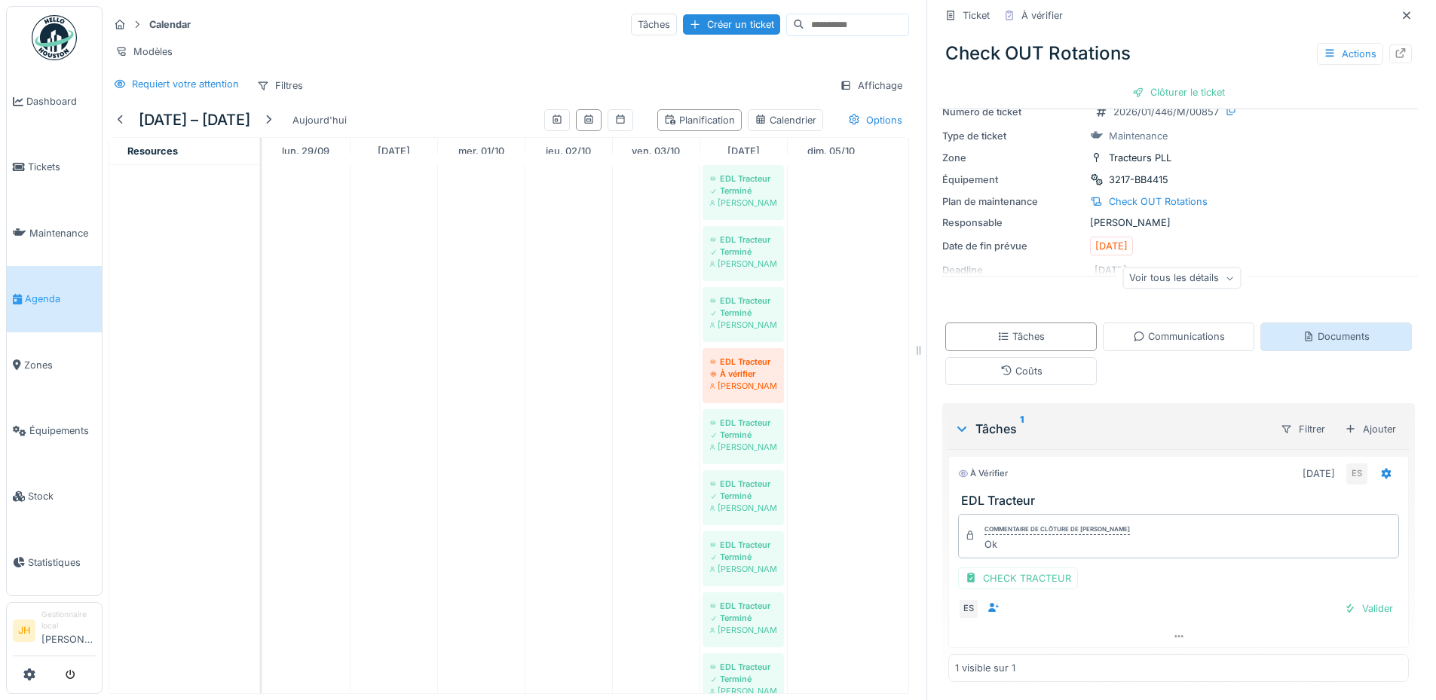
scroll to position [11, 0]
click at [1360, 600] on div "Valider" at bounding box center [1368, 608] width 61 height 20
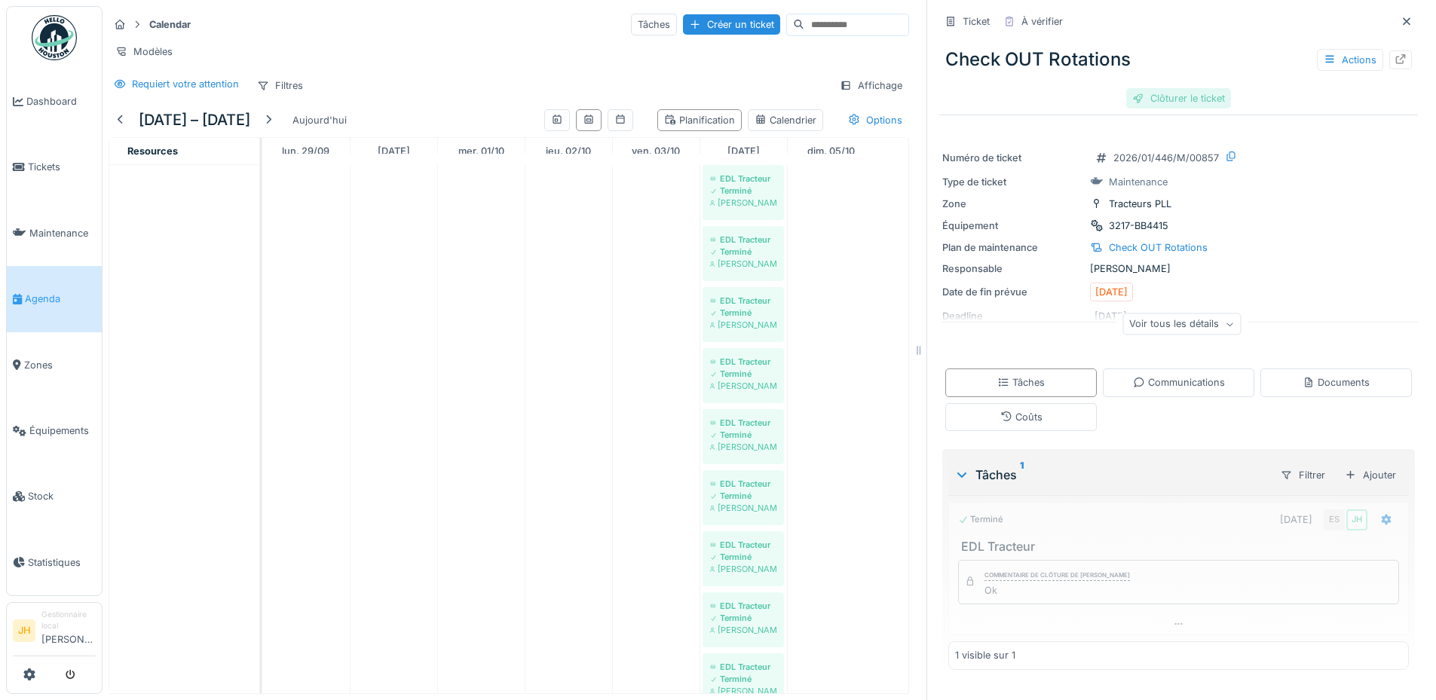
scroll to position [0, 0]
click at [1180, 88] on div "Clôturer le ticket" at bounding box center [1178, 98] width 105 height 20
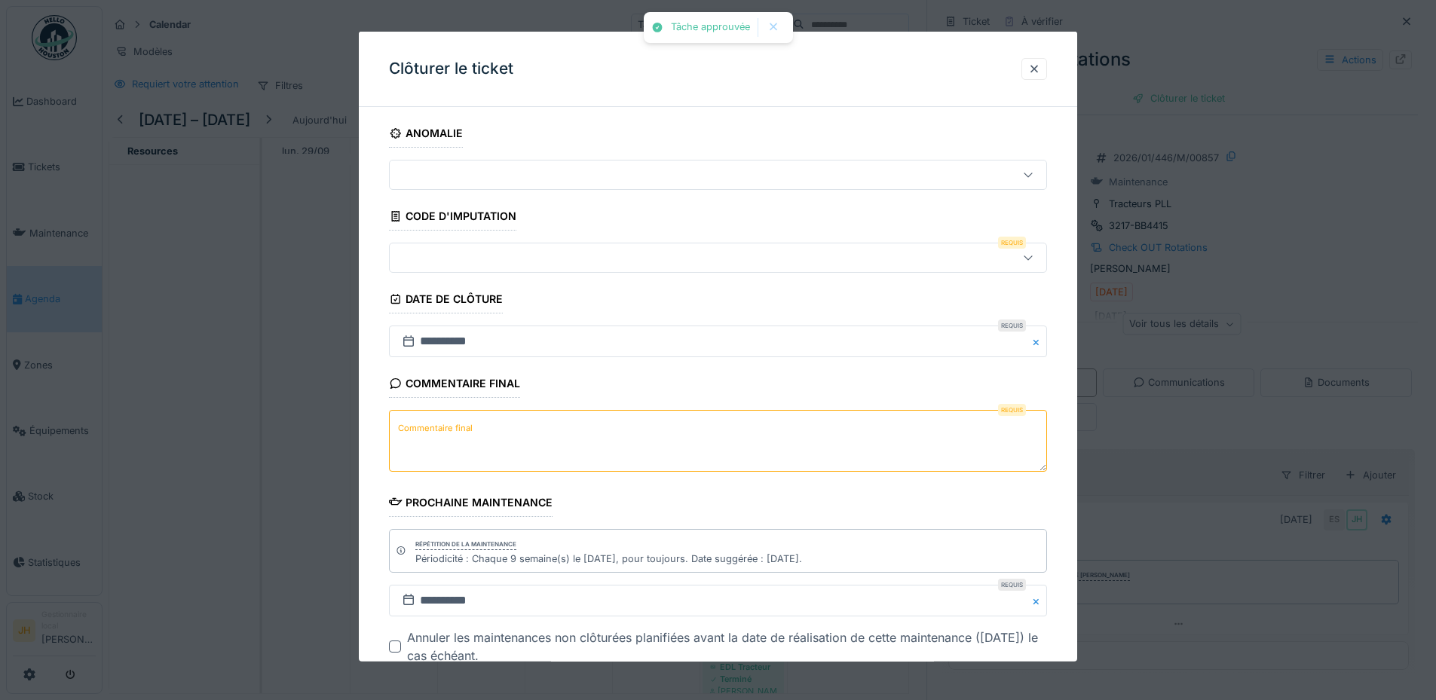
click at [415, 246] on div at bounding box center [718, 258] width 658 height 30
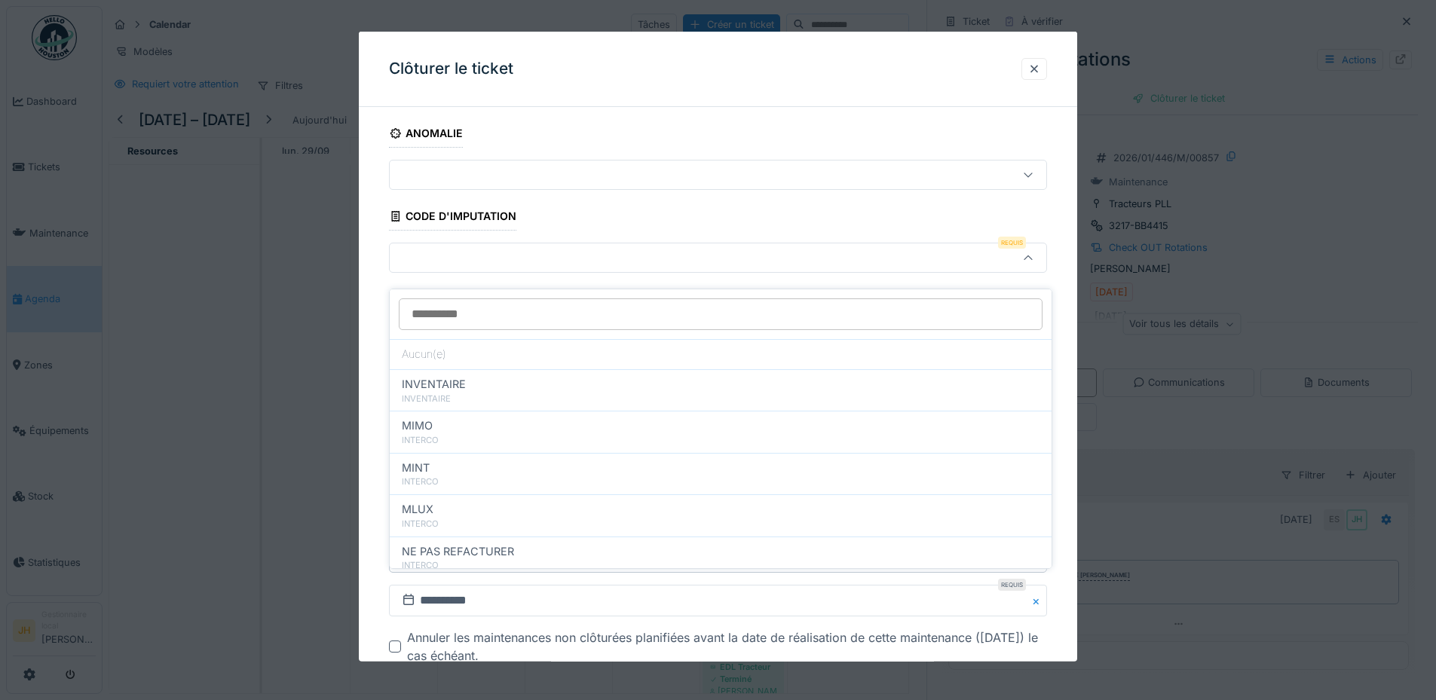
click at [479, 543] on span "NE PAS REFACTURER" at bounding box center [458, 551] width 112 height 17
type input "****"
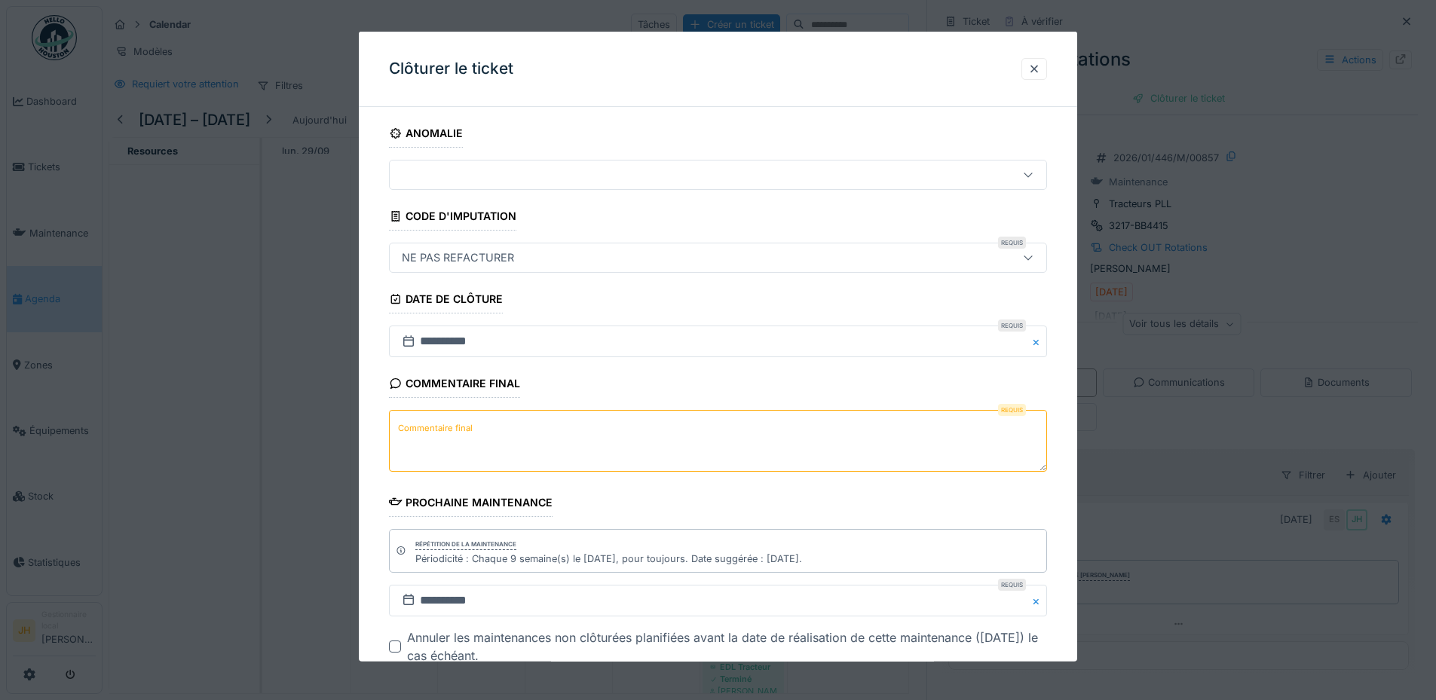
click at [498, 441] on textarea "Commentaire final" at bounding box center [718, 441] width 658 height 62
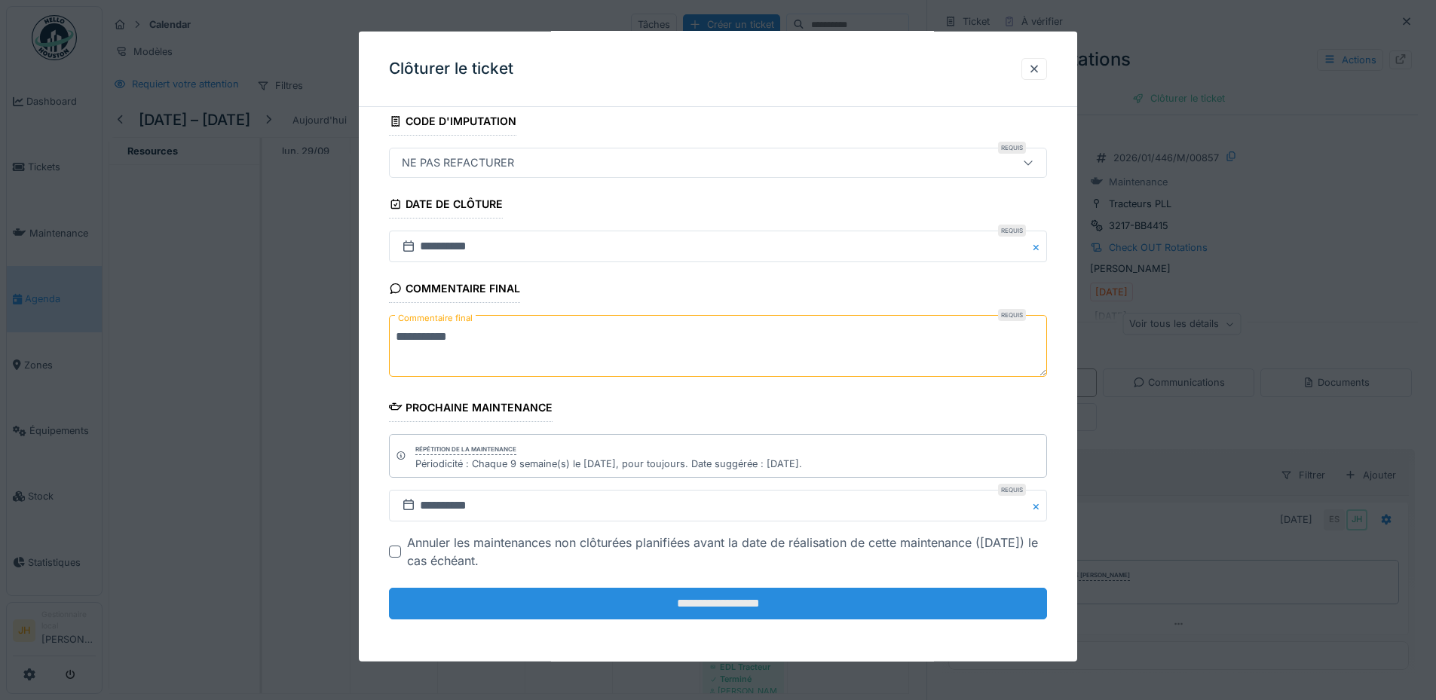
type textarea "**********"
click at [614, 593] on input "**********" at bounding box center [718, 604] width 658 height 32
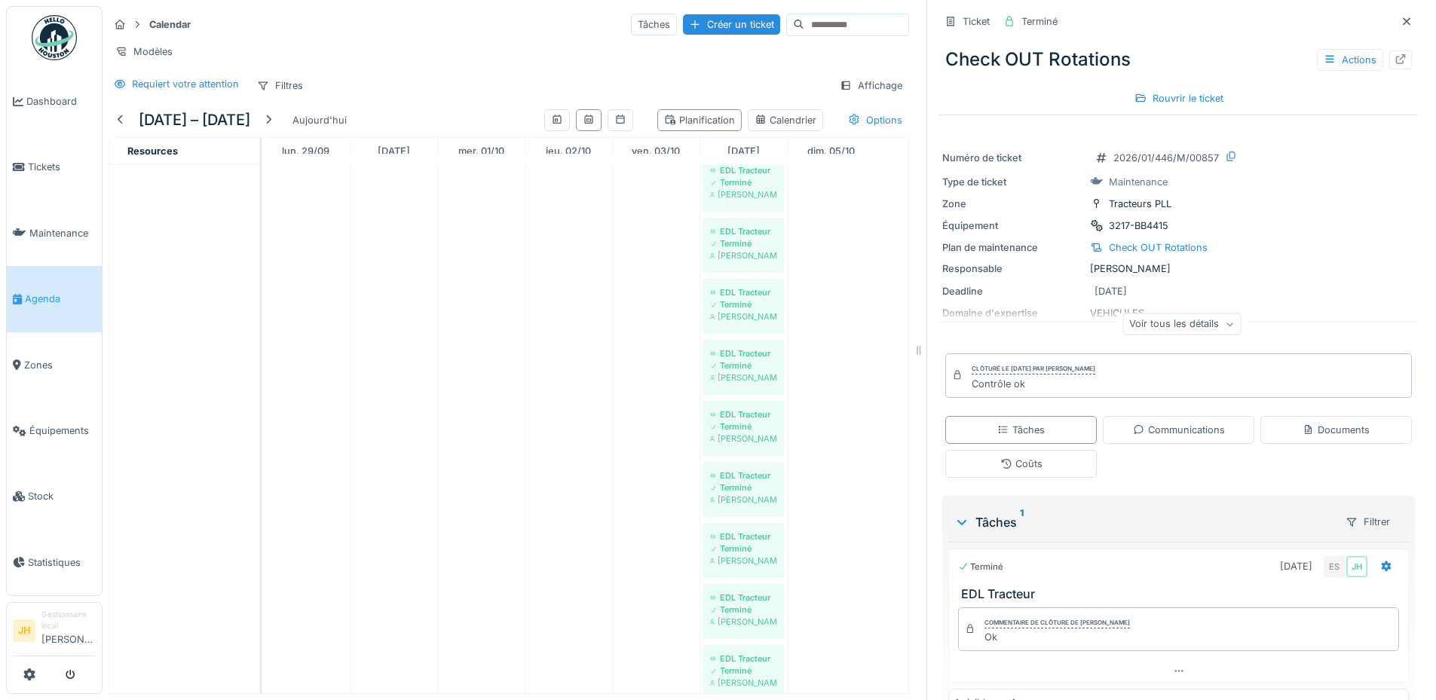
scroll to position [777, 0]
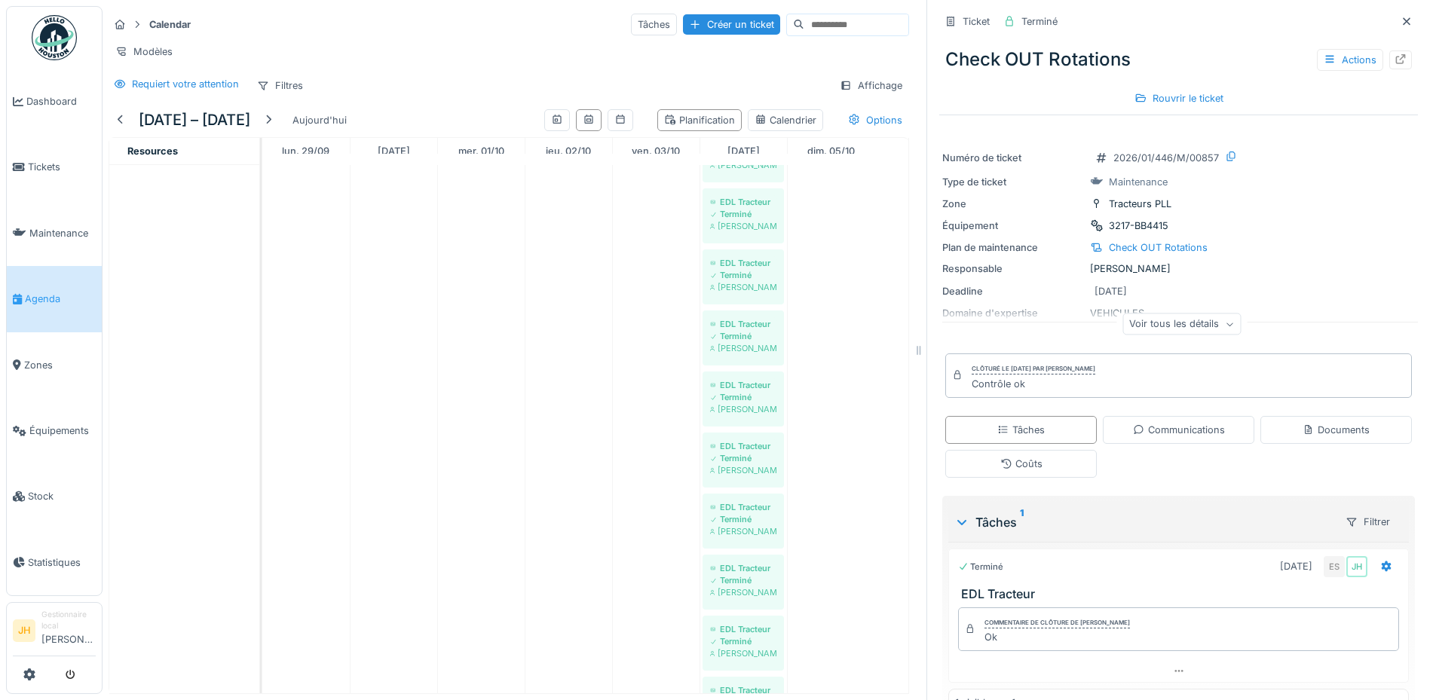
click at [63, 280] on link "Agenda" at bounding box center [54, 299] width 95 height 66
click at [57, 424] on span "Équipements" at bounding box center [62, 431] width 66 height 14
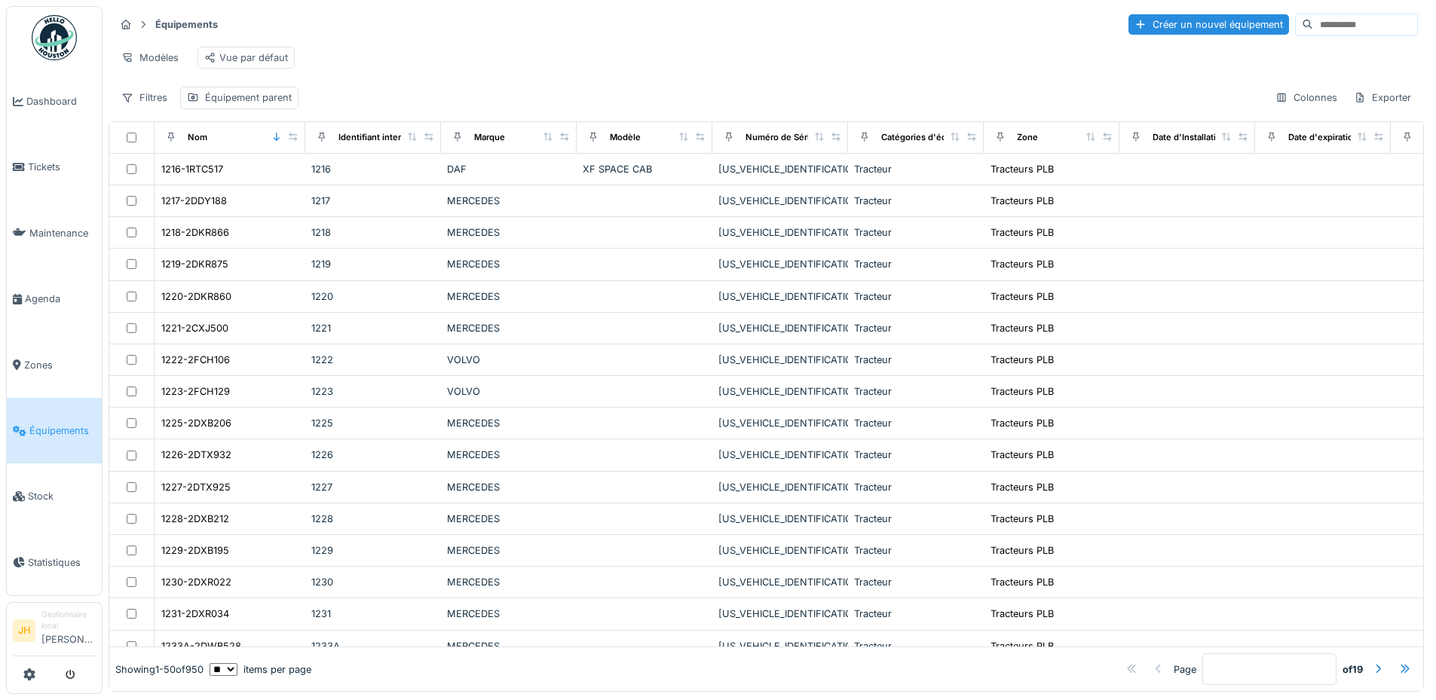
click at [762, 74] on div "Modèles Vue par défaut" at bounding box center [766, 58] width 1303 height 34
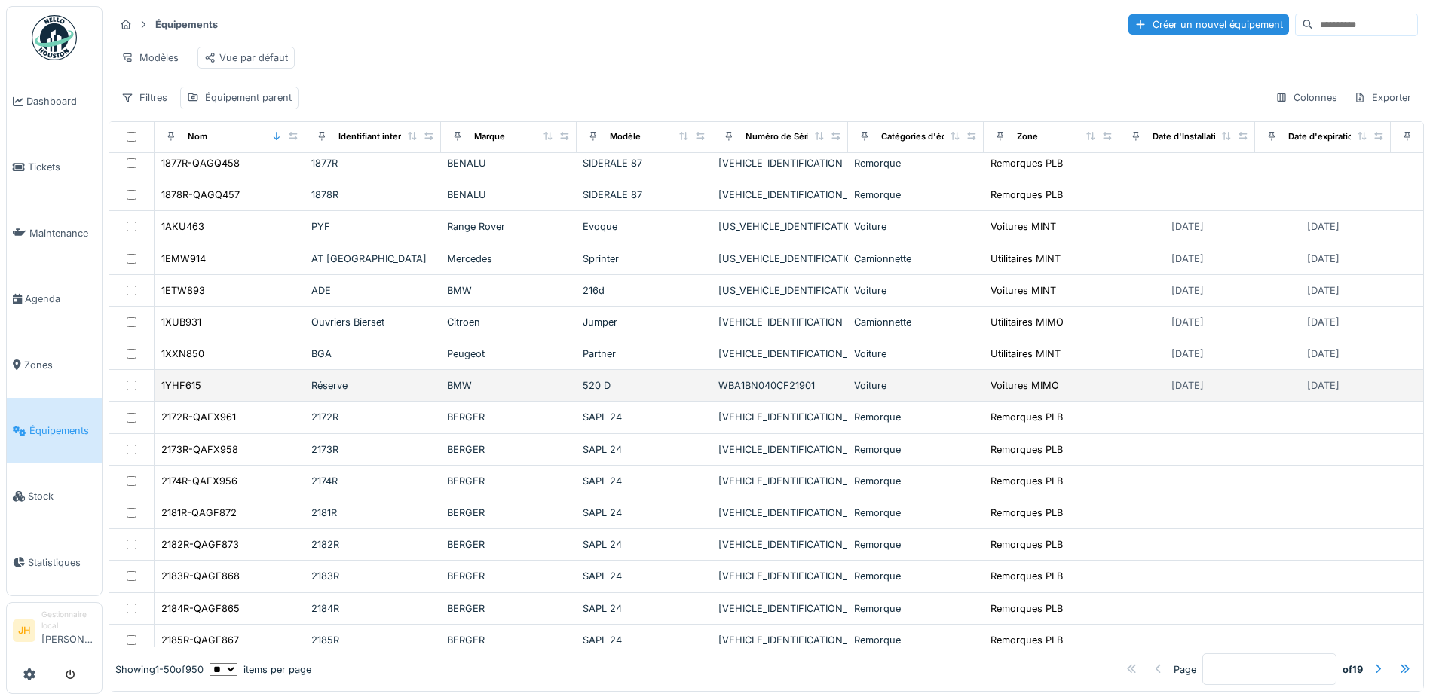
scroll to position [1131, 0]
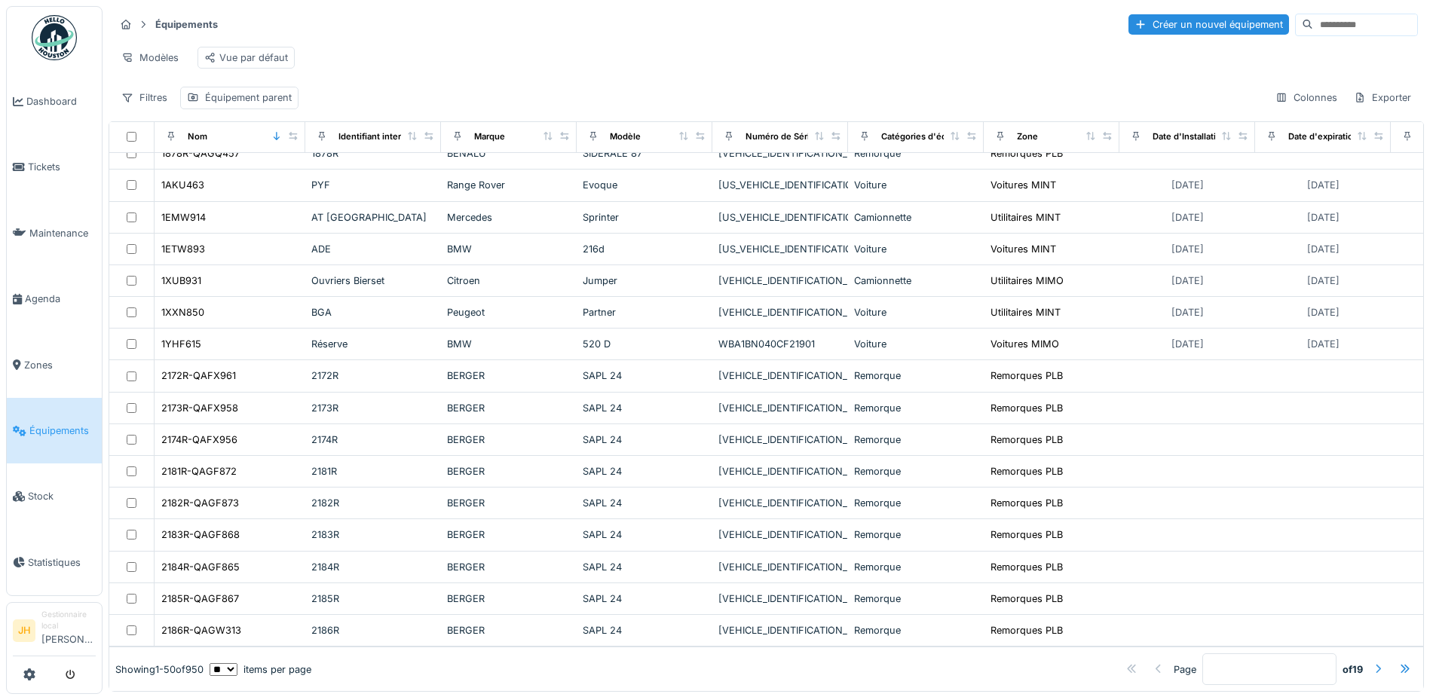
click at [1372, 663] on div at bounding box center [1378, 670] width 12 height 14
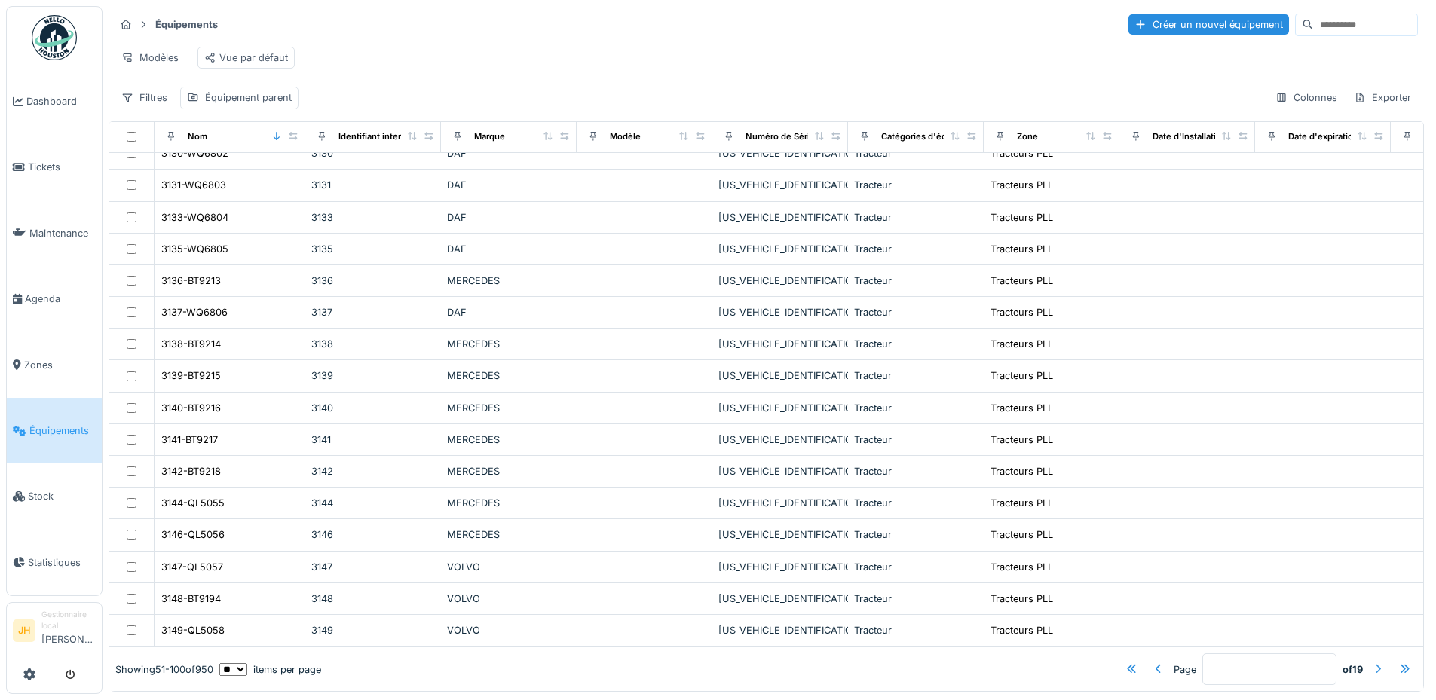
click at [1372, 663] on div at bounding box center [1378, 670] width 12 height 14
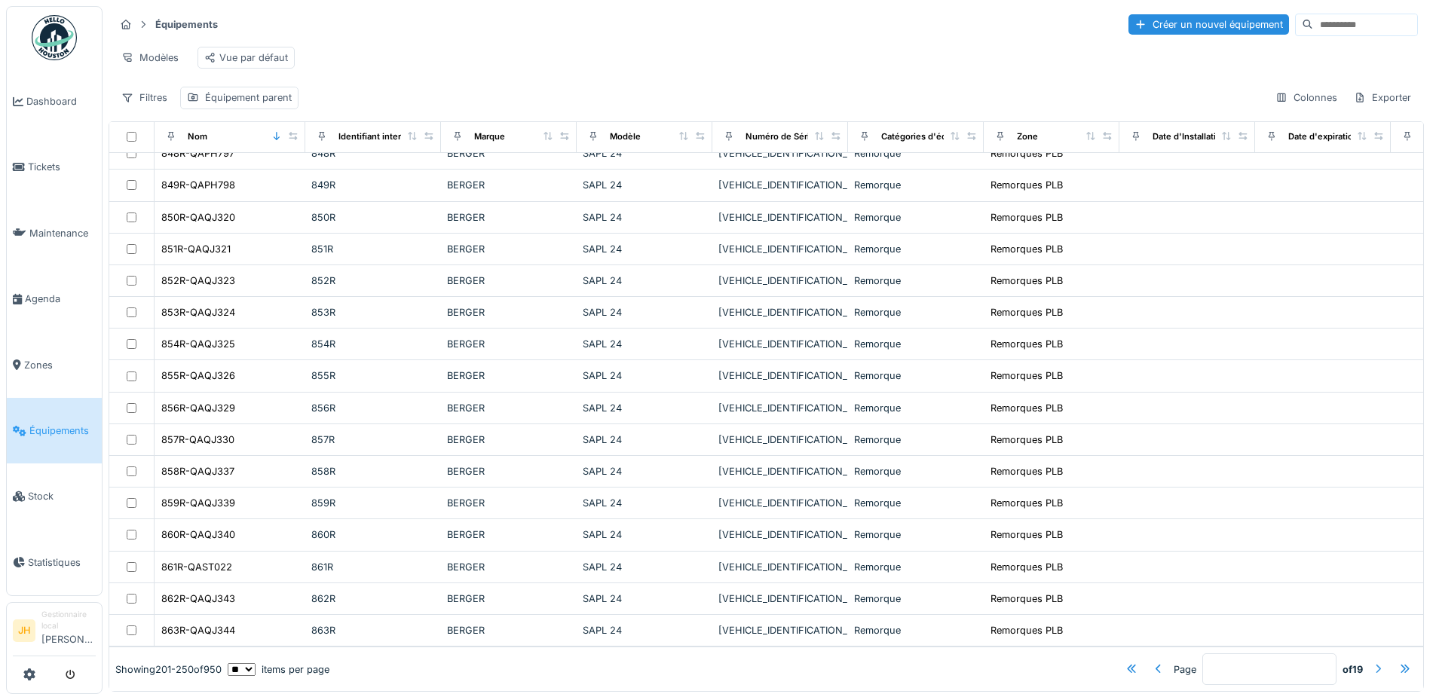
click at [1372, 663] on div at bounding box center [1378, 670] width 12 height 14
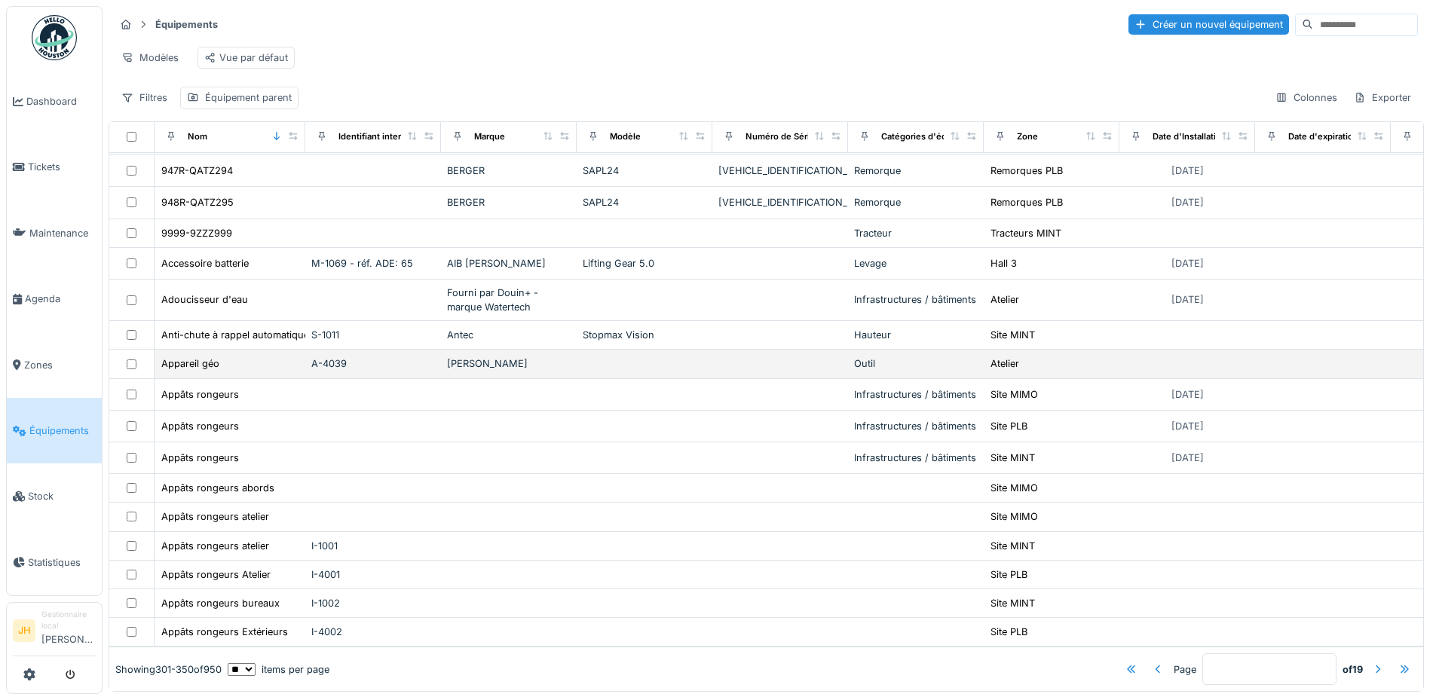
scroll to position [1092, 0]
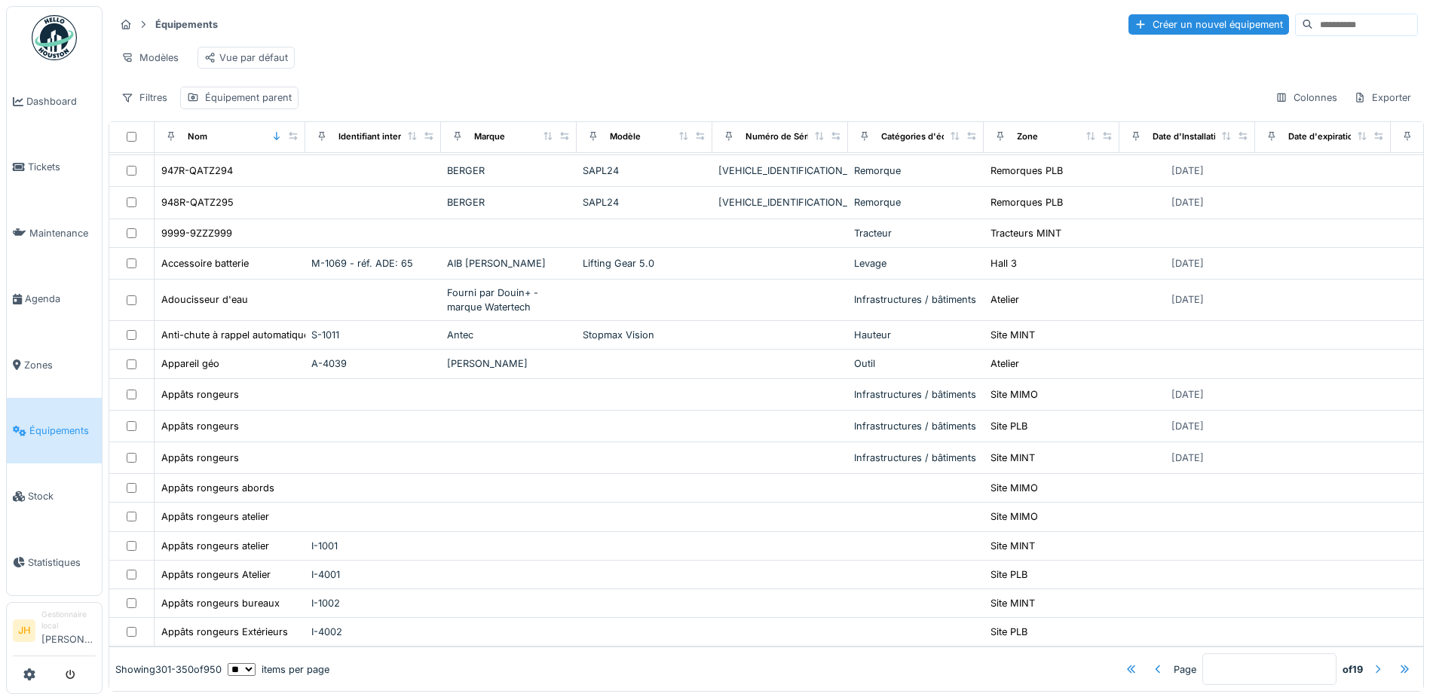
click at [1372, 663] on div at bounding box center [1378, 670] width 12 height 14
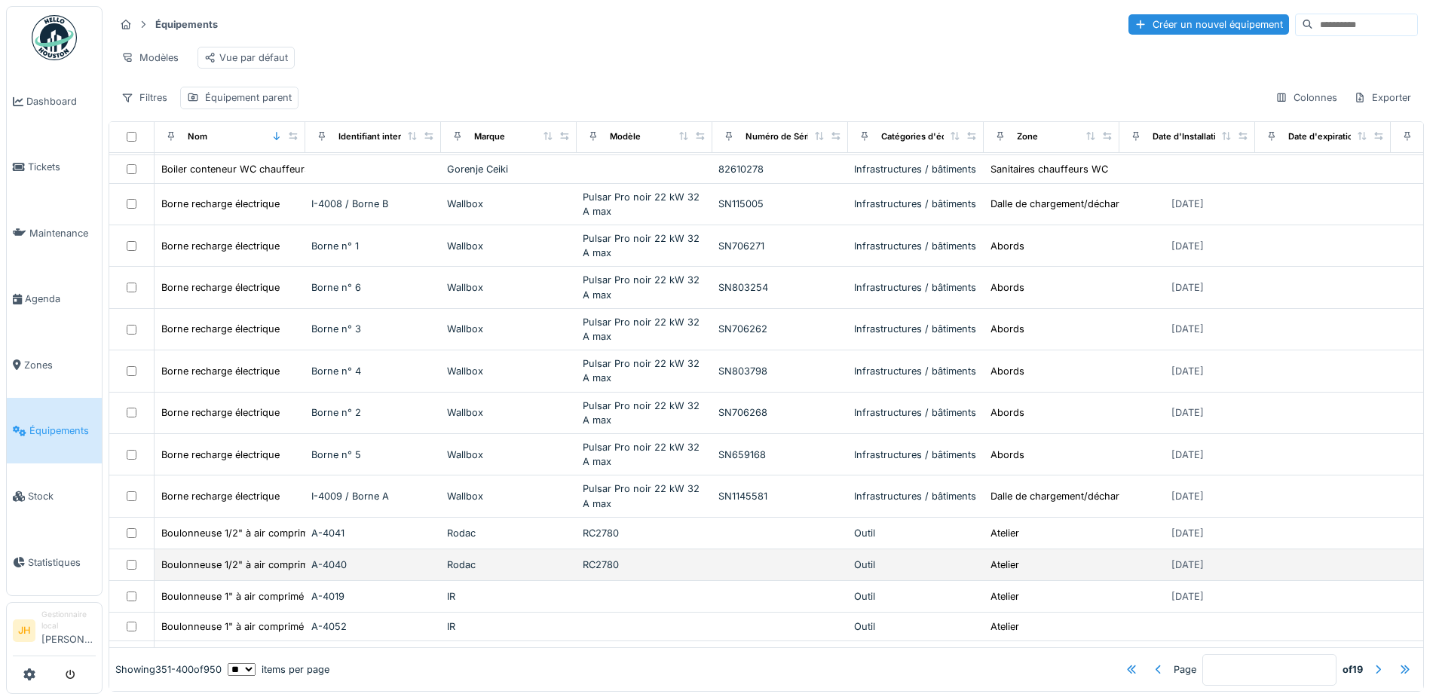
scroll to position [1152, 0]
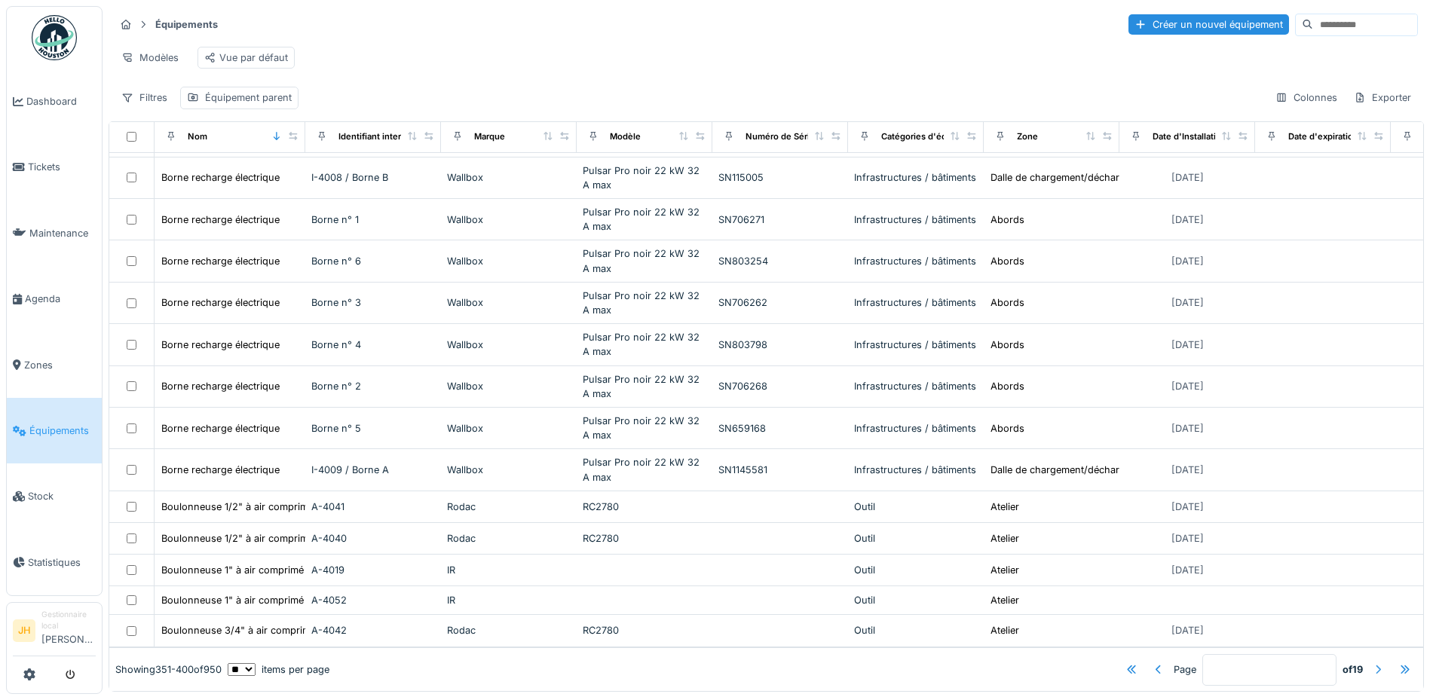
click at [1372, 663] on div at bounding box center [1378, 670] width 12 height 14
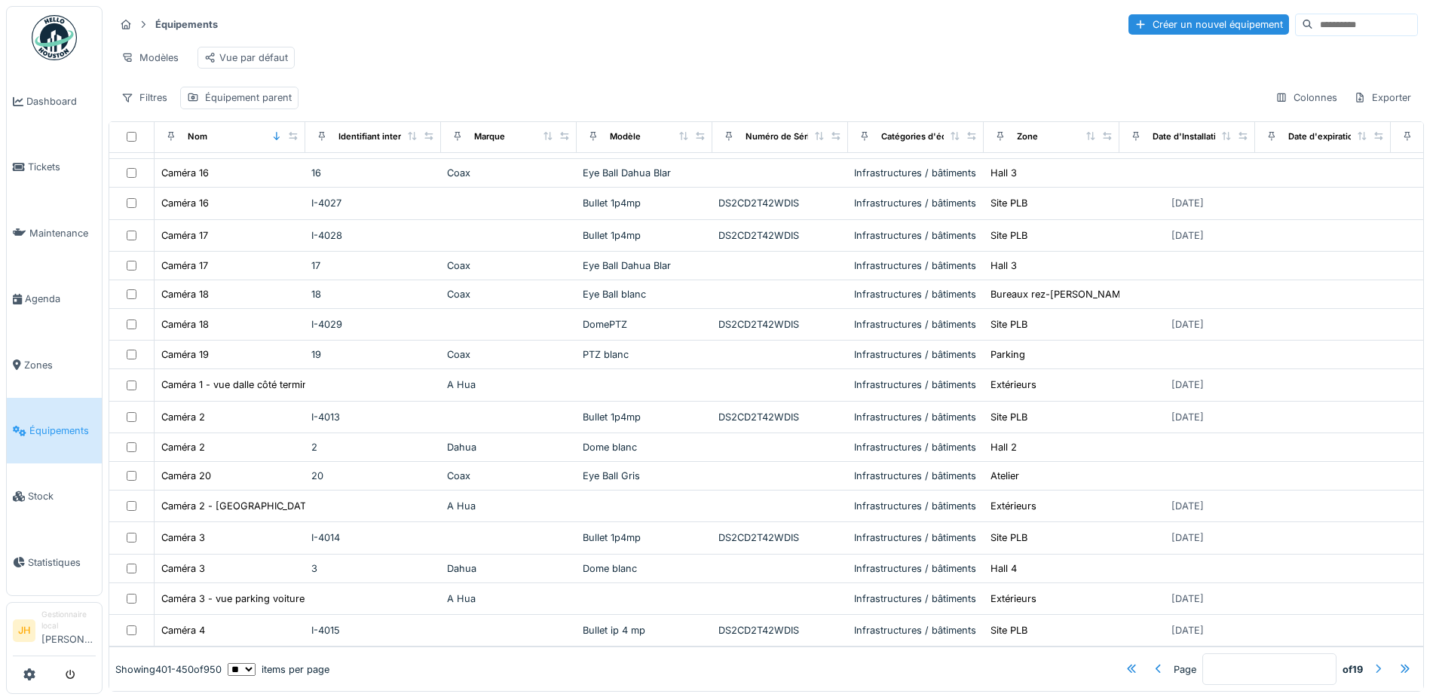
scroll to position [1073, 0]
click at [1372, 663] on div at bounding box center [1378, 670] width 12 height 14
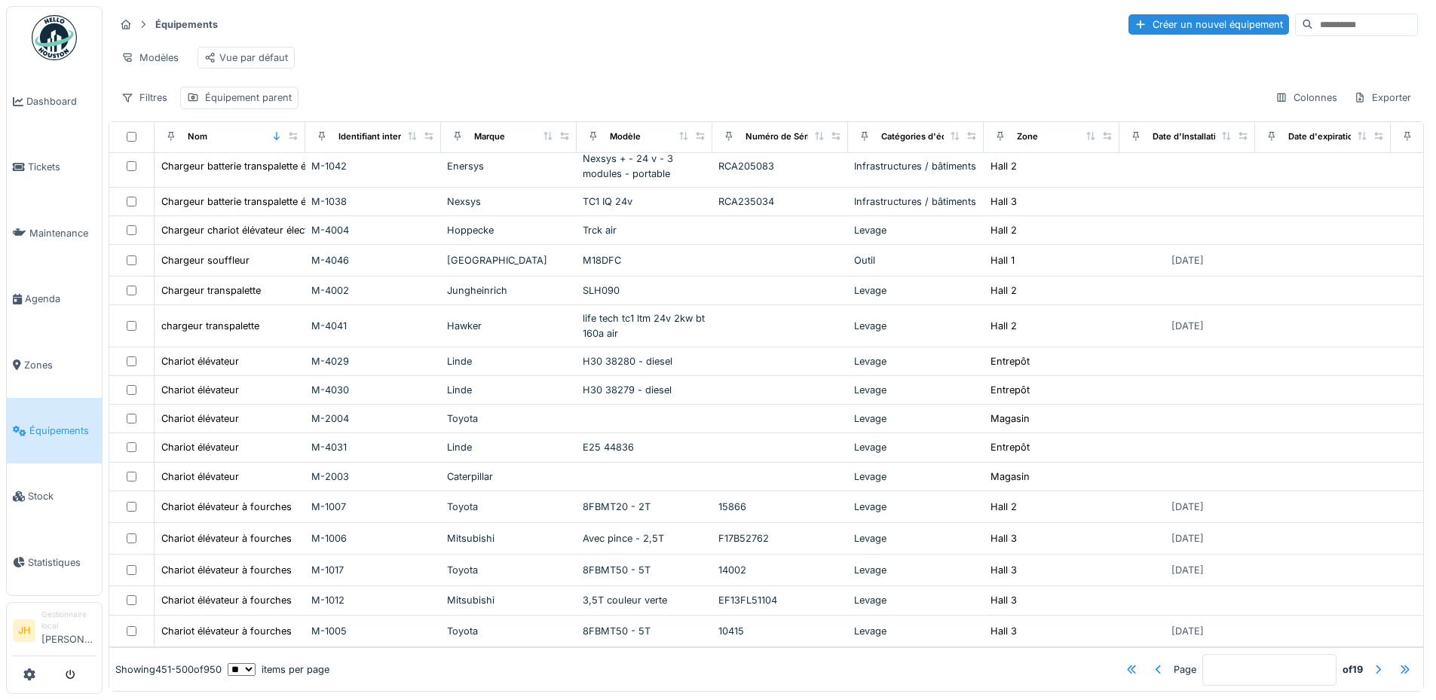
scroll to position [1070, 0]
click at [1372, 663] on div at bounding box center [1378, 670] width 12 height 14
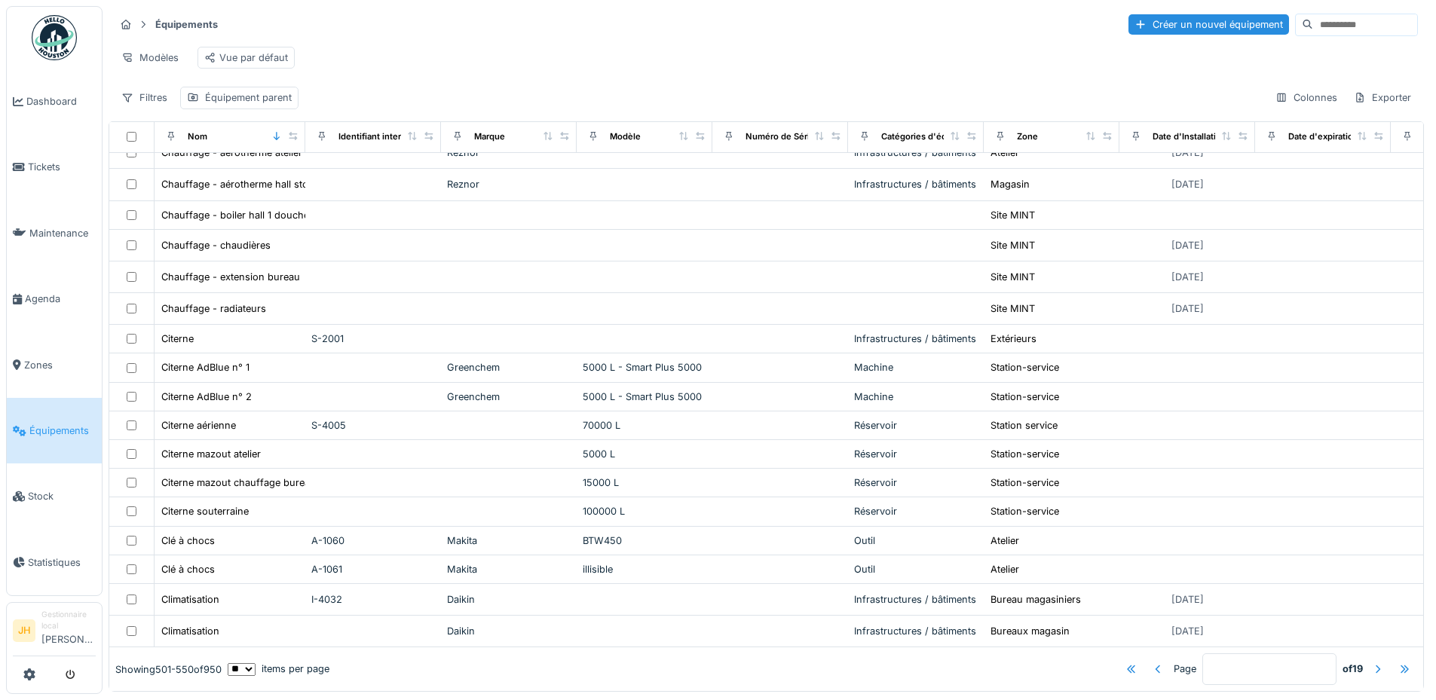
scroll to position [1104, 0]
click at [1372, 663] on div at bounding box center [1378, 670] width 12 height 14
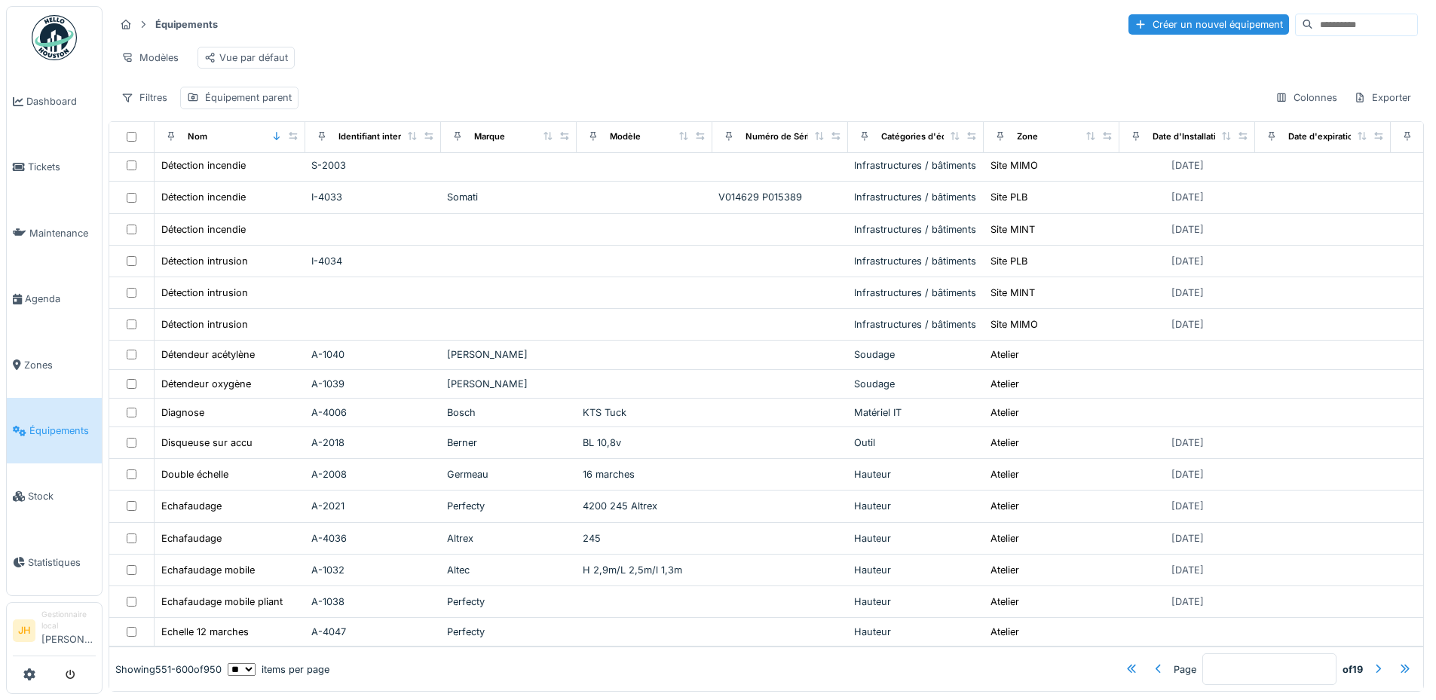
scroll to position [1125, 0]
click at [1372, 663] on div at bounding box center [1378, 670] width 12 height 14
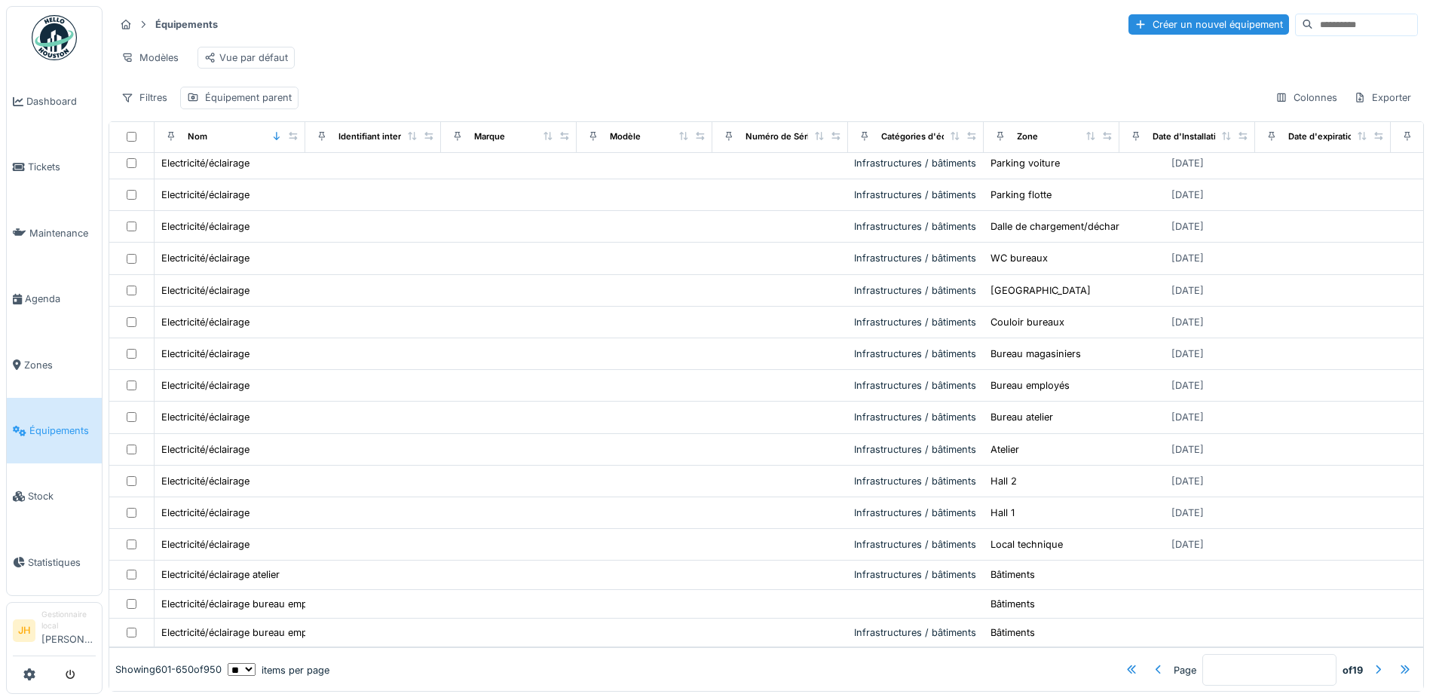
scroll to position [1109, 0]
click at [1372, 663] on div at bounding box center [1378, 670] width 12 height 14
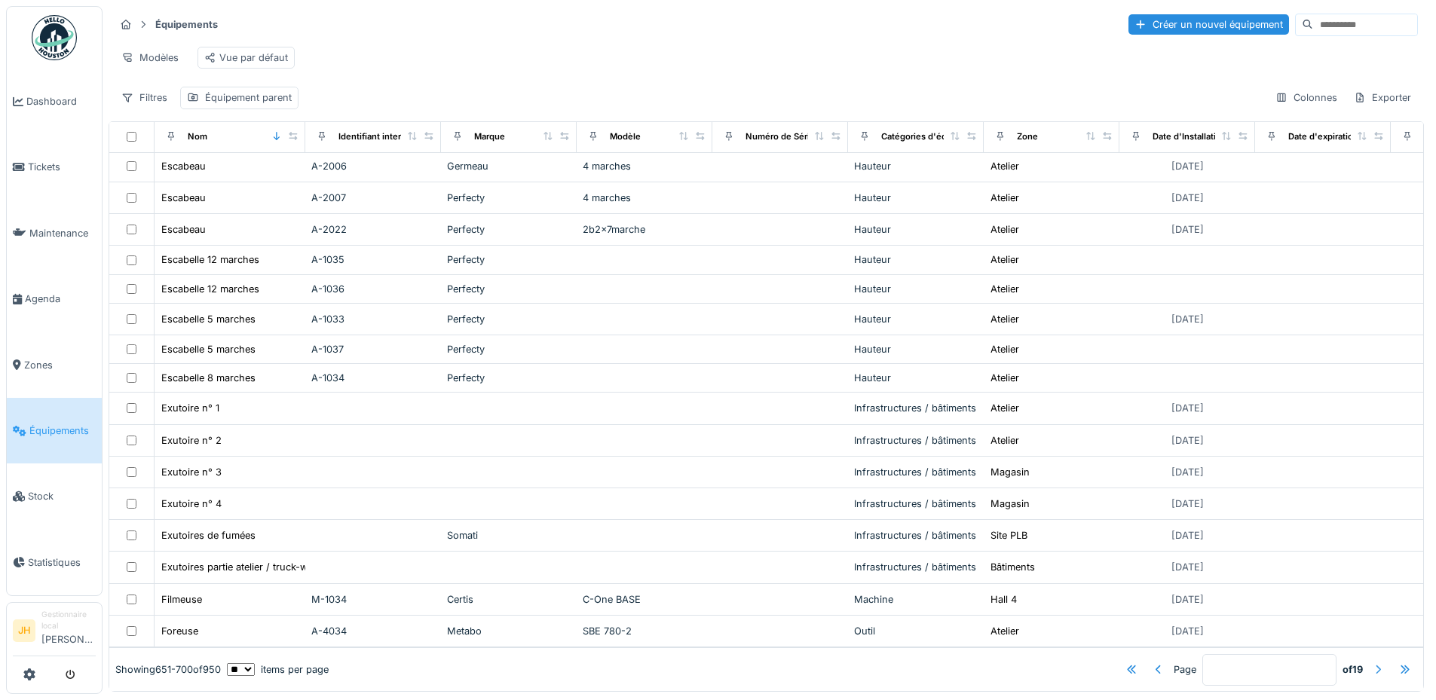
scroll to position [1088, 0]
click at [1372, 663] on div at bounding box center [1378, 670] width 12 height 14
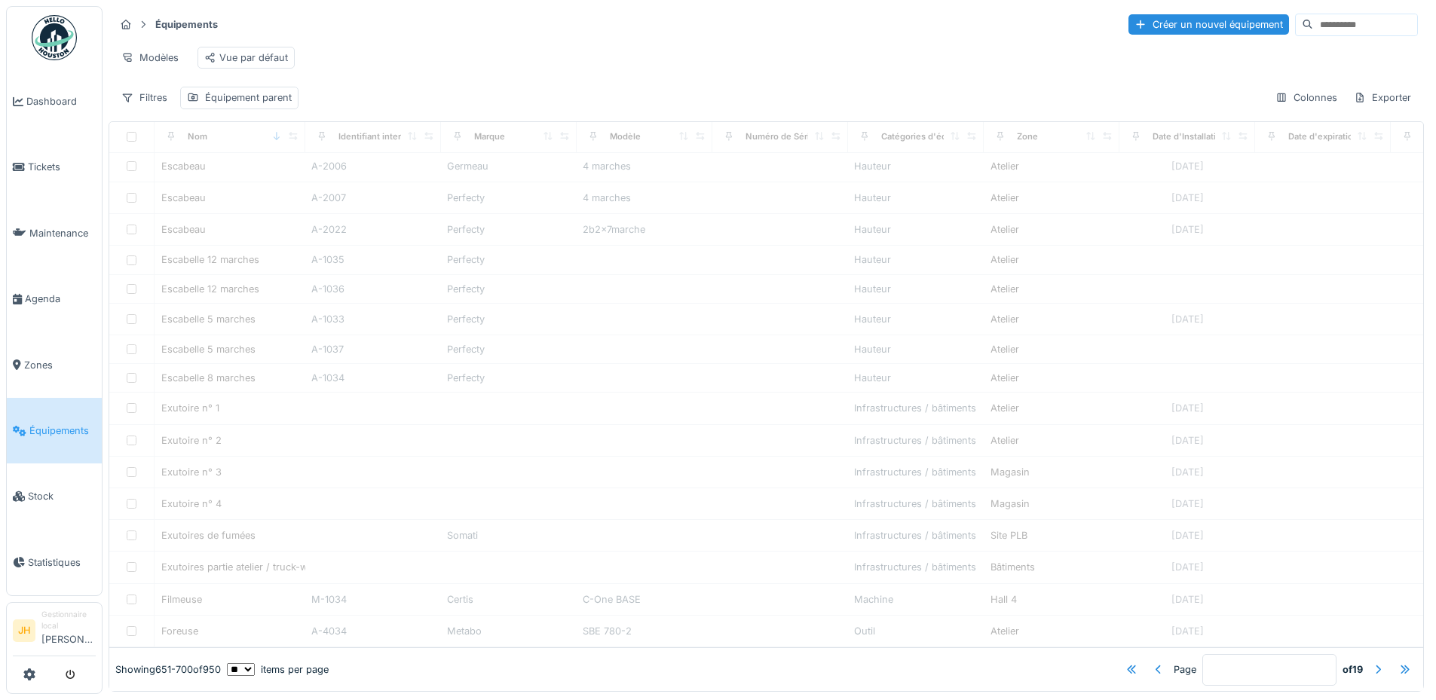
type input "**"
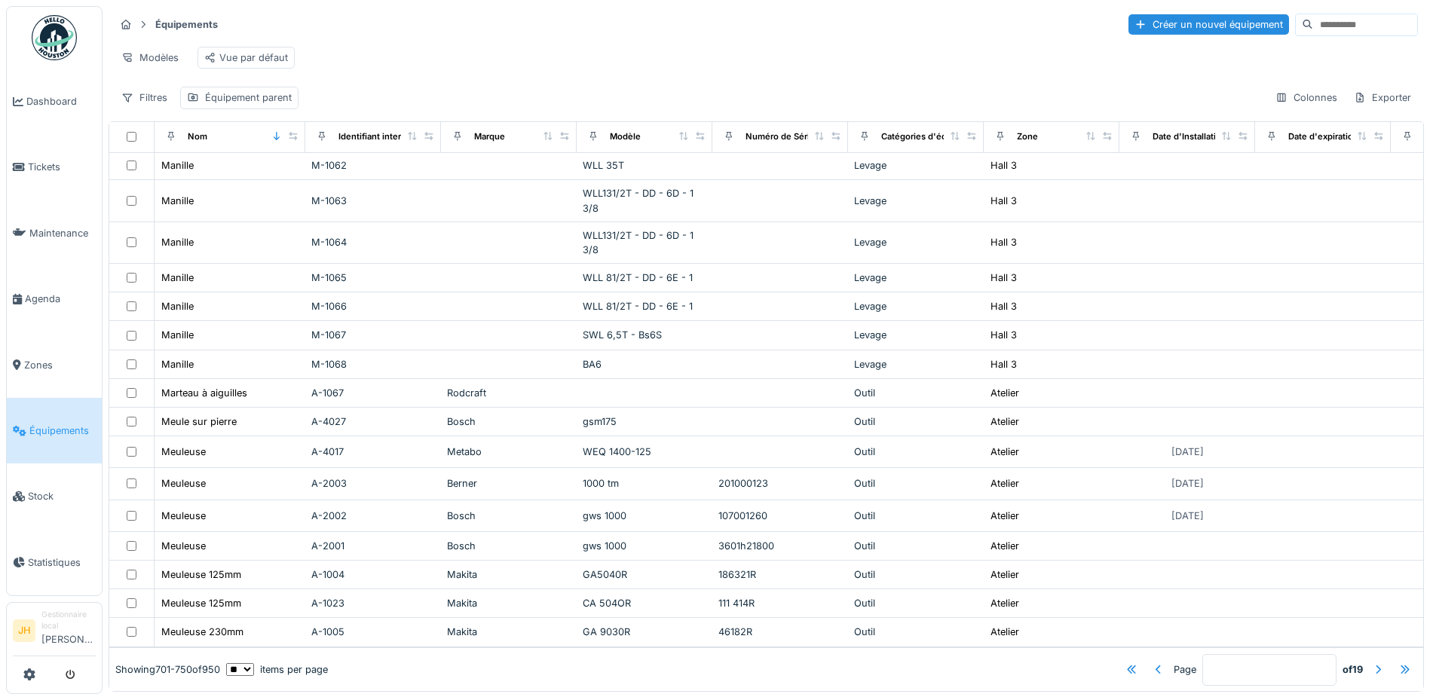
scroll to position [1069, 0]
